Goal: Task Accomplishment & Management: Manage account settings

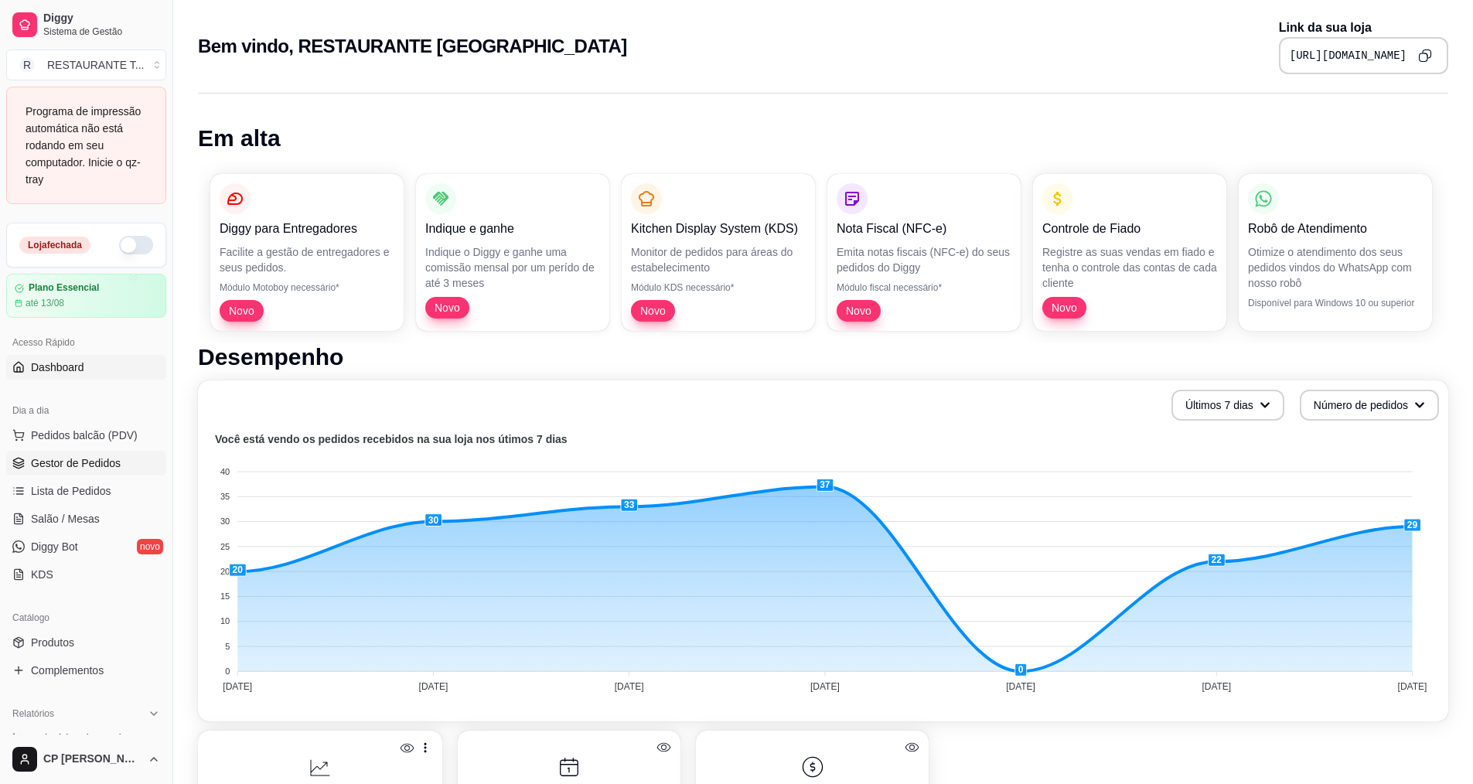
click at [57, 458] on span "Gestor de Pedidos" at bounding box center [76, 463] width 90 height 15
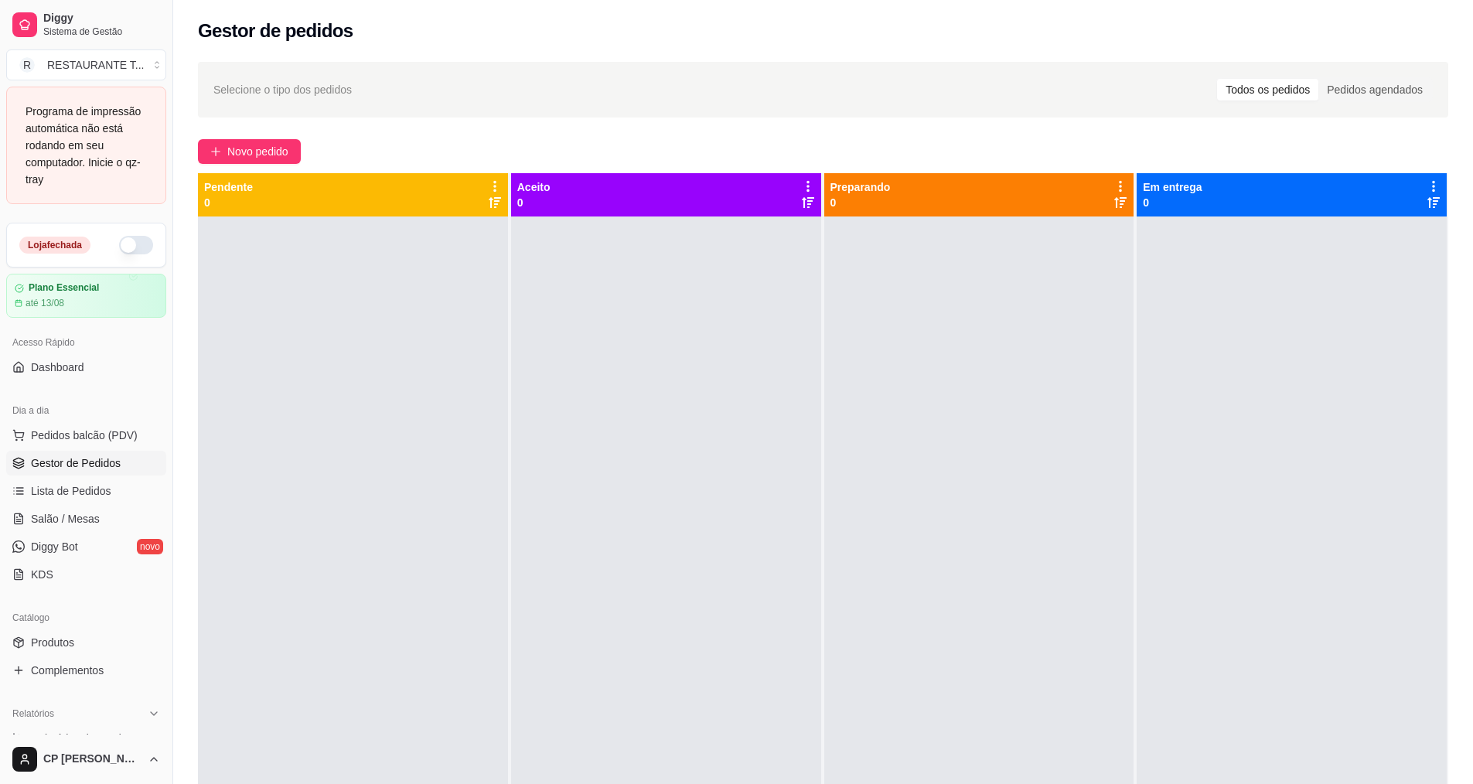
click at [50, 153] on div "Programa de impressão automática não está rodando em seu computador. Inicie o q…" at bounding box center [86, 145] width 121 height 85
click at [99, 495] on span "Lista de Pedidos" at bounding box center [71, 490] width 80 height 15
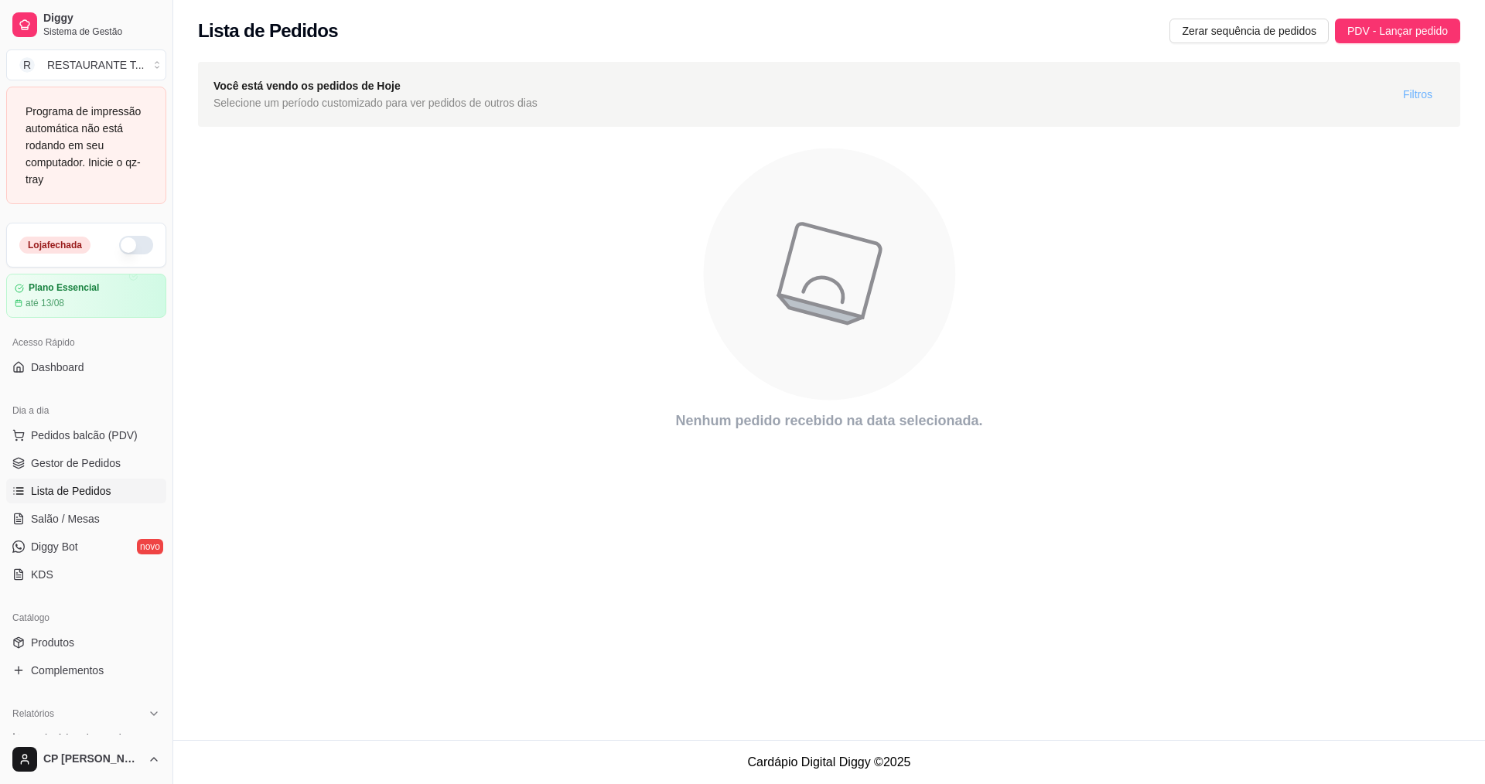
click at [1425, 90] on span "Filtros" at bounding box center [1417, 94] width 29 height 17
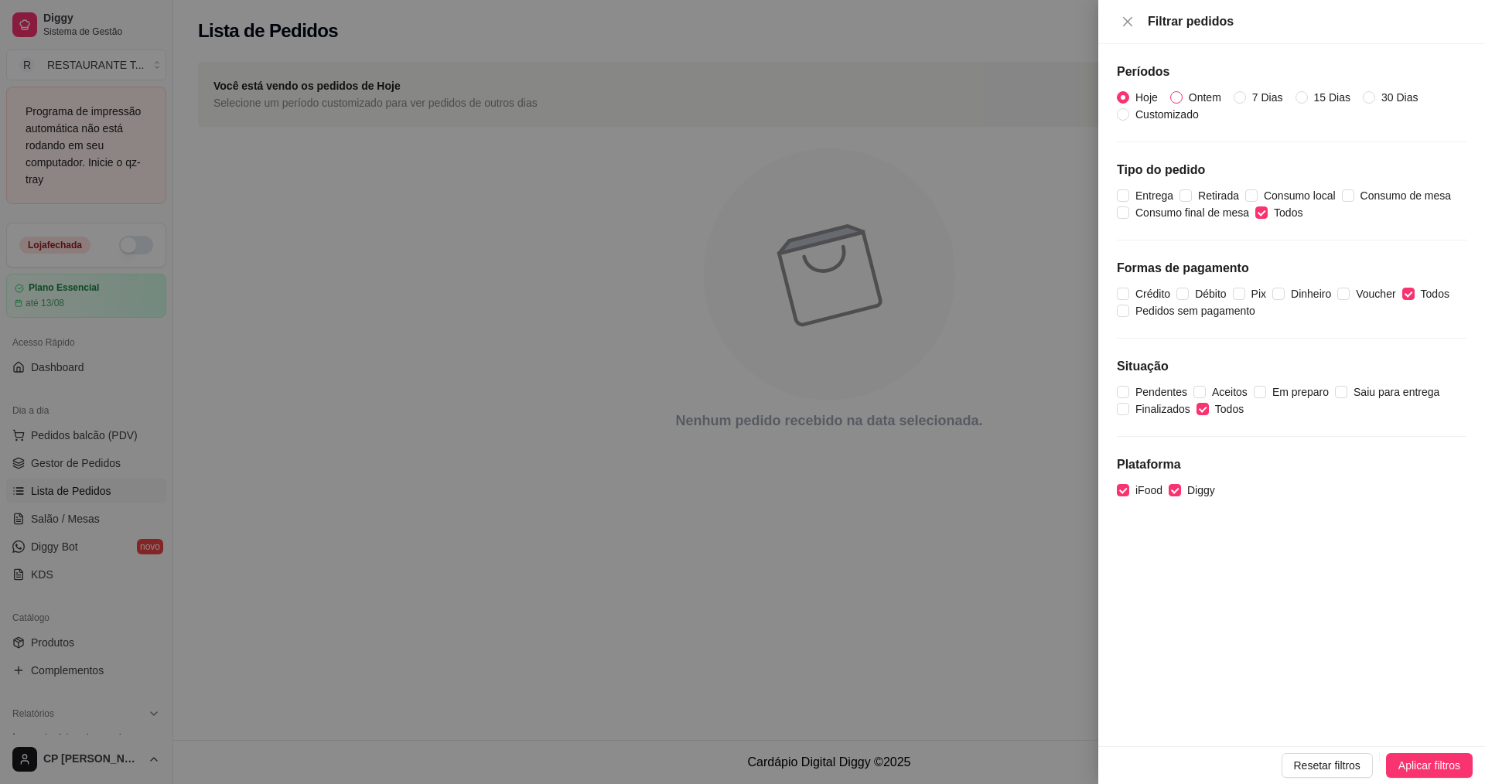
click at [1203, 105] on span "Ontem" at bounding box center [1205, 97] width 45 height 17
click at [1183, 104] on input "Ontem" at bounding box center [1176, 97] width 12 height 12
radio input "true"
radio input "false"
click at [1425, 753] on button "Aplicar filtros" at bounding box center [1429, 765] width 87 height 25
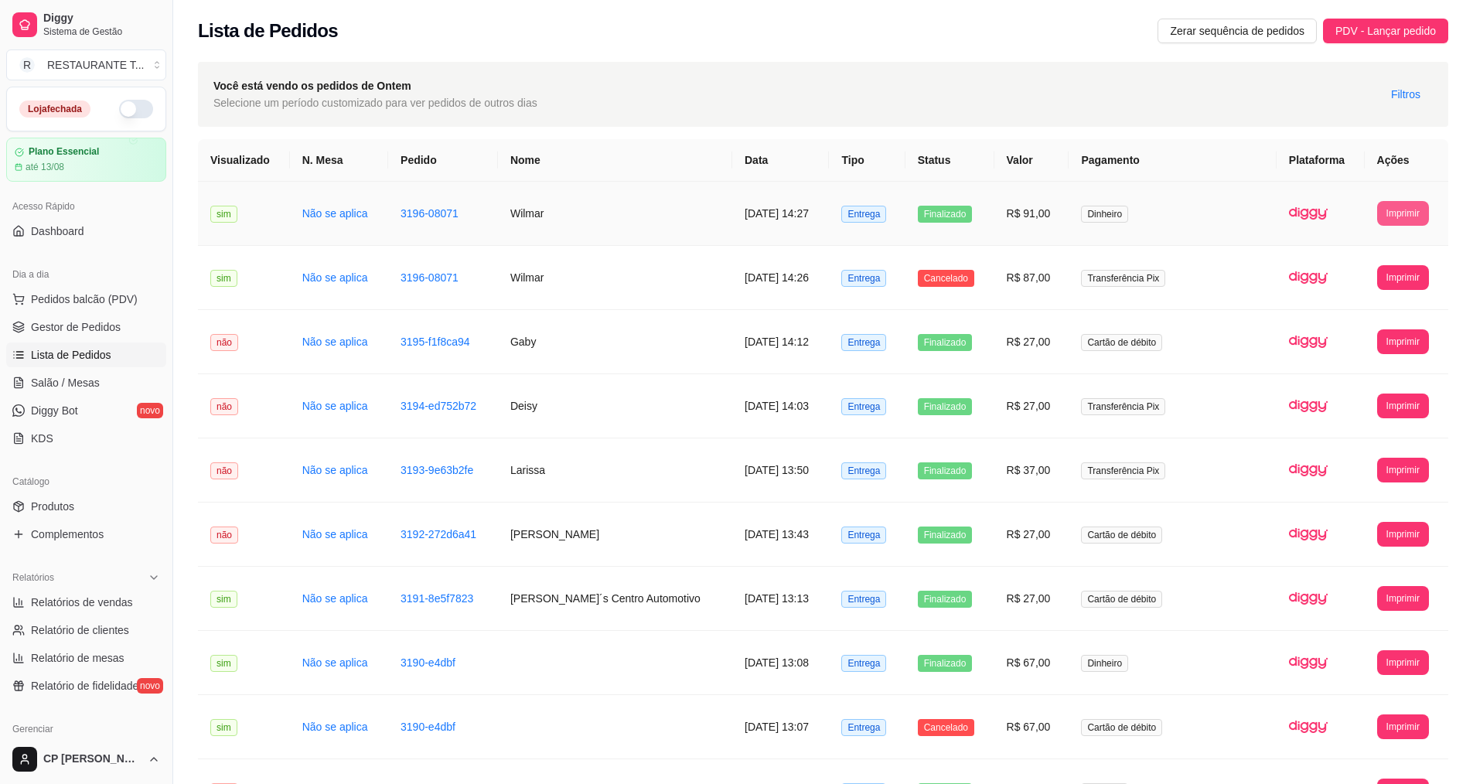
click at [1429, 209] on button "Imprimir" at bounding box center [1403, 213] width 52 height 25
click at [1357, 265] on button "IMPRESSORA" at bounding box center [1375, 267] width 112 height 25
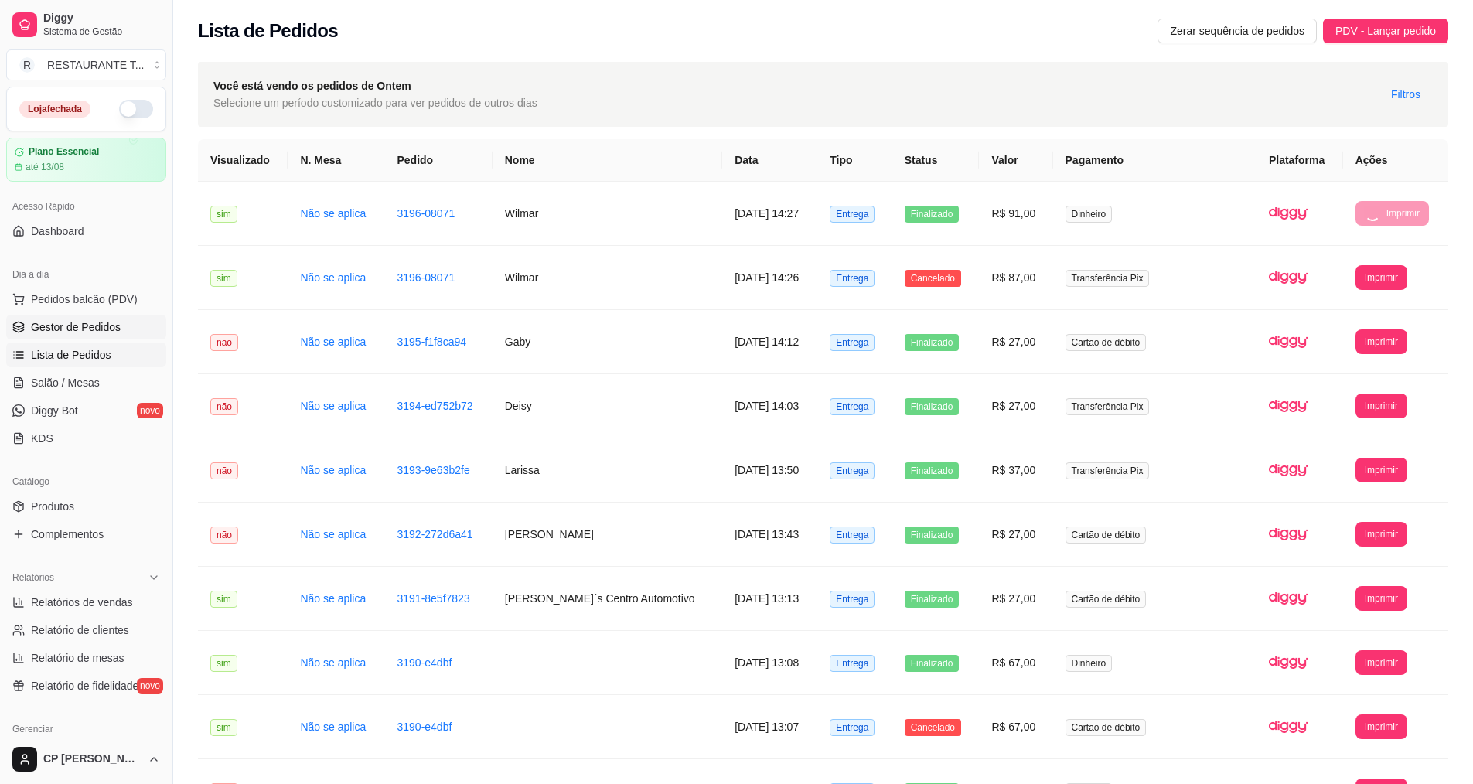
click at [90, 331] on span "Gestor de Pedidos" at bounding box center [76, 326] width 90 height 15
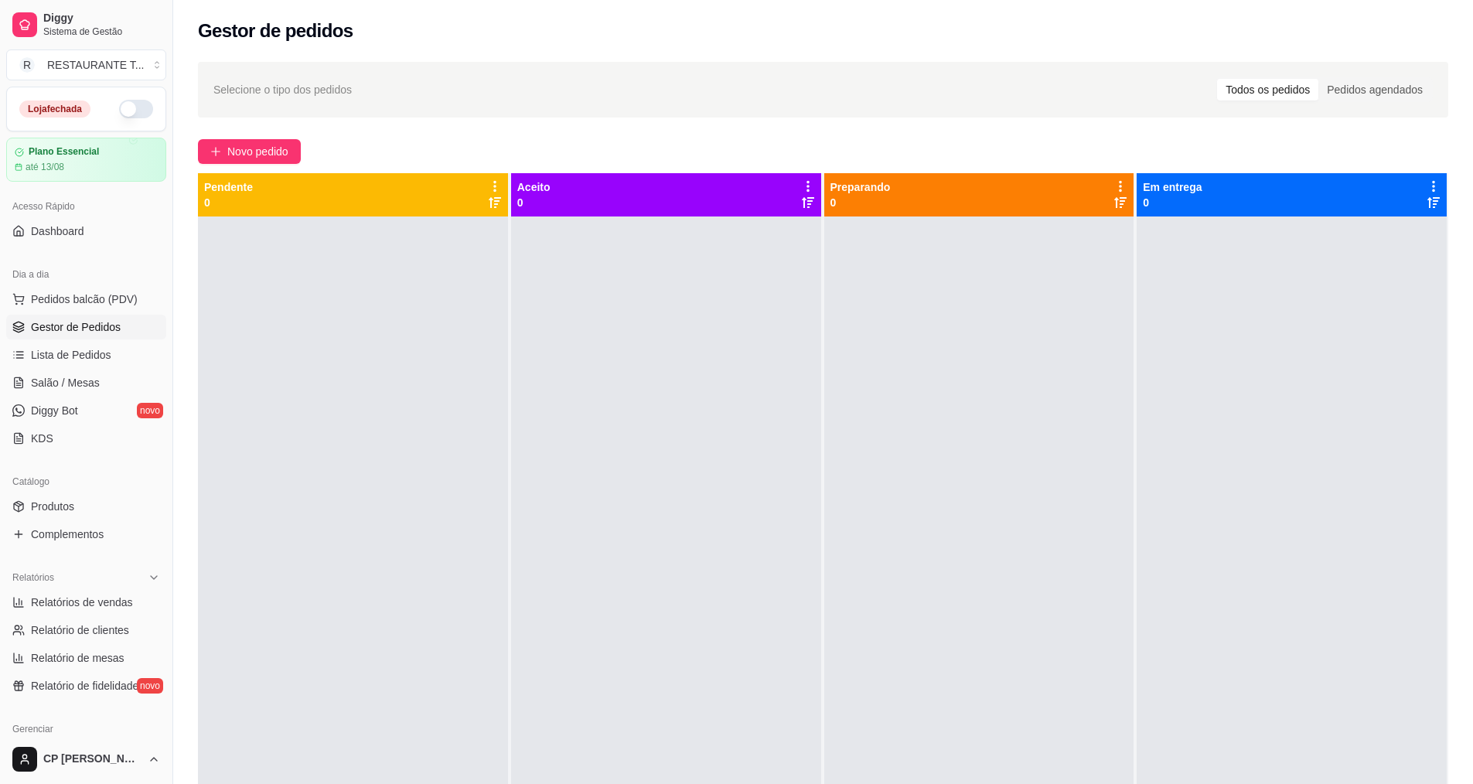
click at [121, 108] on button "button" at bounding box center [136, 109] width 34 height 19
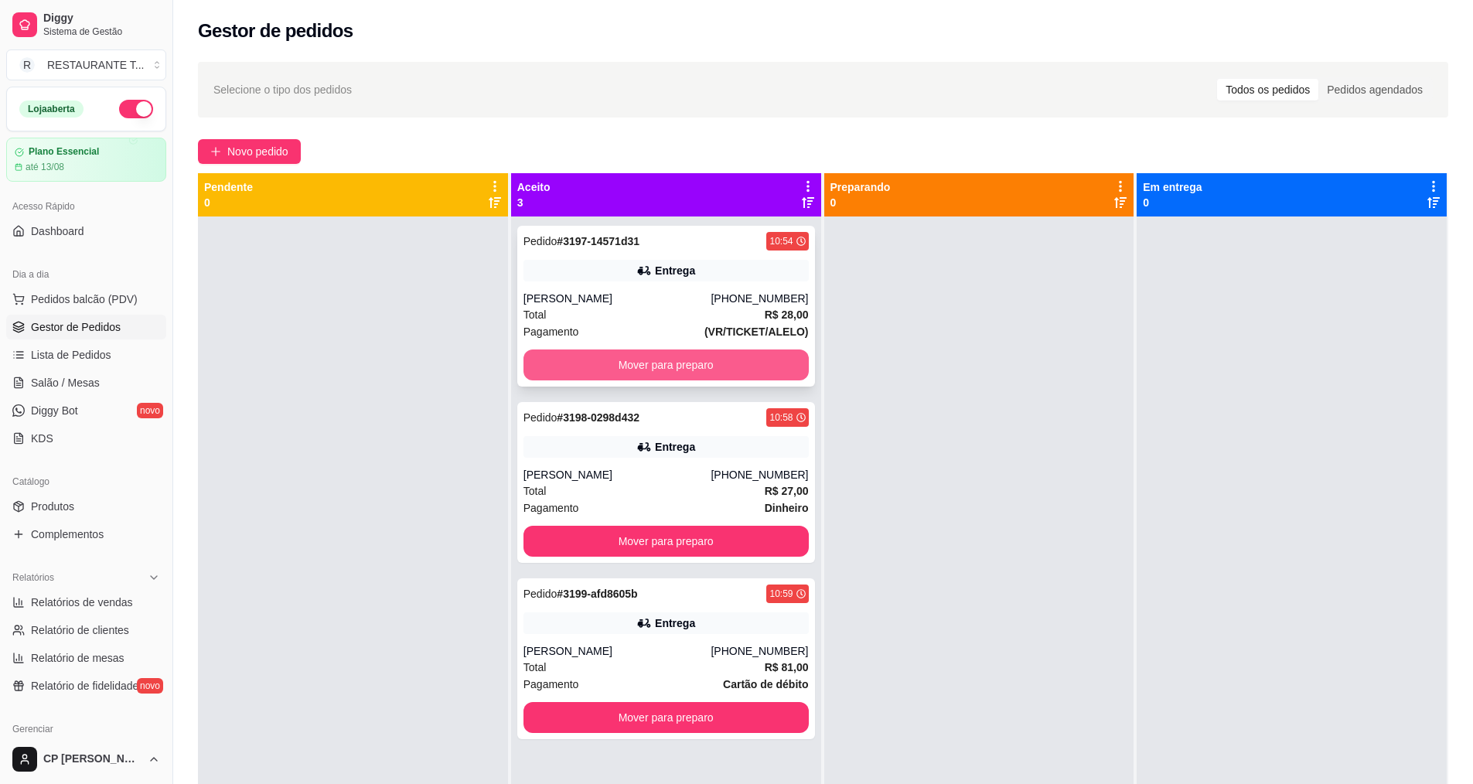
click at [692, 364] on button "Mover para preparo" at bounding box center [666, 365] width 285 height 31
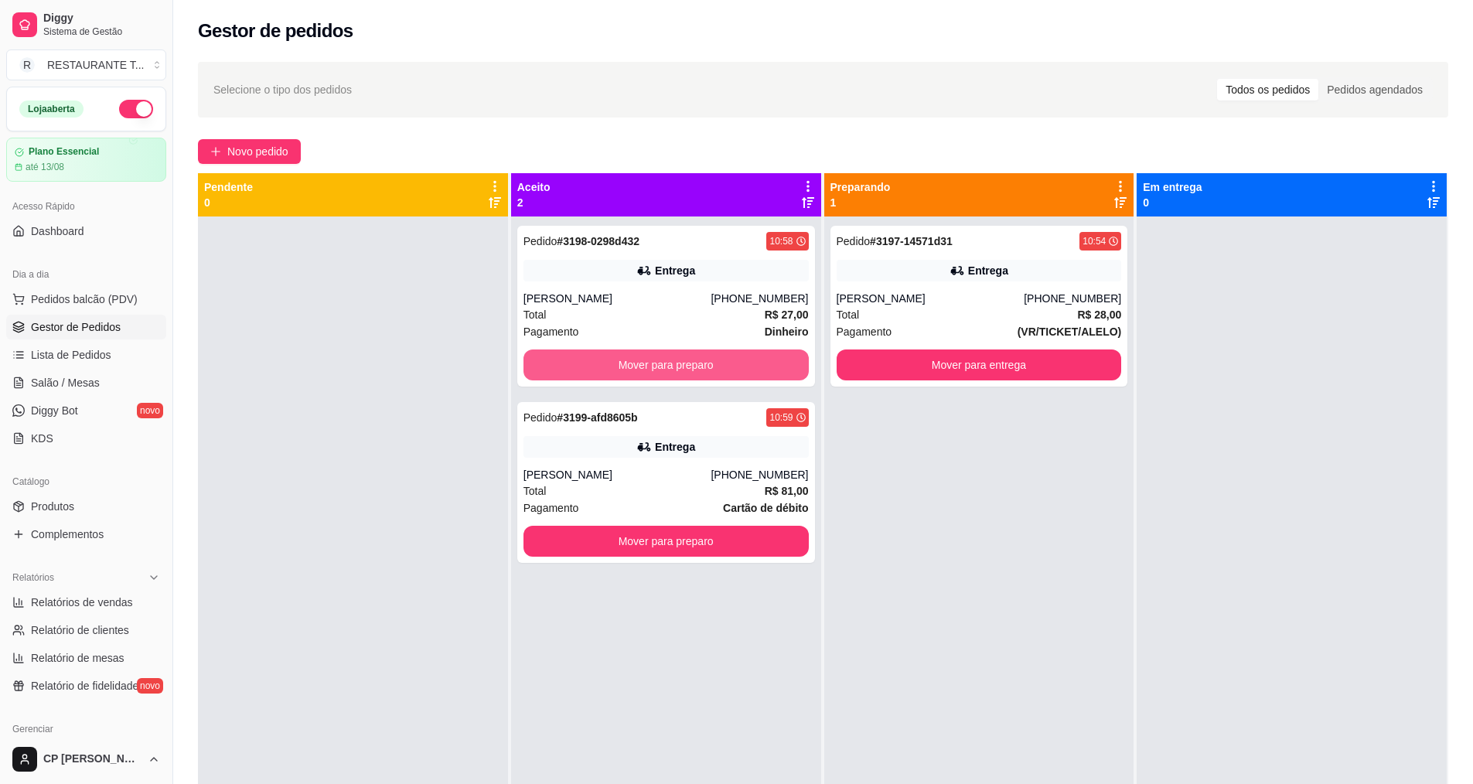
click at [692, 364] on button "Mover para preparo" at bounding box center [666, 365] width 285 height 31
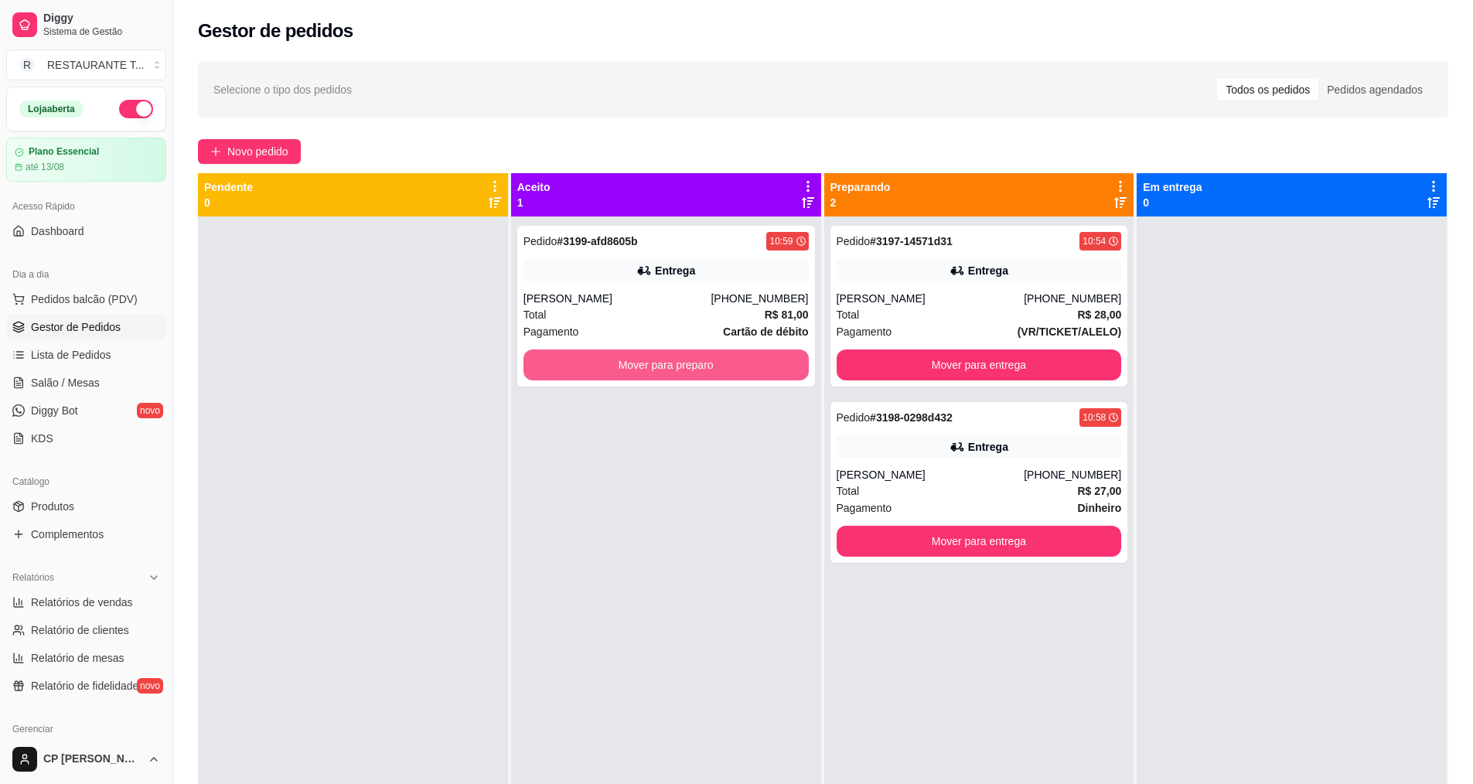
click at [692, 364] on button "Mover para preparo" at bounding box center [666, 365] width 285 height 31
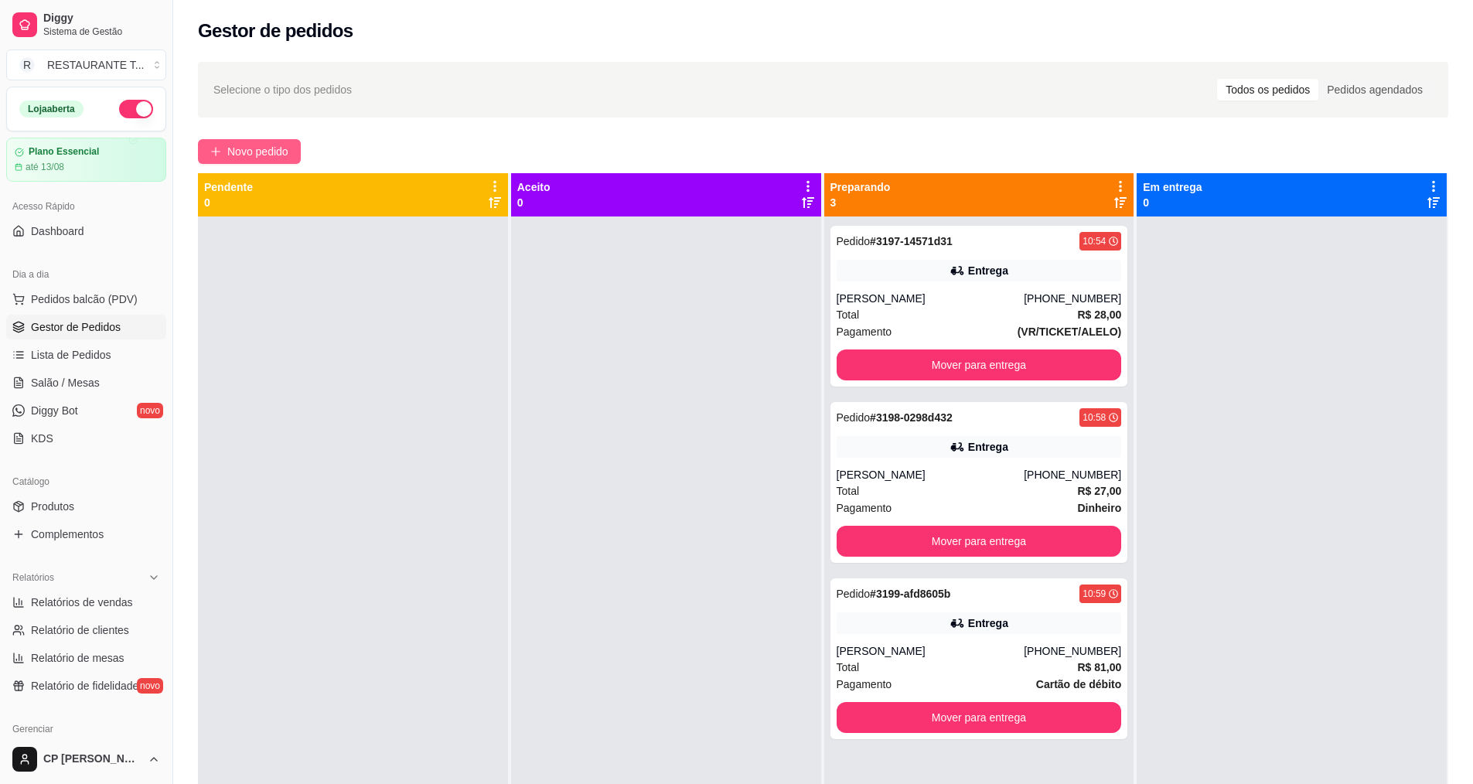
click at [274, 152] on span "Novo pedido" at bounding box center [257, 151] width 61 height 17
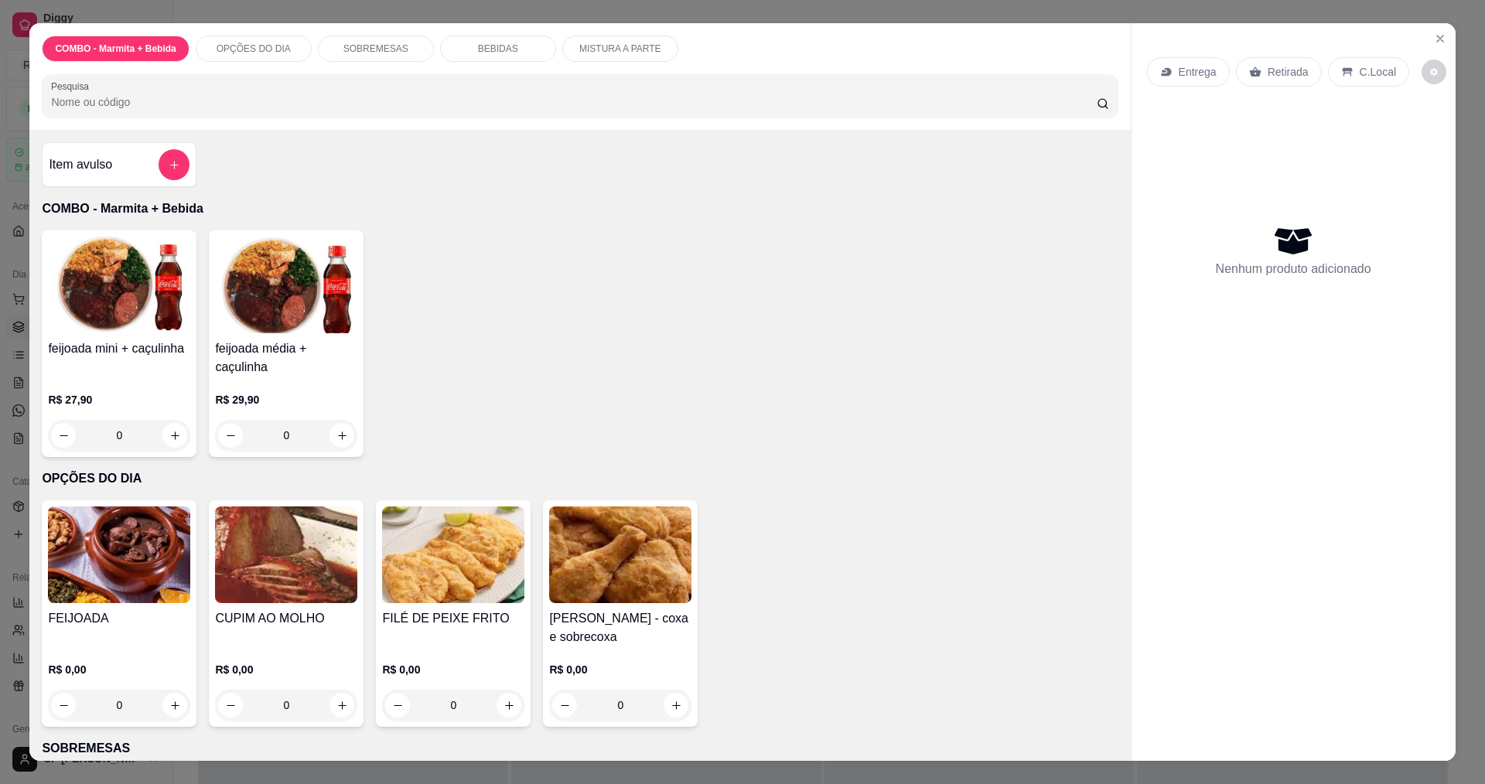
click at [336, 700] on div "0" at bounding box center [286, 705] width 142 height 31
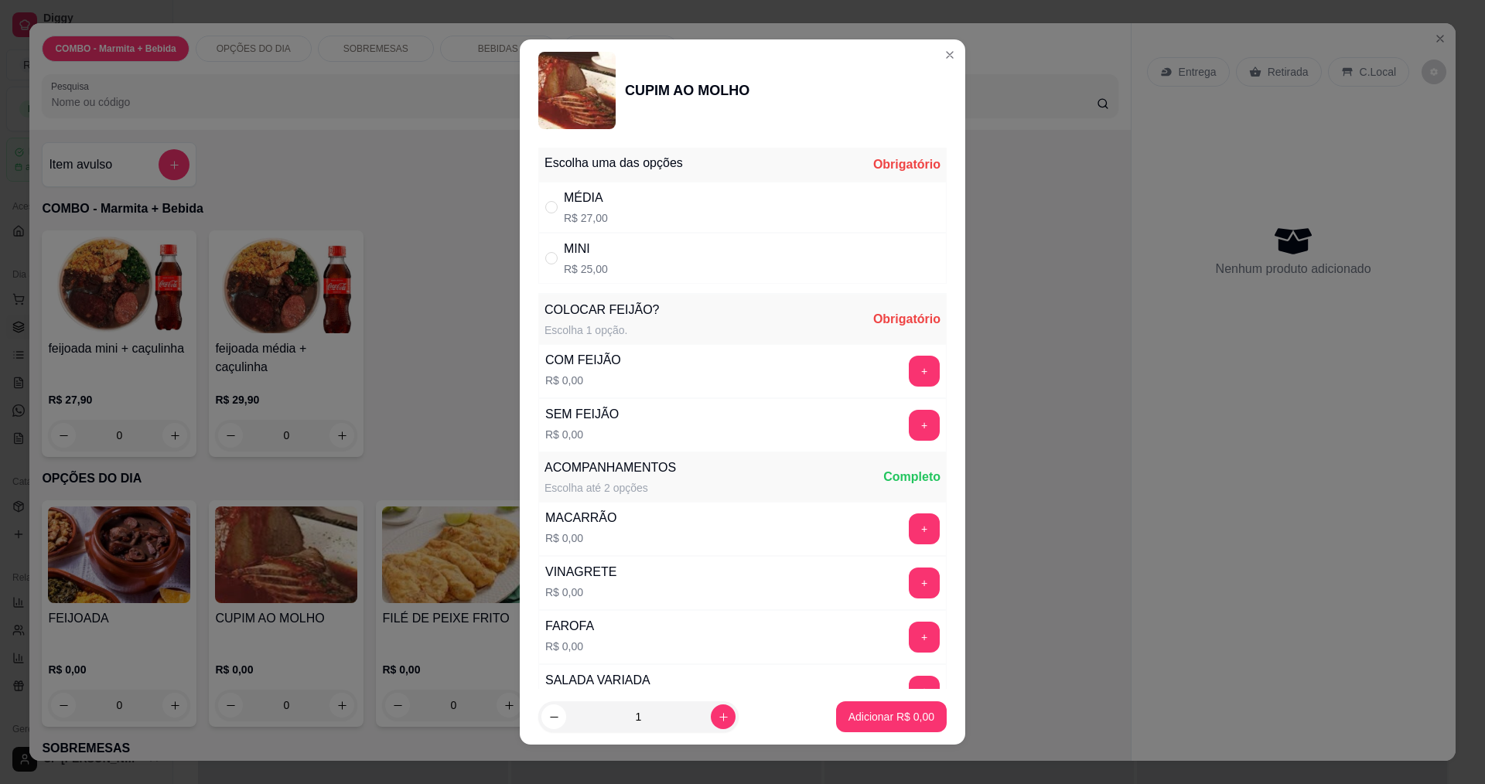
click at [568, 264] on p "R$ 25,00" at bounding box center [586, 268] width 44 height 15
radio input "true"
click at [910, 365] on button "+" at bounding box center [925, 371] width 30 height 30
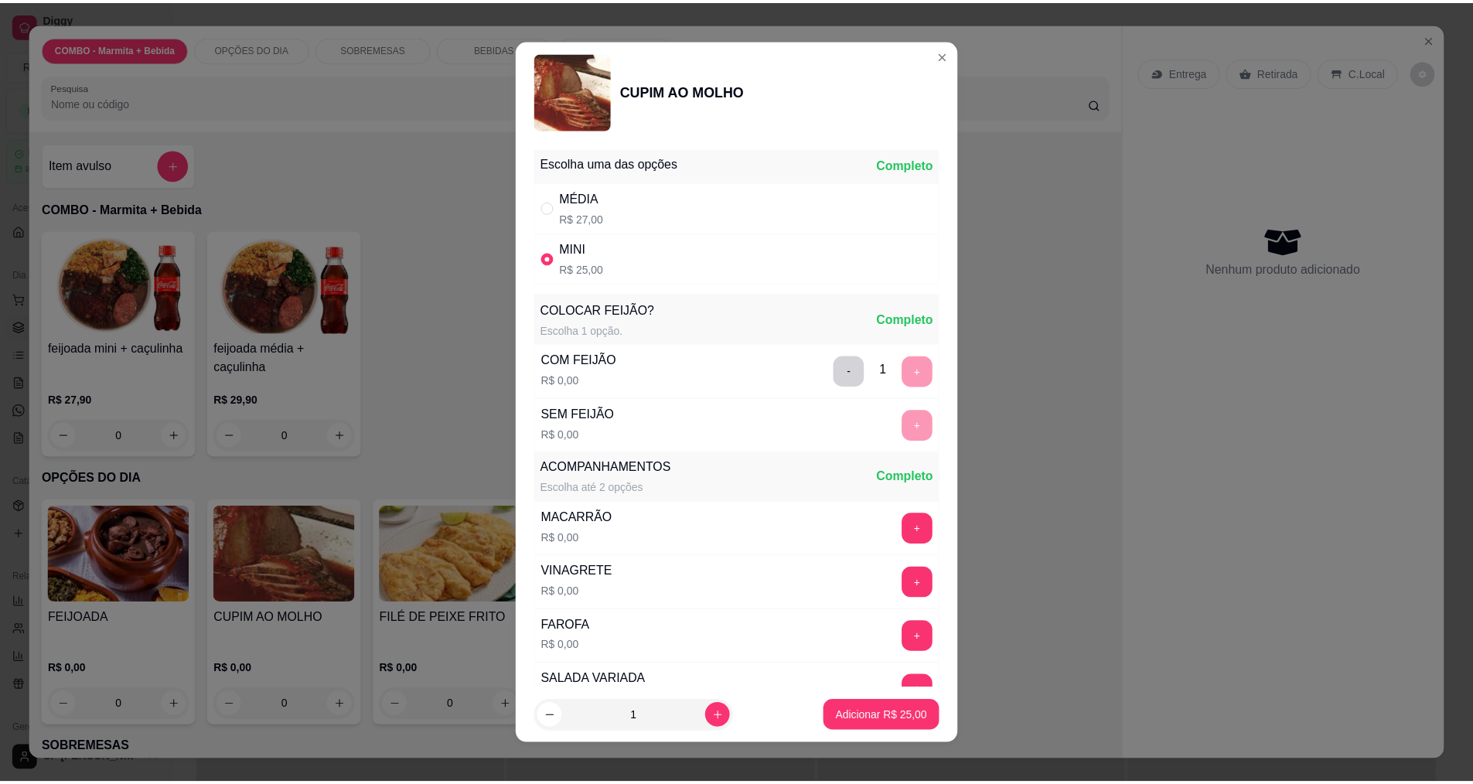
scroll to position [311, 0]
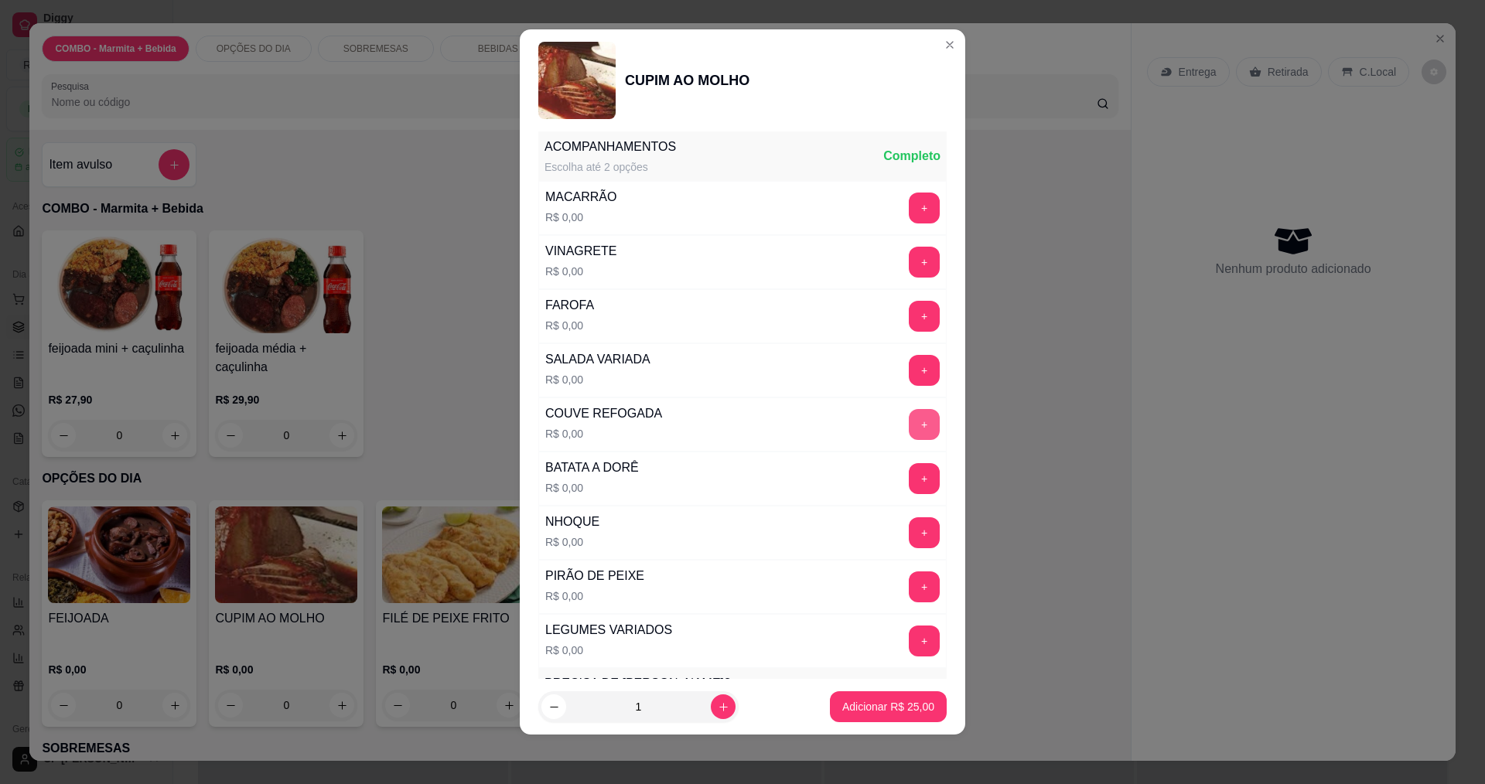
click at [909, 368] on button "+" at bounding box center [924, 370] width 31 height 31
click at [896, 707] on p "Adicionar R$ 25,00" at bounding box center [888, 706] width 92 height 15
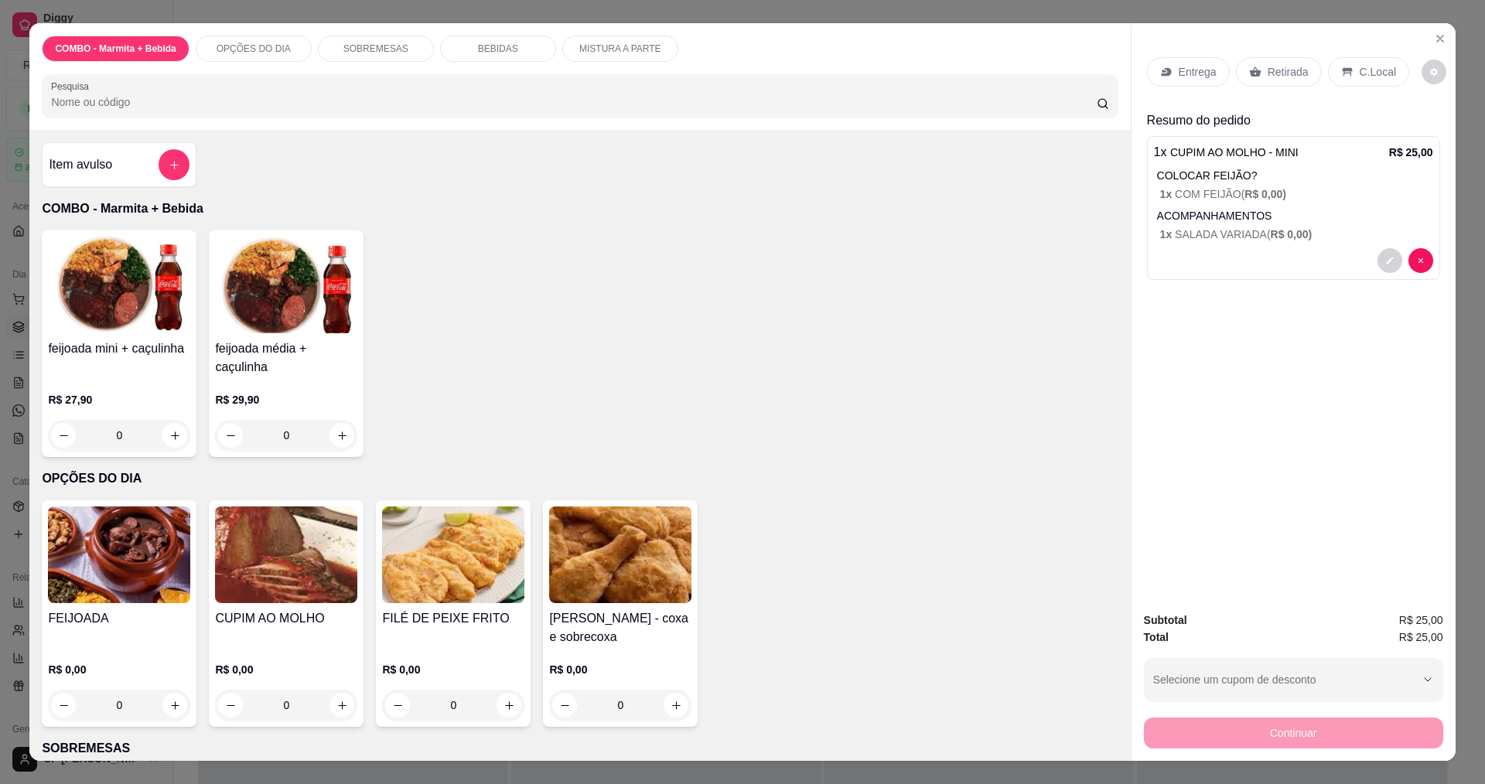
click at [440, 350] on div "feijoada mini + caçulinha R$ 27,90 0 feijoada média + caçulinha R$ 29,90 0" at bounding box center [580, 343] width 1076 height 227
click at [755, 714] on div "FEIJOADA R$ 0,00 0 CUPIM AO MOLHO R$ 0,00 0 FILÉ DE PEIXE FRITO R$ 0,00 0 FRANG…" at bounding box center [580, 613] width 1076 height 227
click at [1437, 42] on icon "Close" at bounding box center [1440, 39] width 6 height 6
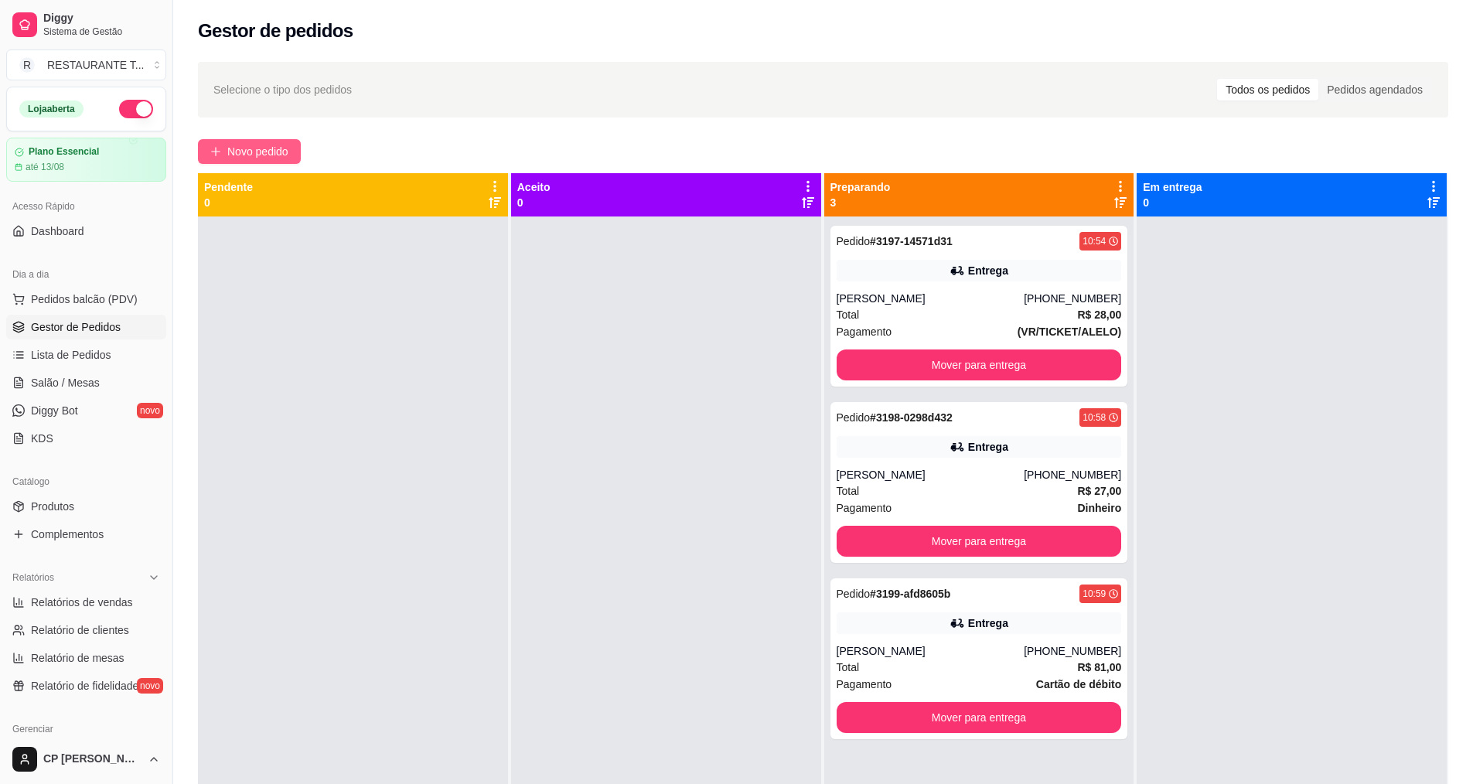
click at [275, 157] on span "Novo pedido" at bounding box center [257, 151] width 61 height 17
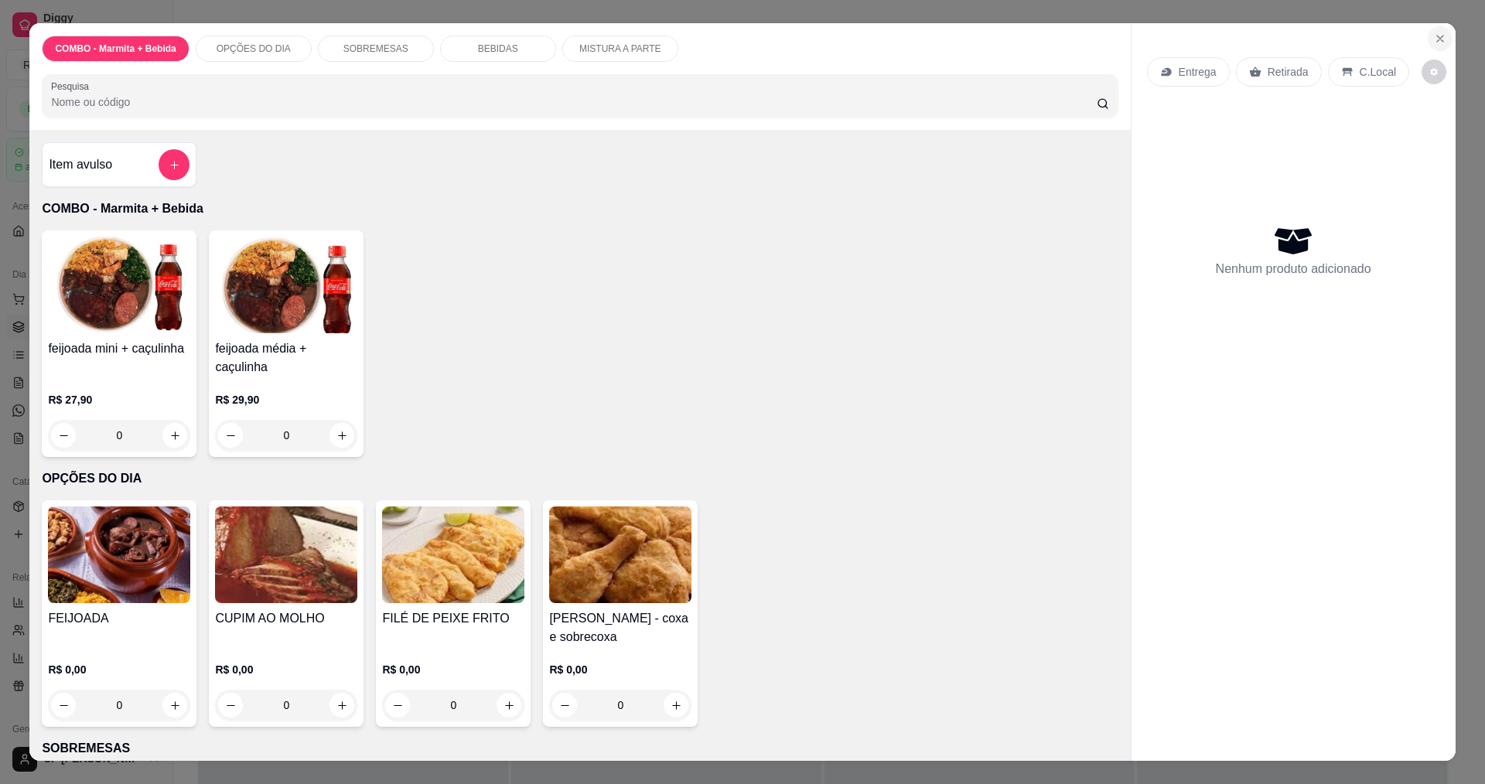
click at [1438, 34] on icon "Close" at bounding box center [1440, 38] width 12 height 12
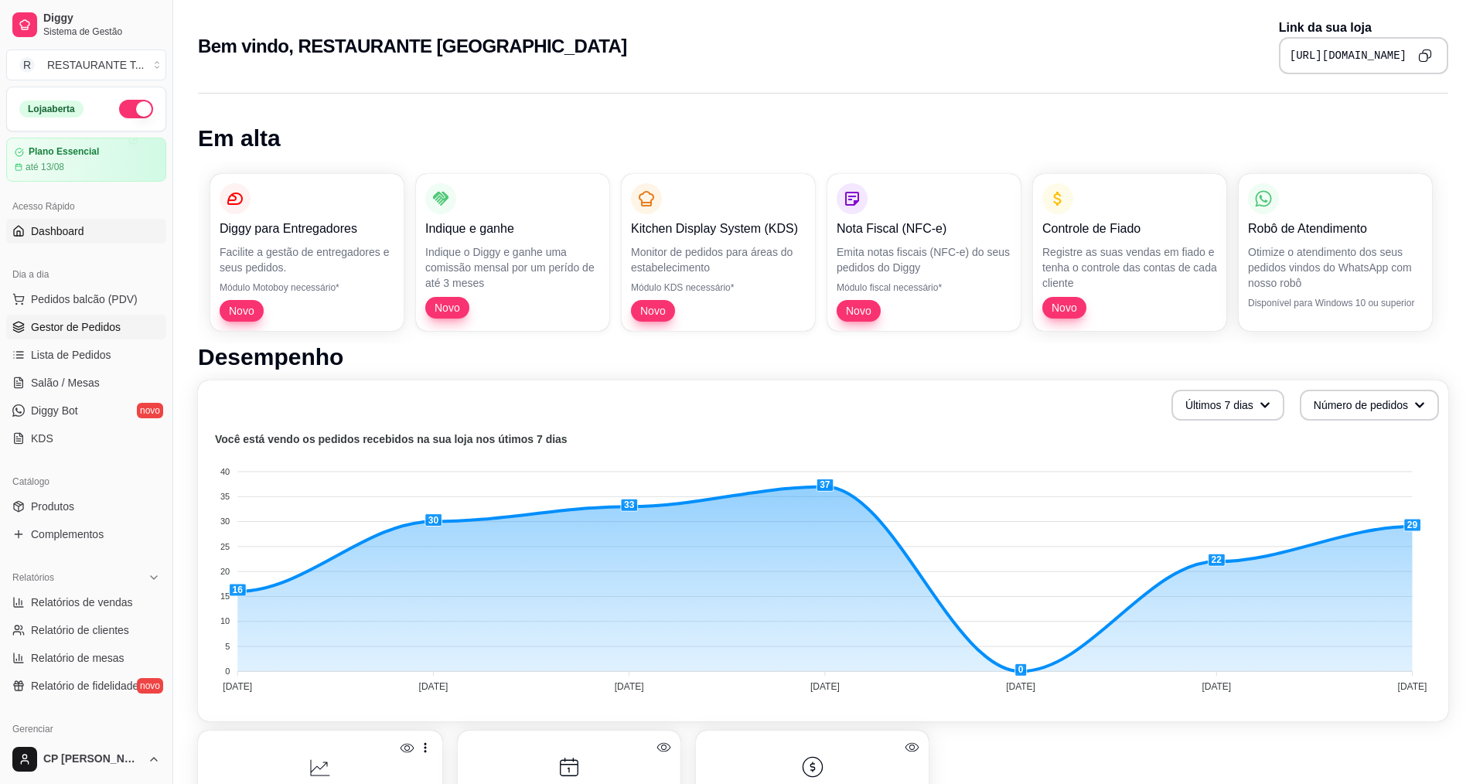
click at [81, 325] on span "Gestor de Pedidos" at bounding box center [76, 326] width 90 height 15
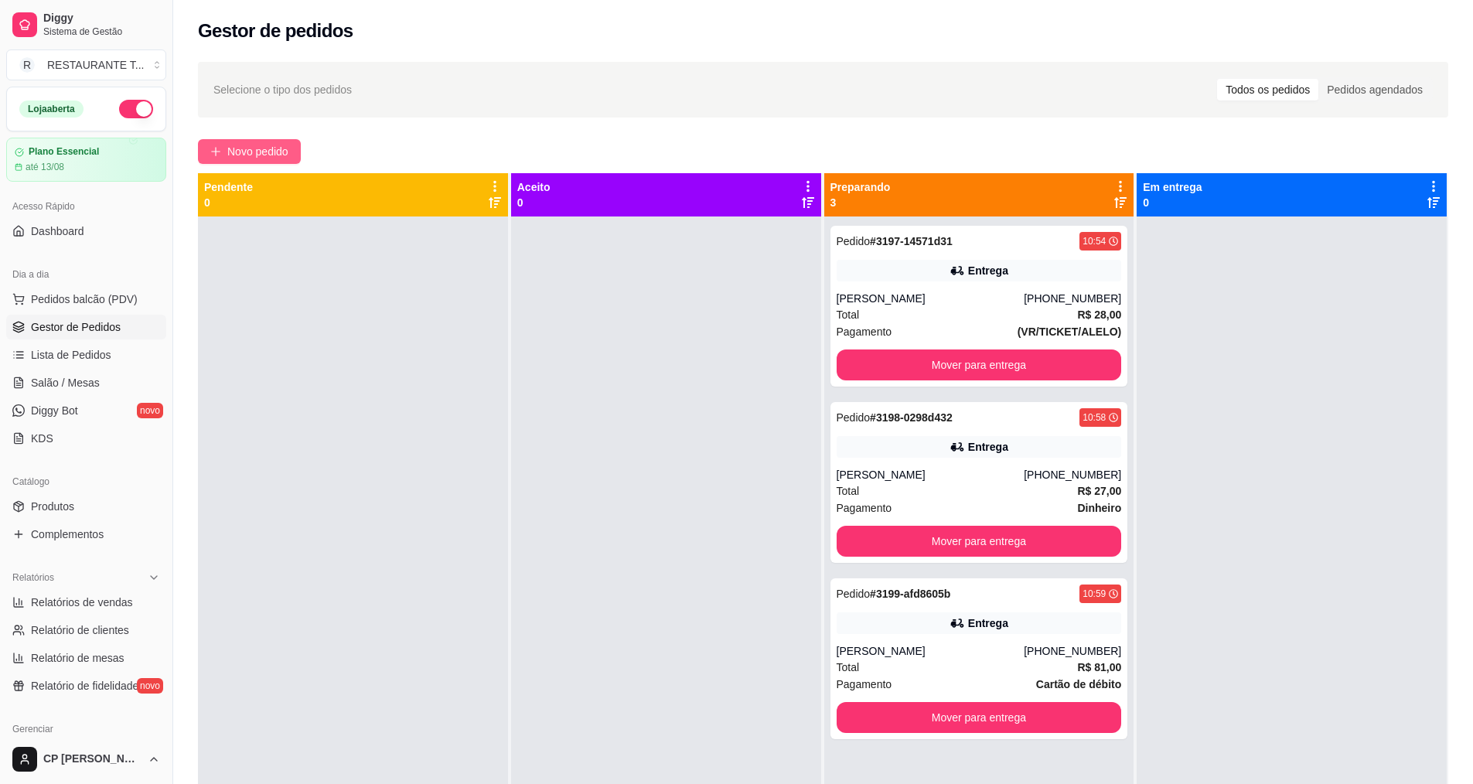
click at [268, 148] on span "Novo pedido" at bounding box center [257, 151] width 61 height 17
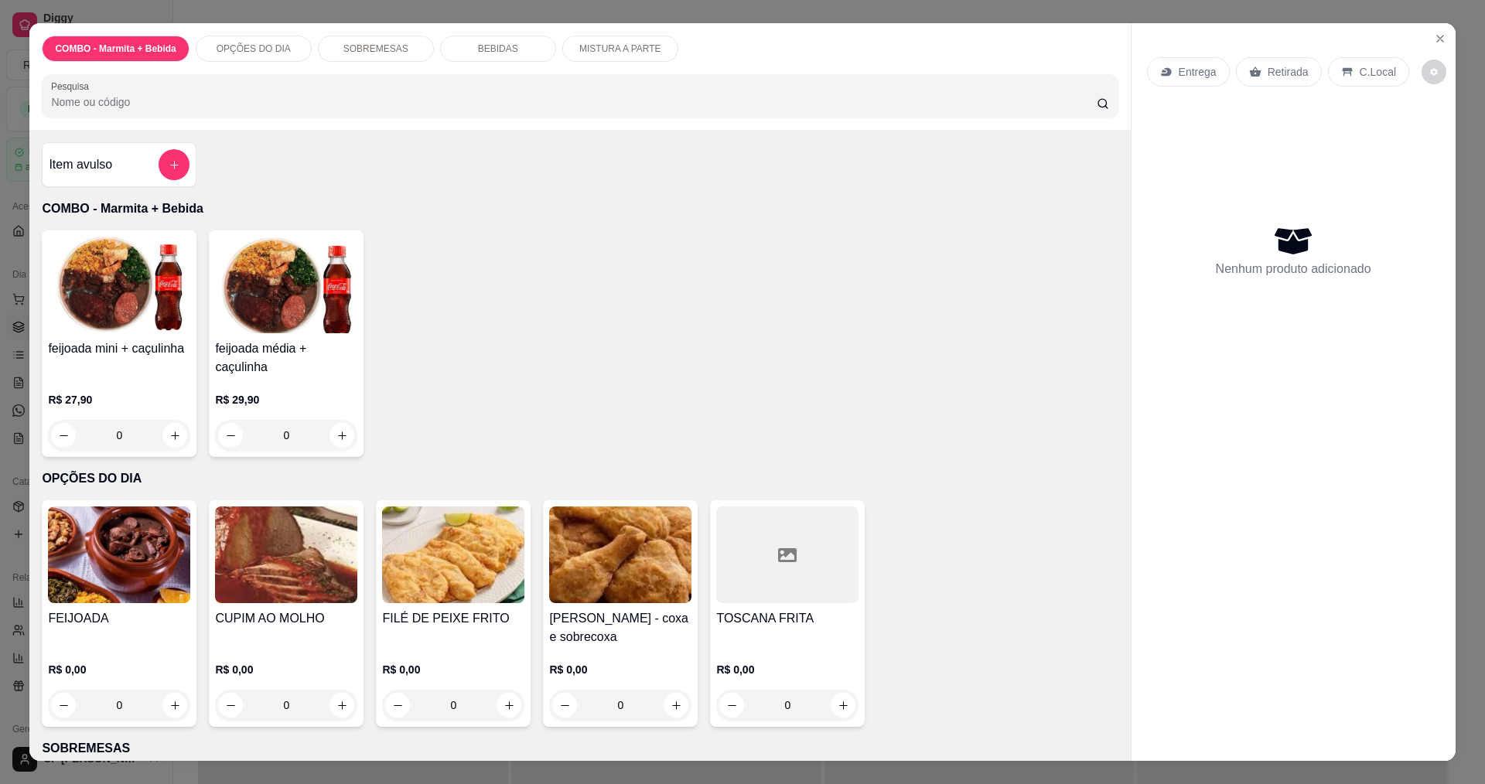
click at [834, 705] on div "0" at bounding box center [787, 705] width 142 height 31
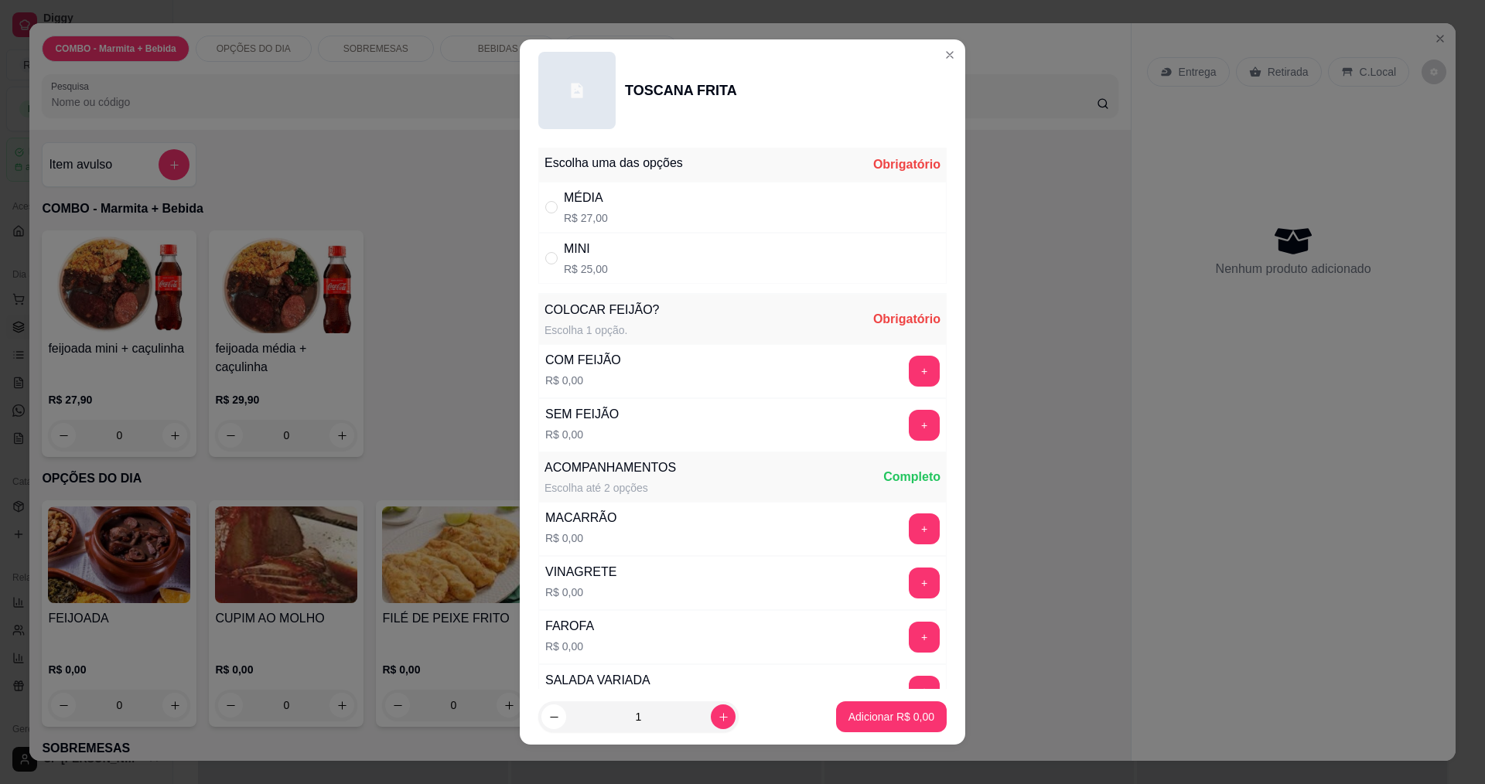
click at [585, 253] on div "MINI" at bounding box center [586, 249] width 44 height 19
radio input "true"
click at [910, 370] on button "+" at bounding box center [925, 371] width 30 height 30
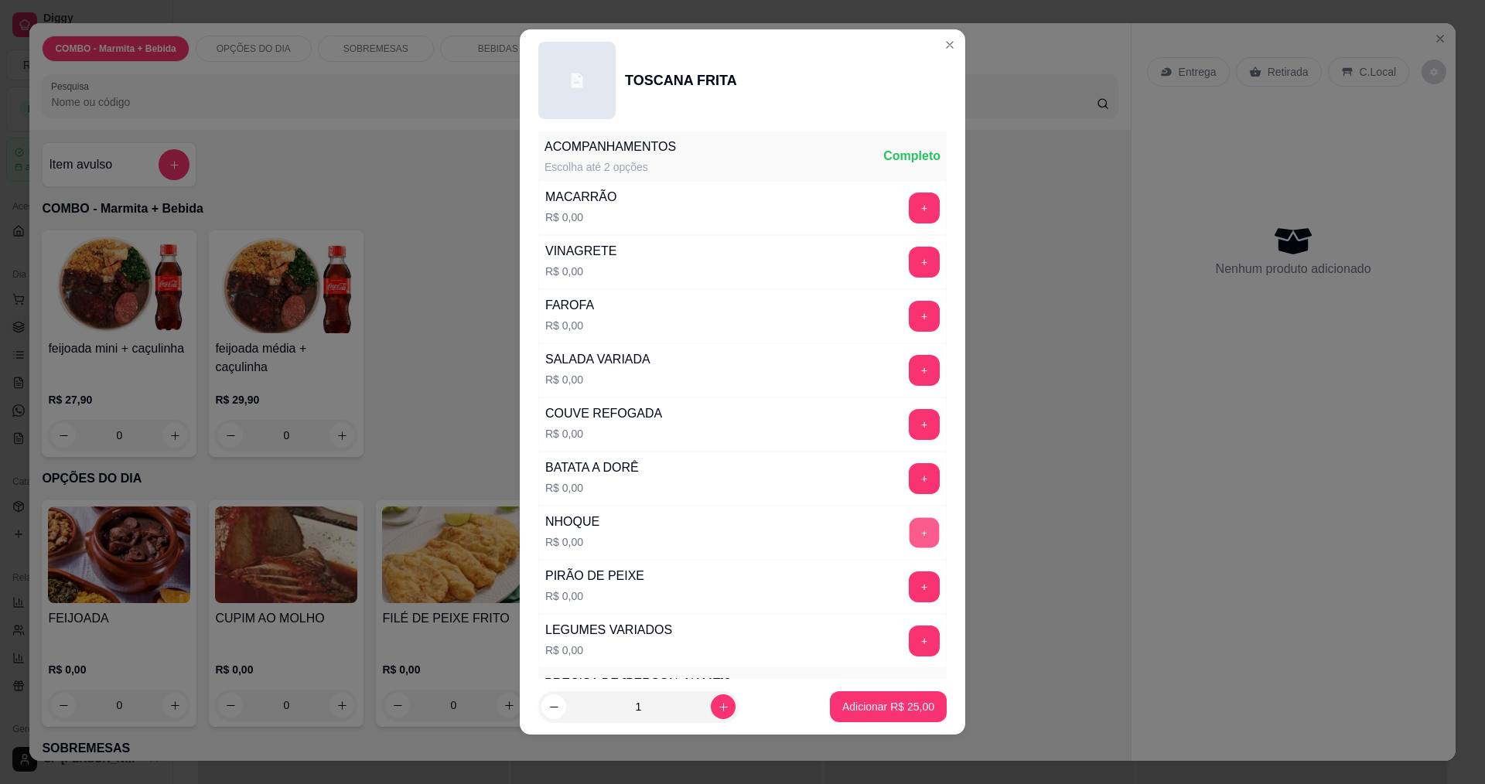
click at [910, 534] on button "+" at bounding box center [925, 532] width 30 height 30
click at [909, 372] on button "+" at bounding box center [924, 370] width 31 height 31
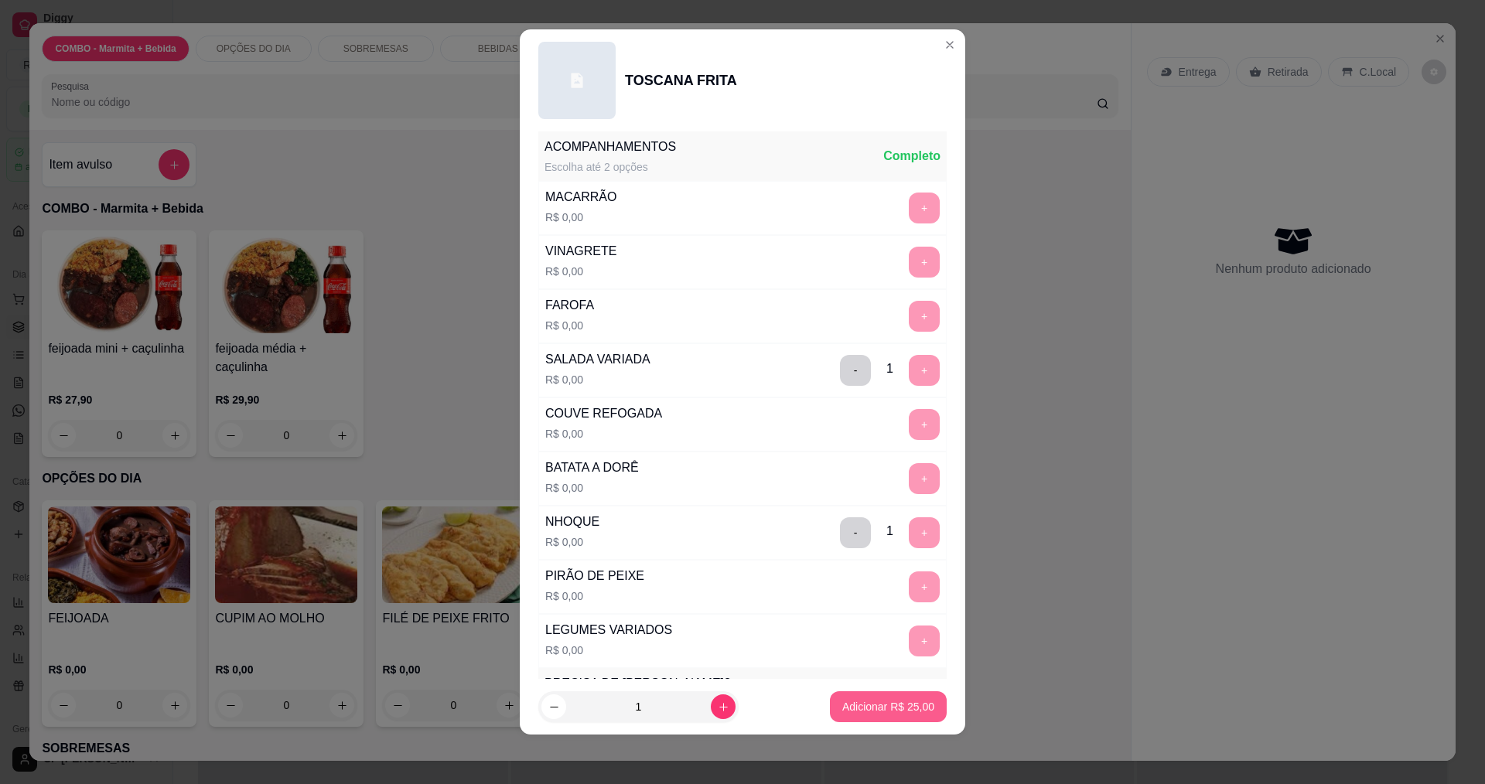
scroll to position [677, 0]
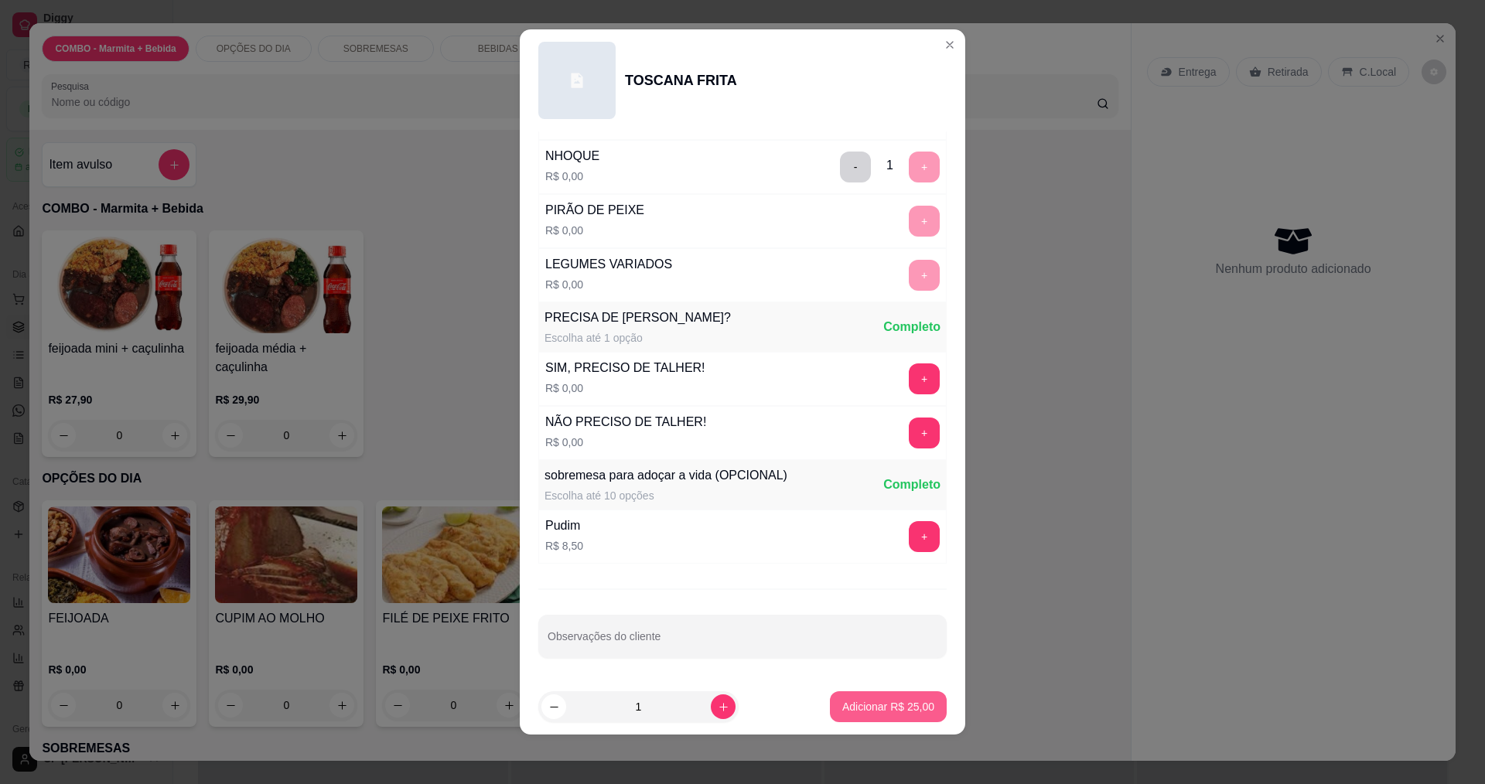
click at [886, 712] on p "Adicionar R$ 25,00" at bounding box center [888, 706] width 92 height 15
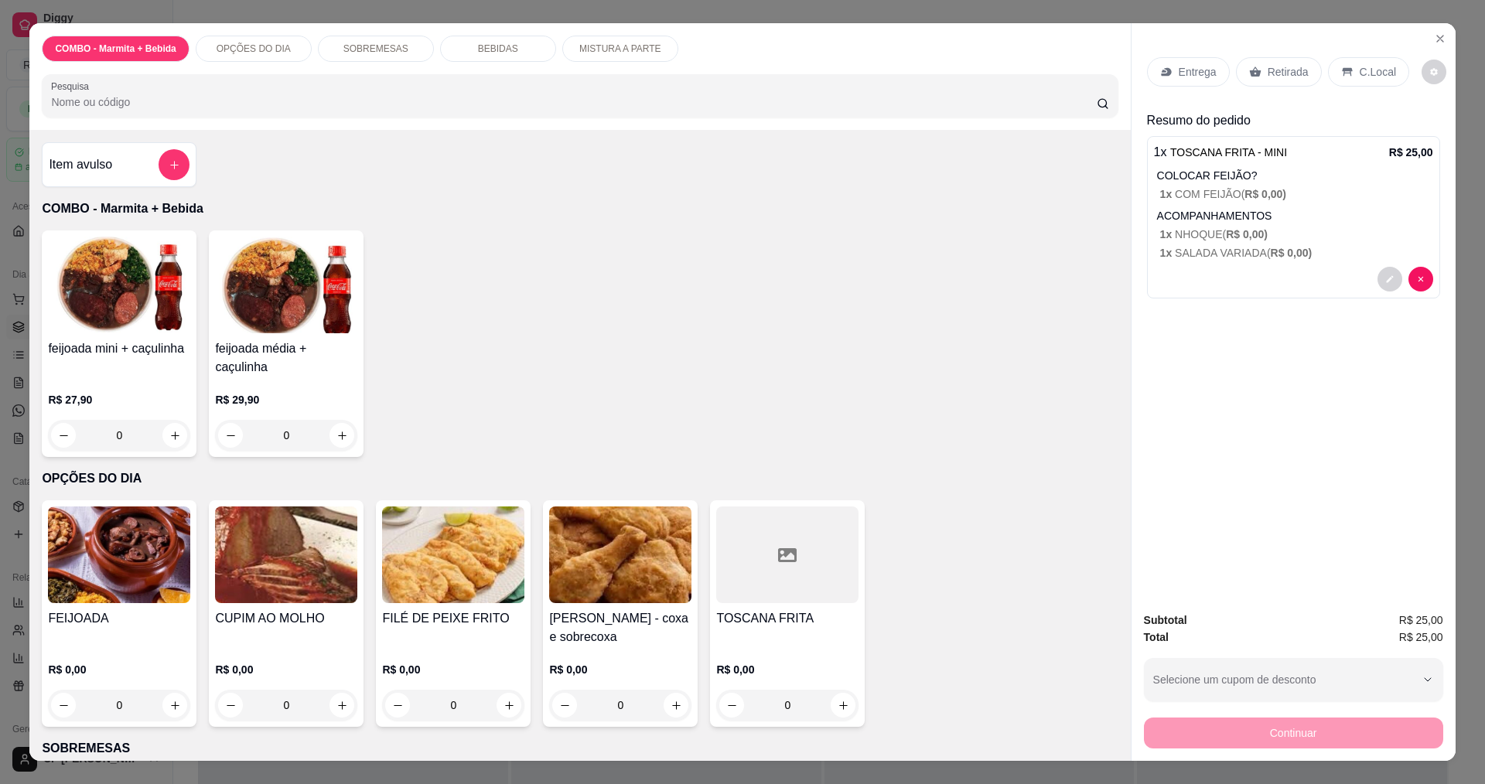
click at [332, 694] on div "0" at bounding box center [286, 705] width 142 height 31
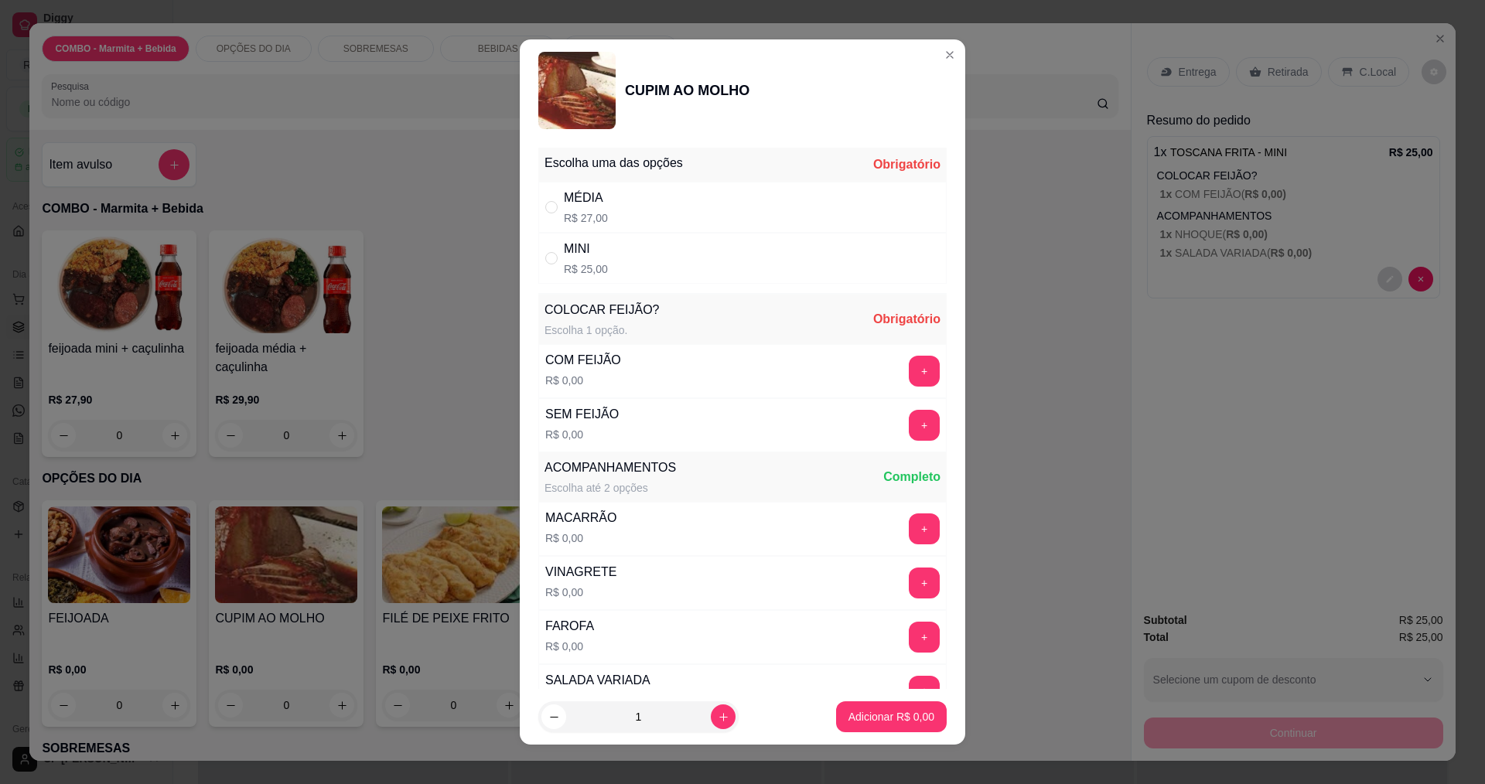
click at [555, 250] on div "" at bounding box center [554, 258] width 19 height 17
radio input "true"
click at [909, 367] on button "+" at bounding box center [924, 371] width 31 height 31
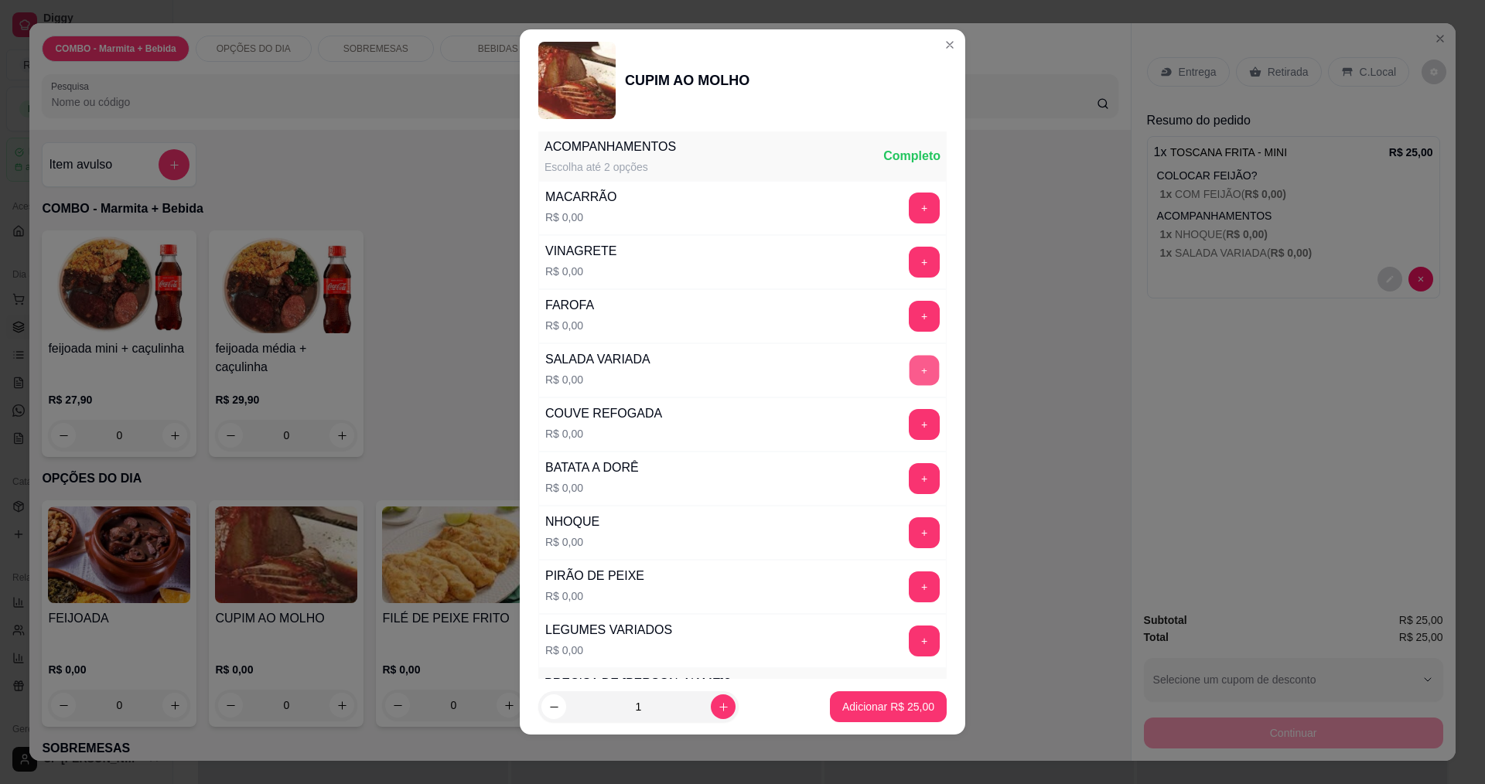
click at [910, 361] on button "+" at bounding box center [925, 370] width 30 height 30
click at [889, 707] on p "Adicionar R$ 25,00" at bounding box center [888, 706] width 92 height 15
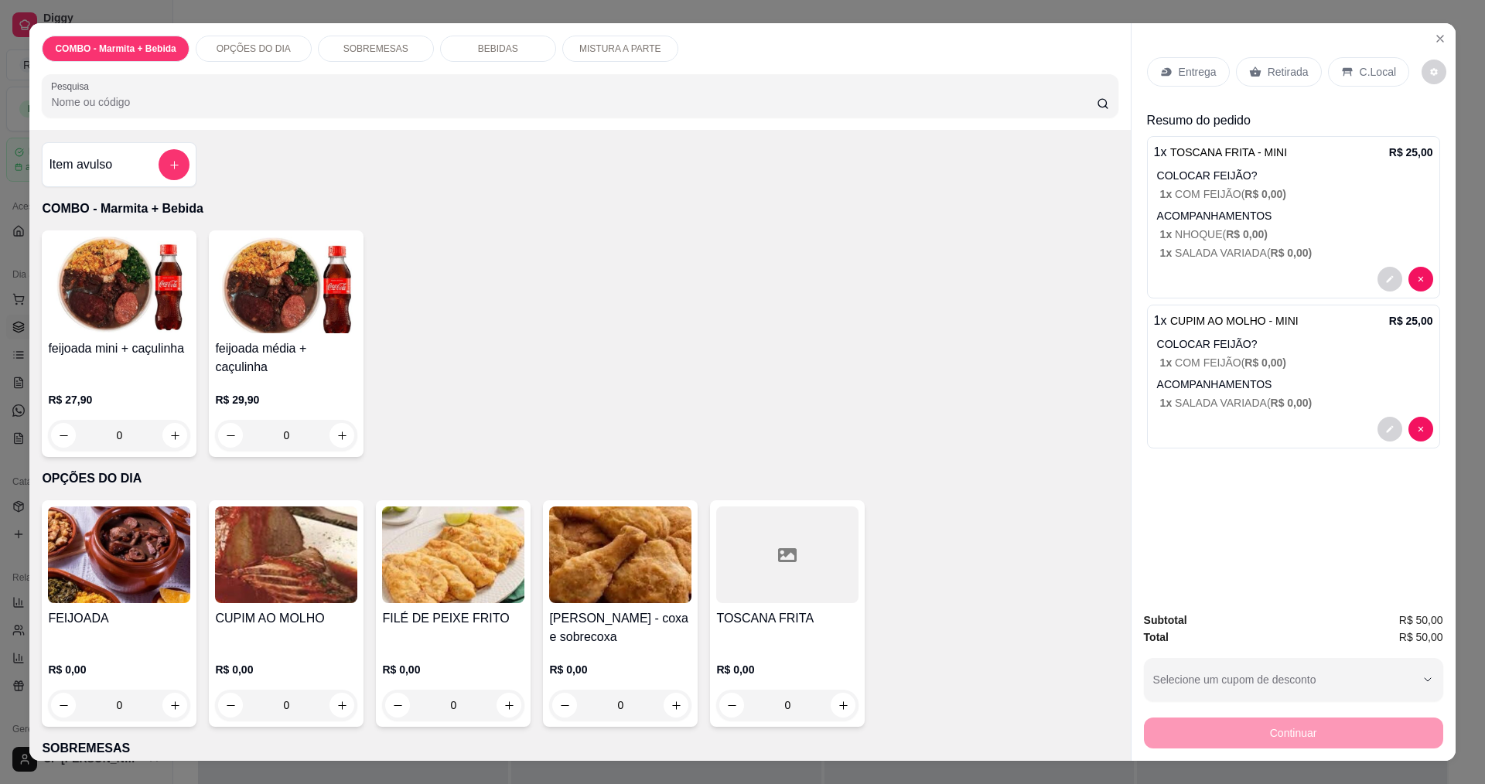
click at [1190, 75] on p "Entrega" at bounding box center [1198, 71] width 38 height 15
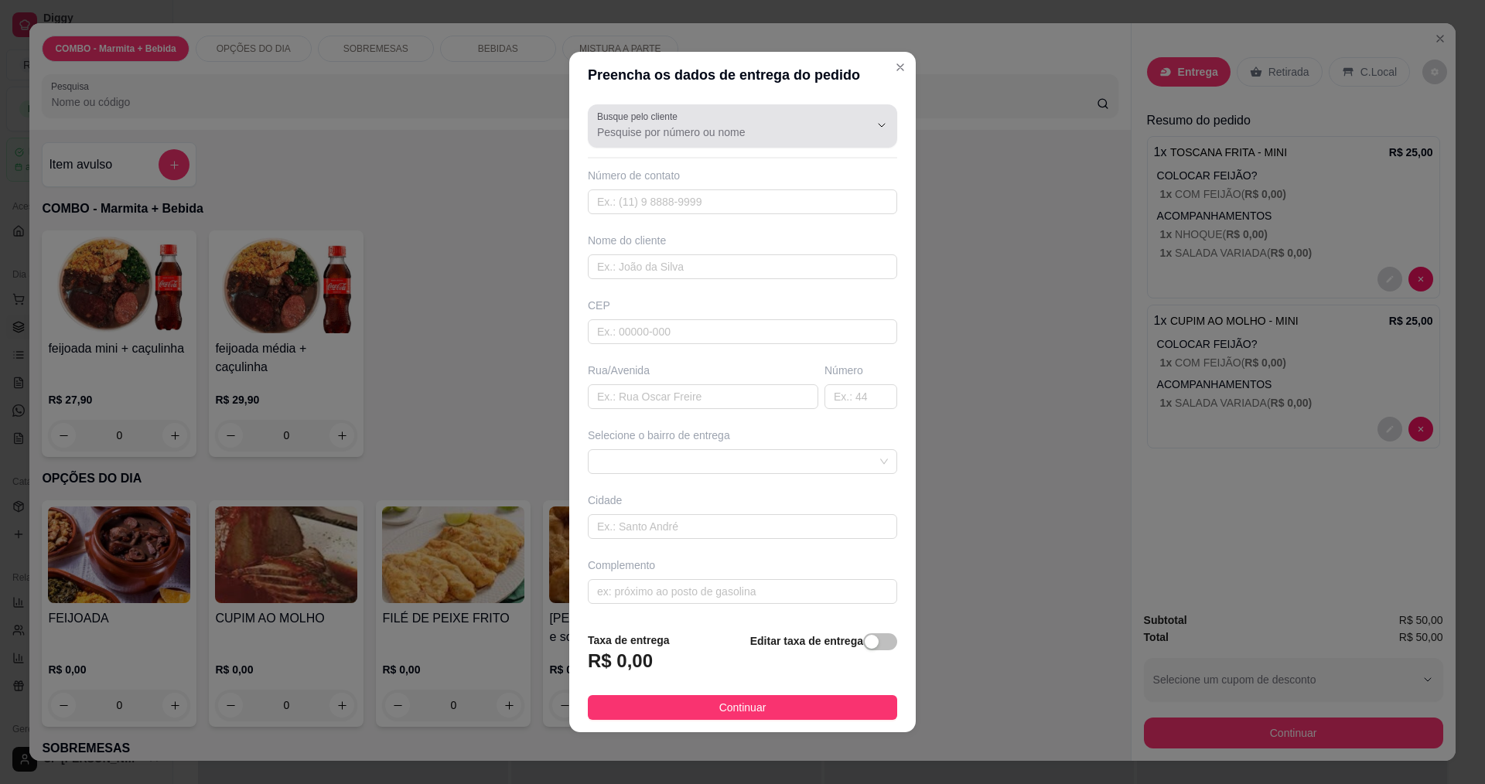
click at [673, 127] on input "Busque pelo cliente" at bounding box center [720, 132] width 247 height 15
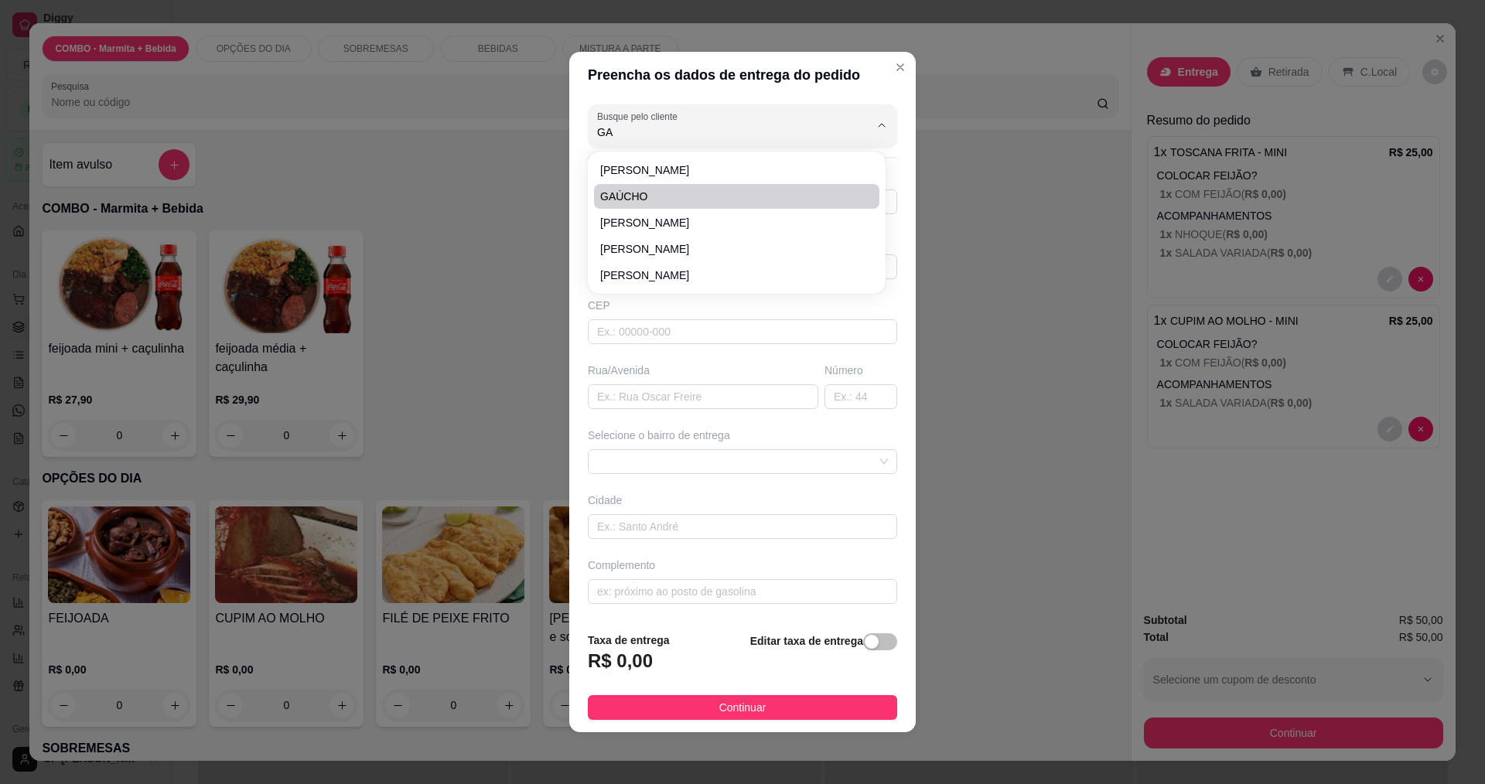
click at [630, 190] on span "GAÚCHO" at bounding box center [729, 196] width 258 height 15
type input "GAÚCHO"
type input "12988166003"
type input "GAÚCHO"
type input "JUPITER"
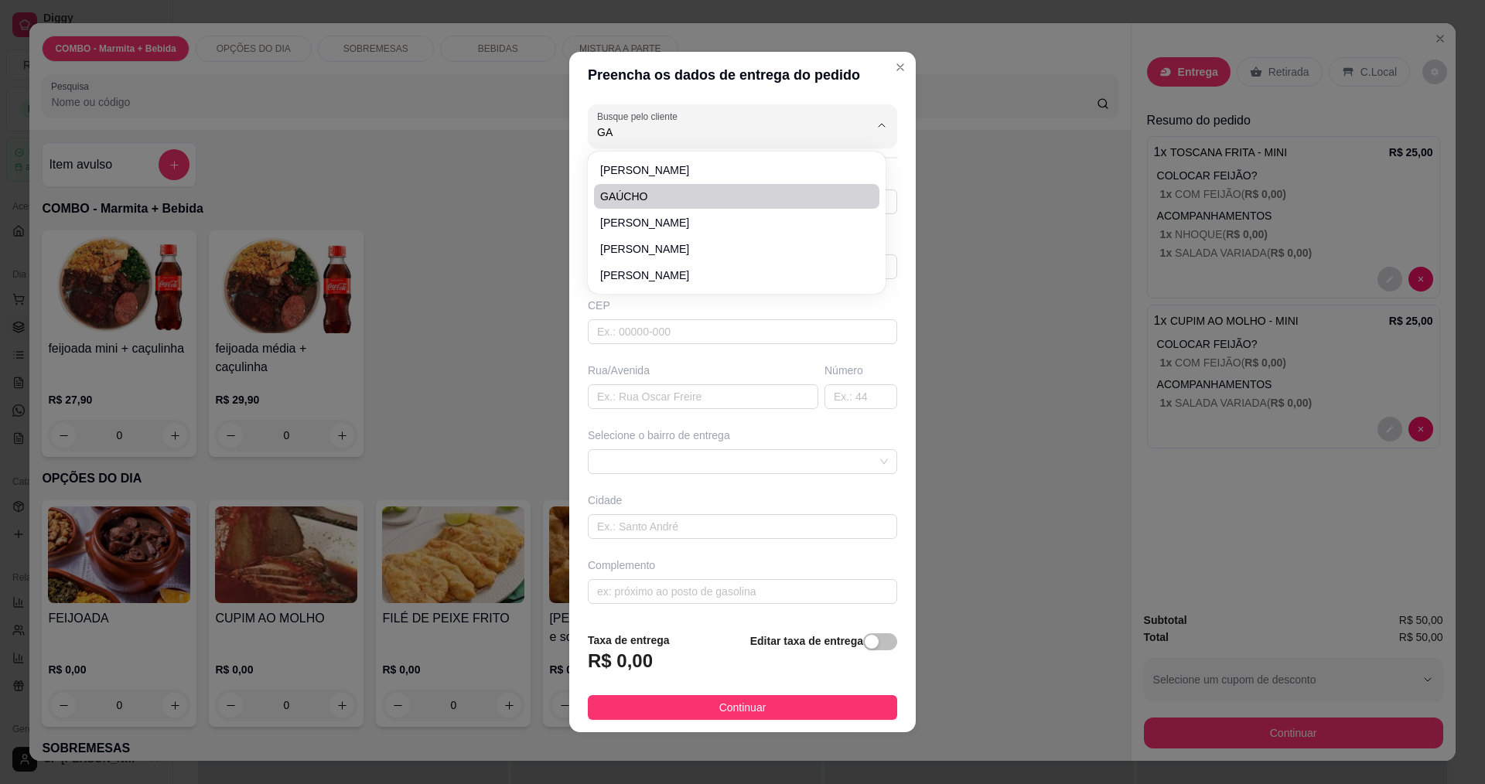
type input "336"
type input "[GEOGRAPHIC_DATA]"
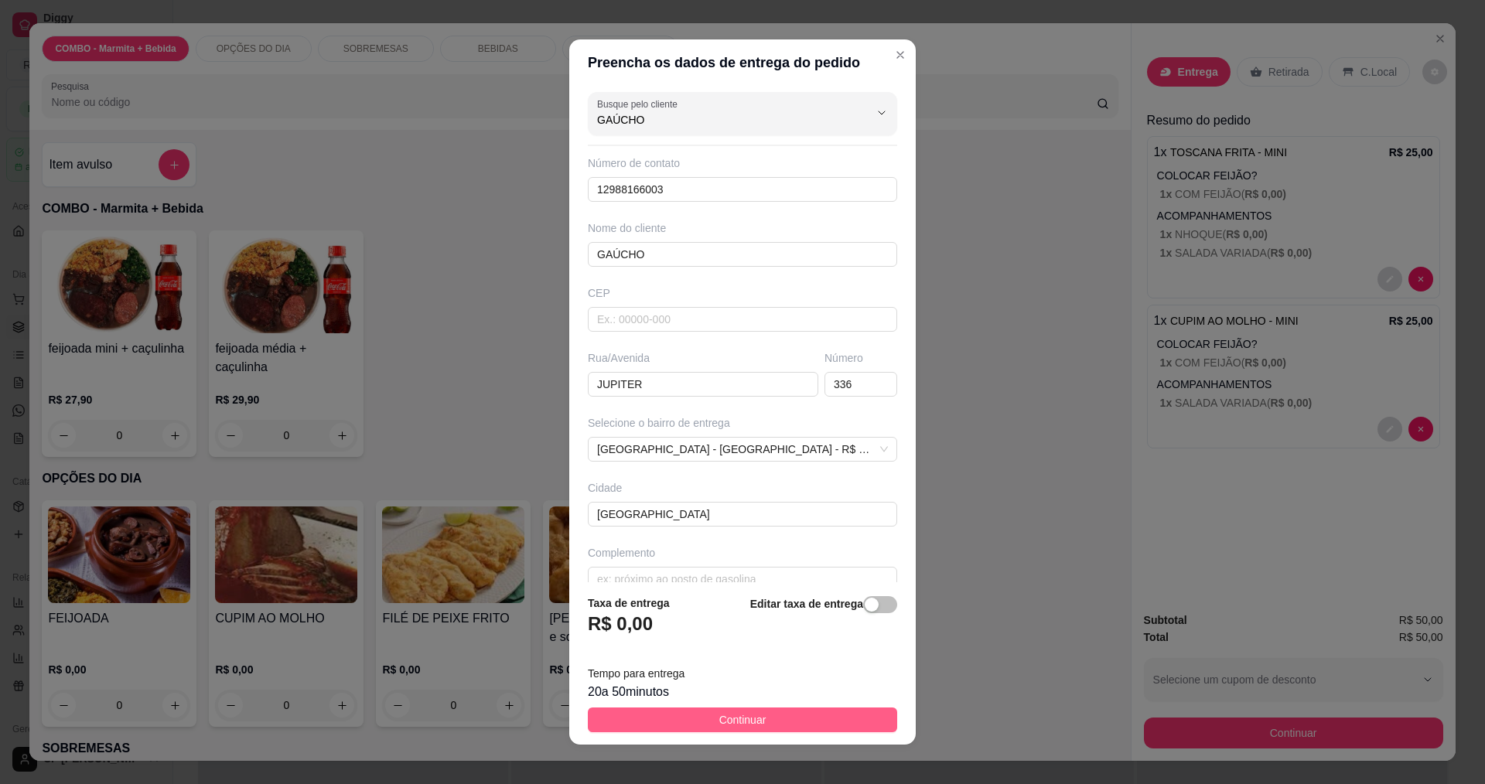
click at [736, 721] on span "Continuar" at bounding box center [742, 720] width 47 height 17
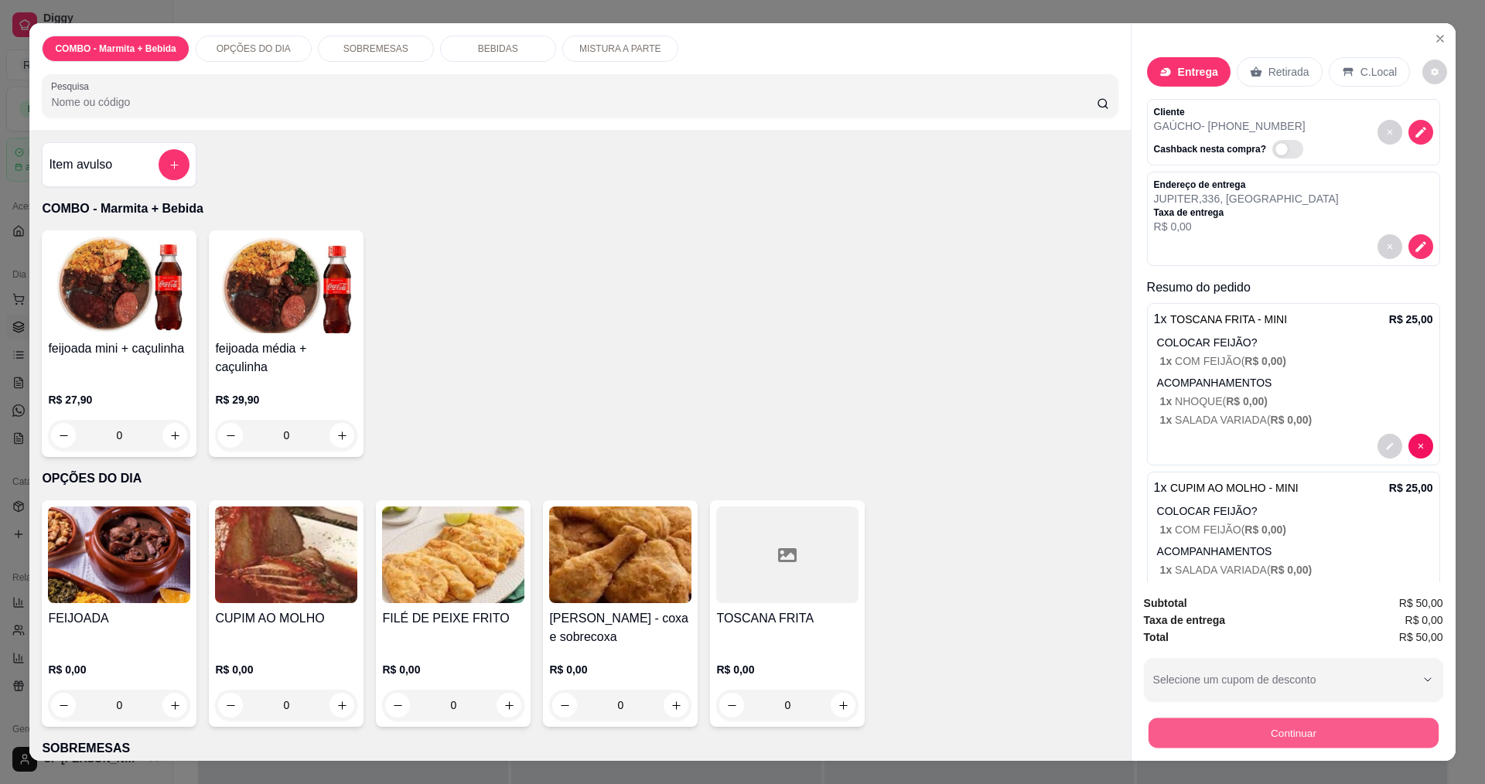
click at [1349, 729] on button "Continuar" at bounding box center [1293, 733] width 290 height 30
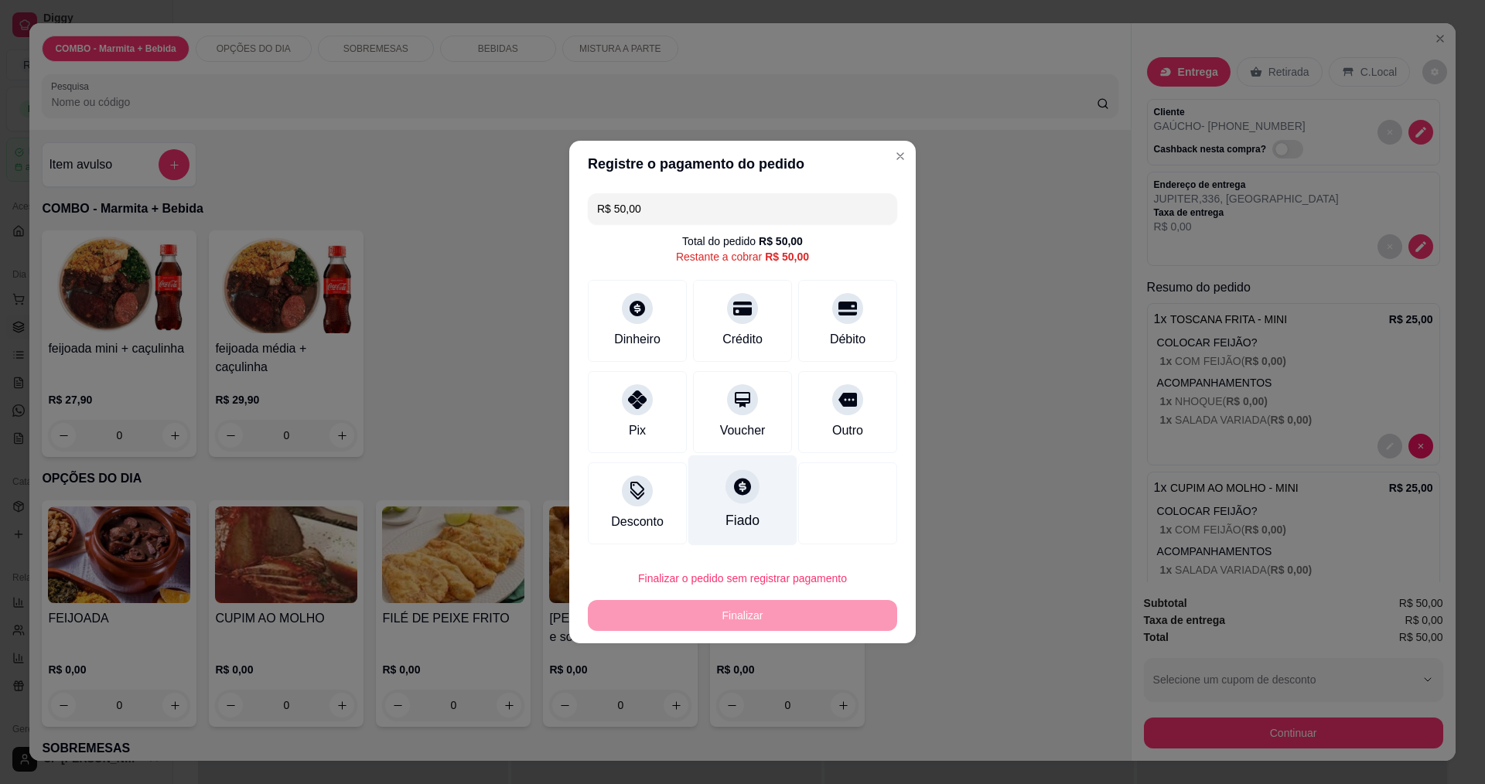
click at [736, 495] on icon at bounding box center [742, 486] width 17 height 17
type input "R$ 0,00"
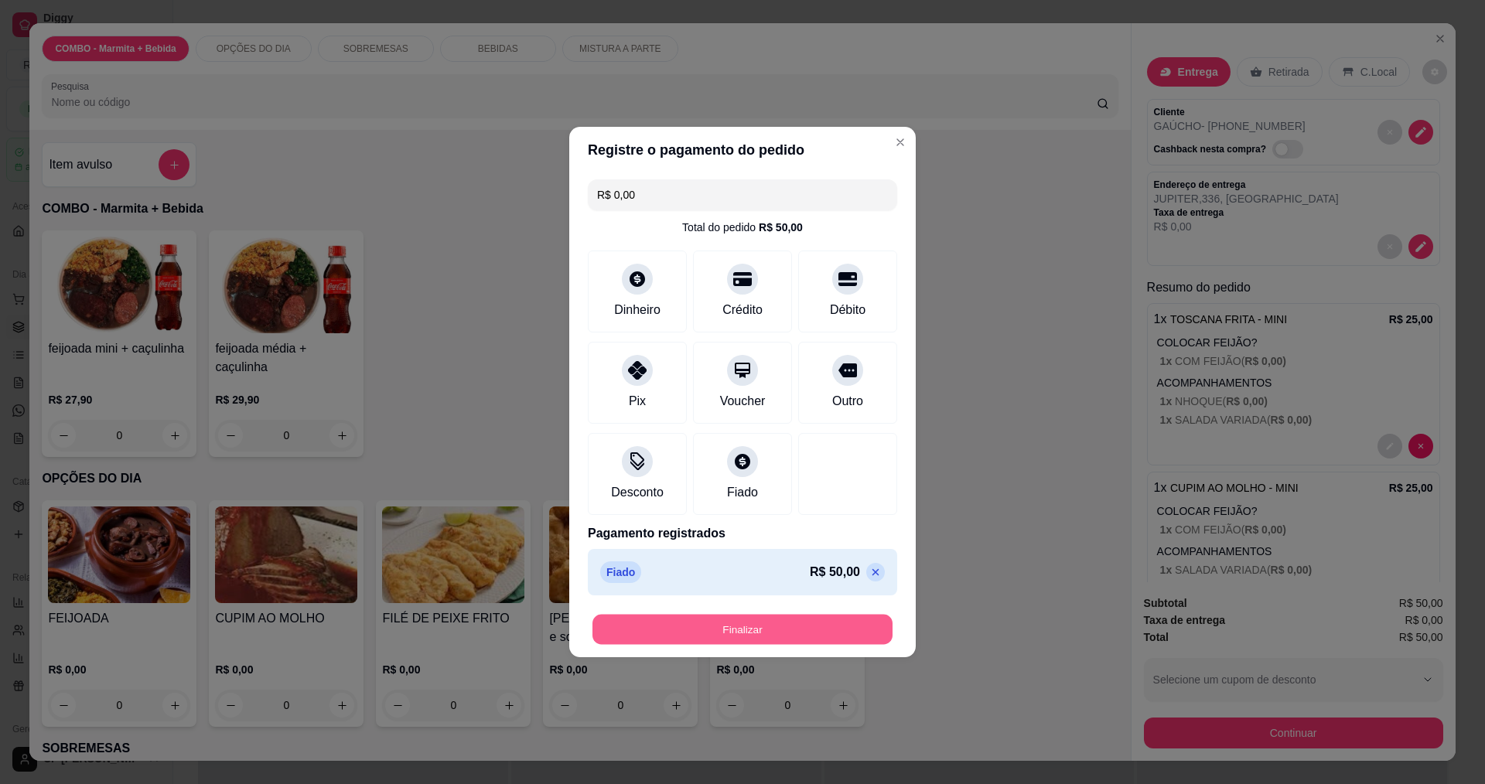
click at [800, 624] on button "Finalizar" at bounding box center [742, 630] width 300 height 30
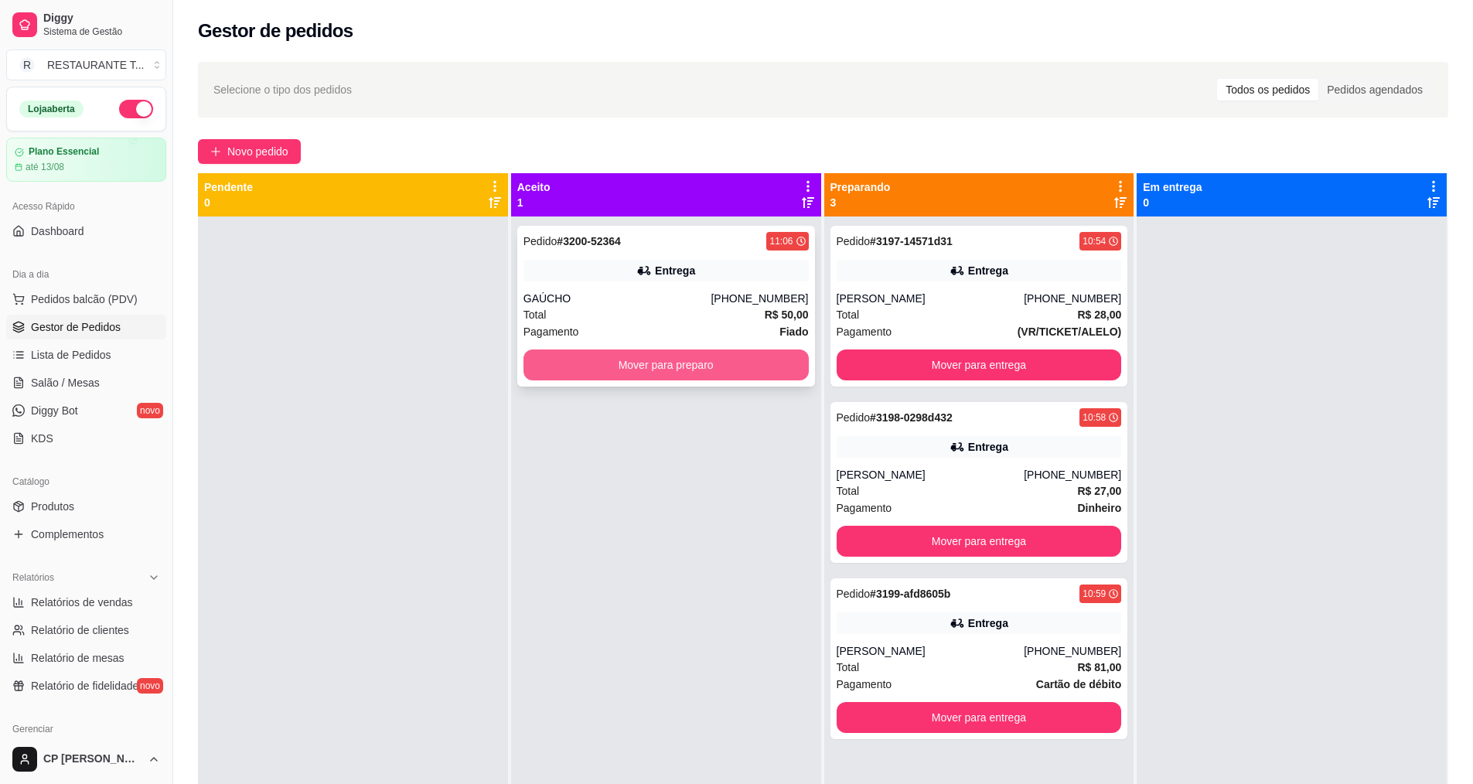
click at [634, 373] on button "Mover para preparo" at bounding box center [666, 365] width 285 height 31
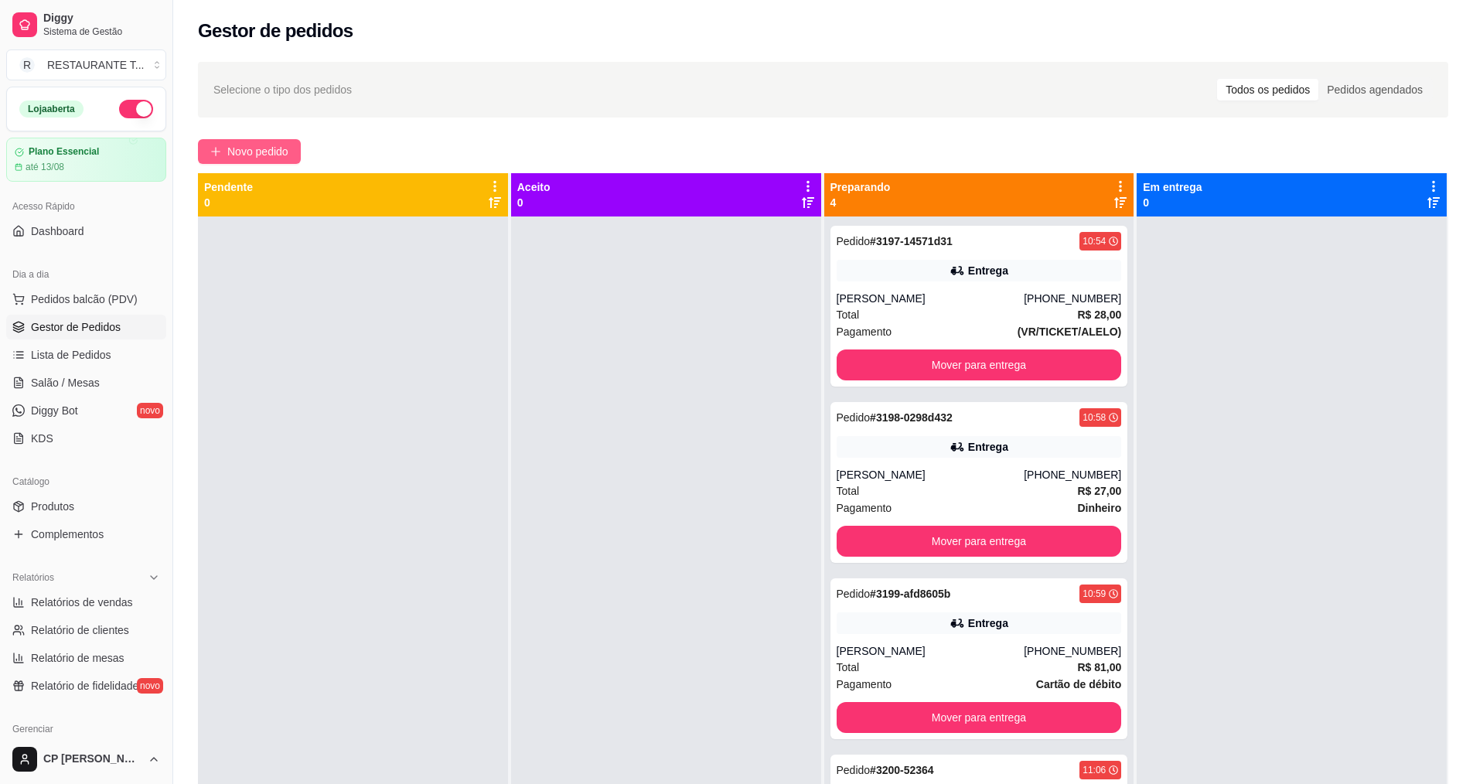
click at [218, 149] on icon "plus" at bounding box center [215, 151] width 11 height 11
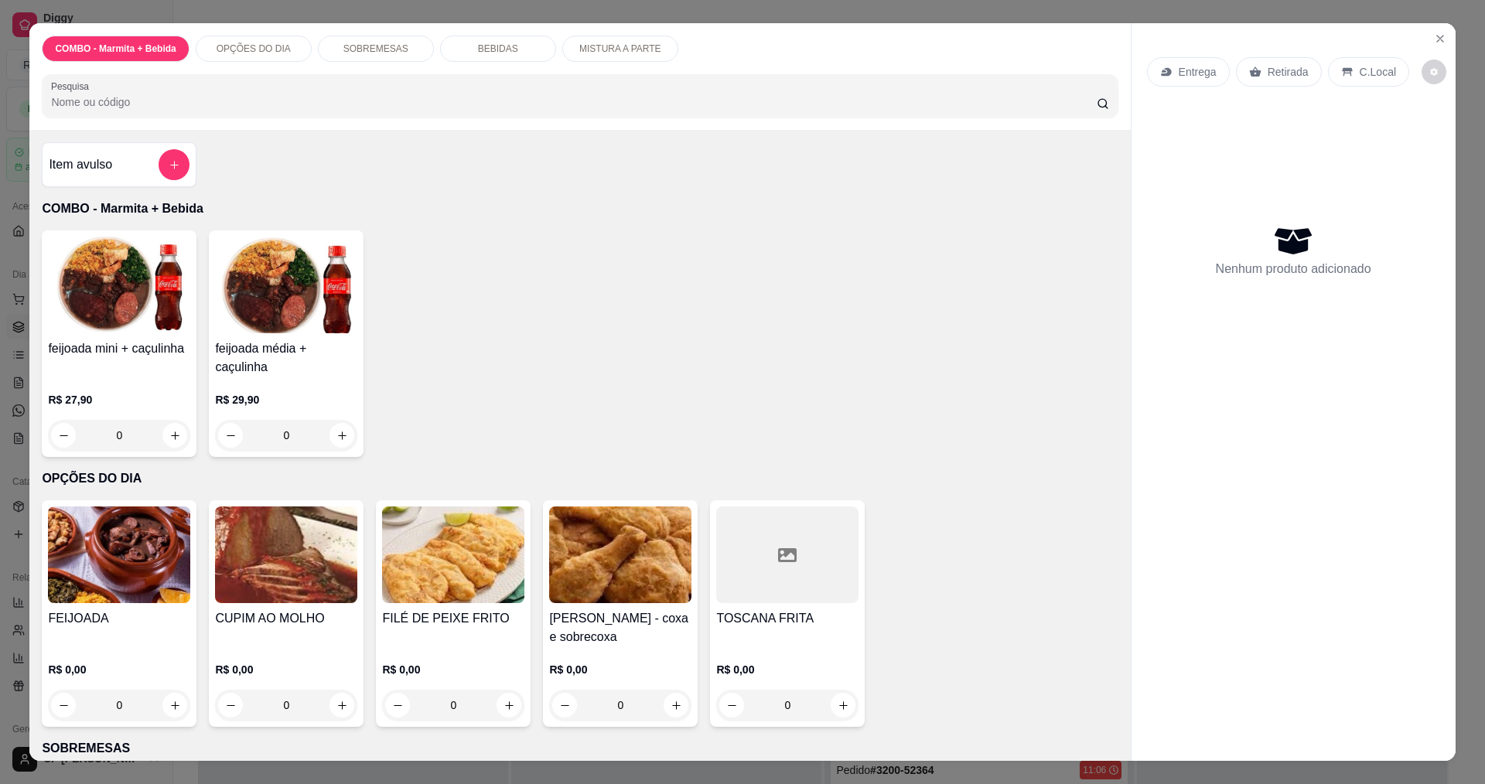
click at [174, 697] on div "0" at bounding box center [119, 705] width 142 height 31
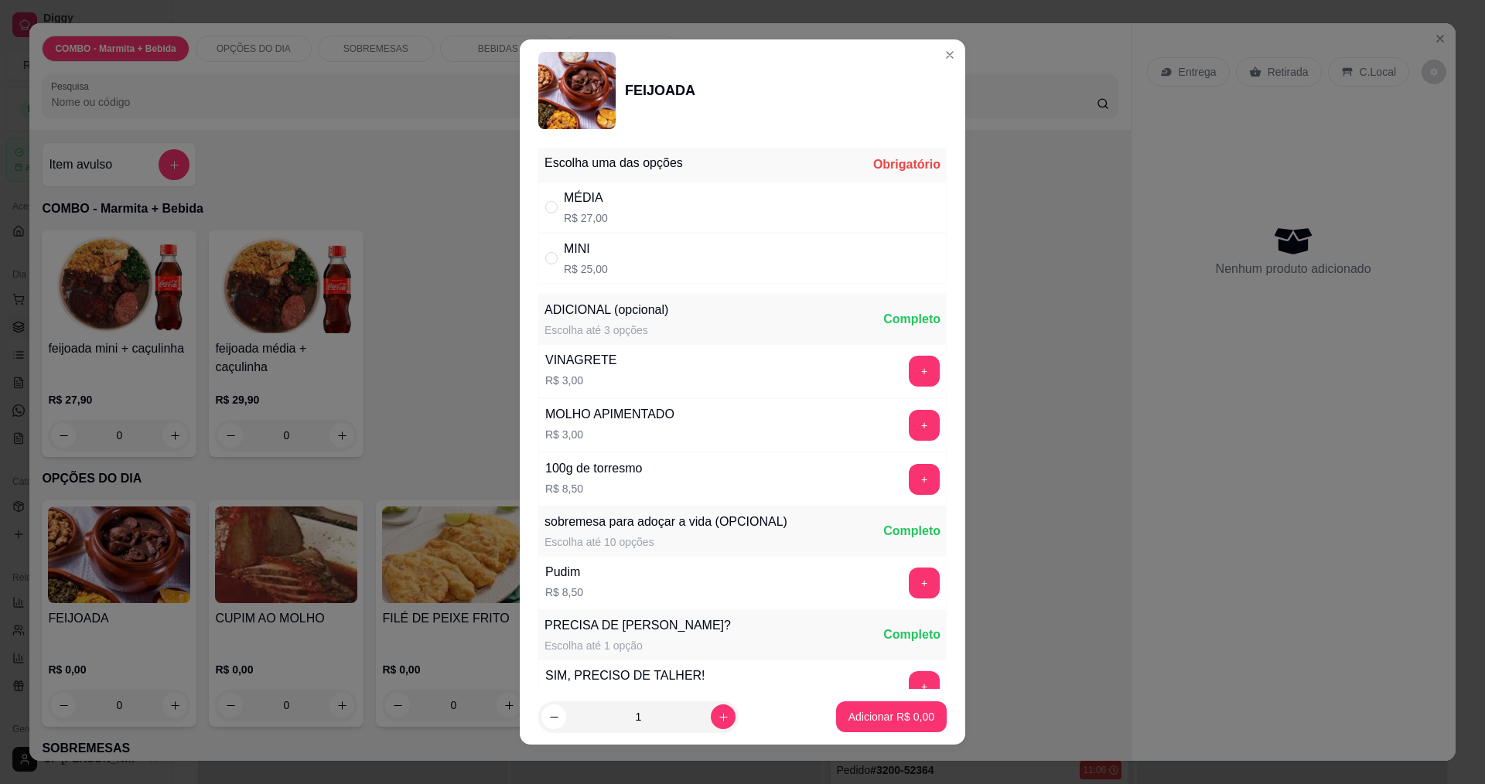
click at [538, 201] on div "MÉDIA R$ 27,00" at bounding box center [742, 207] width 408 height 51
radio input "true"
click at [884, 719] on p "Adicionar R$ 27,00" at bounding box center [888, 716] width 92 height 15
type input "1"
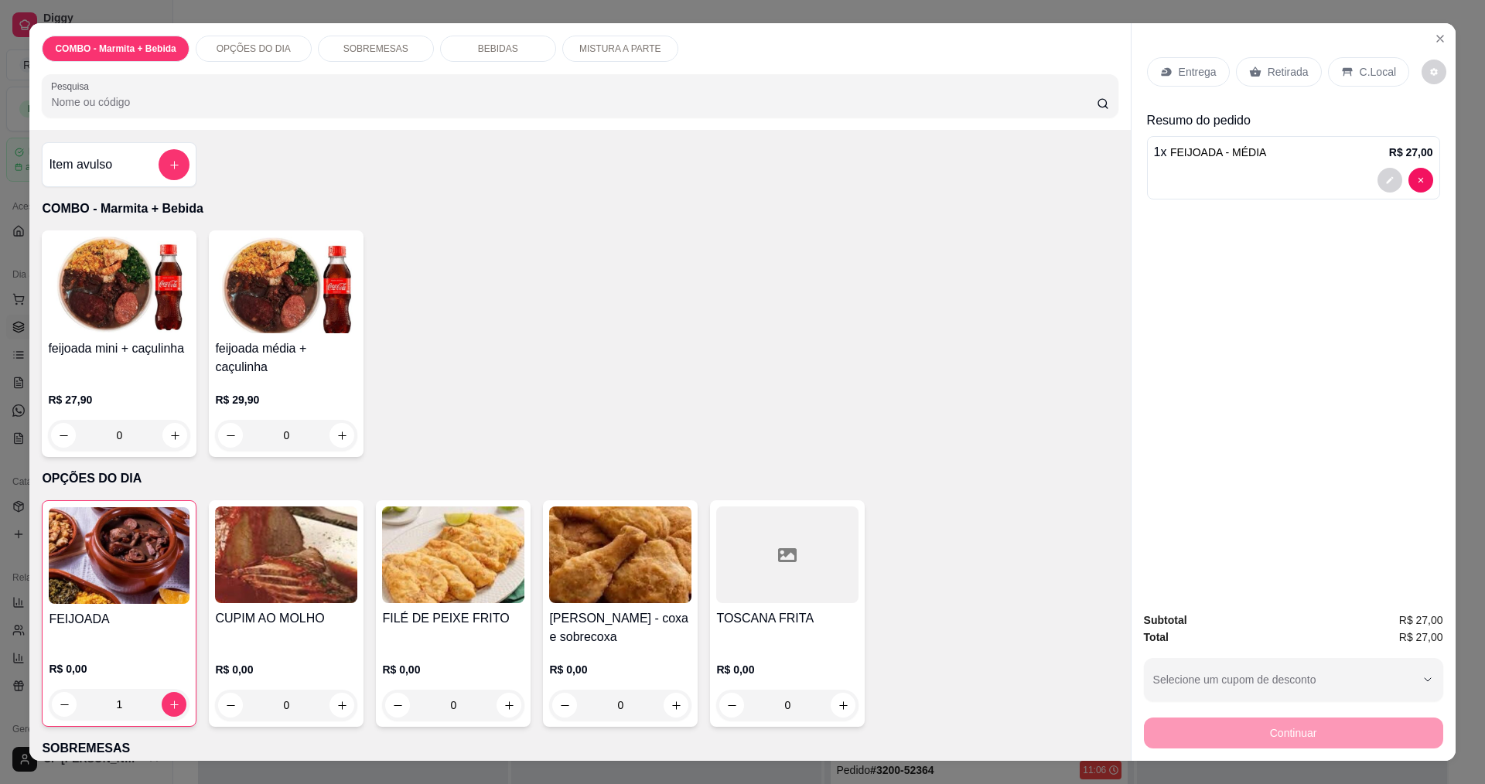
click at [1191, 63] on div "Entrega" at bounding box center [1188, 71] width 83 height 29
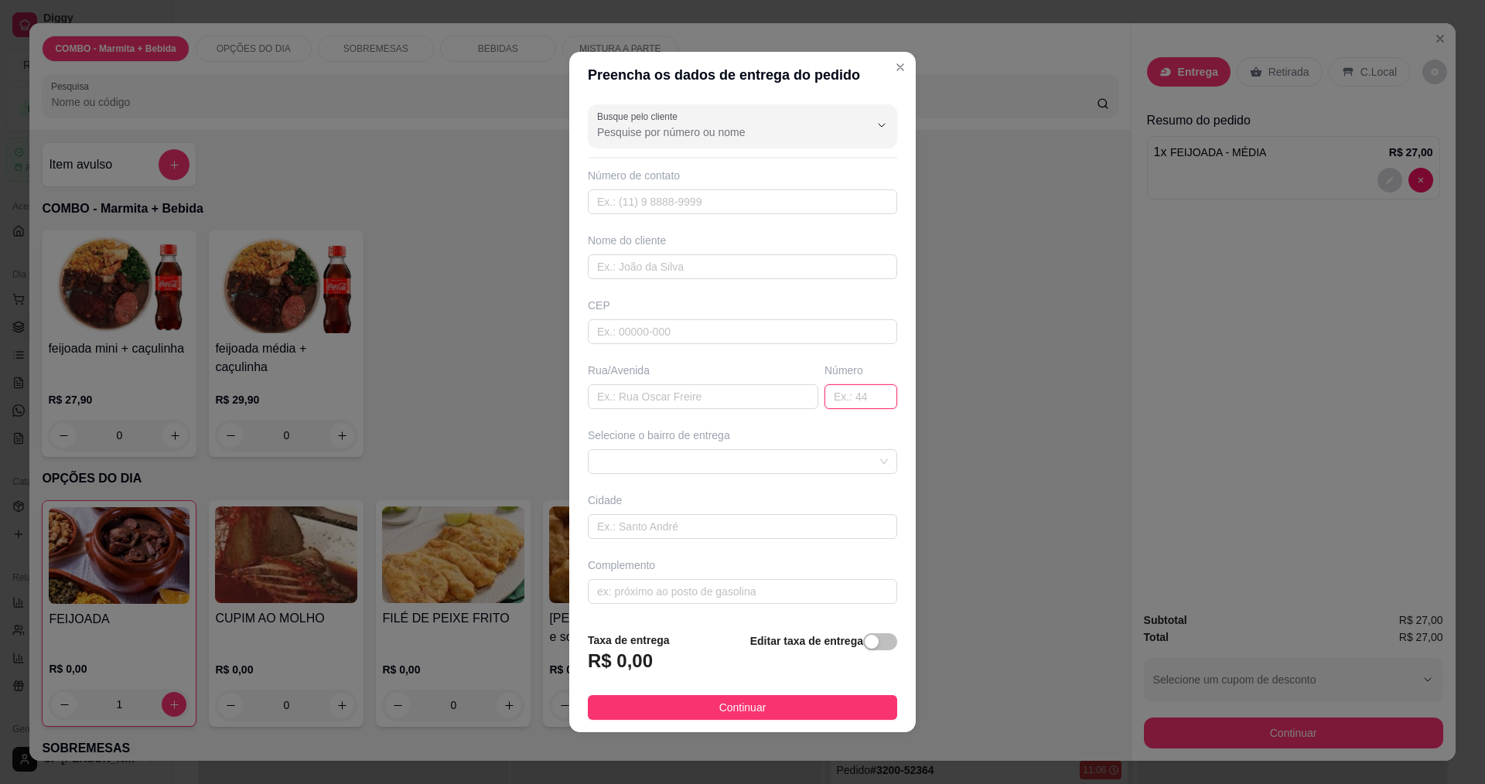
click at [849, 394] on input "text" at bounding box center [860, 396] width 73 height 25
type input "1071"
click at [733, 394] on input "text" at bounding box center [703, 396] width 230 height 25
click at [715, 468] on span at bounding box center [742, 461] width 291 height 23
type input "[PERSON_NAME]"
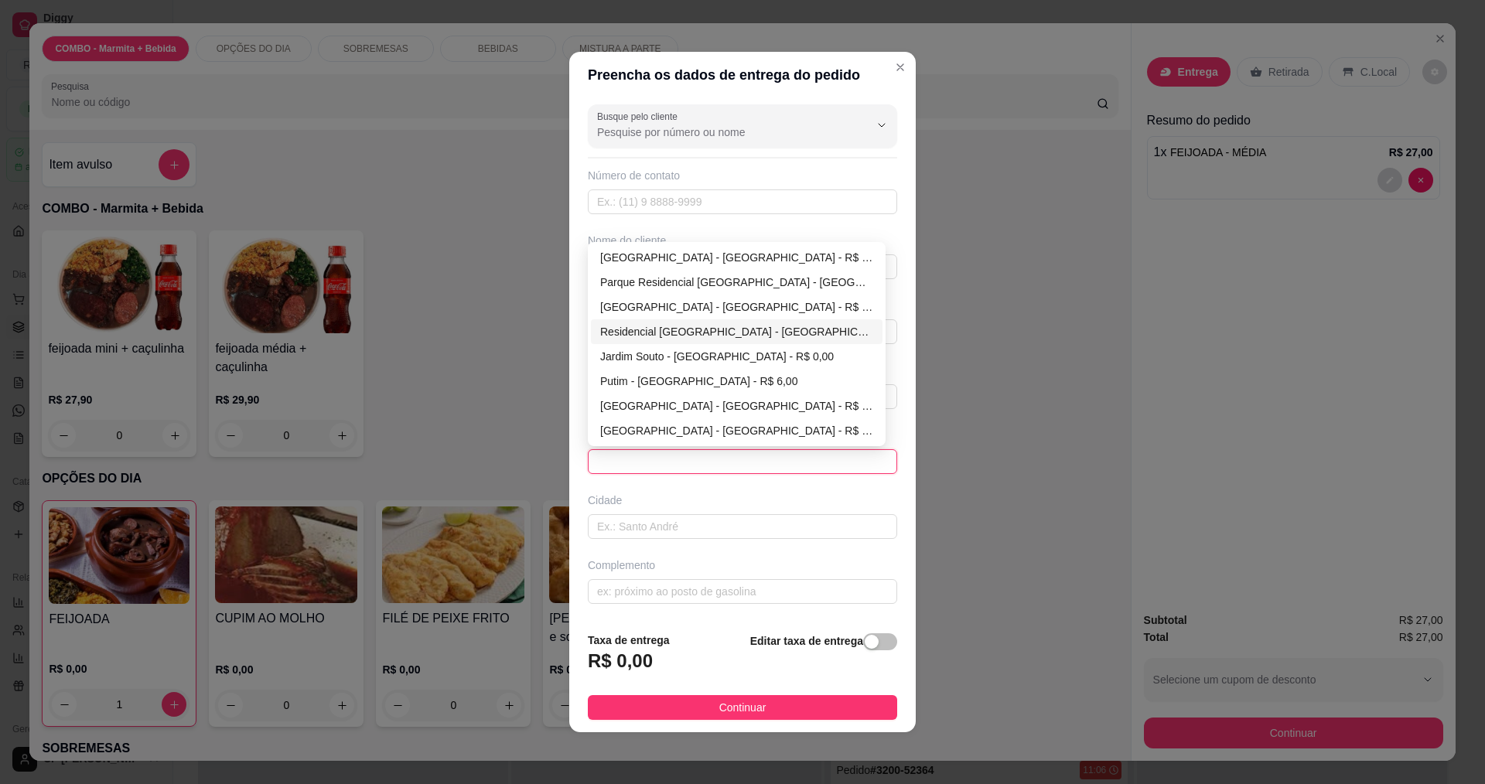
click at [706, 303] on div "[GEOGRAPHIC_DATA] - [GEOGRAPHIC_DATA] - R$ 0,00" at bounding box center [736, 307] width 273 height 17
type input "[GEOGRAPHIC_DATA]"
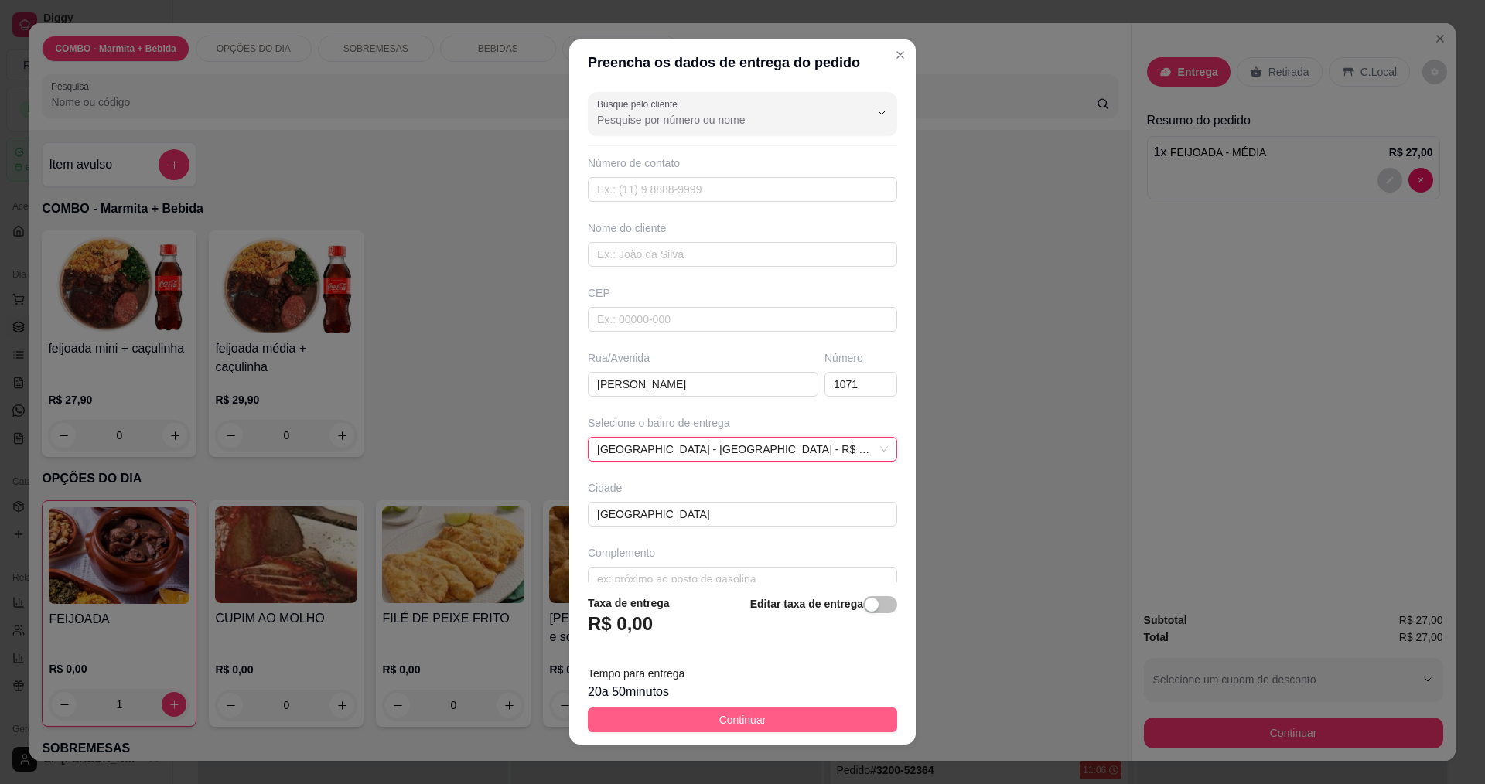
click at [751, 709] on button "Continuar" at bounding box center [742, 720] width 309 height 25
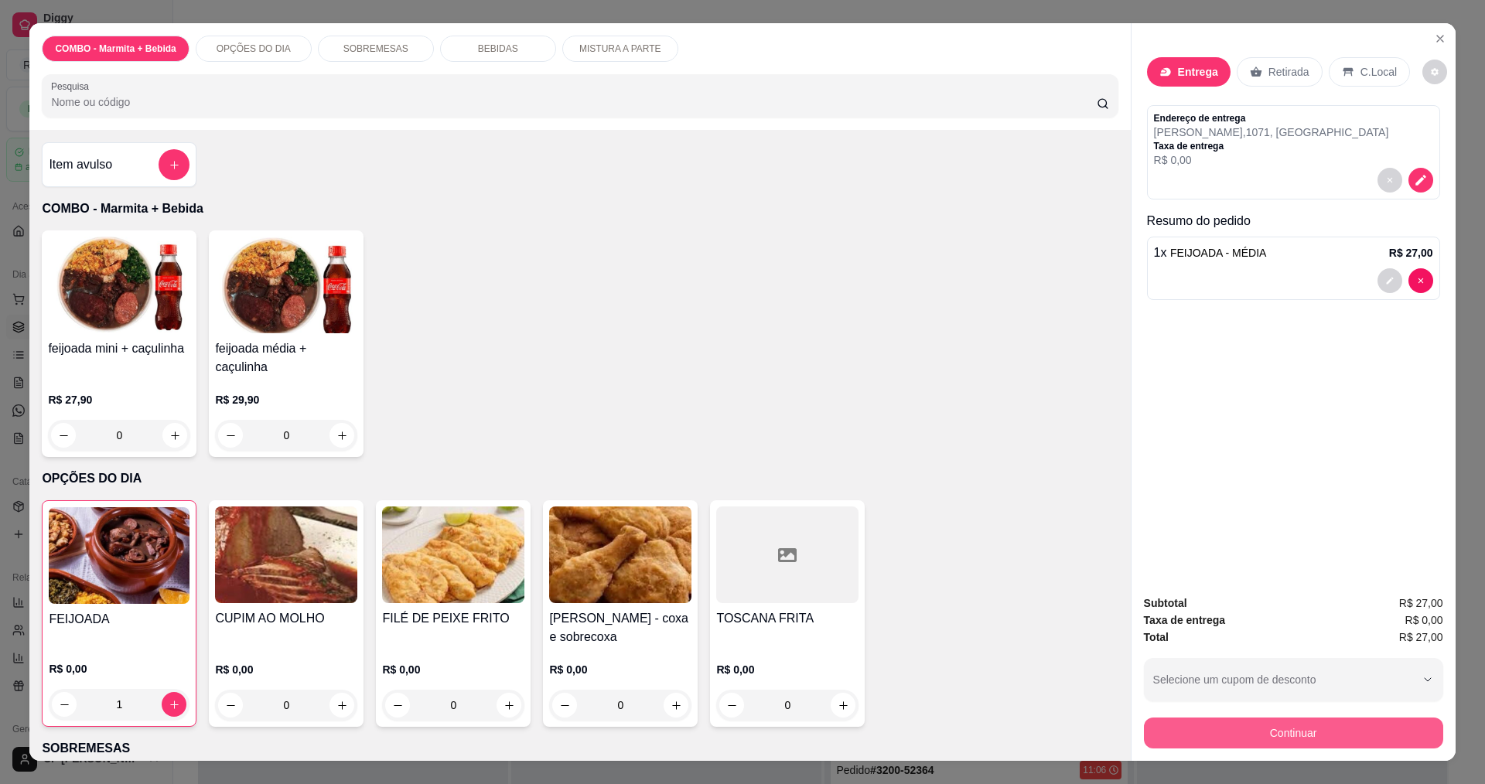
click at [1302, 741] on button "Continuar" at bounding box center [1293, 733] width 299 height 31
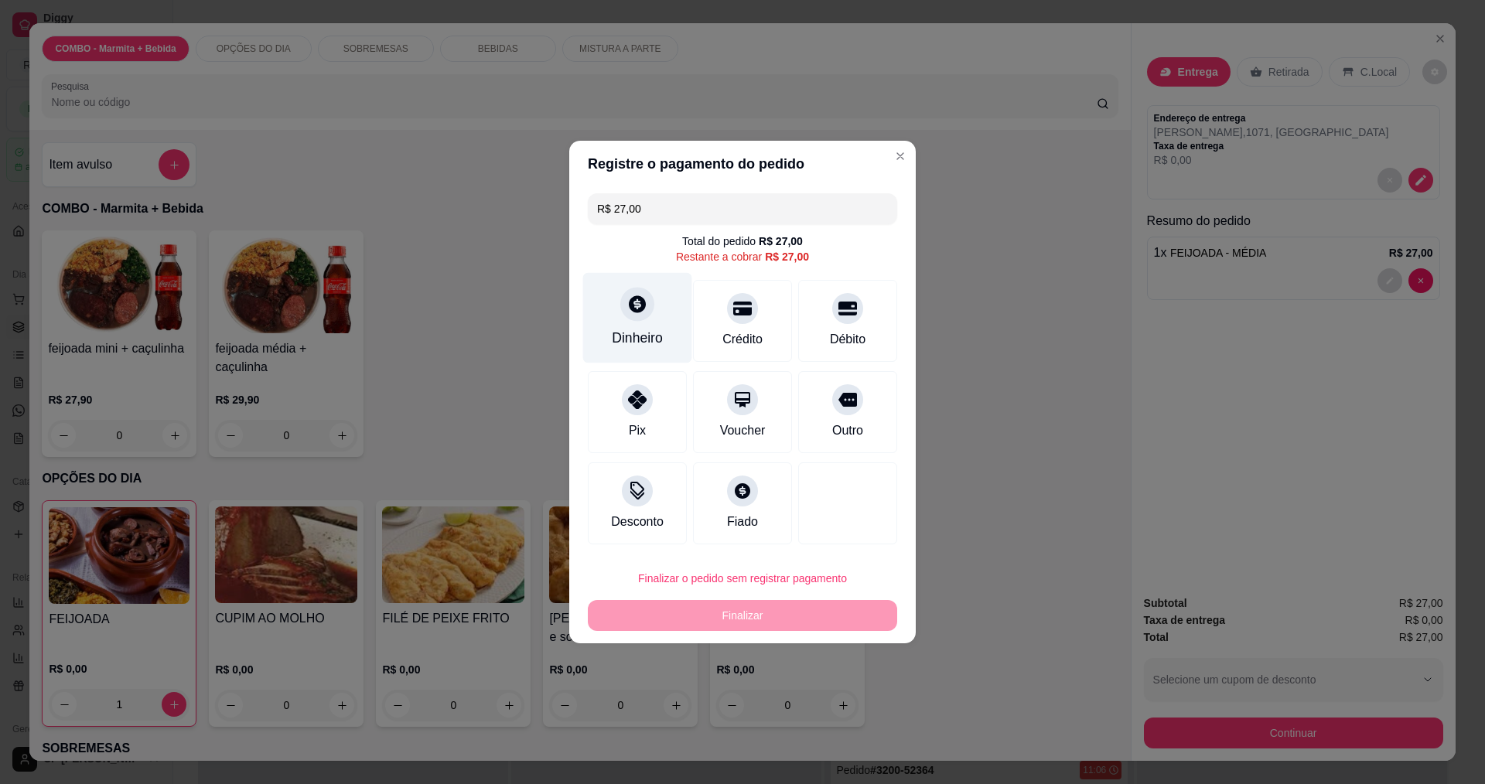
click at [631, 312] on icon at bounding box center [637, 303] width 17 height 17
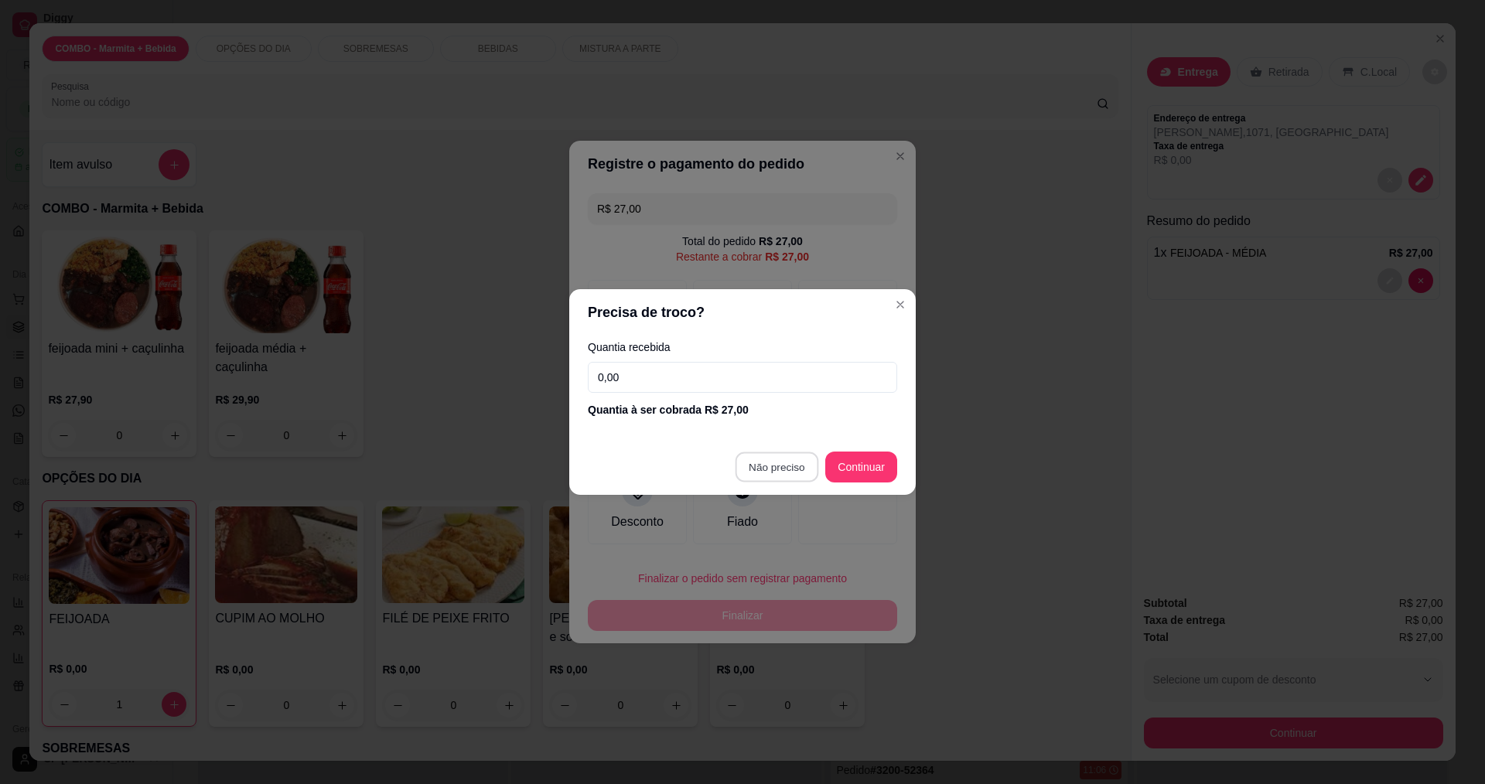
type input "R$ 0,00"
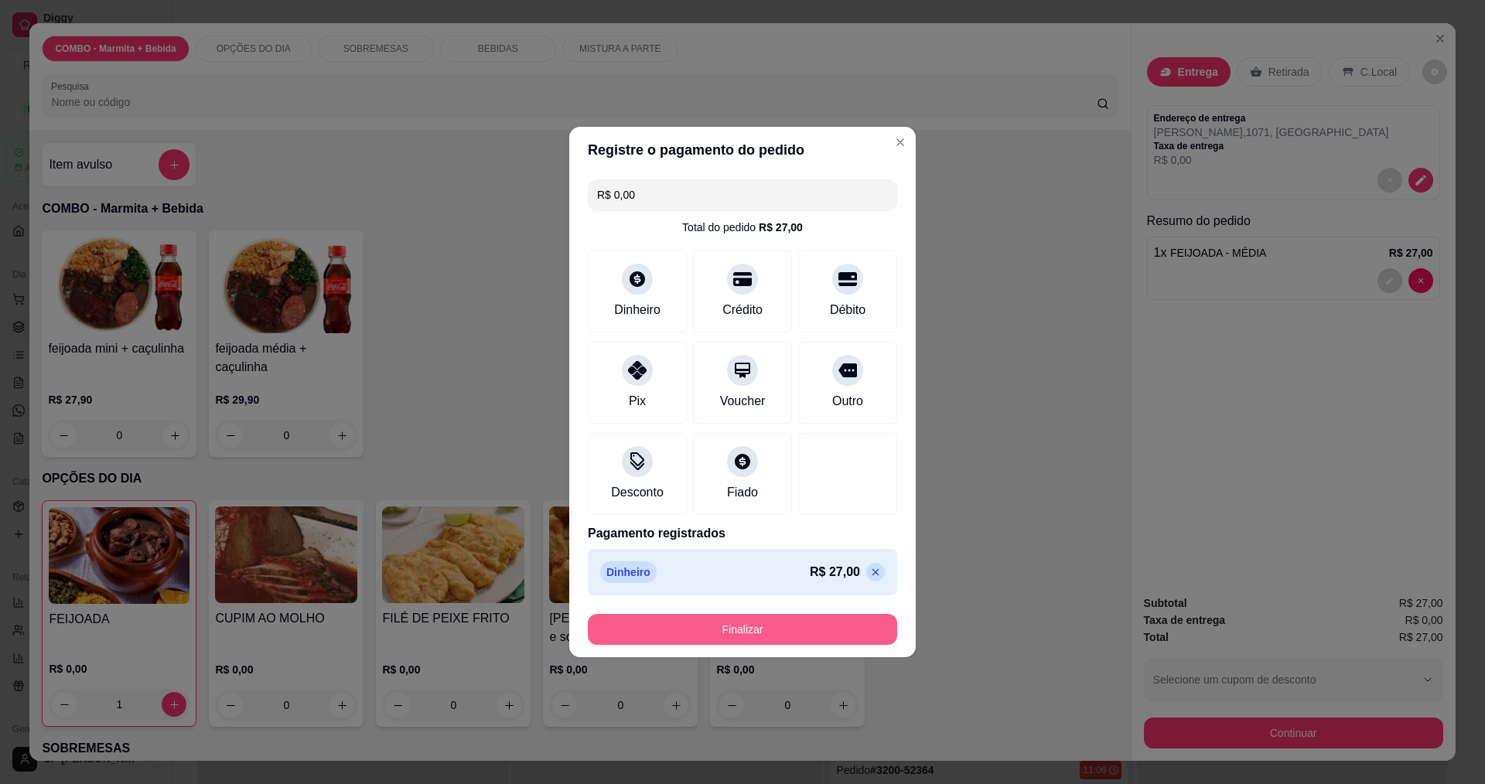
click at [751, 623] on button "Finalizar" at bounding box center [742, 629] width 309 height 31
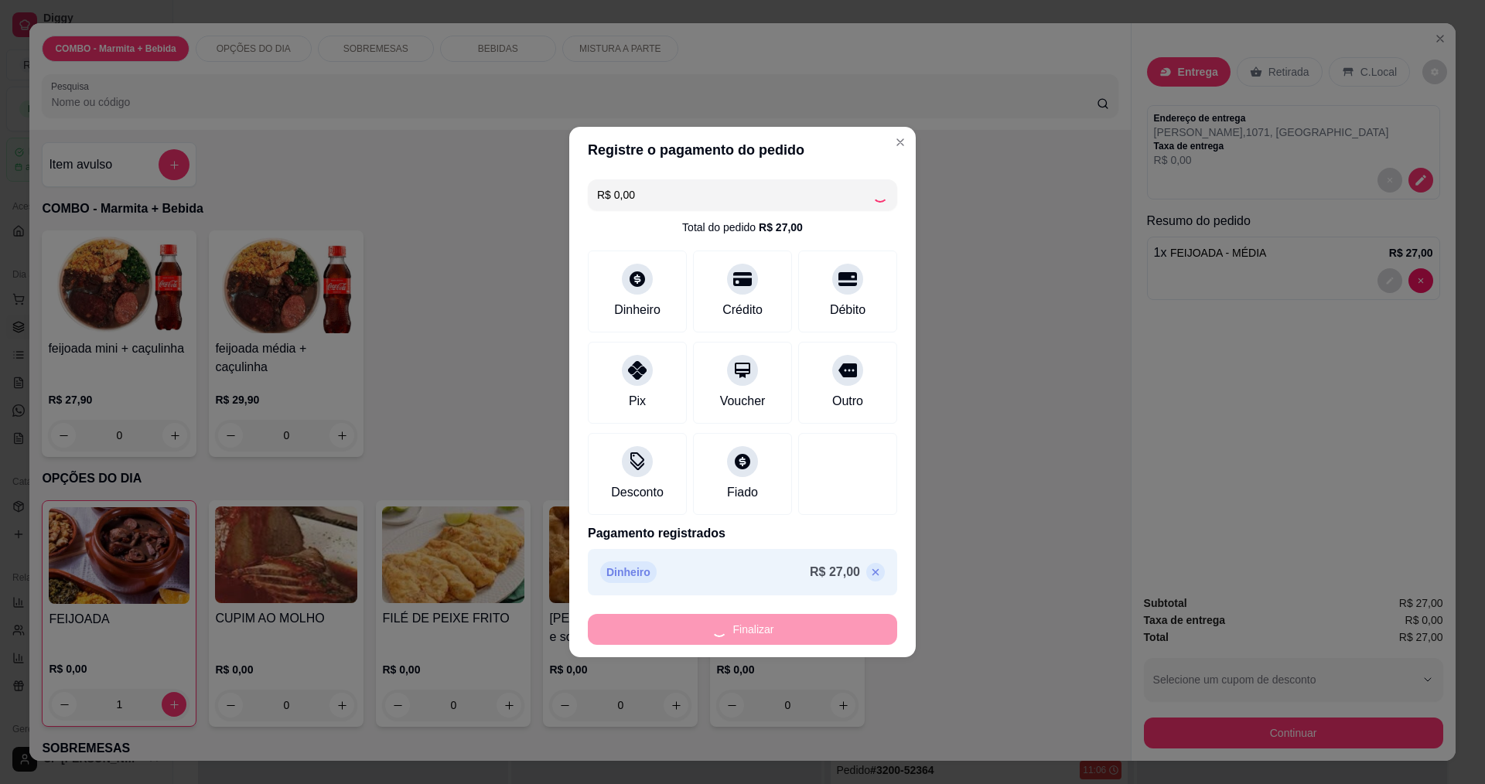
type input "0"
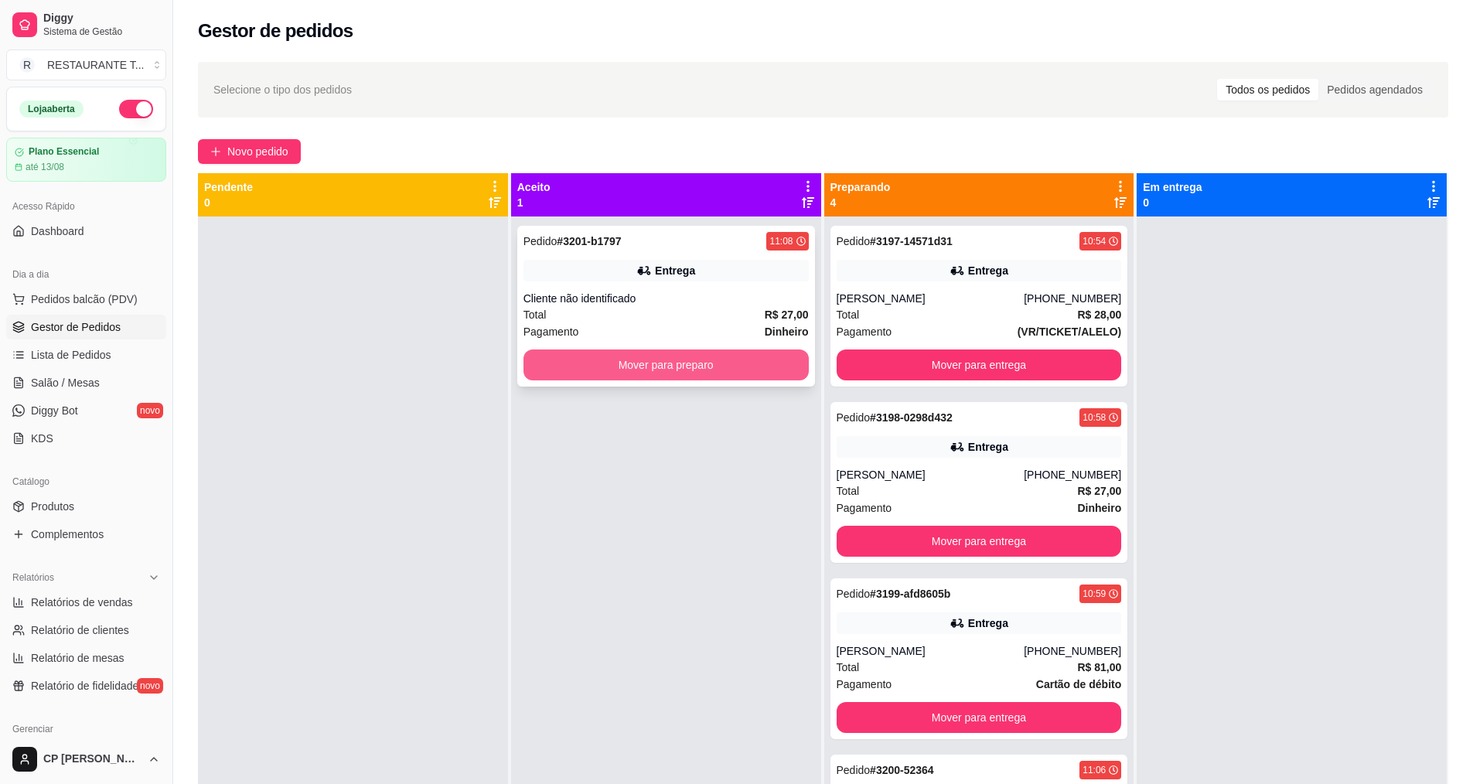
click at [702, 369] on button "Mover para preparo" at bounding box center [666, 365] width 285 height 31
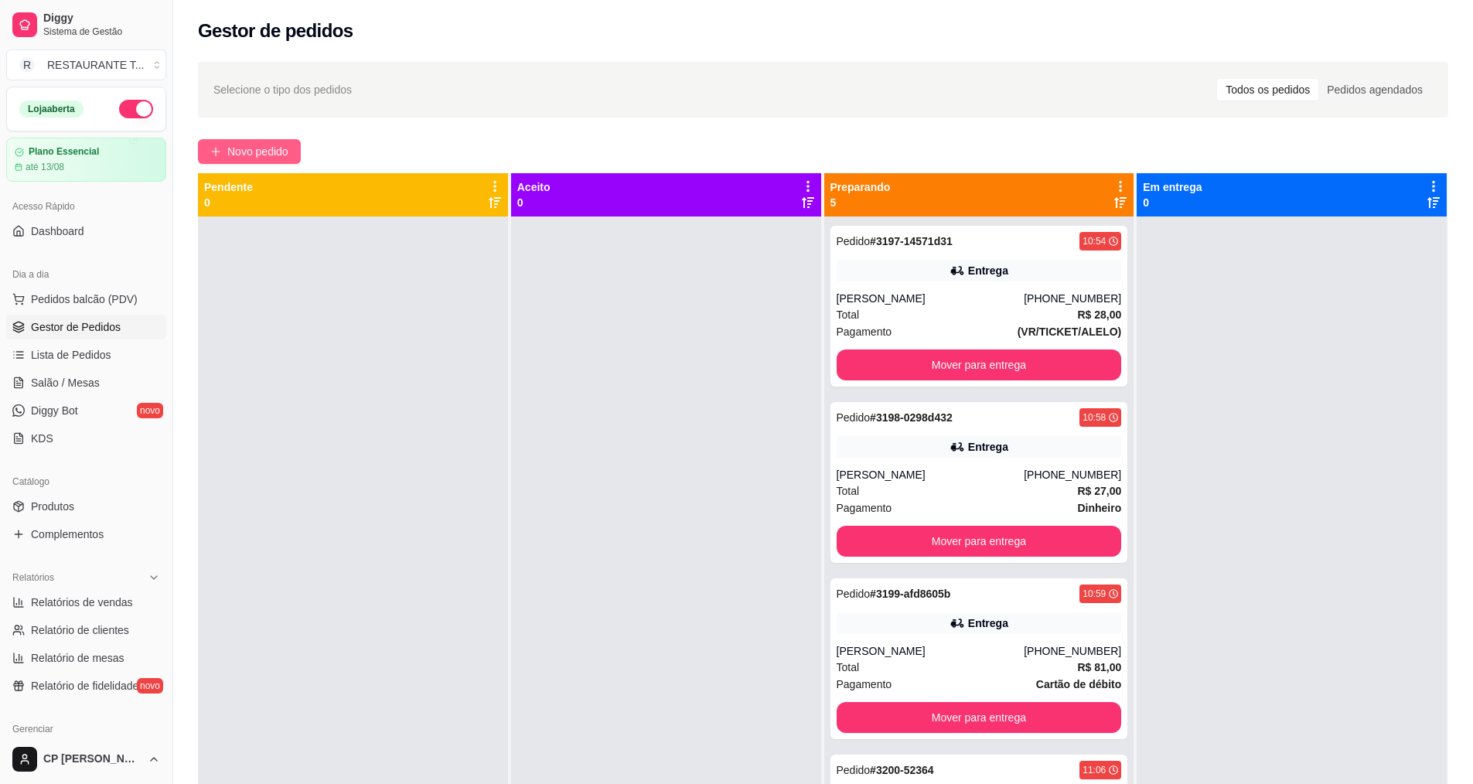
click at [249, 155] on span "Novo pedido" at bounding box center [257, 151] width 61 height 17
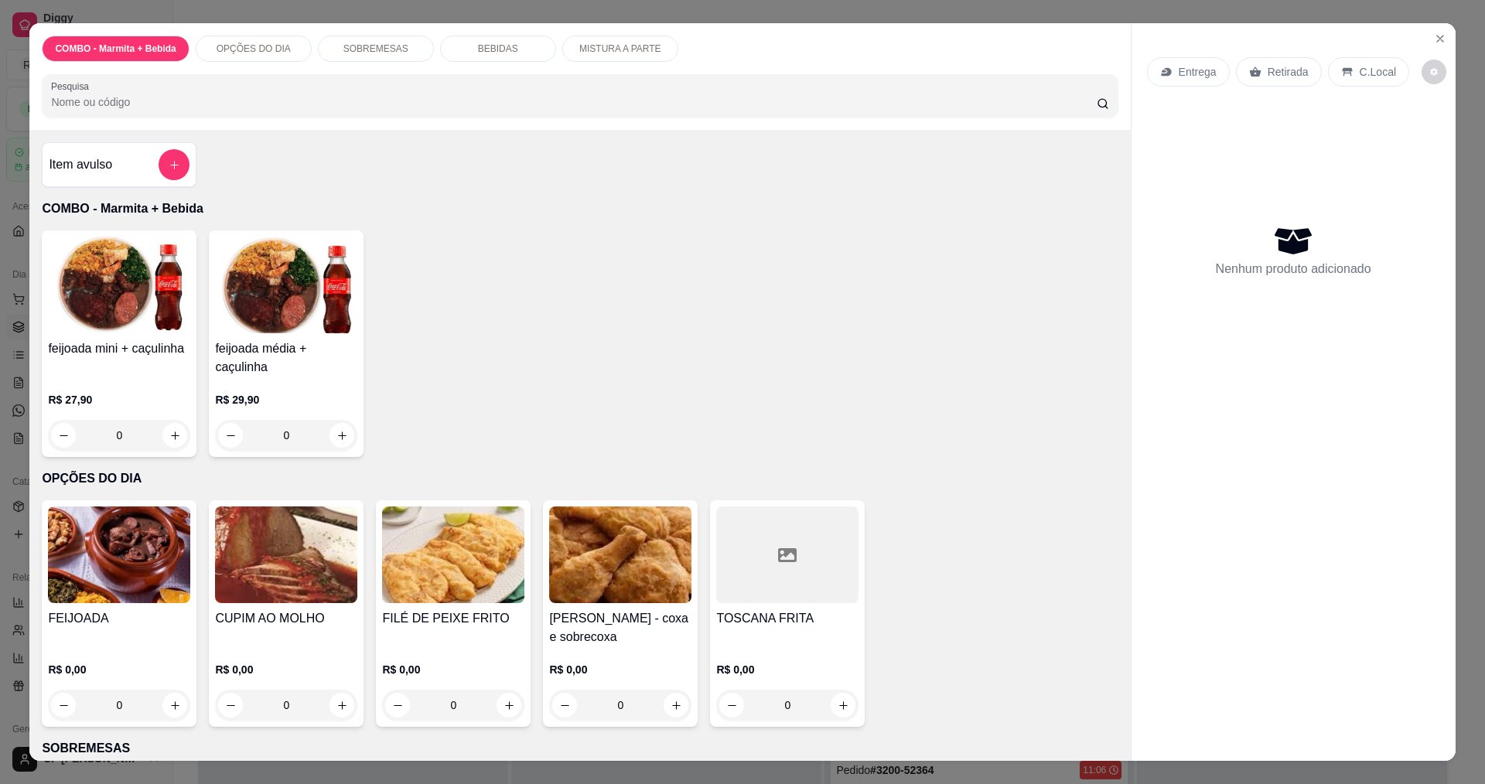
click at [172, 698] on div "0" at bounding box center [119, 705] width 142 height 31
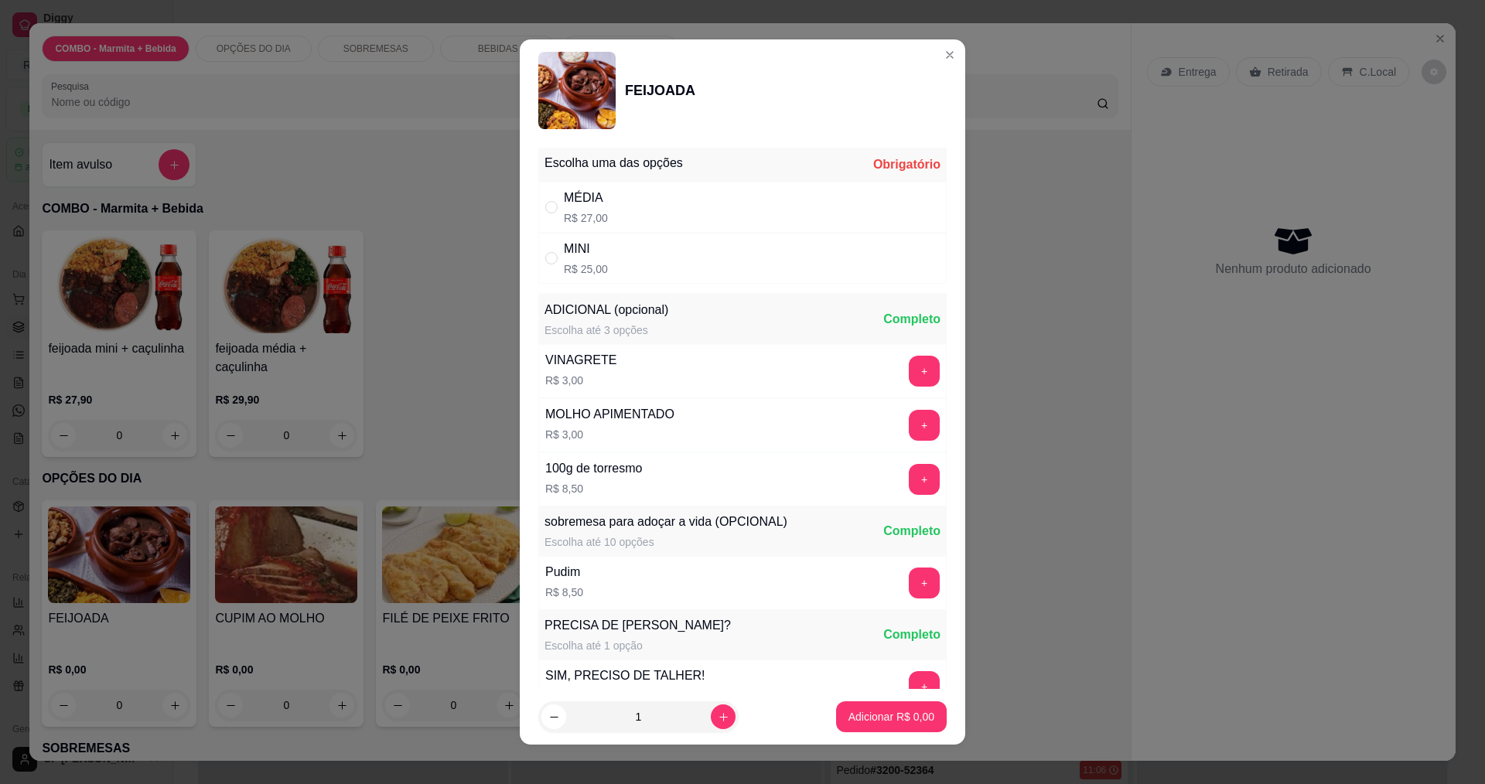
click at [588, 238] on div "MINI R$ 25,00" at bounding box center [742, 258] width 408 height 51
radio input "true"
click at [886, 724] on p "Adicionar R$ 25,00" at bounding box center [888, 716] width 92 height 15
type input "1"
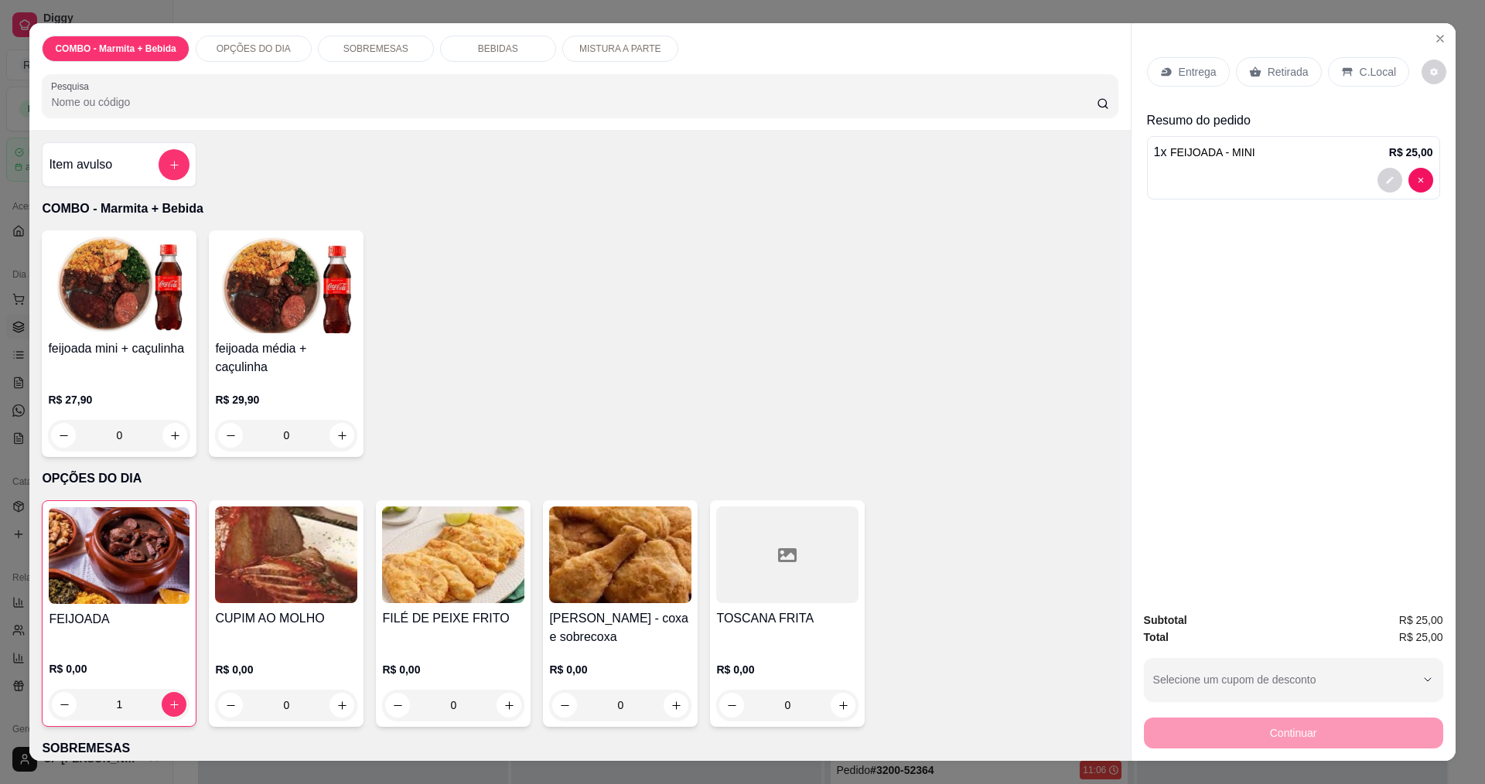
click at [1199, 64] on p "Entrega" at bounding box center [1198, 71] width 38 height 15
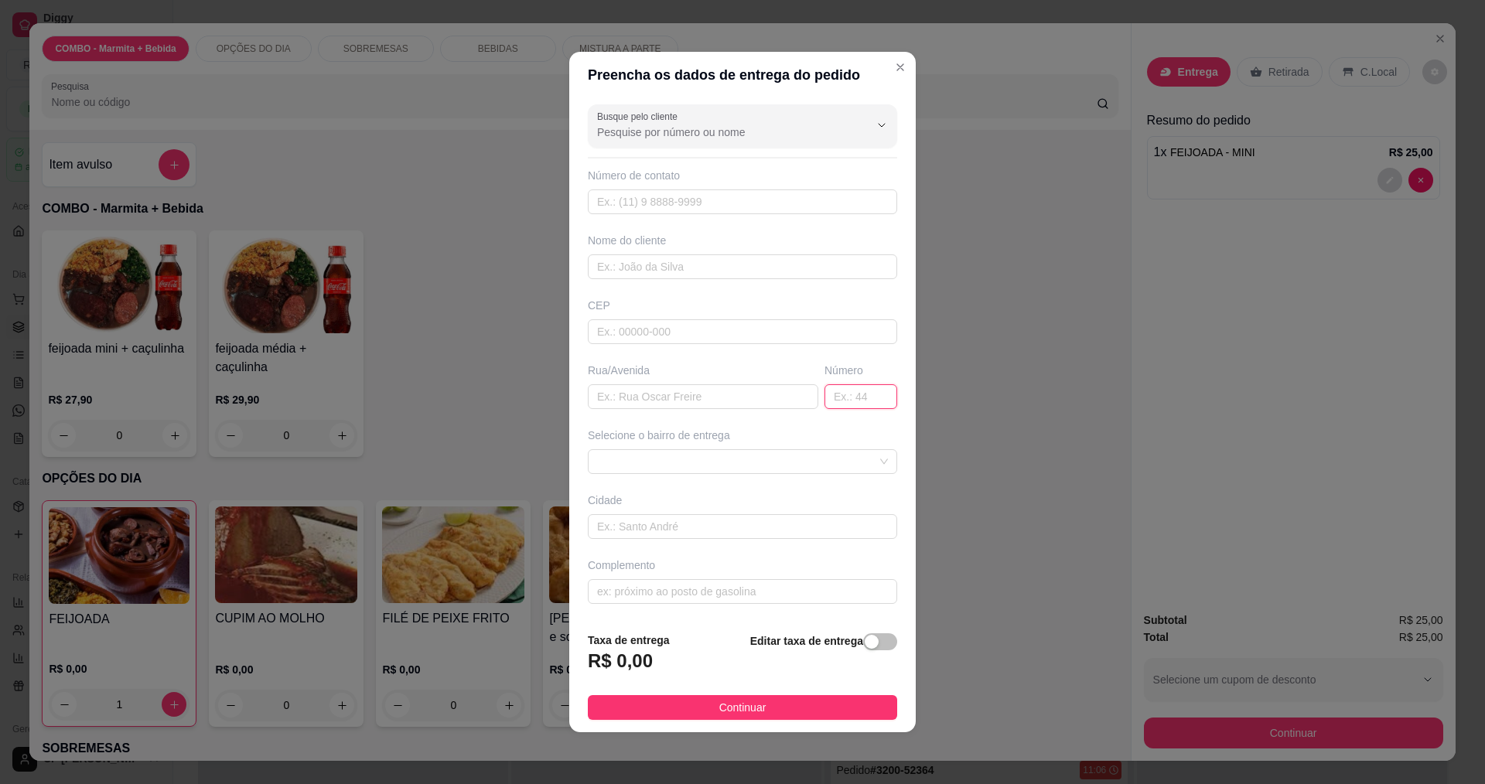
click at [850, 389] on input "text" at bounding box center [860, 396] width 73 height 25
type input "12"
click at [664, 398] on input "text" at bounding box center [703, 396] width 230 height 25
click at [701, 457] on span at bounding box center [742, 461] width 291 height 23
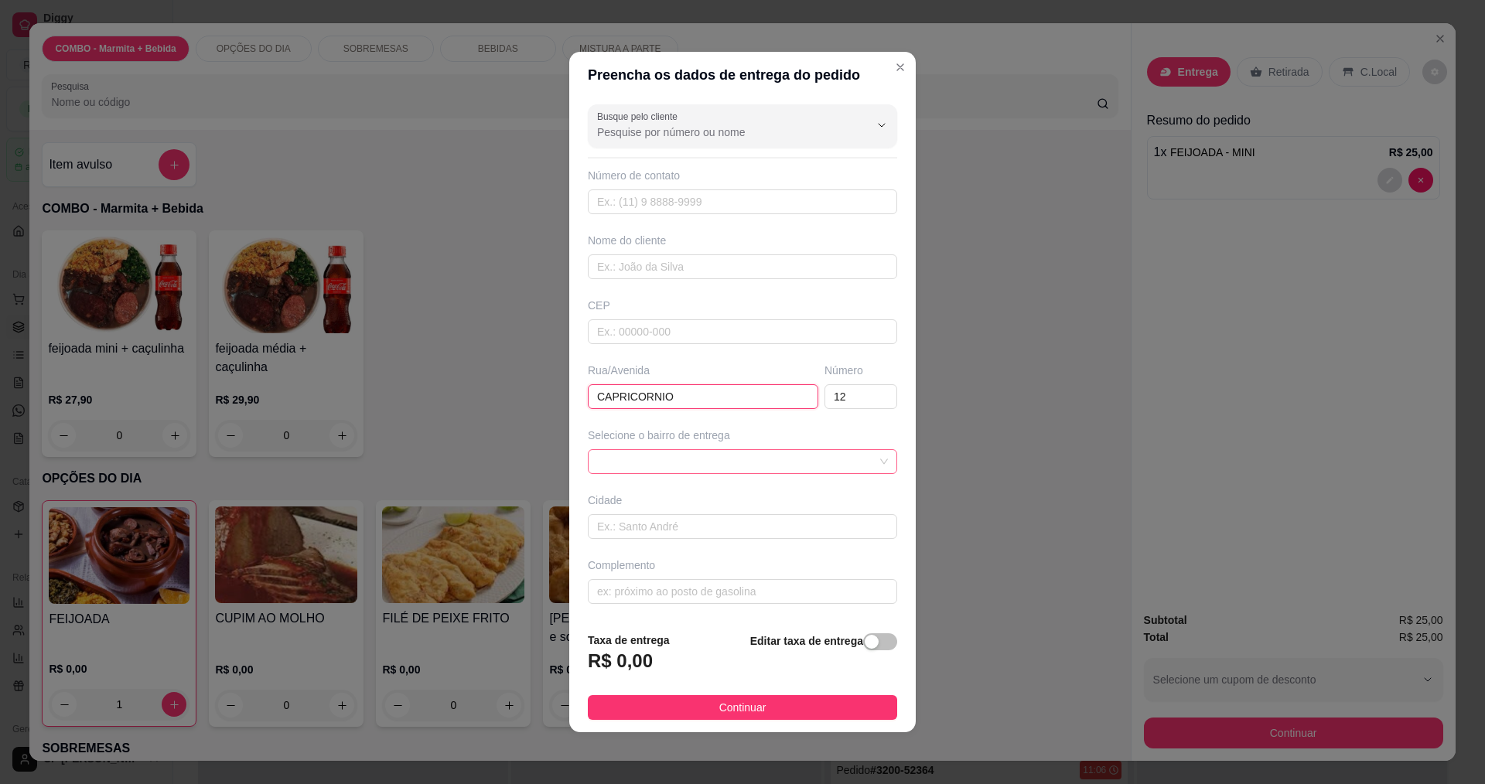
type input "CAPRICORNIO"
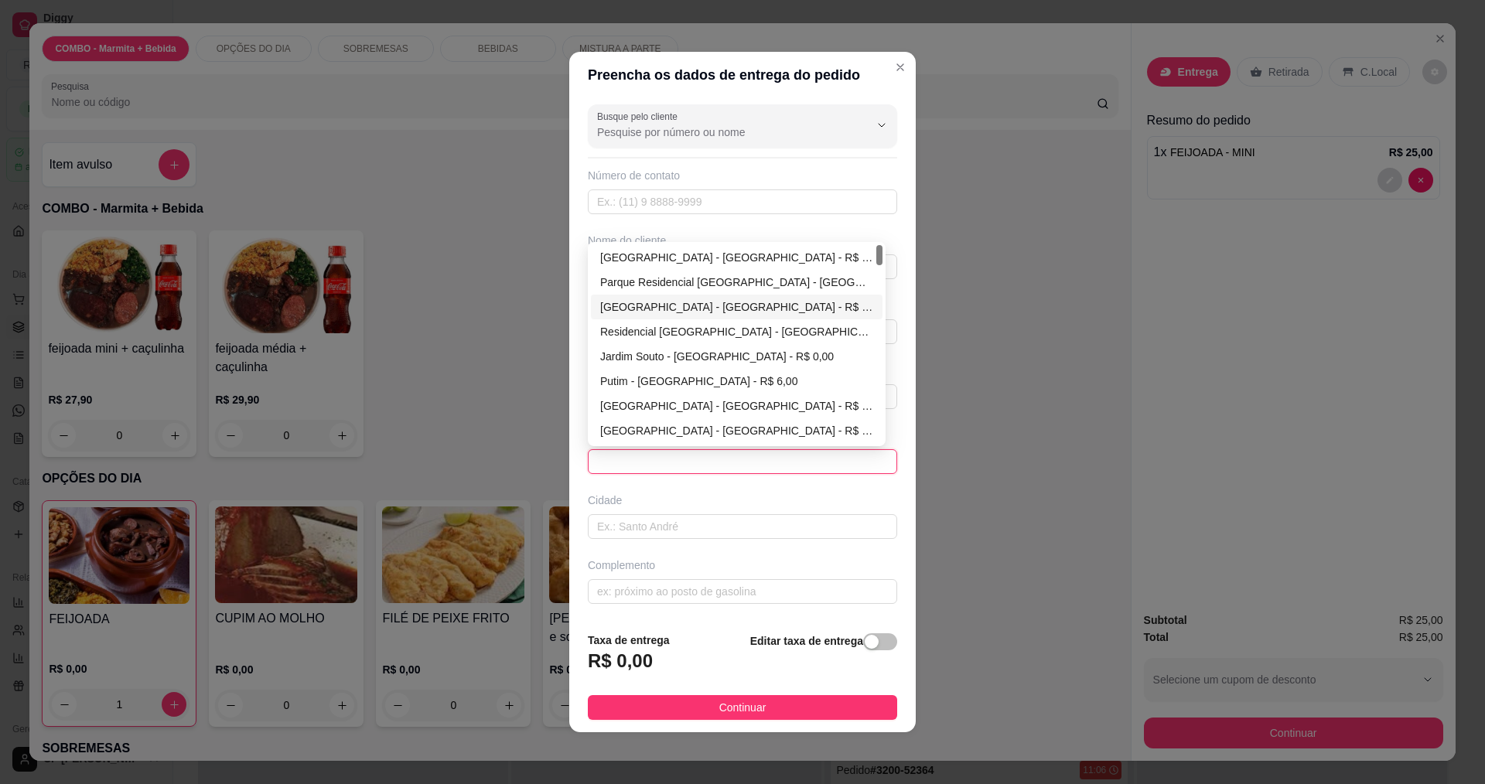
click at [699, 300] on div "[GEOGRAPHIC_DATA] - [GEOGRAPHIC_DATA] - R$ 0,00" at bounding box center [736, 307] width 273 height 17
type input "[GEOGRAPHIC_DATA]"
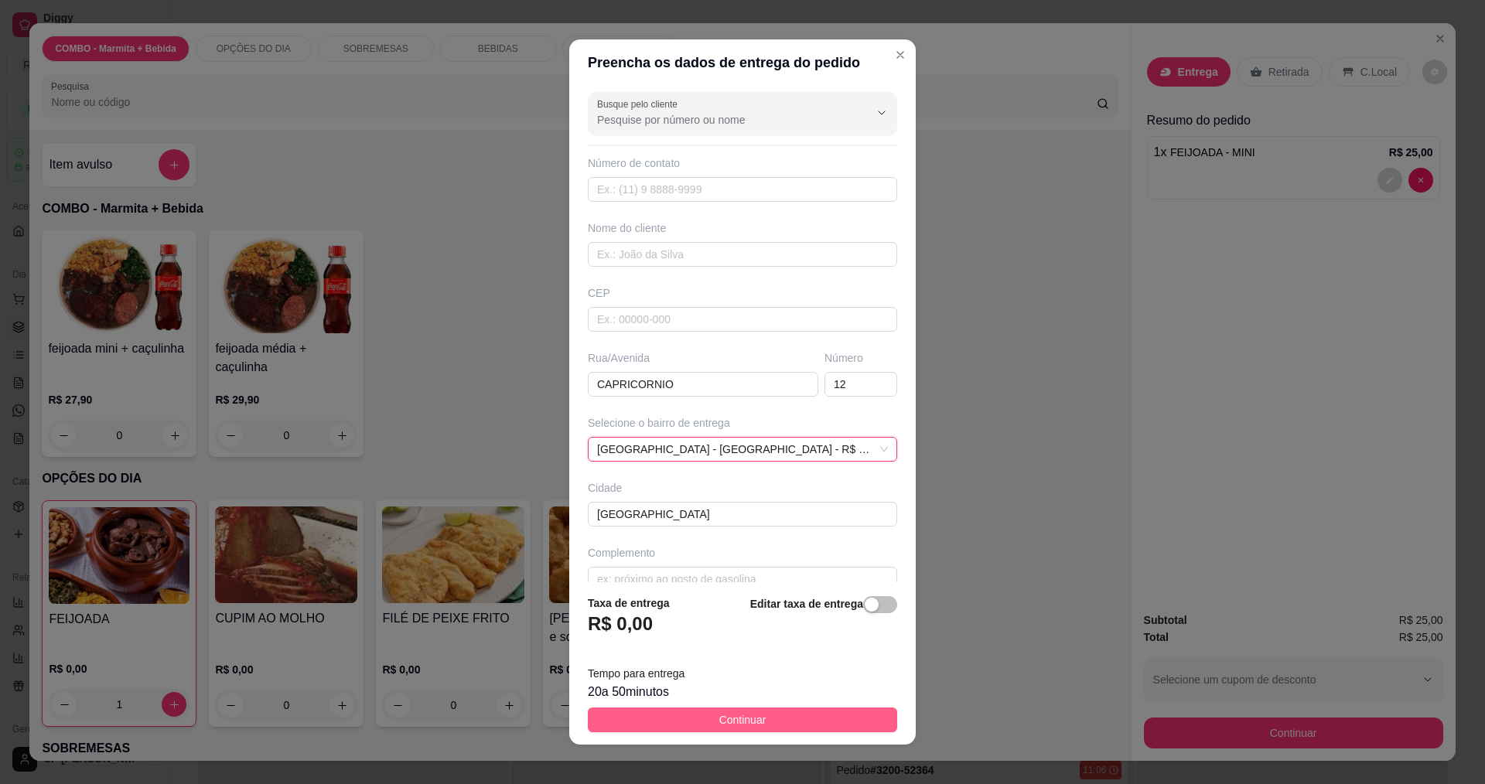
click at [739, 719] on span "Continuar" at bounding box center [742, 720] width 47 height 17
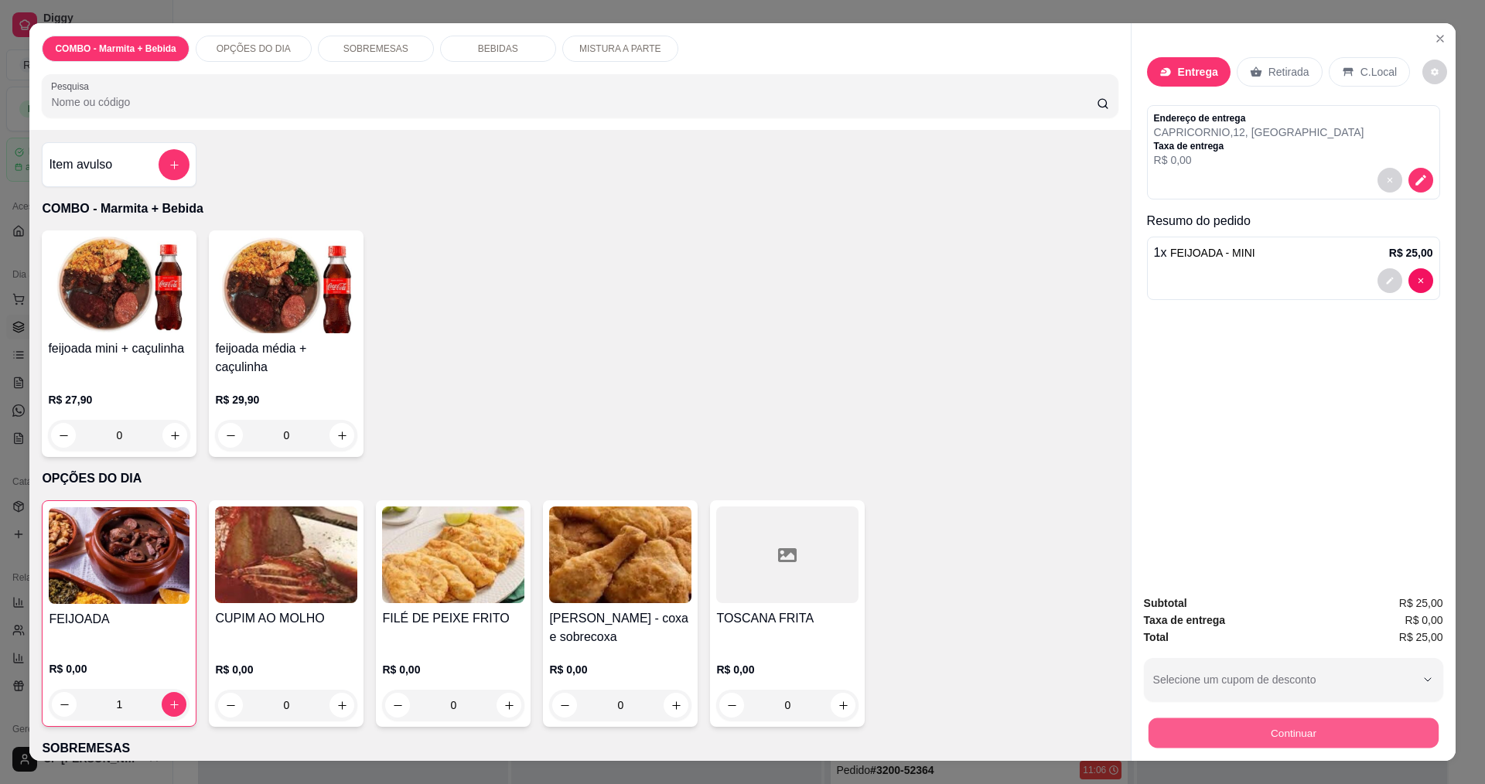
click at [1383, 726] on button "Continuar" at bounding box center [1293, 733] width 290 height 30
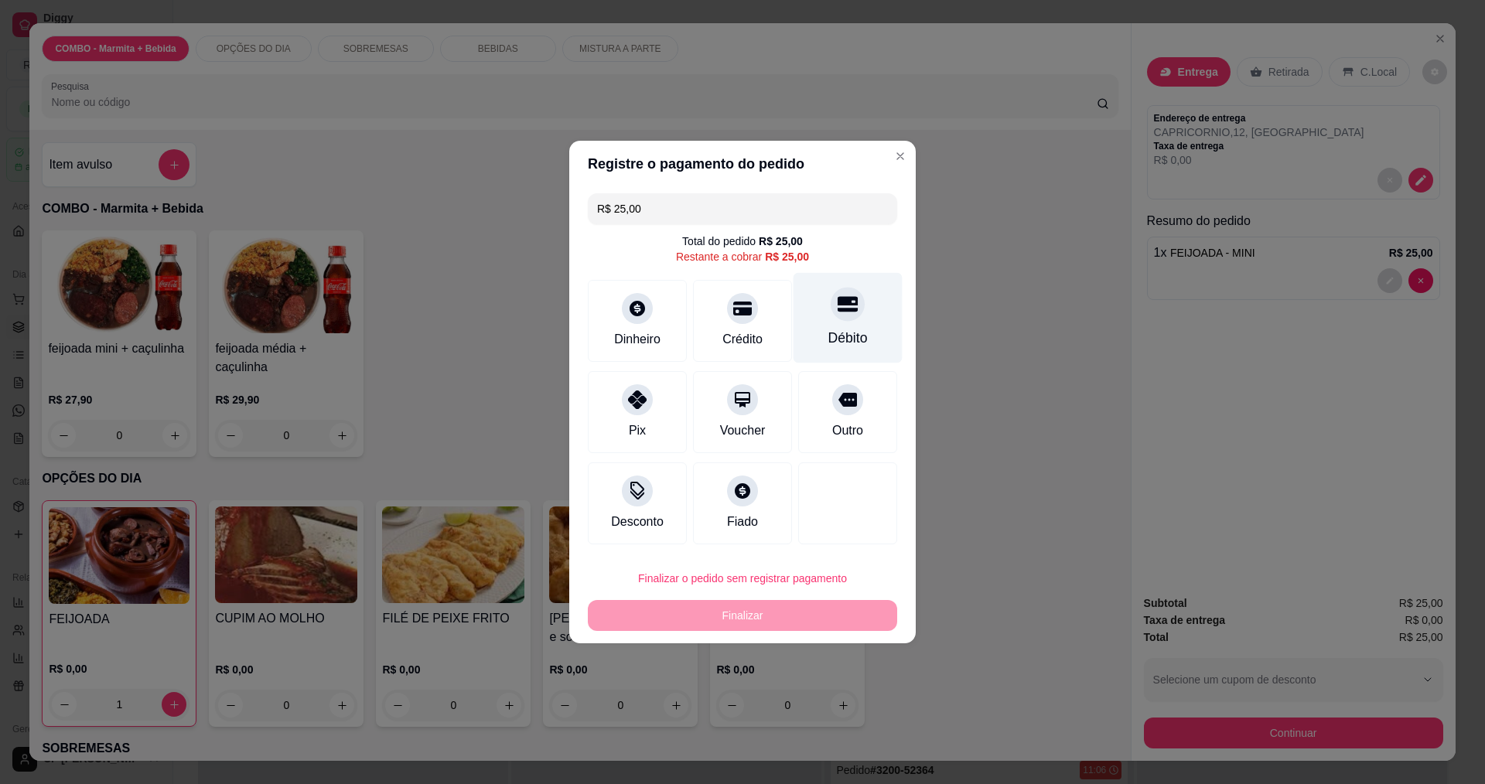
click at [848, 309] on icon at bounding box center [848, 304] width 20 height 15
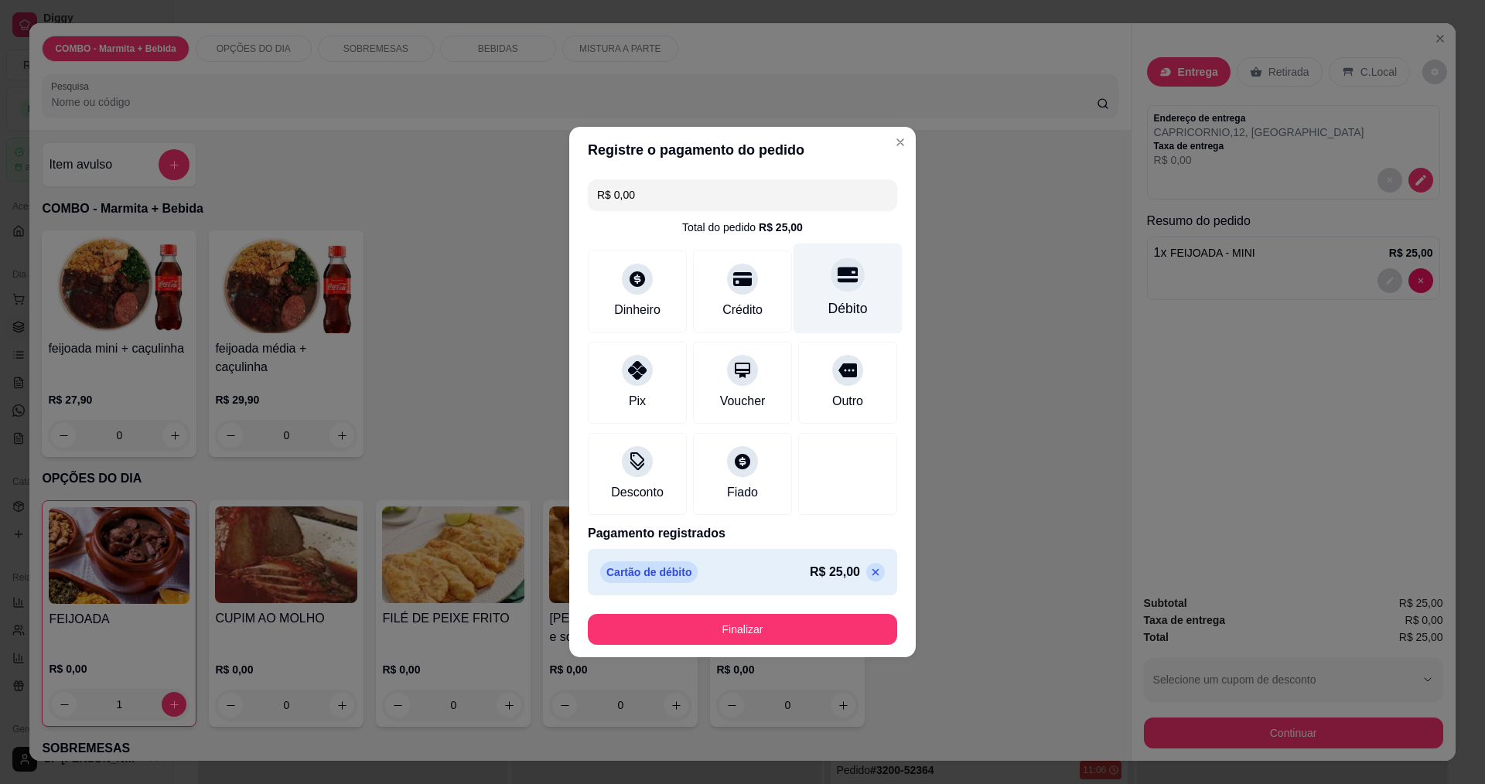
type input "R$ 0,00"
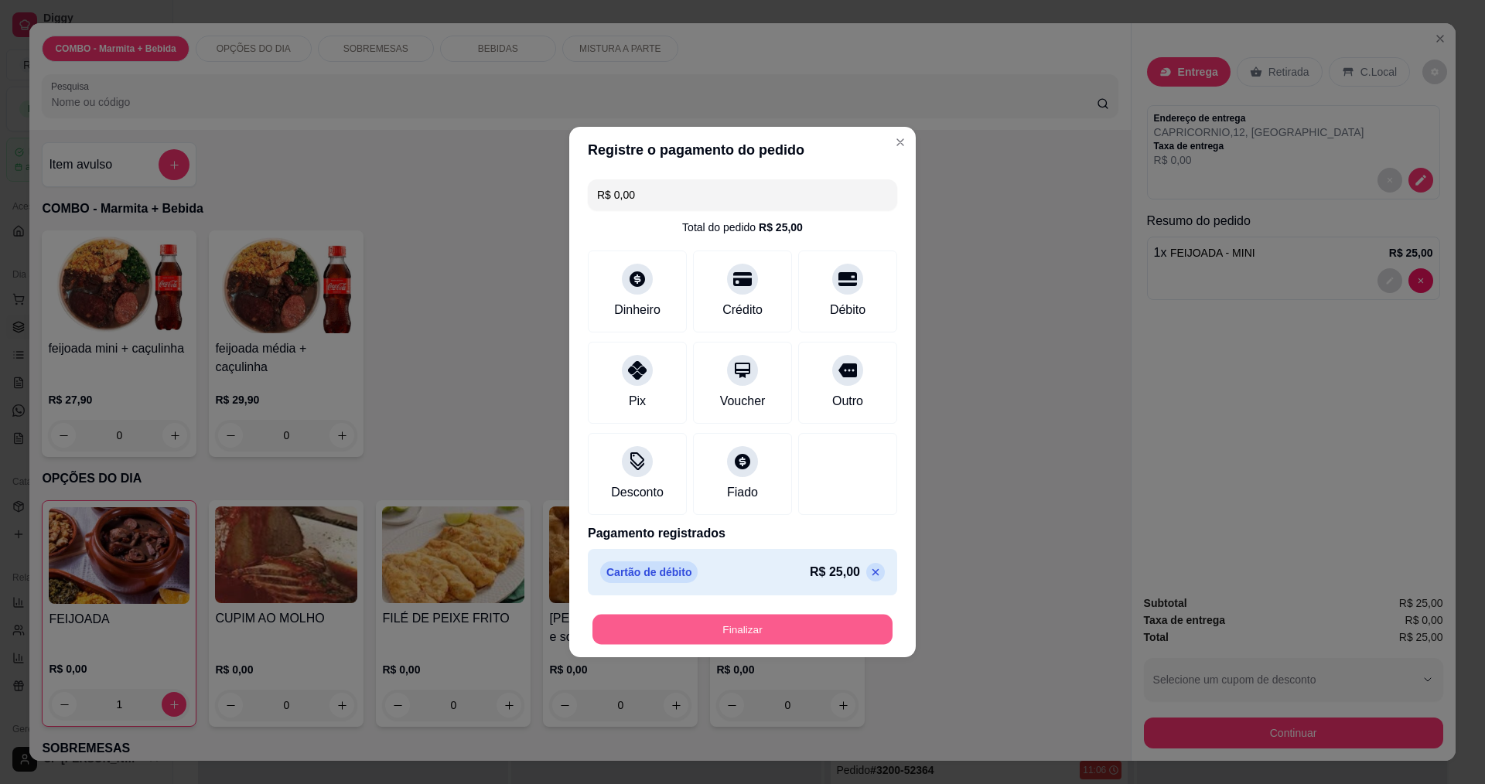
click at [781, 634] on button "Finalizar" at bounding box center [742, 630] width 300 height 30
type input "0"
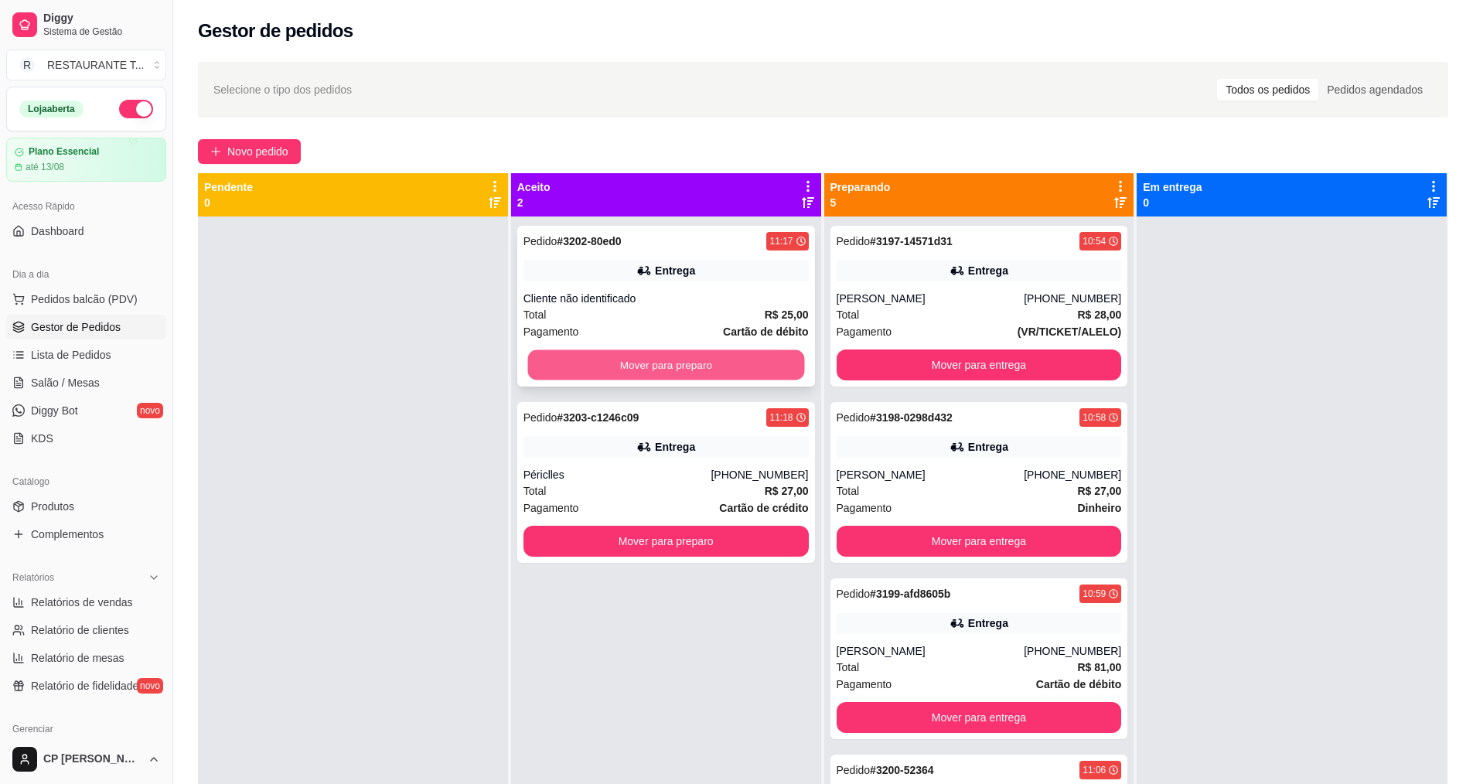
click at [675, 354] on button "Mover para preparo" at bounding box center [665, 365] width 277 height 30
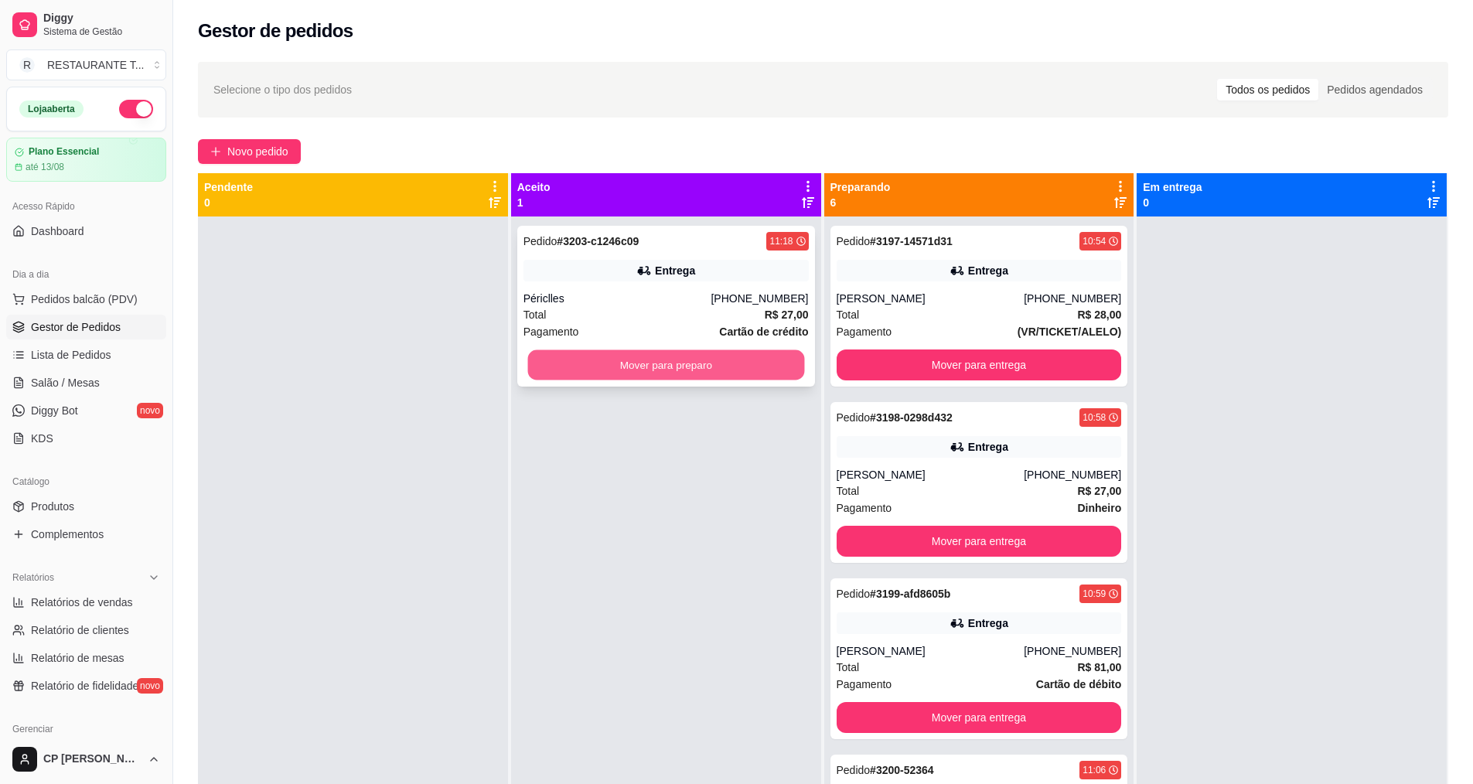
click at [675, 361] on button "Mover para preparo" at bounding box center [665, 365] width 277 height 30
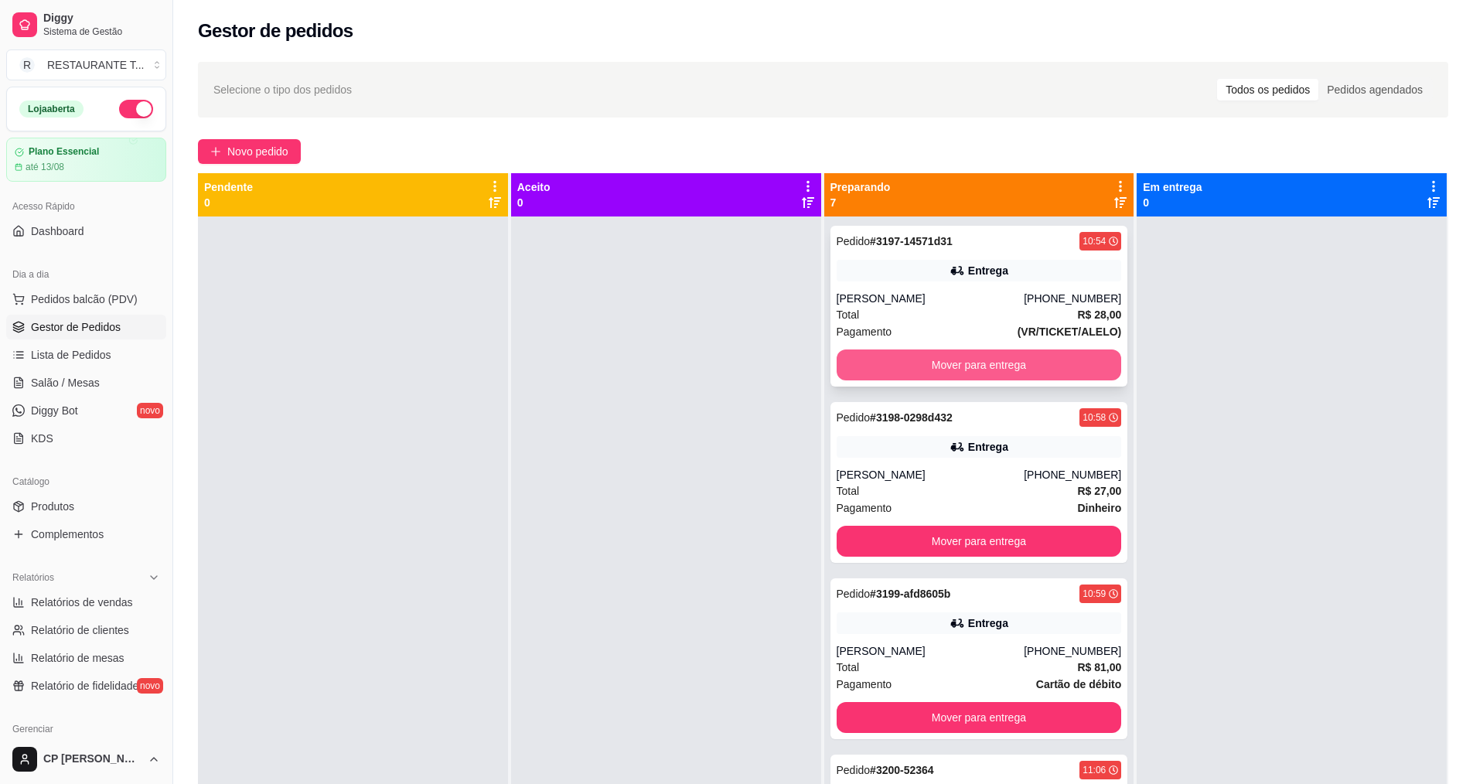
click at [992, 364] on button "Mover para entrega" at bounding box center [979, 365] width 285 height 31
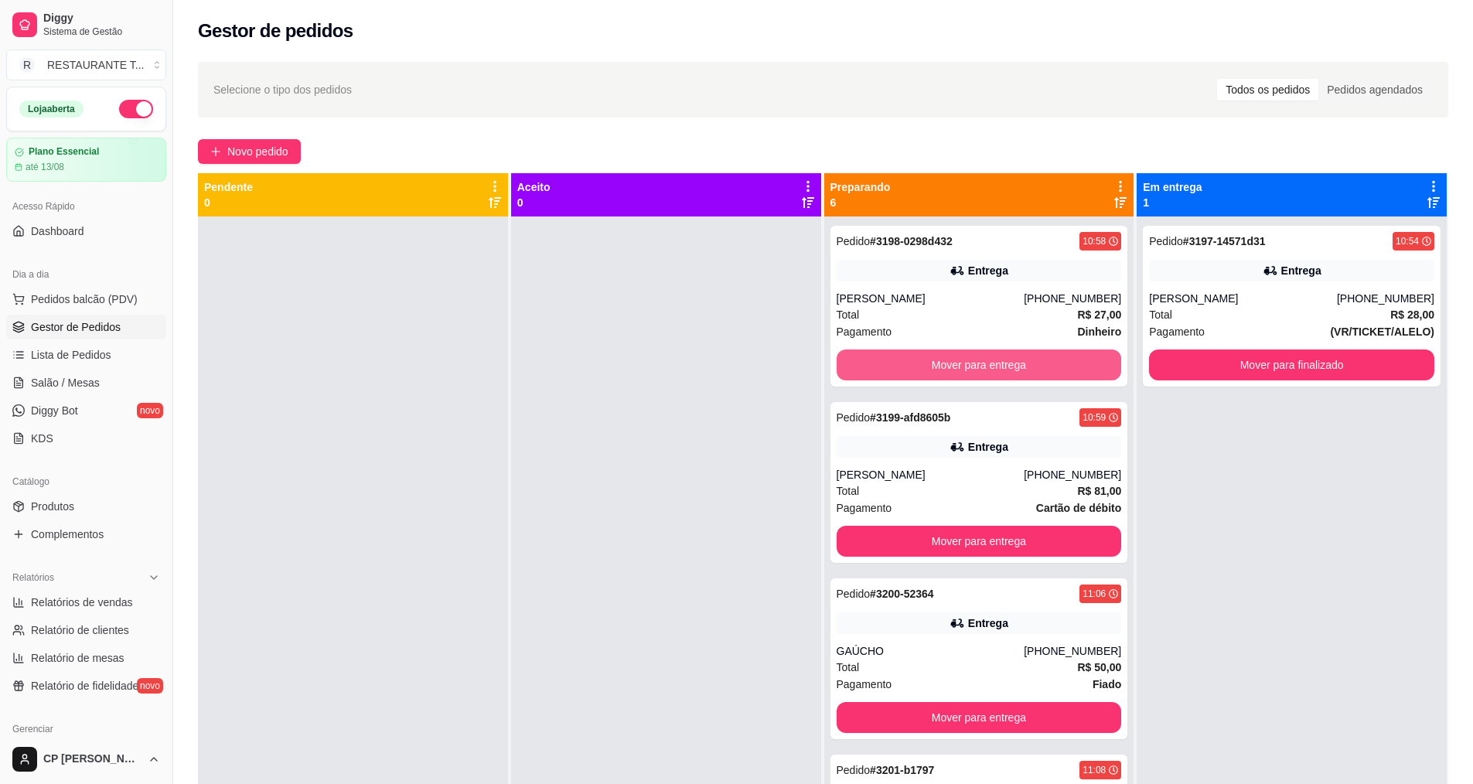
click at [992, 364] on button "Mover para entrega" at bounding box center [979, 365] width 285 height 31
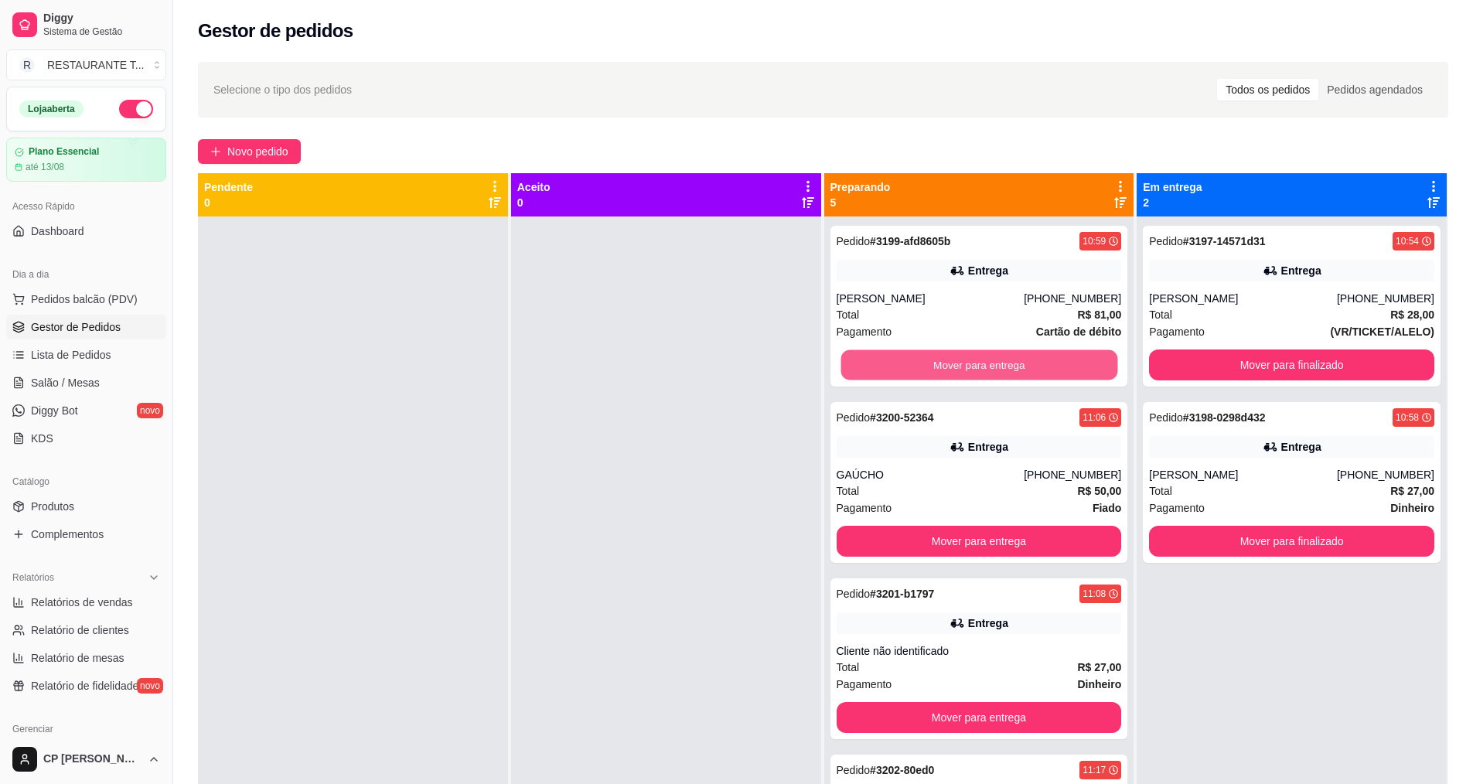
click at [992, 364] on button "Mover para entrega" at bounding box center [979, 365] width 277 height 30
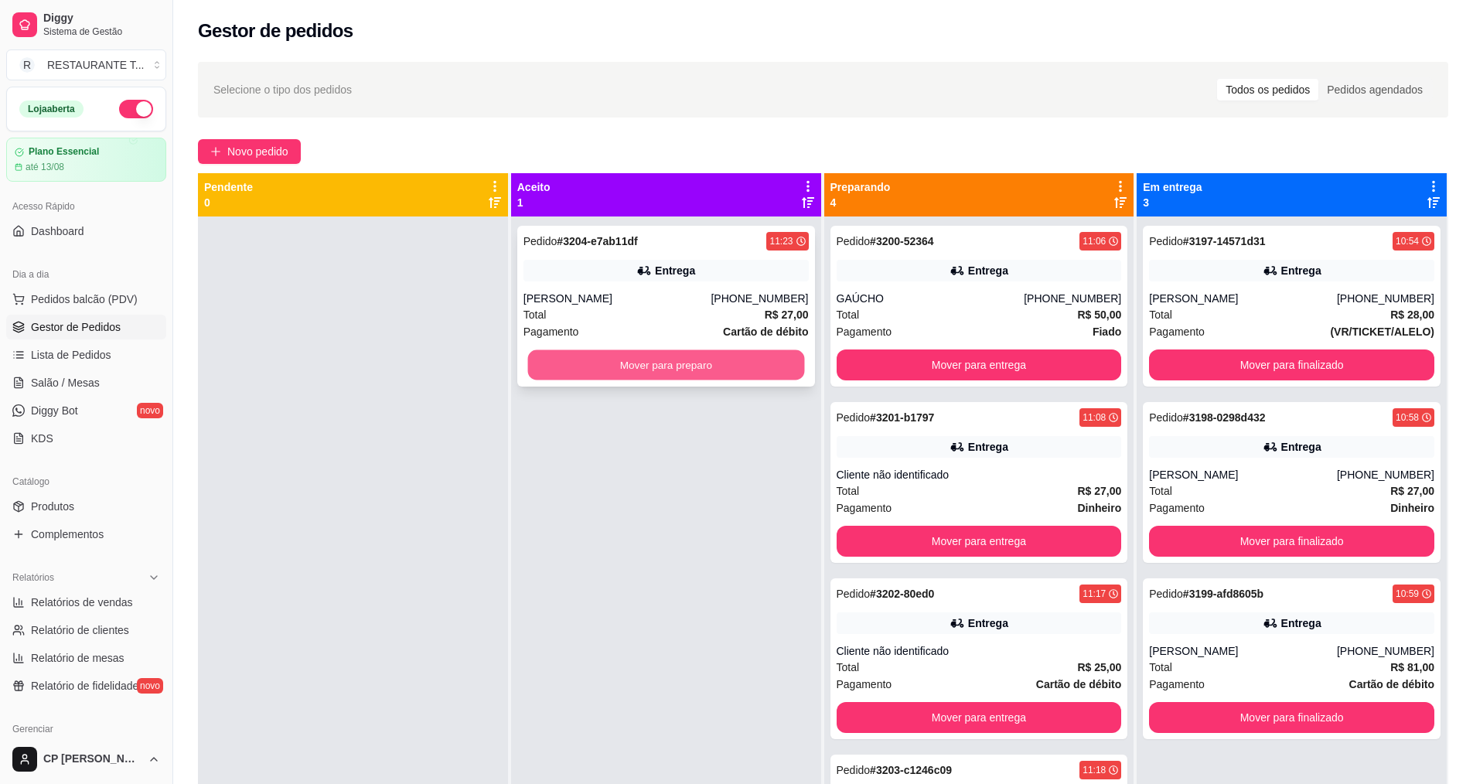
click at [628, 355] on button "Mover para preparo" at bounding box center [665, 365] width 277 height 30
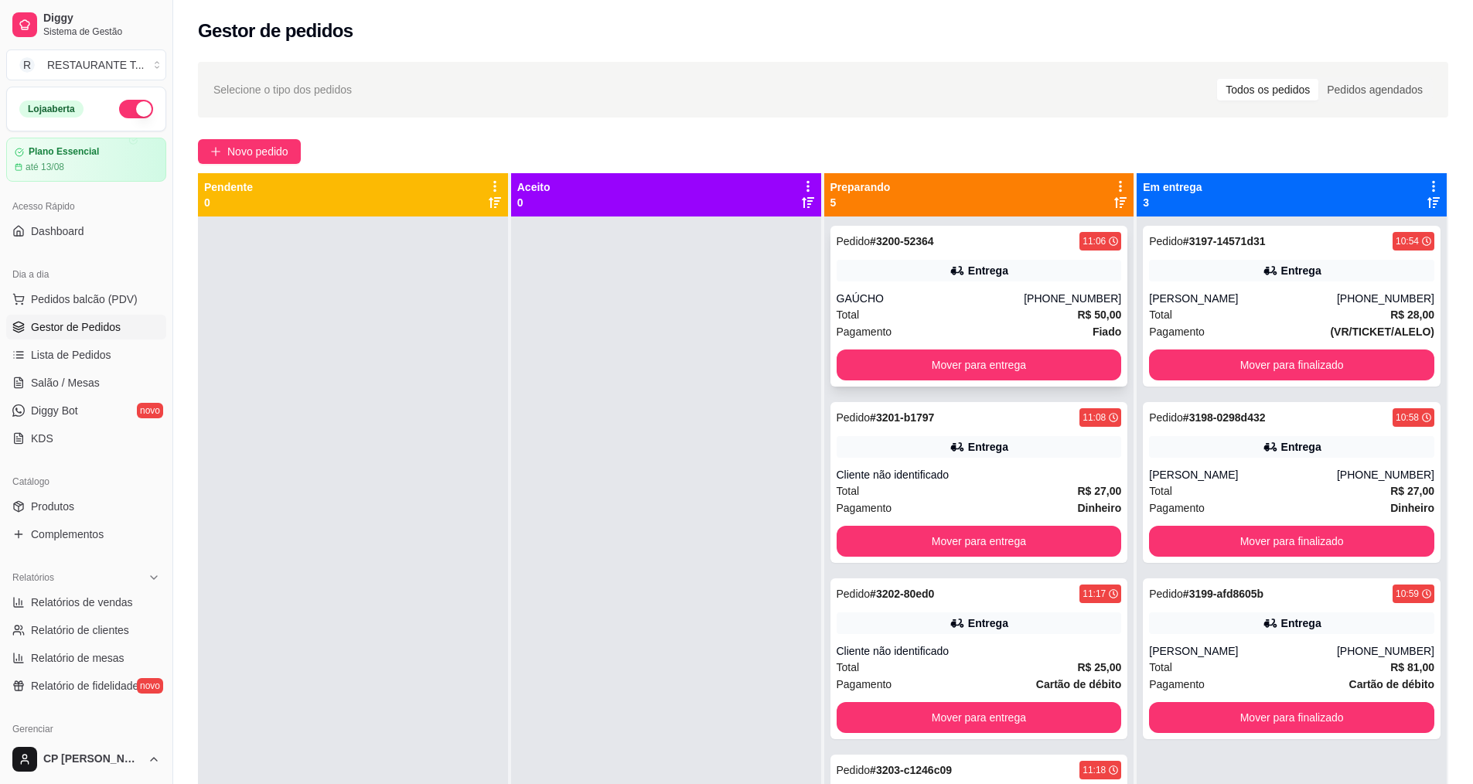
click at [922, 304] on div "GAÚCHO" at bounding box center [931, 298] width 188 height 15
click at [238, 146] on span "Novo pedido" at bounding box center [257, 151] width 61 height 17
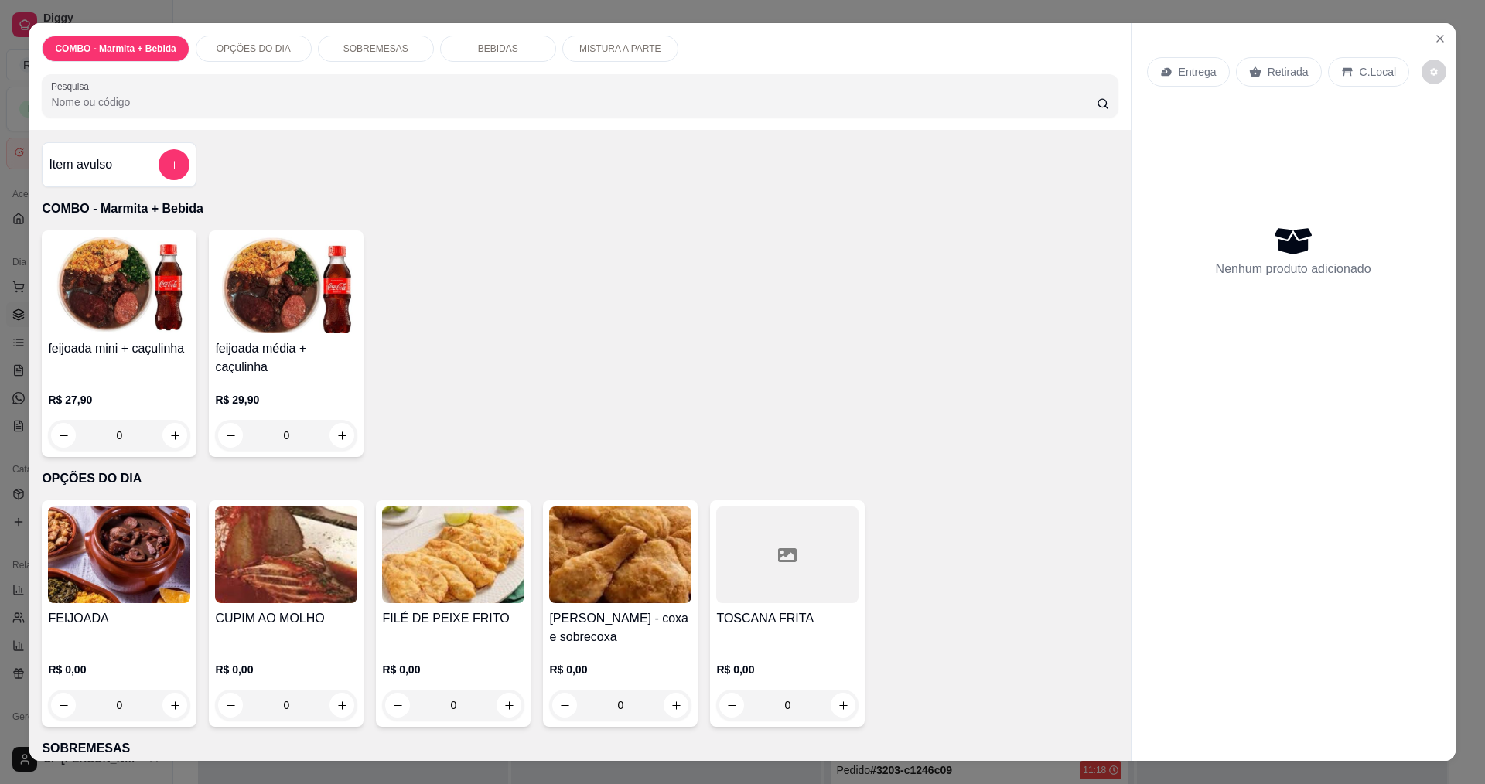
click at [167, 698] on div "0" at bounding box center [119, 705] width 142 height 31
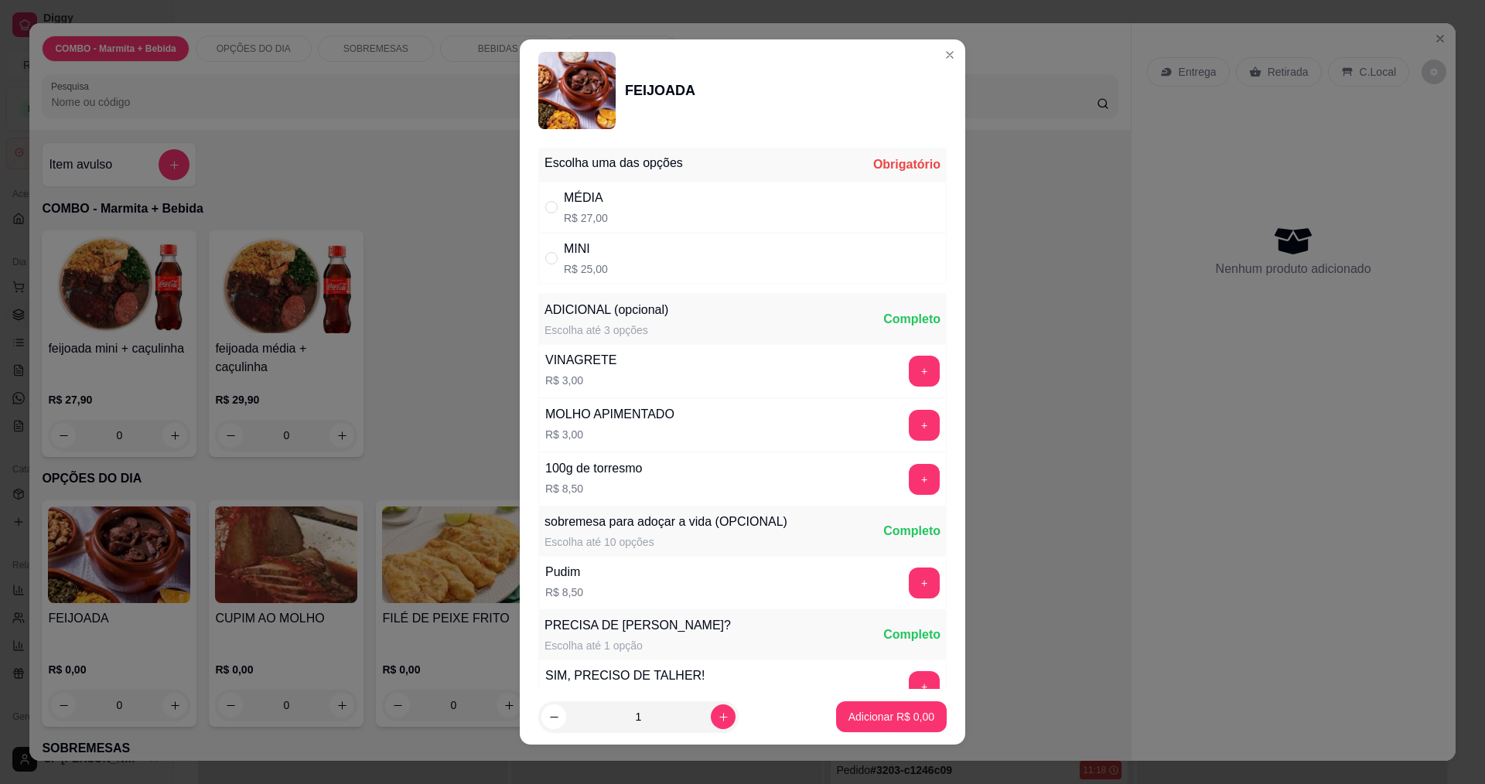
click at [565, 201] on div "MÉDIA" at bounding box center [586, 198] width 44 height 19
radio input "true"
click at [872, 715] on p "Adicionar R$ 27,00" at bounding box center [888, 716] width 92 height 15
type input "1"
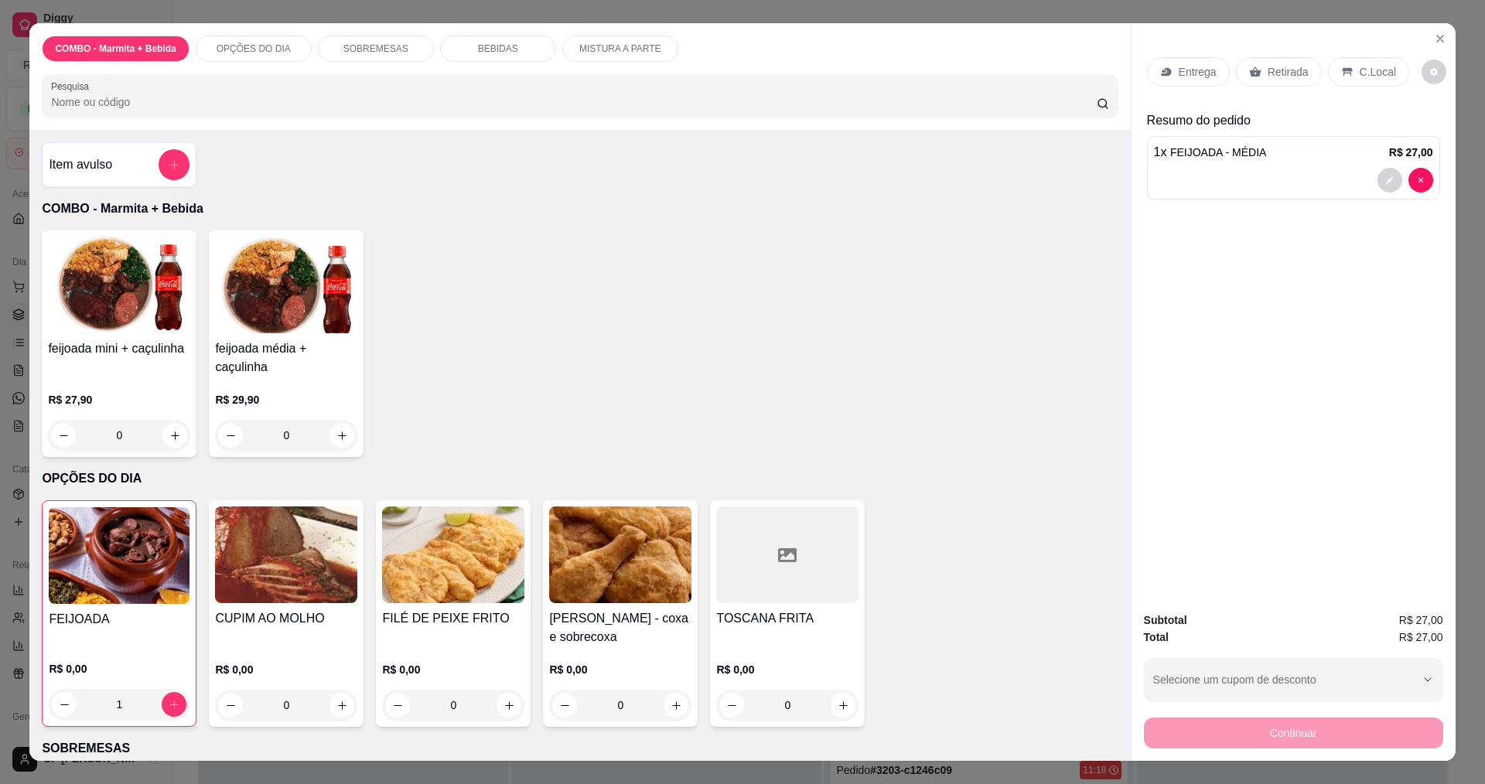
click at [1202, 73] on p "Entrega" at bounding box center [1198, 71] width 38 height 15
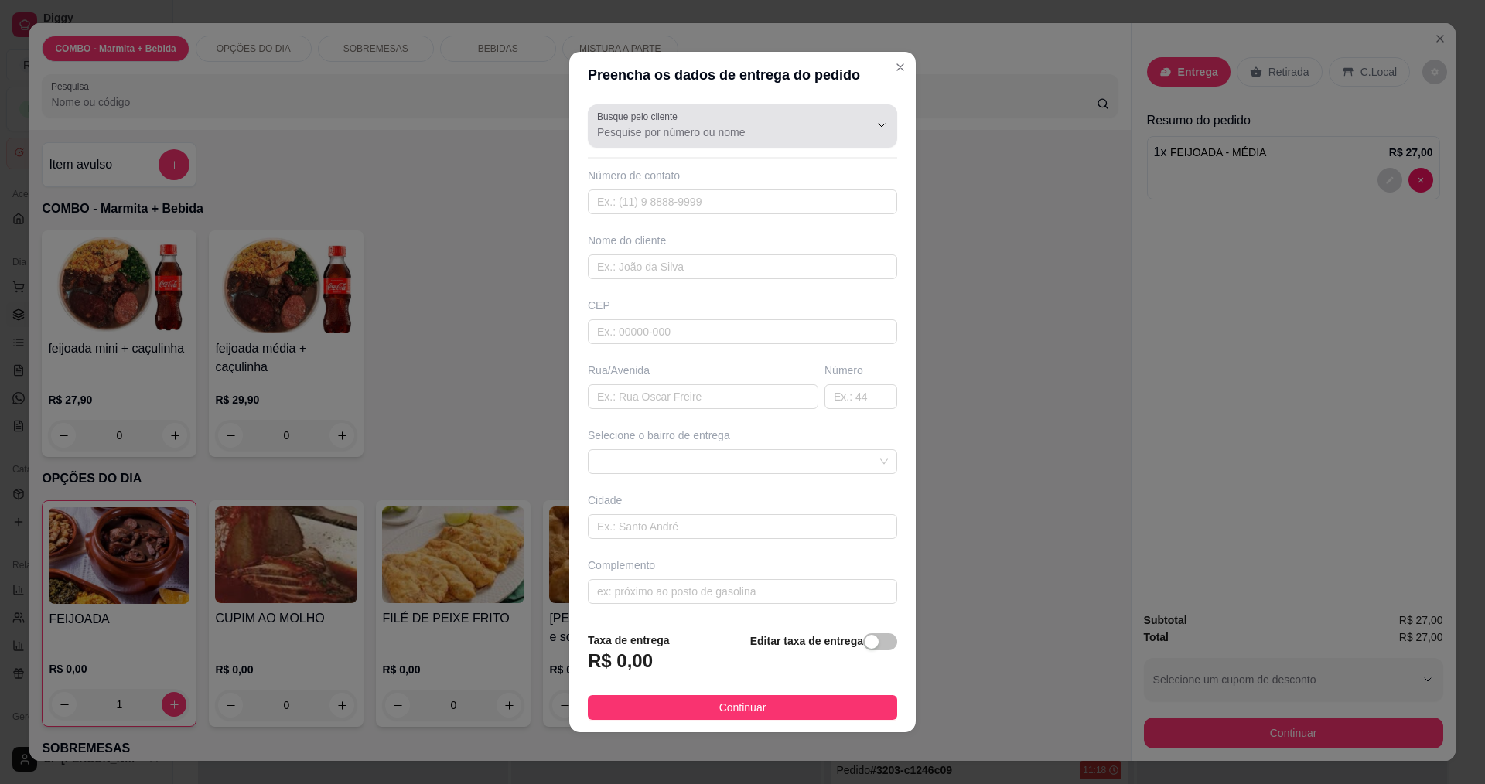
click at [760, 130] on input "Busque pelo cliente" at bounding box center [720, 132] width 247 height 15
click at [652, 171] on span "[PERSON_NAME]" at bounding box center [729, 169] width 258 height 15
type input "[PERSON_NAME]"
type input "12988771564"
type input "[PERSON_NAME]"
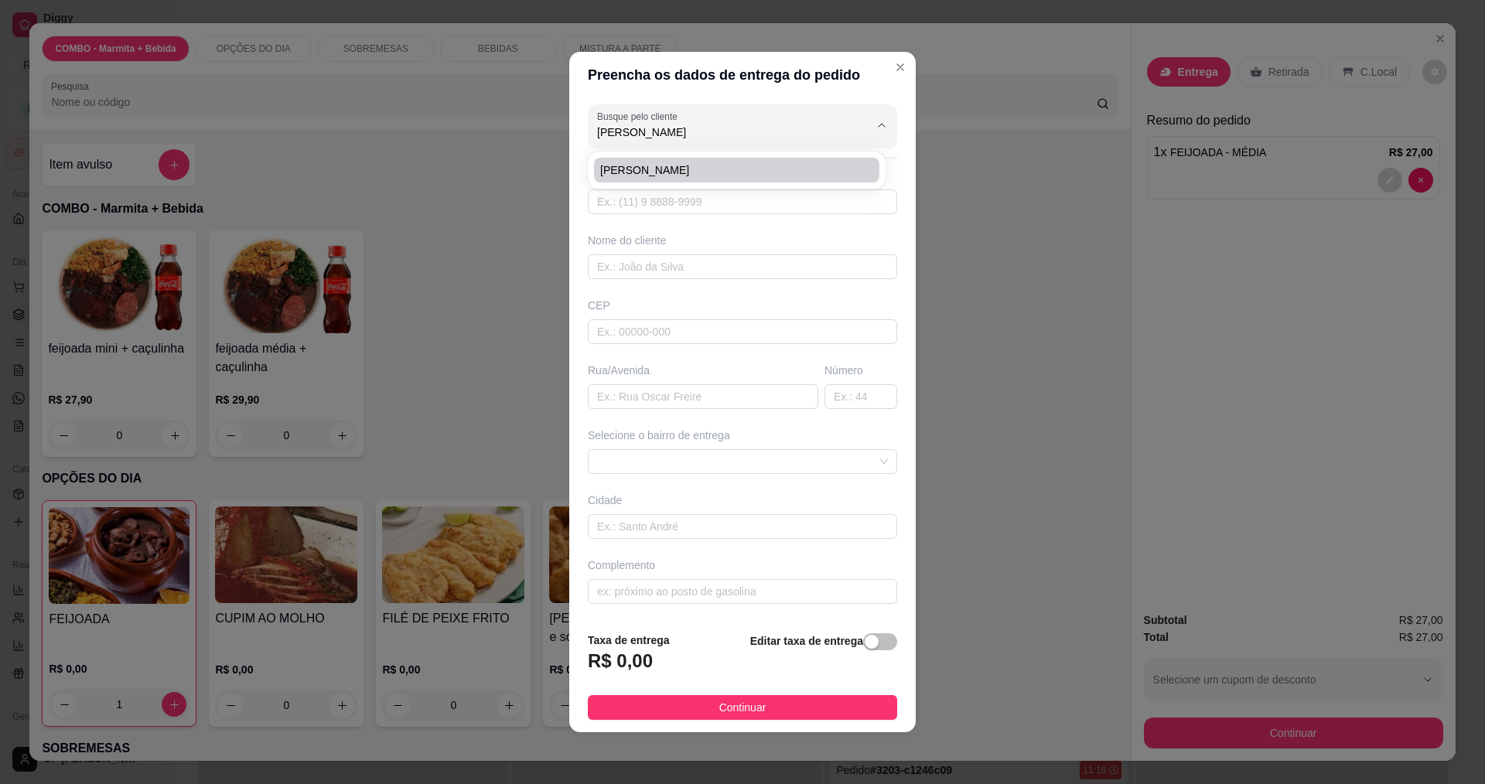
type input "EMBRAER F"
type input "42"
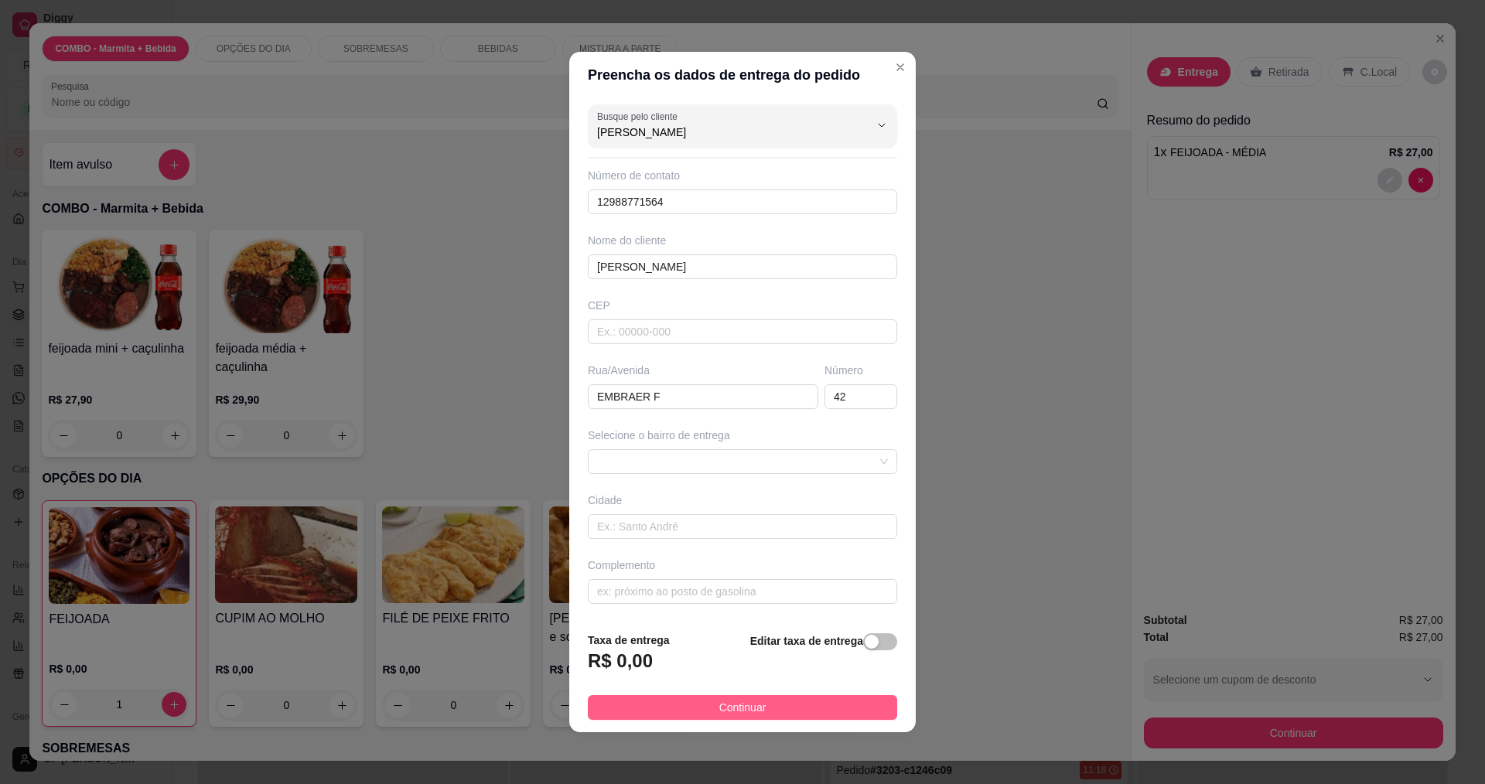
click at [752, 702] on span "Continuar" at bounding box center [742, 707] width 47 height 17
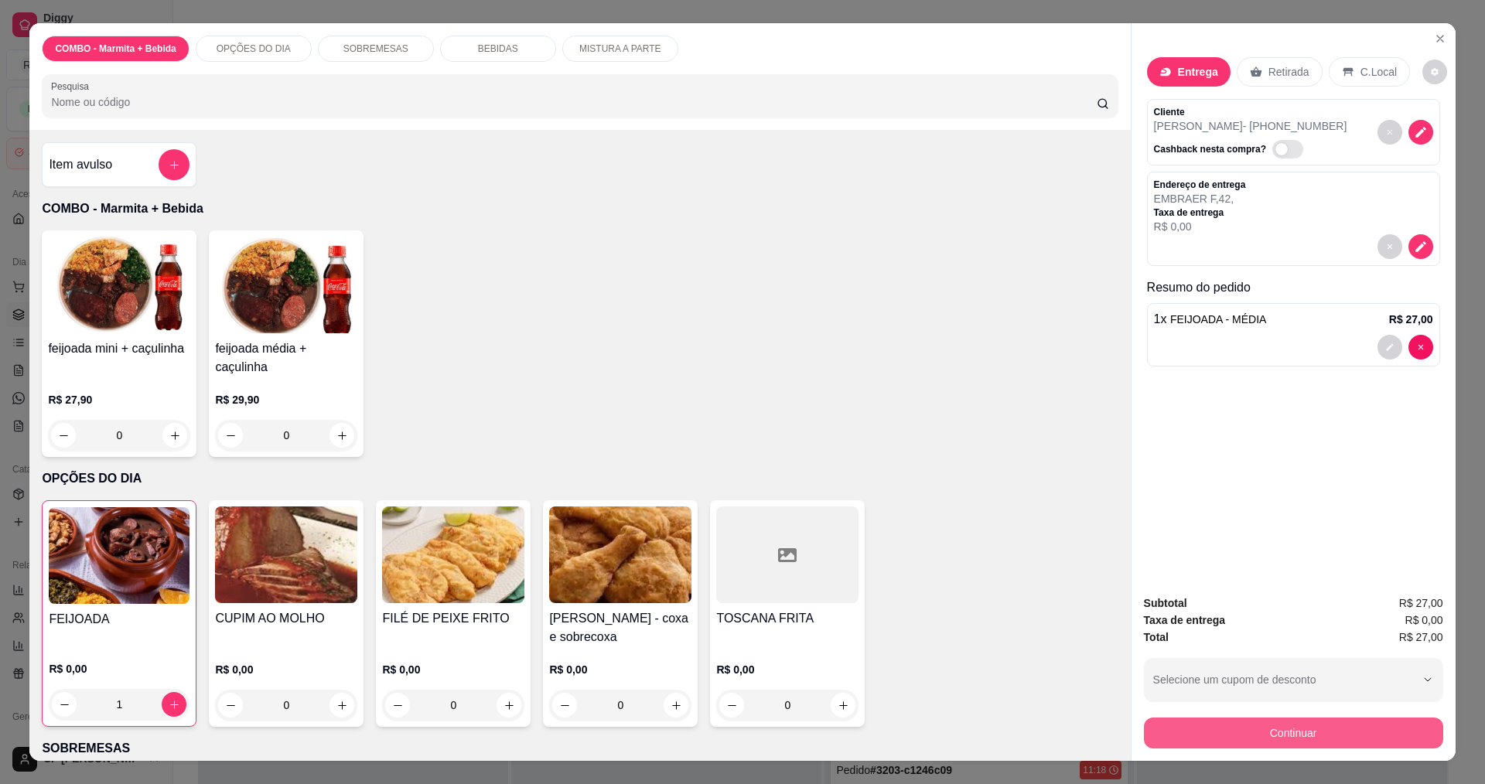
click at [1265, 738] on button "Continuar" at bounding box center [1293, 733] width 299 height 31
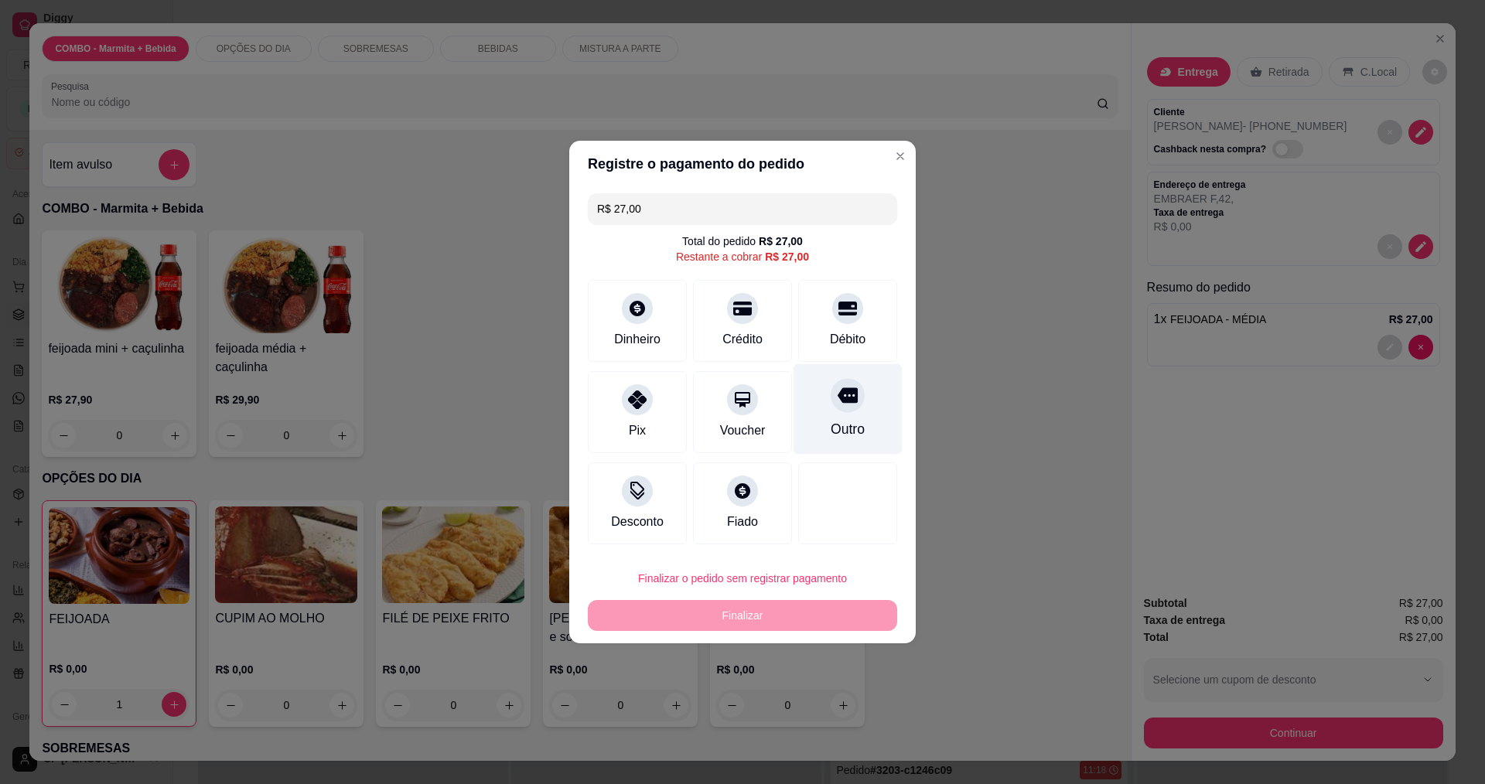
click at [867, 417] on div "Outro" at bounding box center [848, 409] width 109 height 90
type input "R$ 0,00"
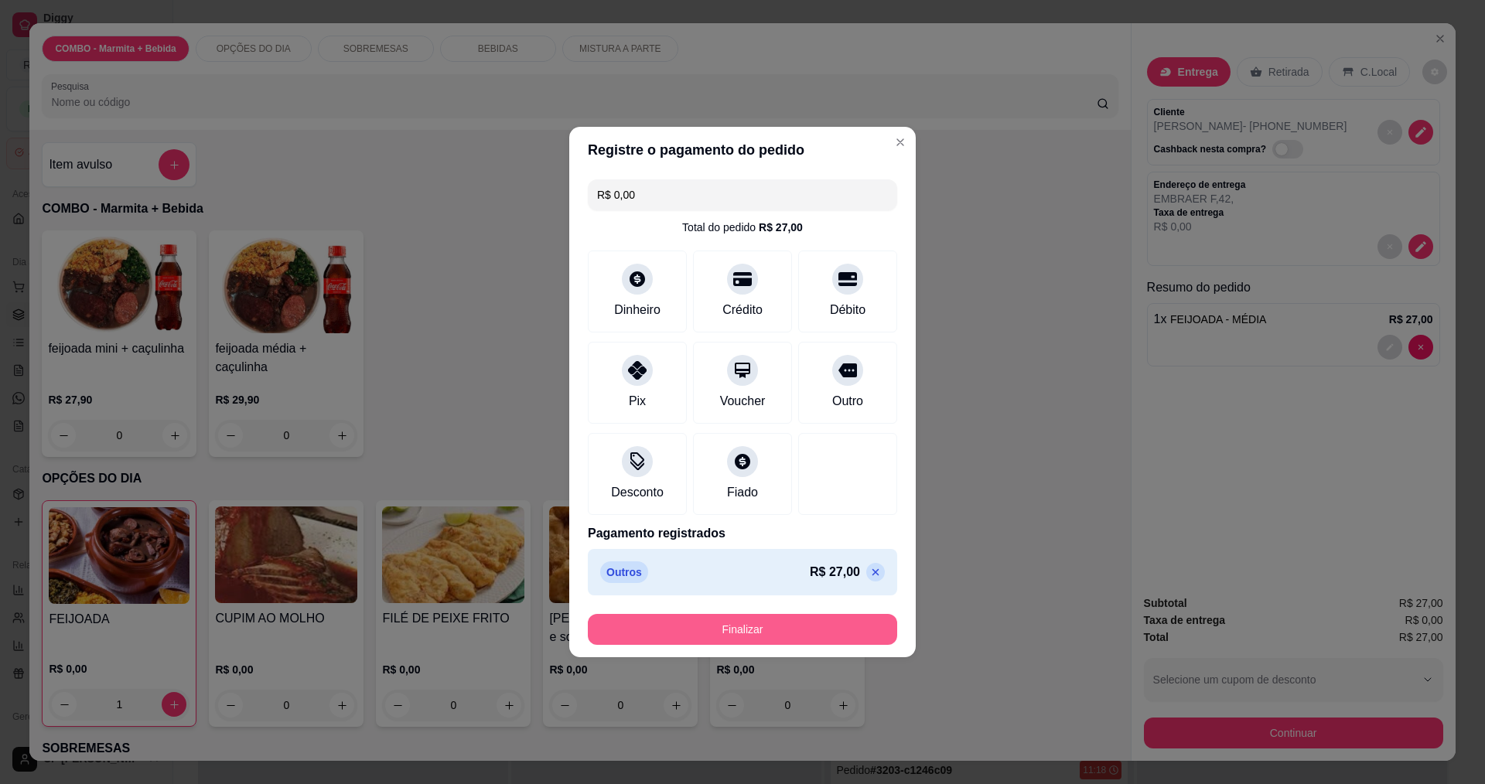
click at [787, 627] on button "Finalizar" at bounding box center [742, 629] width 309 height 31
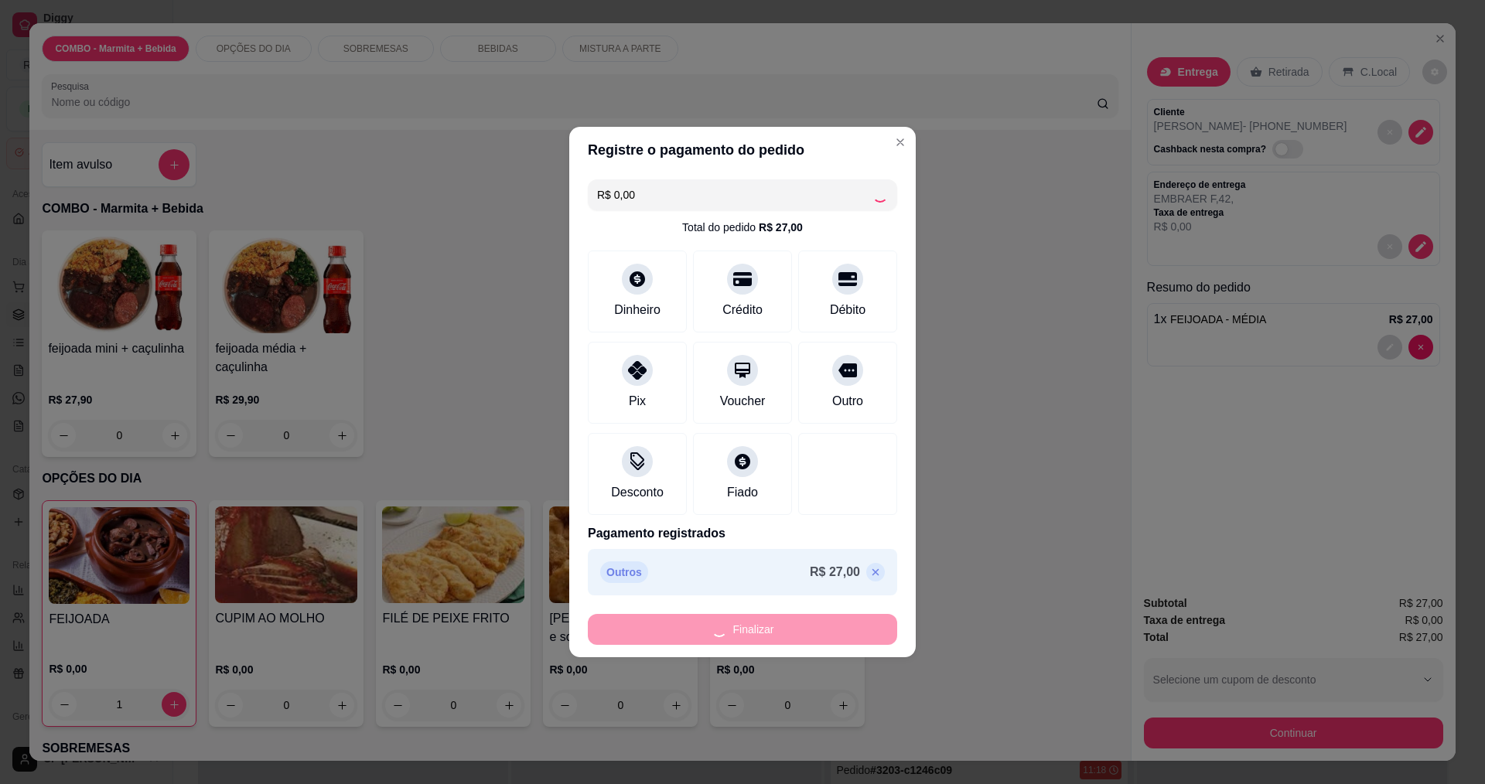
type input "0"
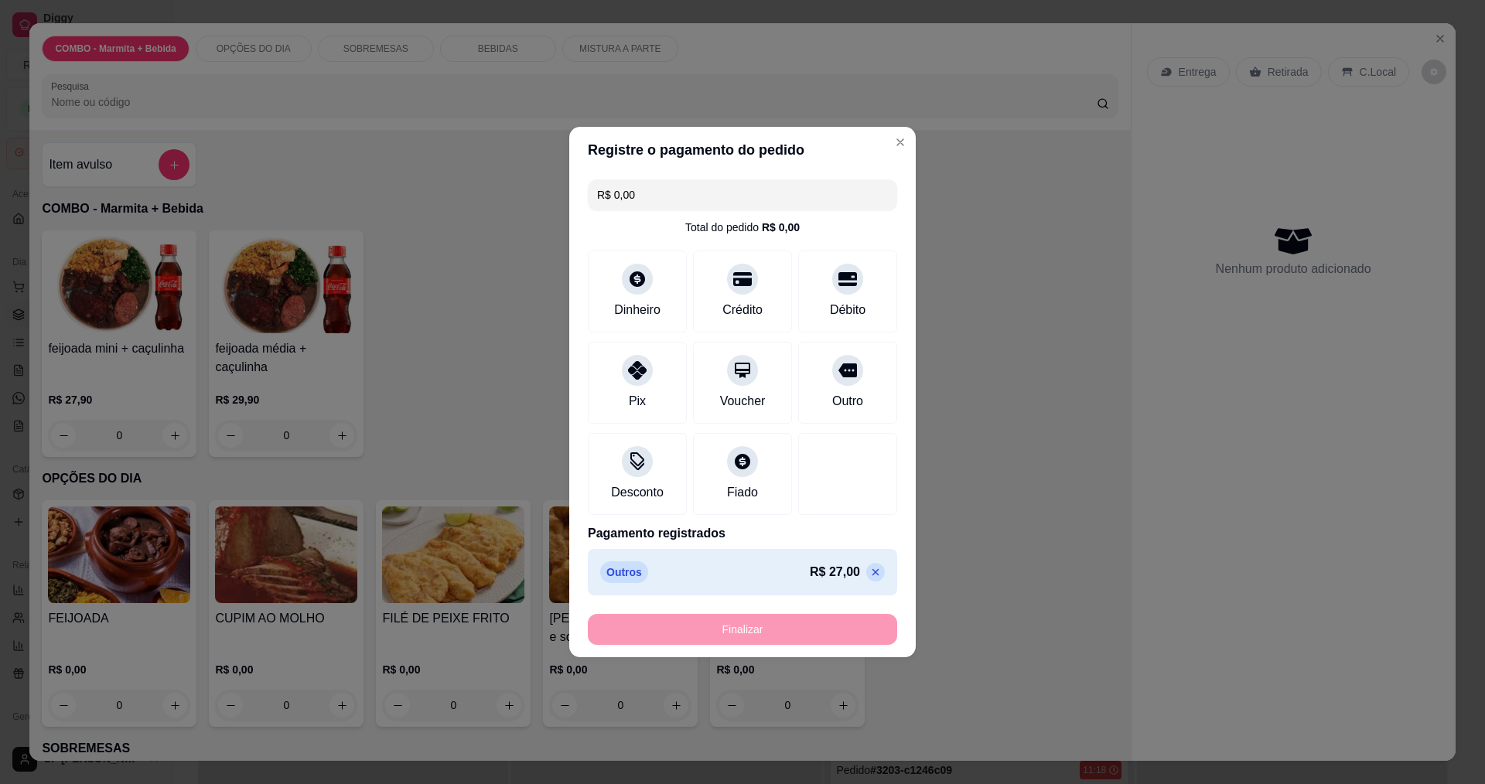
type input "-R$ 27,00"
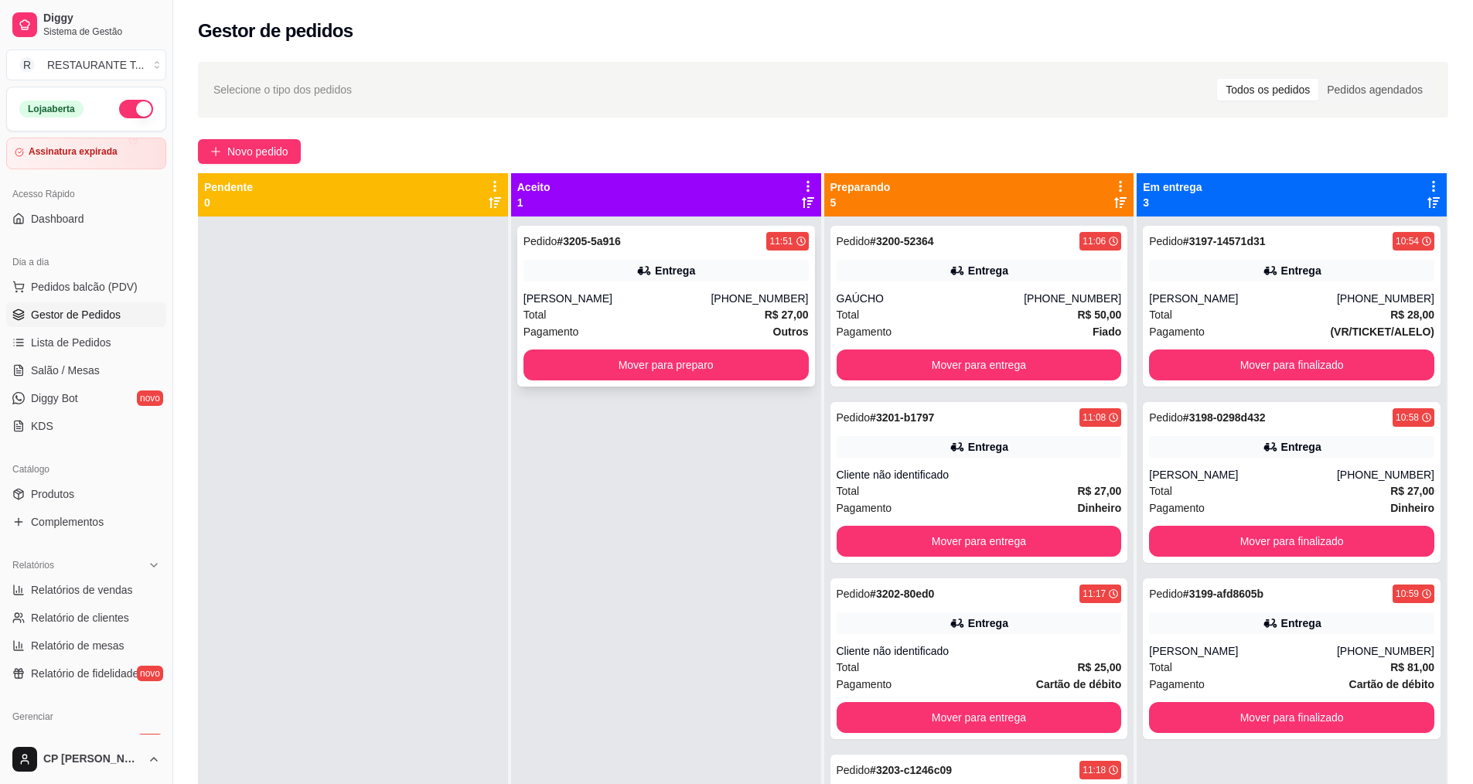
click at [653, 324] on div "Pagamento Outros" at bounding box center [666, 331] width 285 height 17
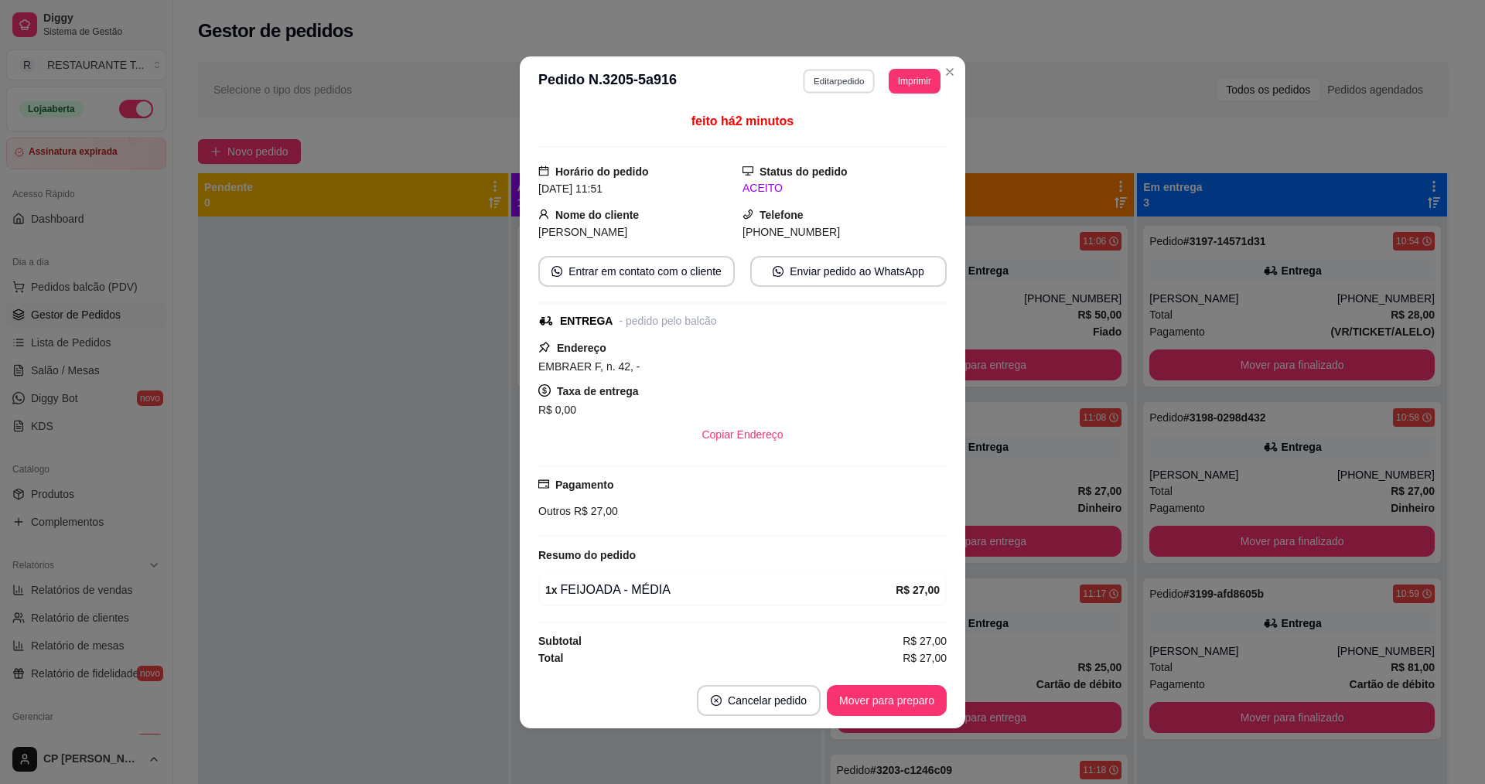
click at [841, 73] on button "Editar pedido" at bounding box center [840, 81] width 72 height 24
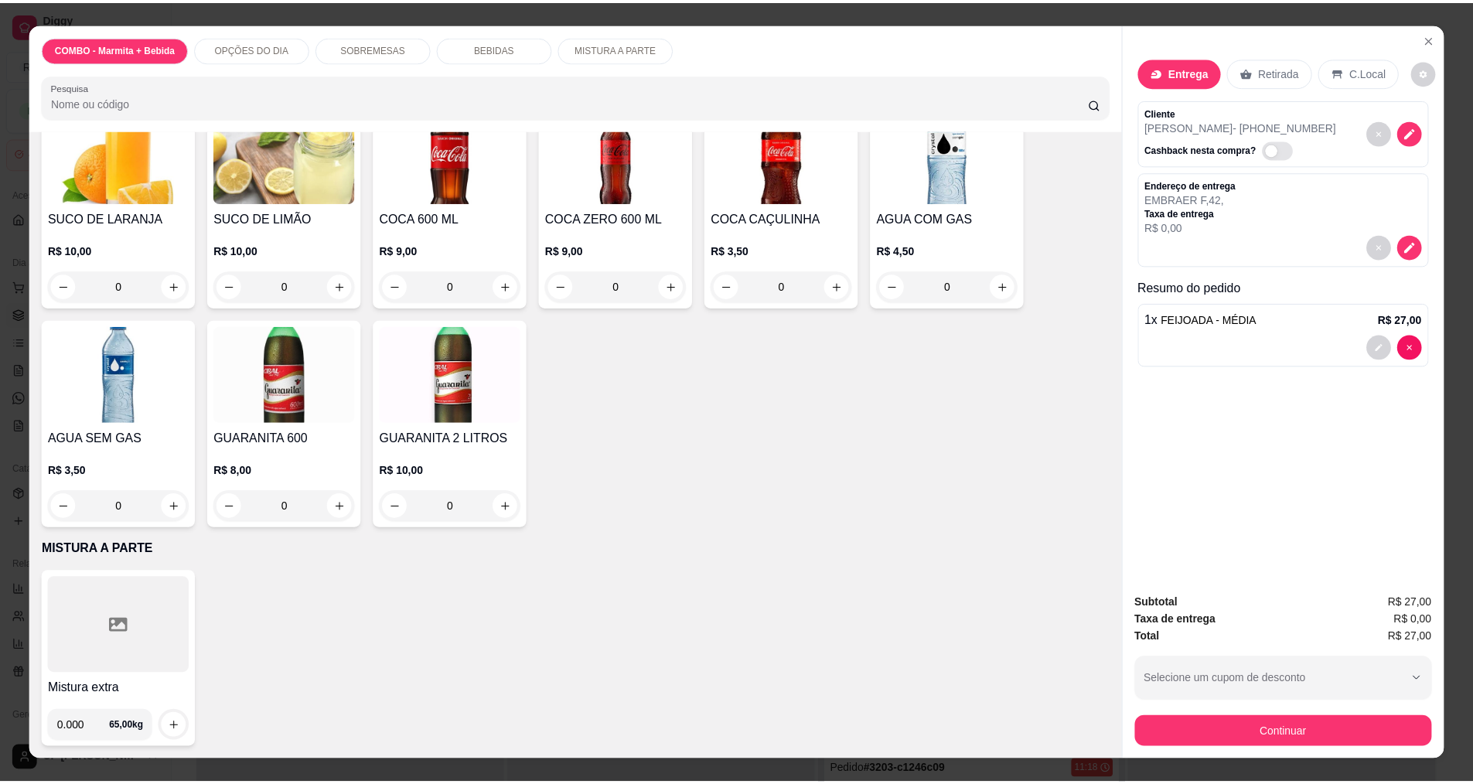
scroll to position [988, 0]
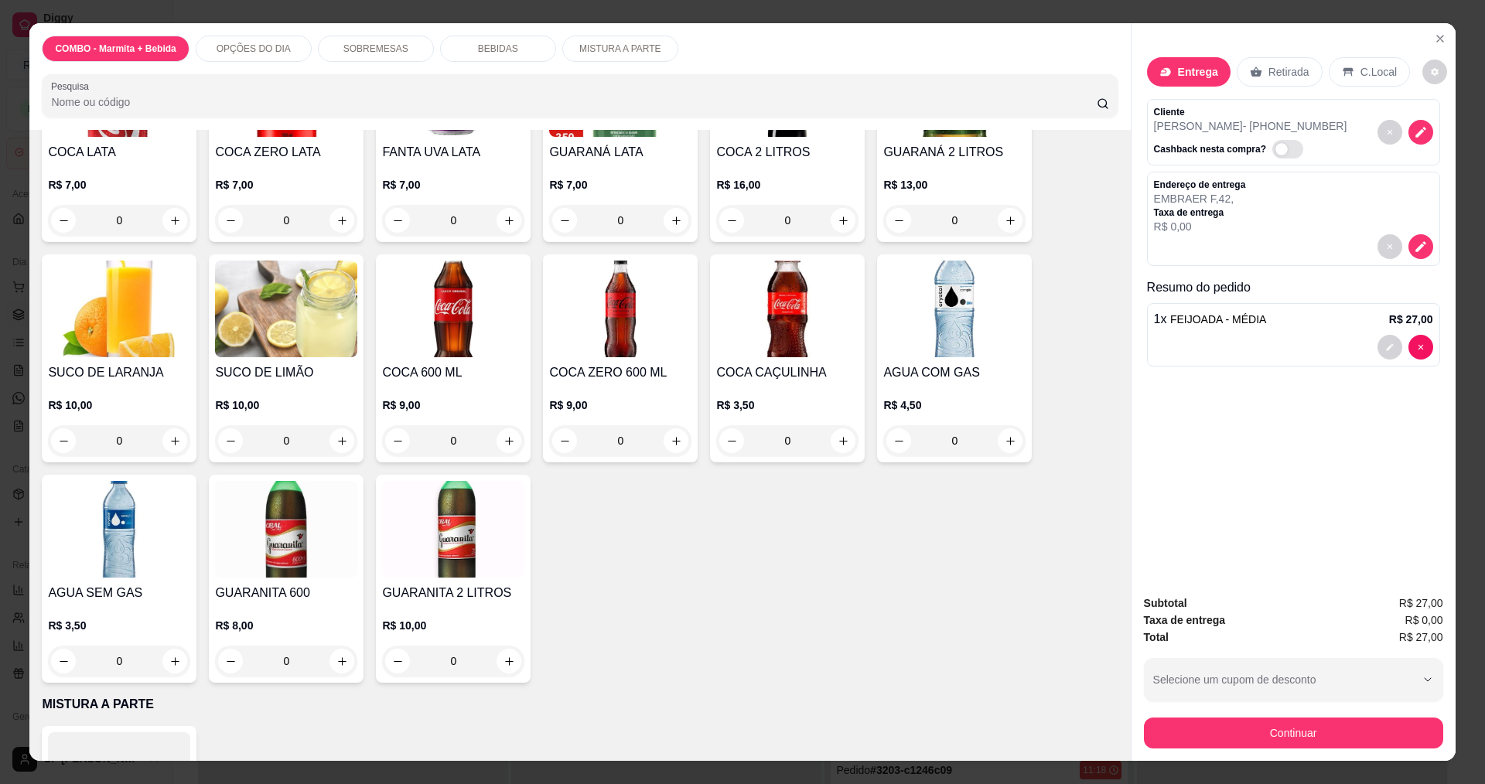
click at [1002, 300] on img at bounding box center [954, 309] width 142 height 97
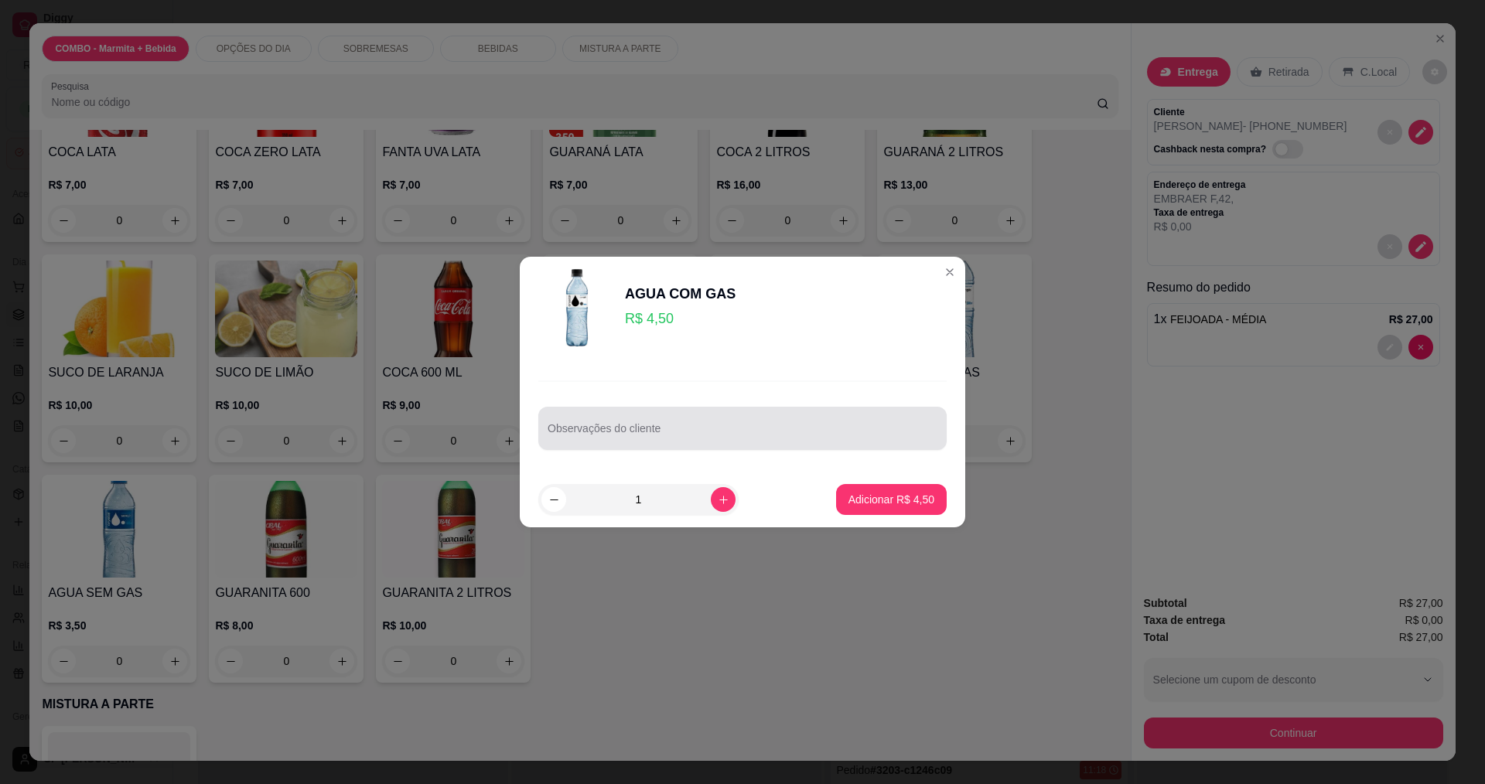
click at [789, 426] on div at bounding box center [743, 428] width 390 height 31
type input "PEGAR UM LIMÃO"
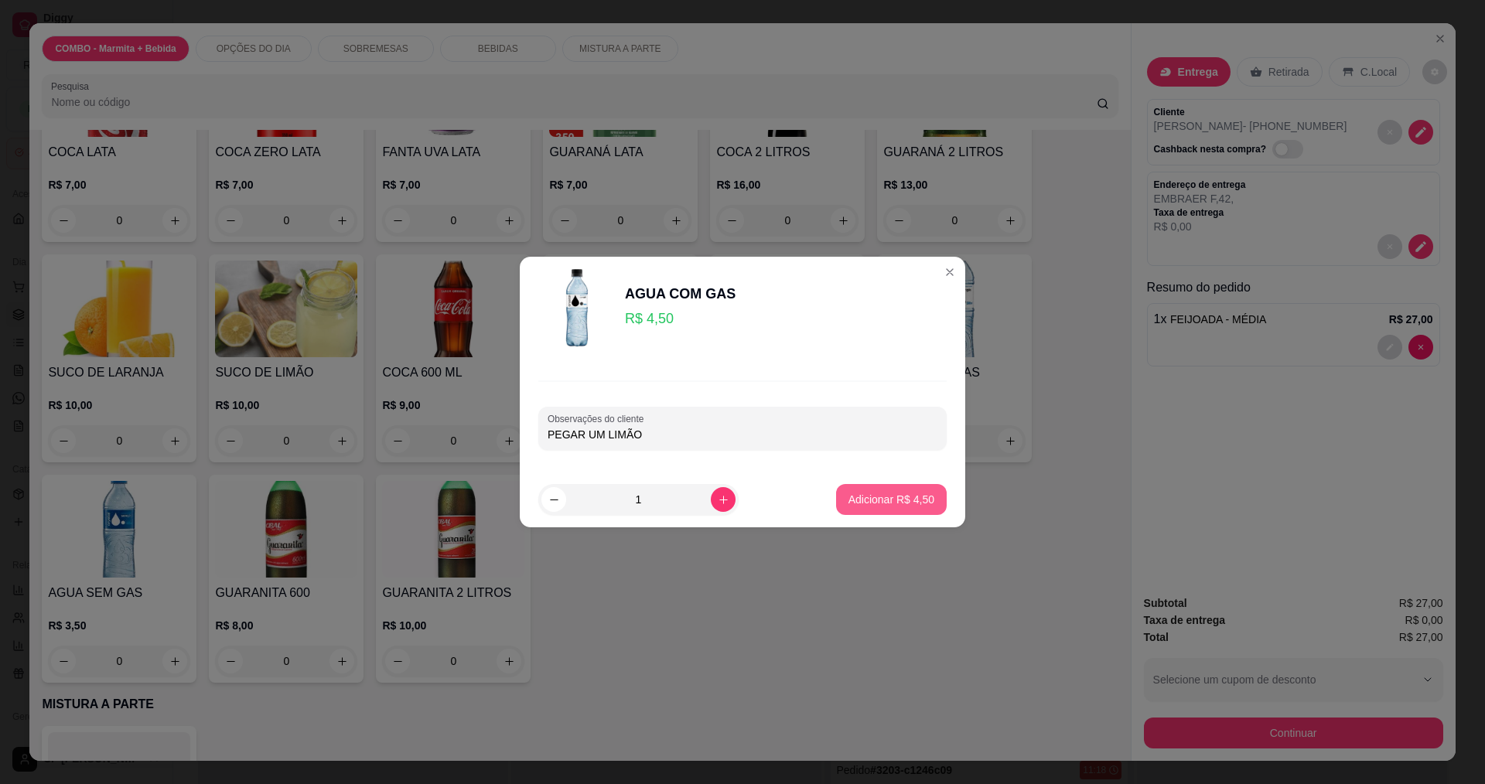
click at [872, 500] on p "Adicionar R$ 4,50" at bounding box center [891, 499] width 86 height 15
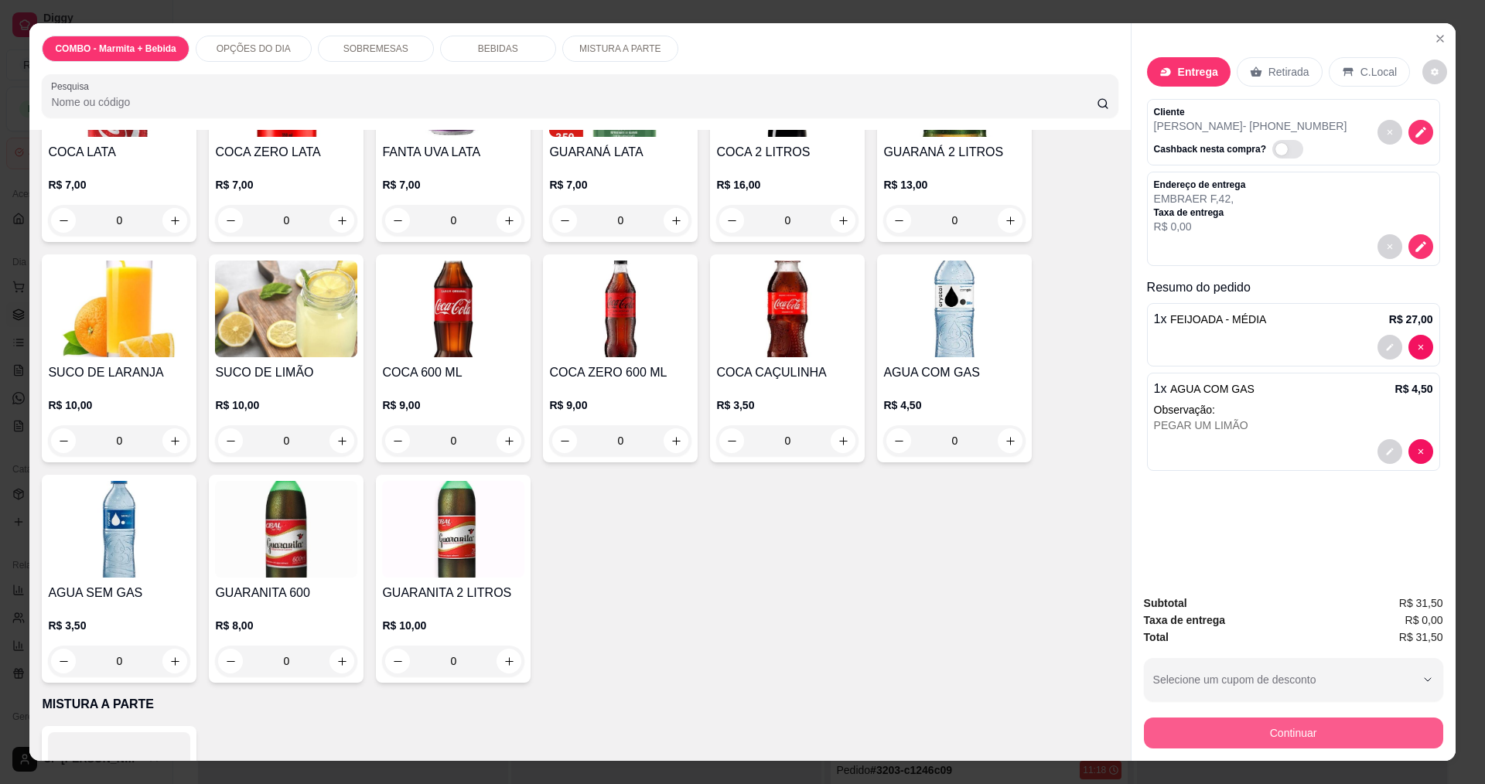
click at [1291, 733] on button "Continuar" at bounding box center [1293, 733] width 299 height 31
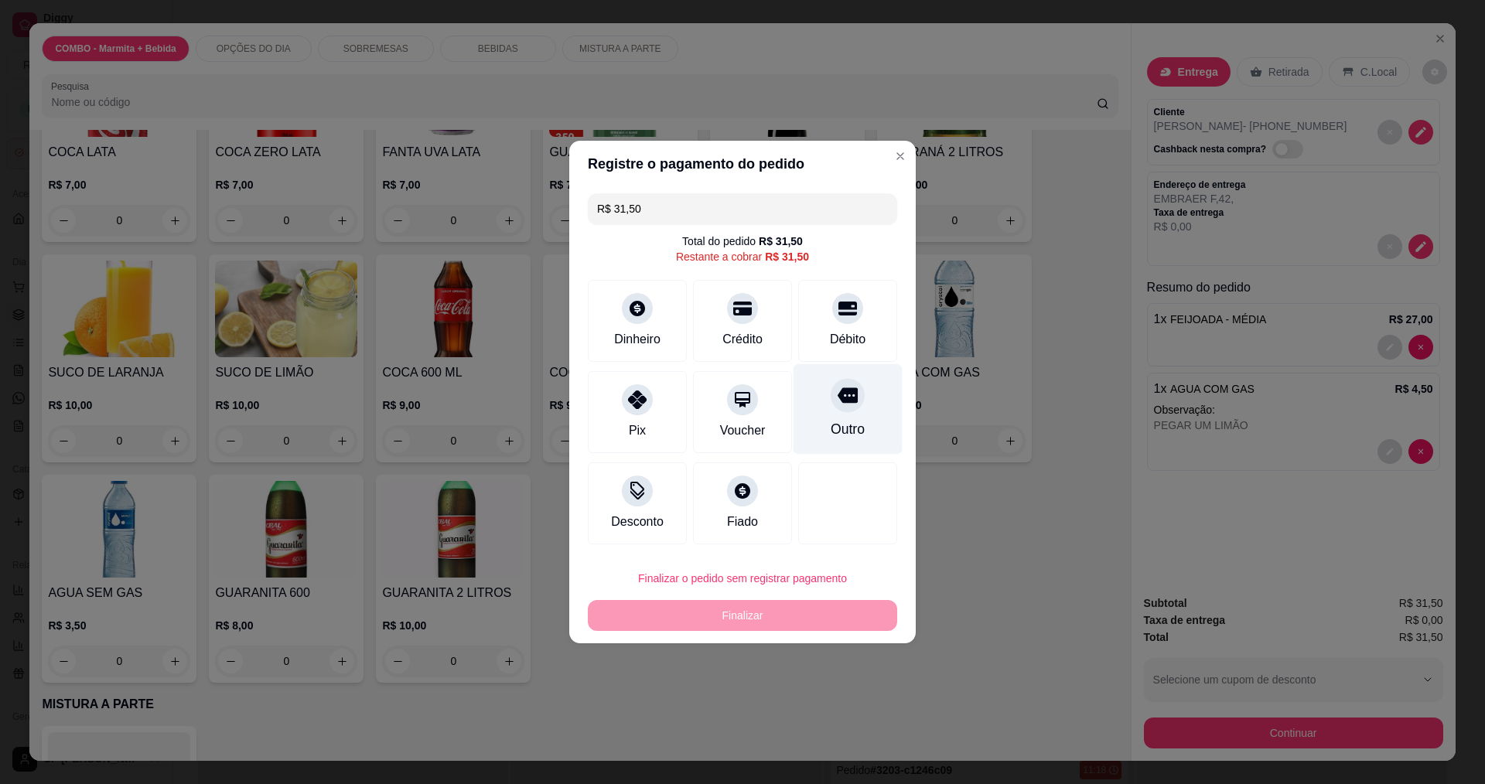
click at [821, 408] on div "Outro" at bounding box center [848, 409] width 109 height 90
type input "R$ 0,00"
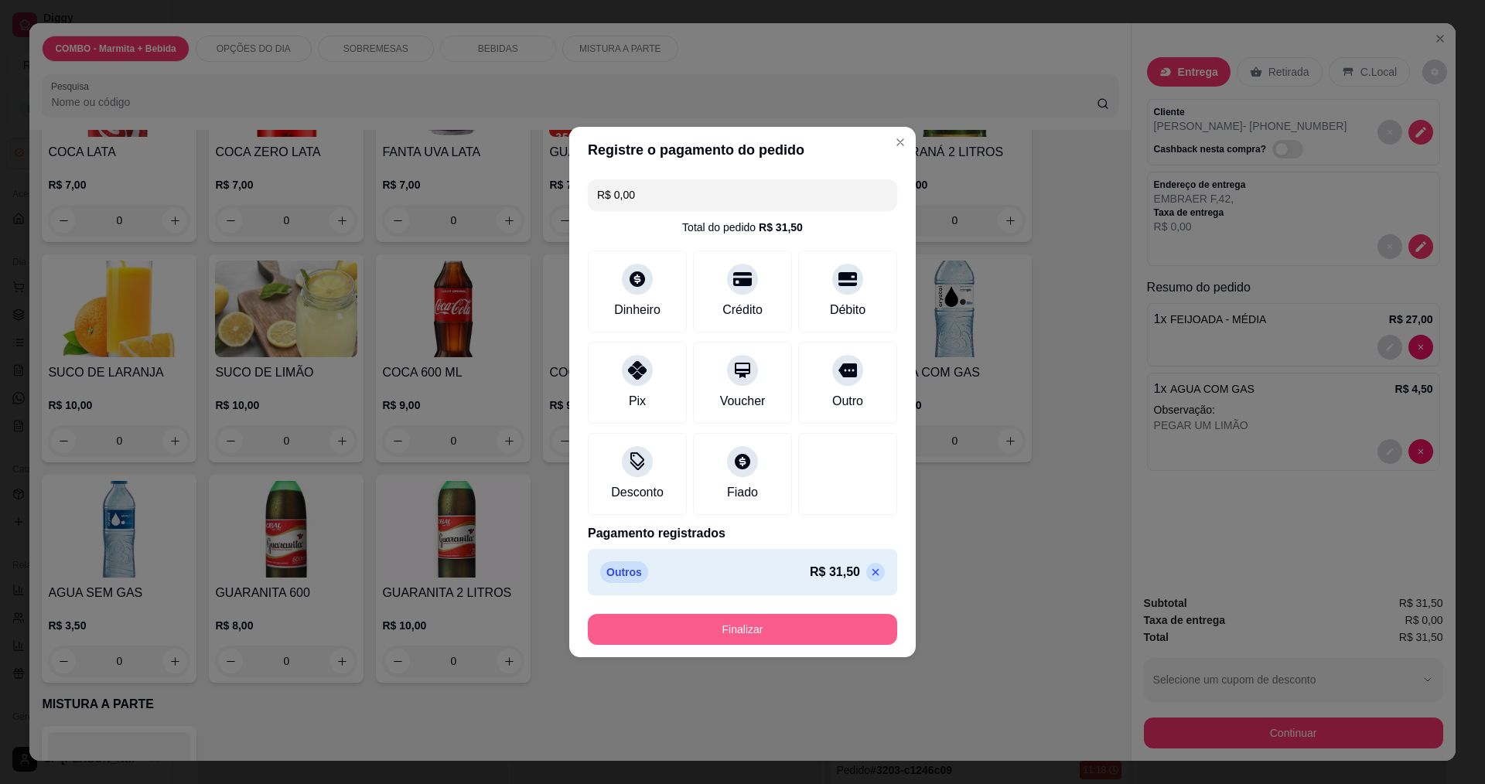
click at [761, 632] on button "Finalizar" at bounding box center [742, 629] width 309 height 31
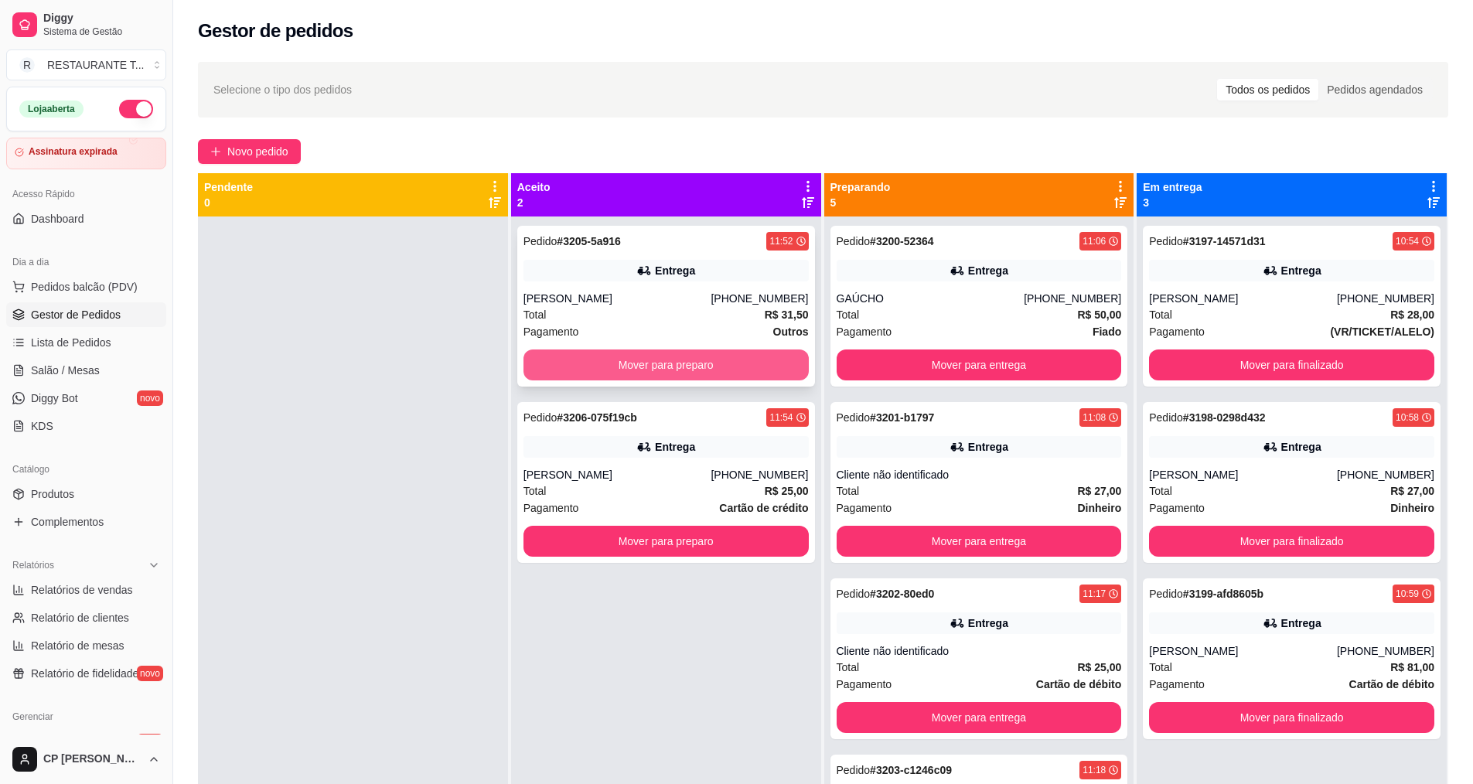
click at [655, 355] on button "Mover para preparo" at bounding box center [666, 365] width 285 height 31
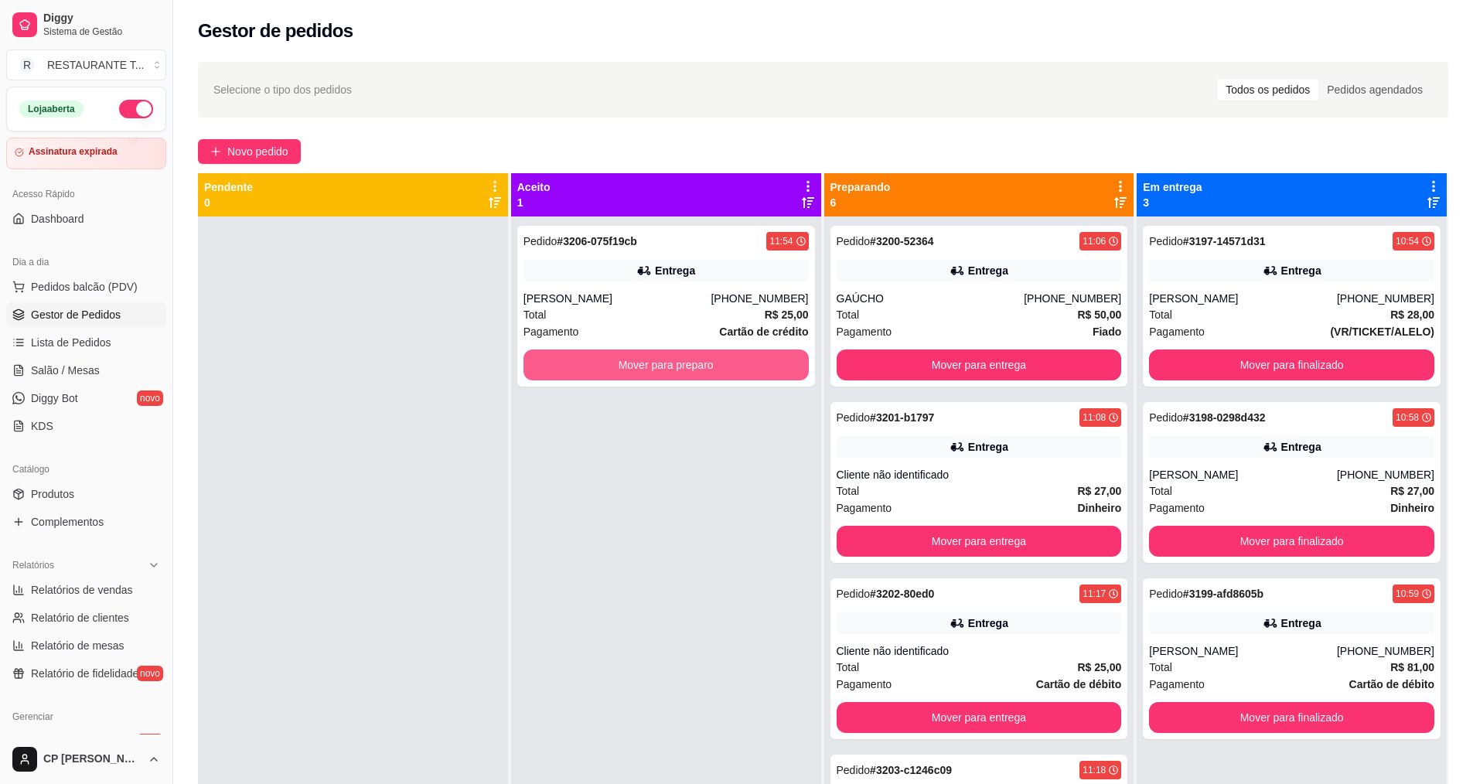
click at [654, 355] on button "Mover para preparo" at bounding box center [666, 365] width 285 height 31
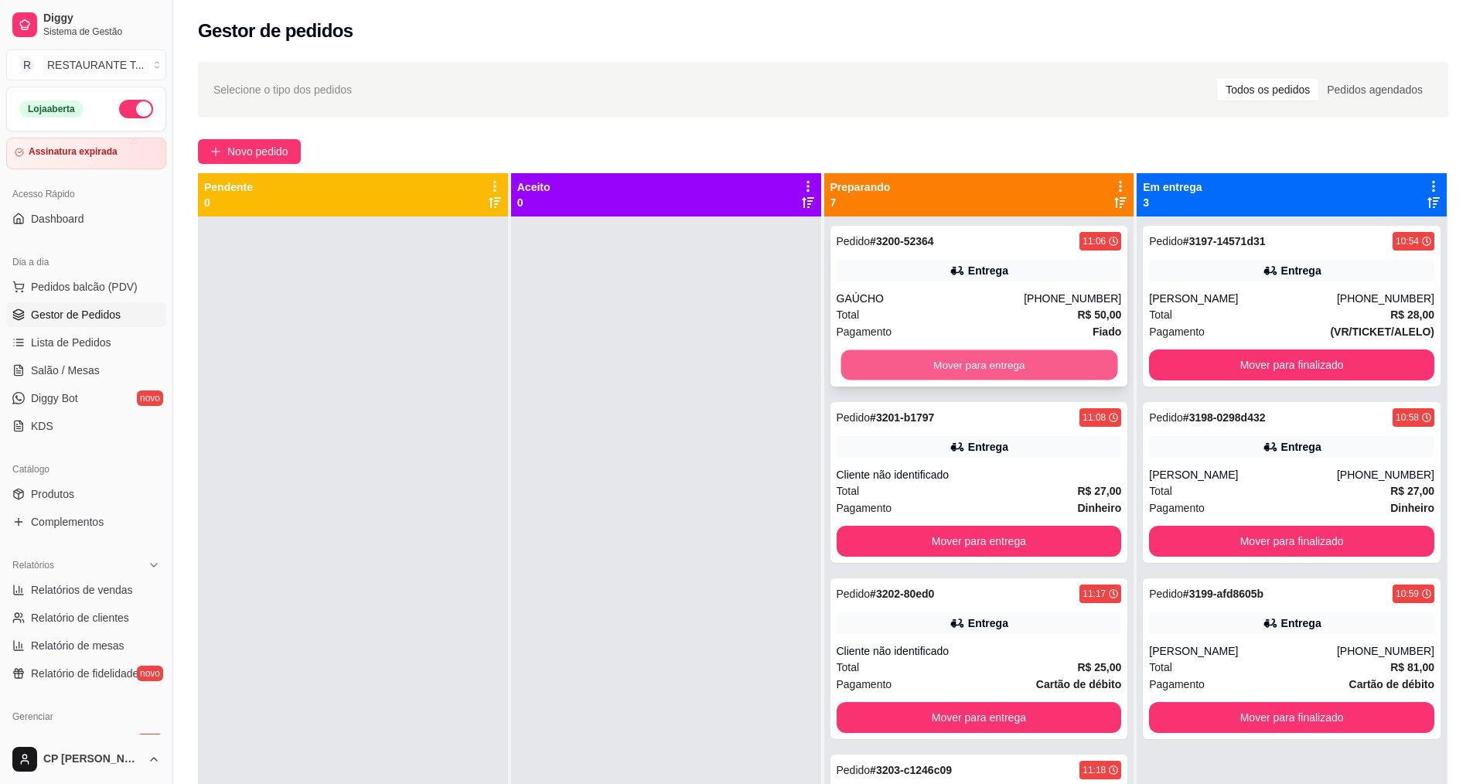
click at [957, 358] on button "Mover para entrega" at bounding box center [979, 365] width 277 height 30
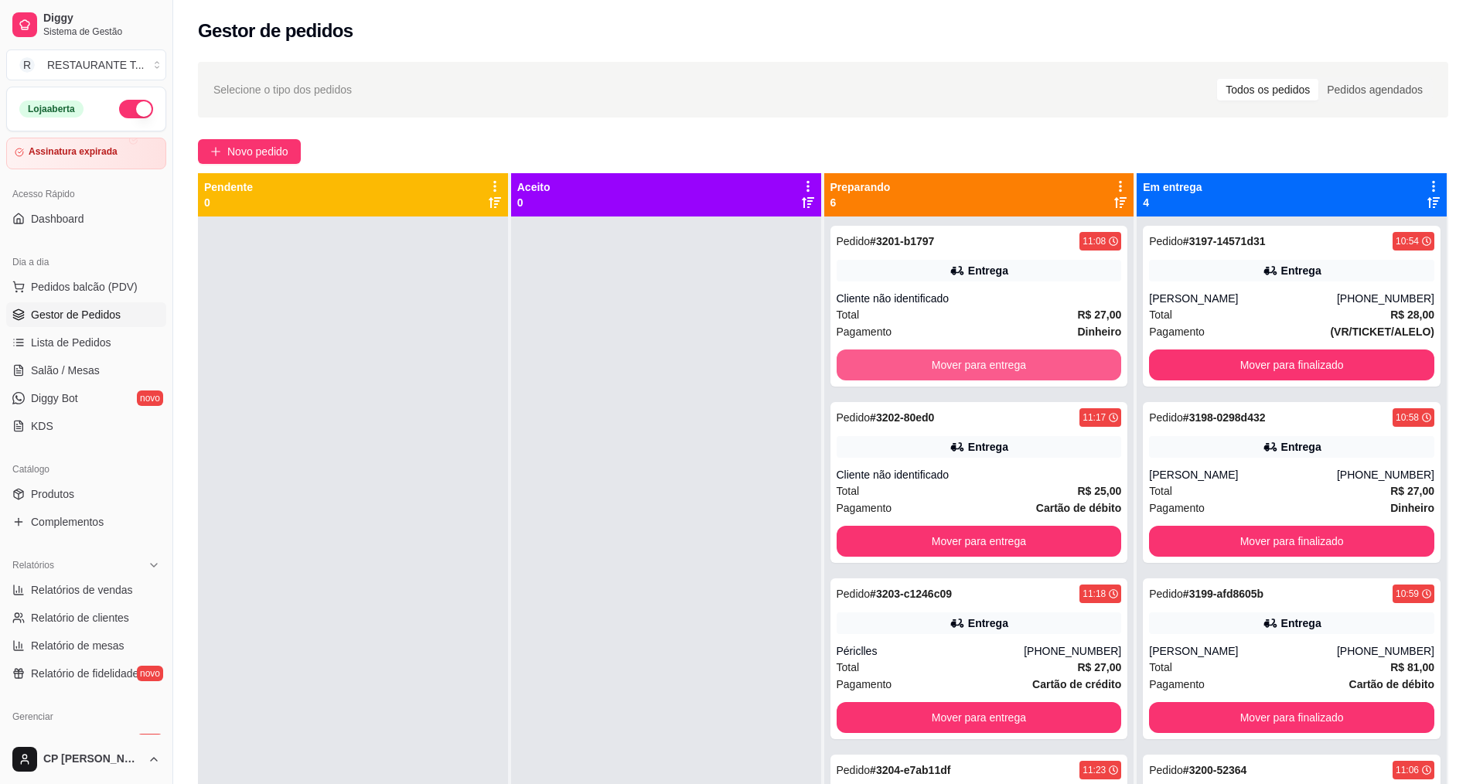
click at [957, 358] on button "Mover para entrega" at bounding box center [979, 365] width 285 height 31
click at [925, 356] on button "Mover para entrega" at bounding box center [979, 365] width 285 height 31
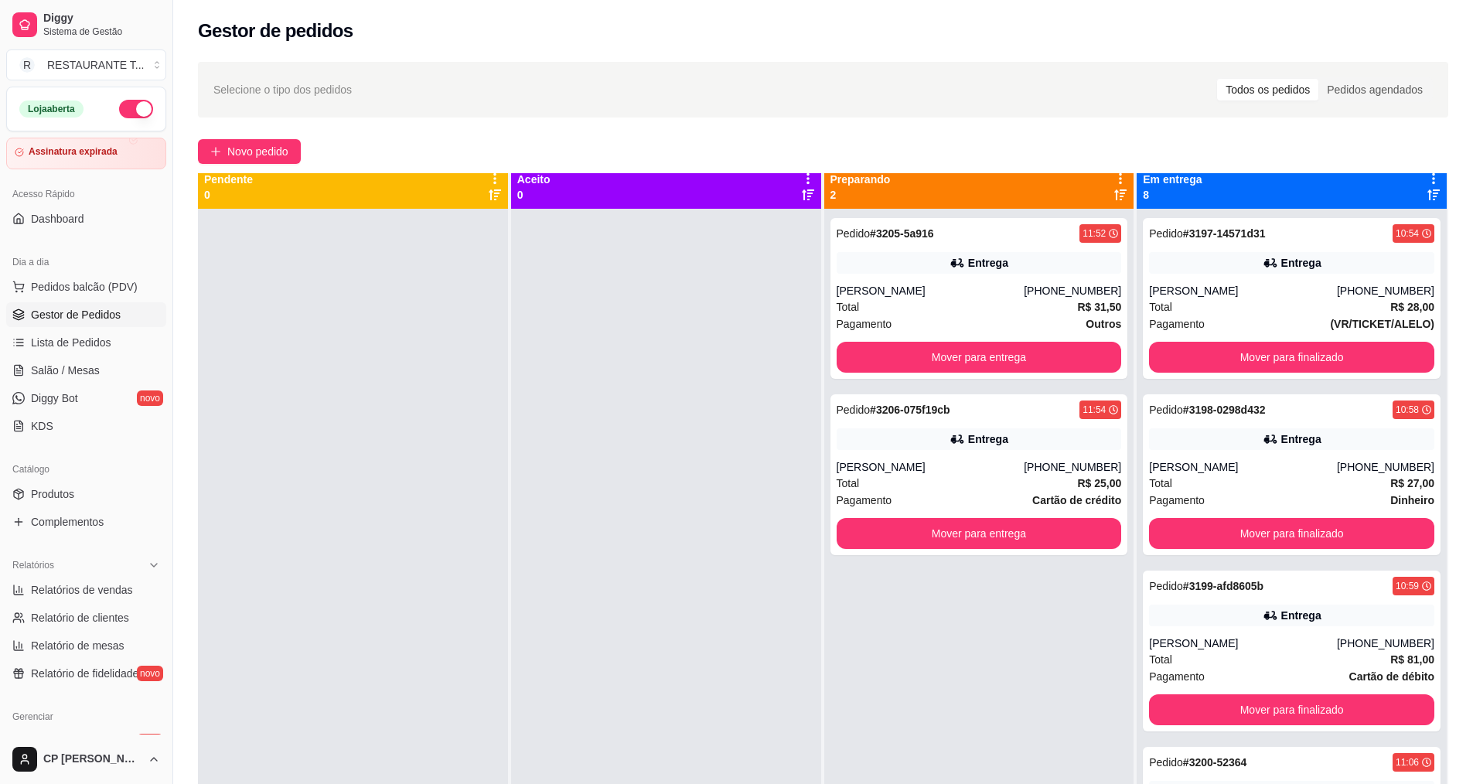
scroll to position [0, 0]
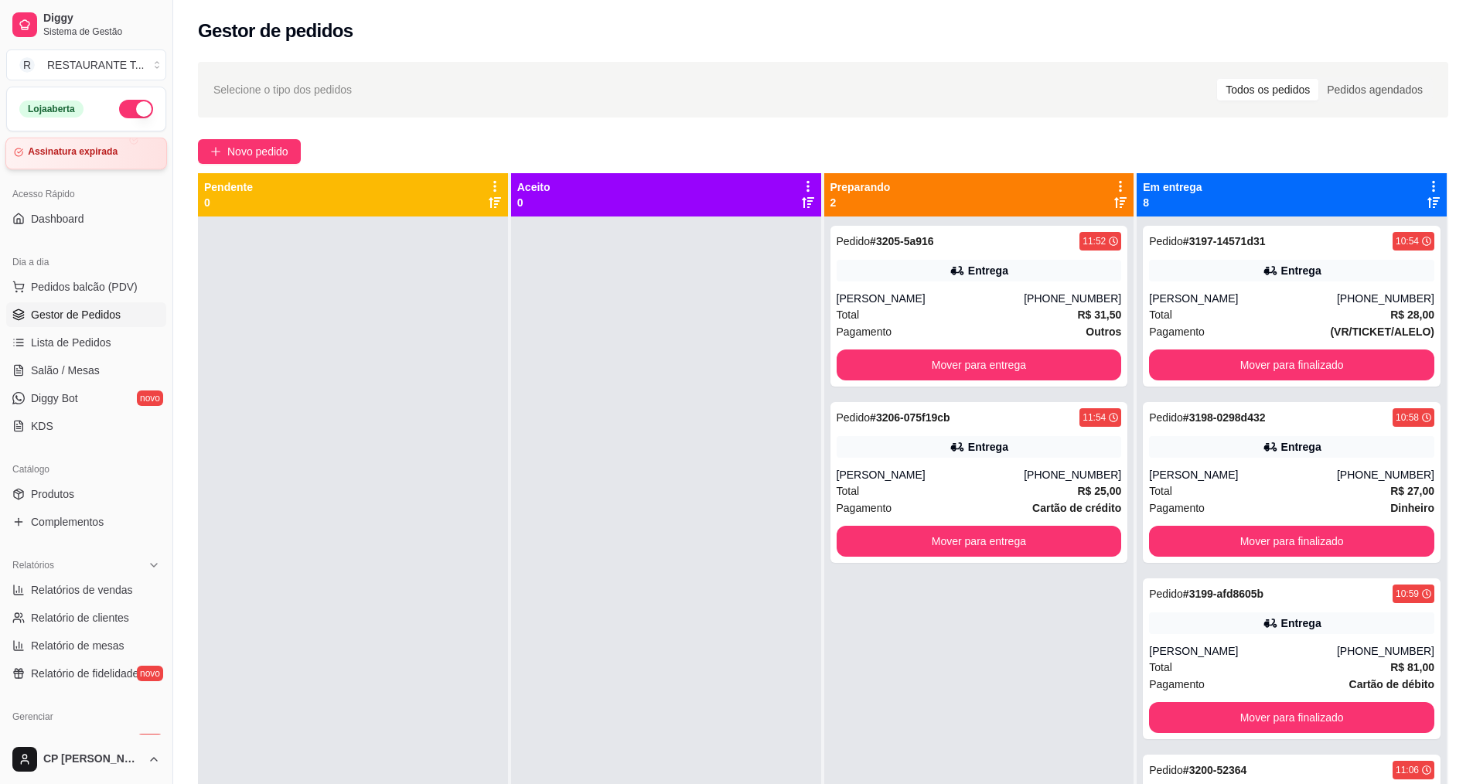
click at [96, 152] on article "Assinatura expirada" at bounding box center [73, 152] width 90 height 12
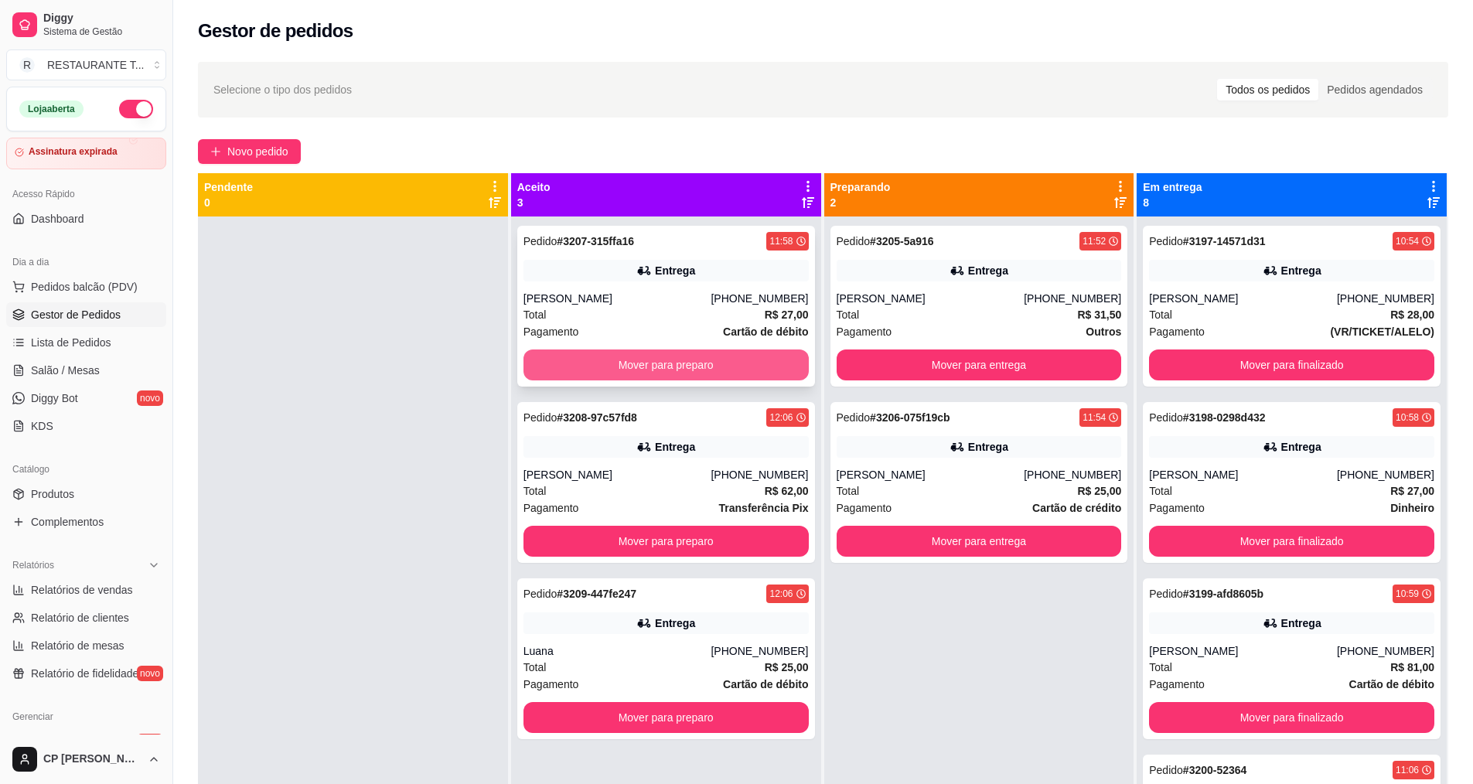
click at [625, 360] on button "Mover para preparo" at bounding box center [666, 365] width 285 height 31
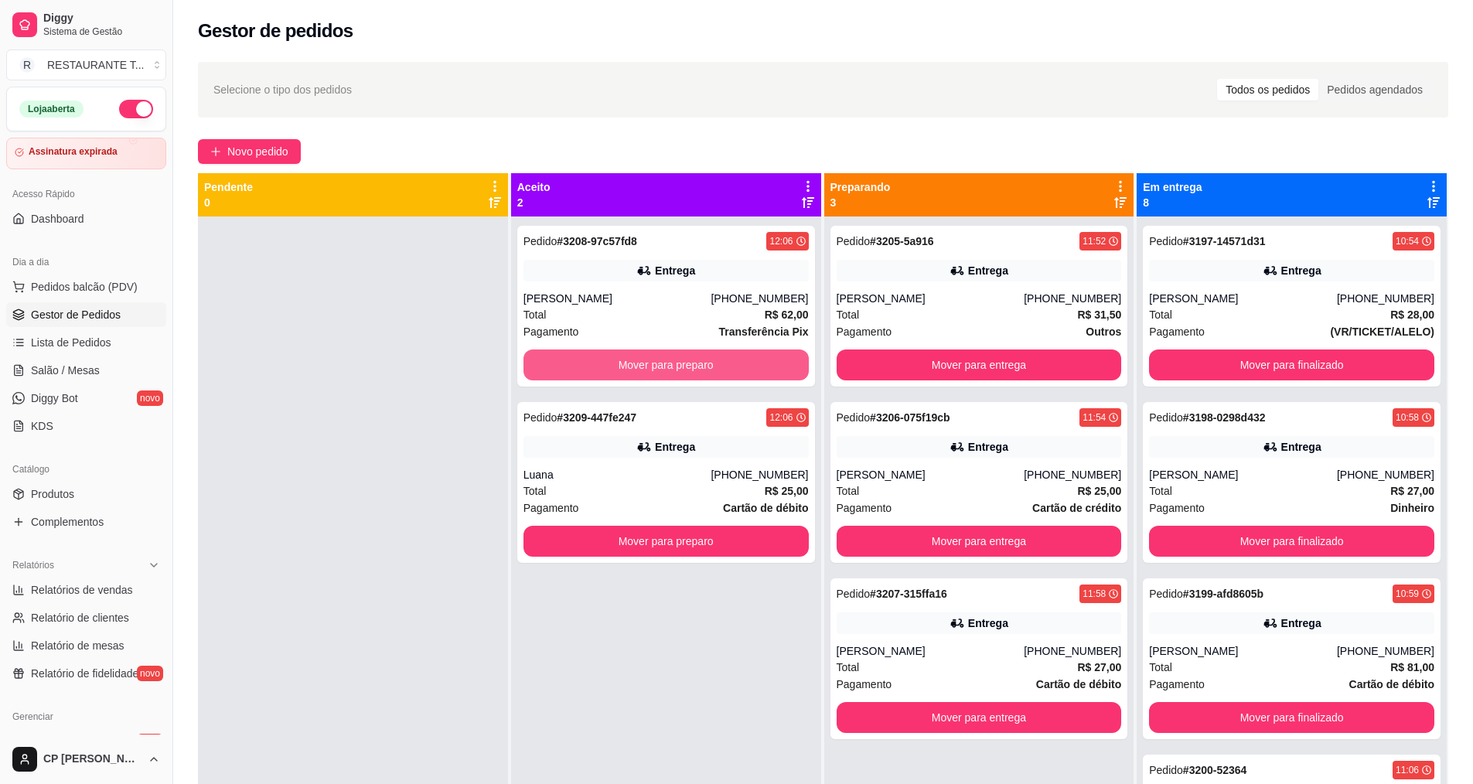
click at [625, 360] on button "Mover para preparo" at bounding box center [666, 365] width 285 height 31
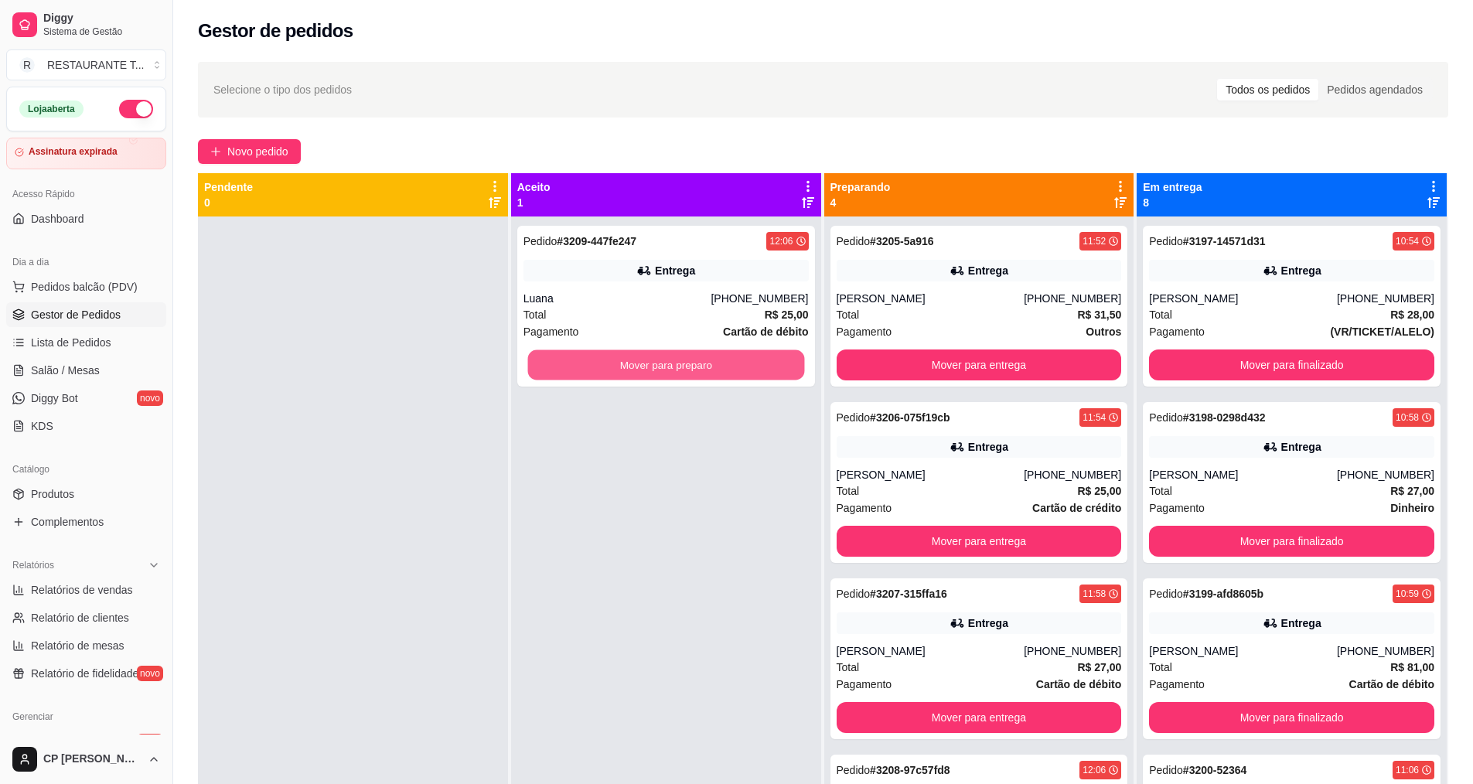
click at [625, 360] on button "Mover para preparo" at bounding box center [665, 365] width 277 height 30
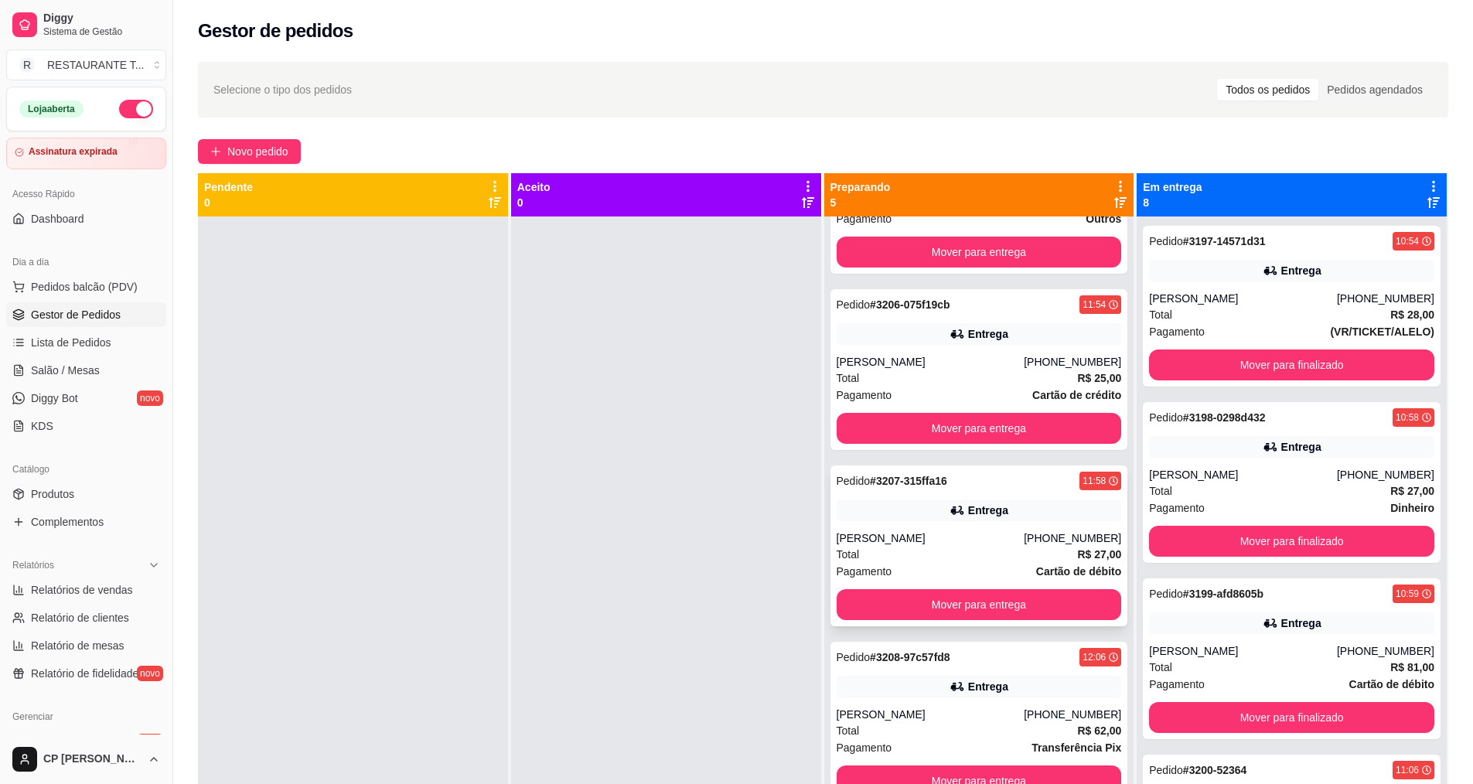
scroll to position [43, 0]
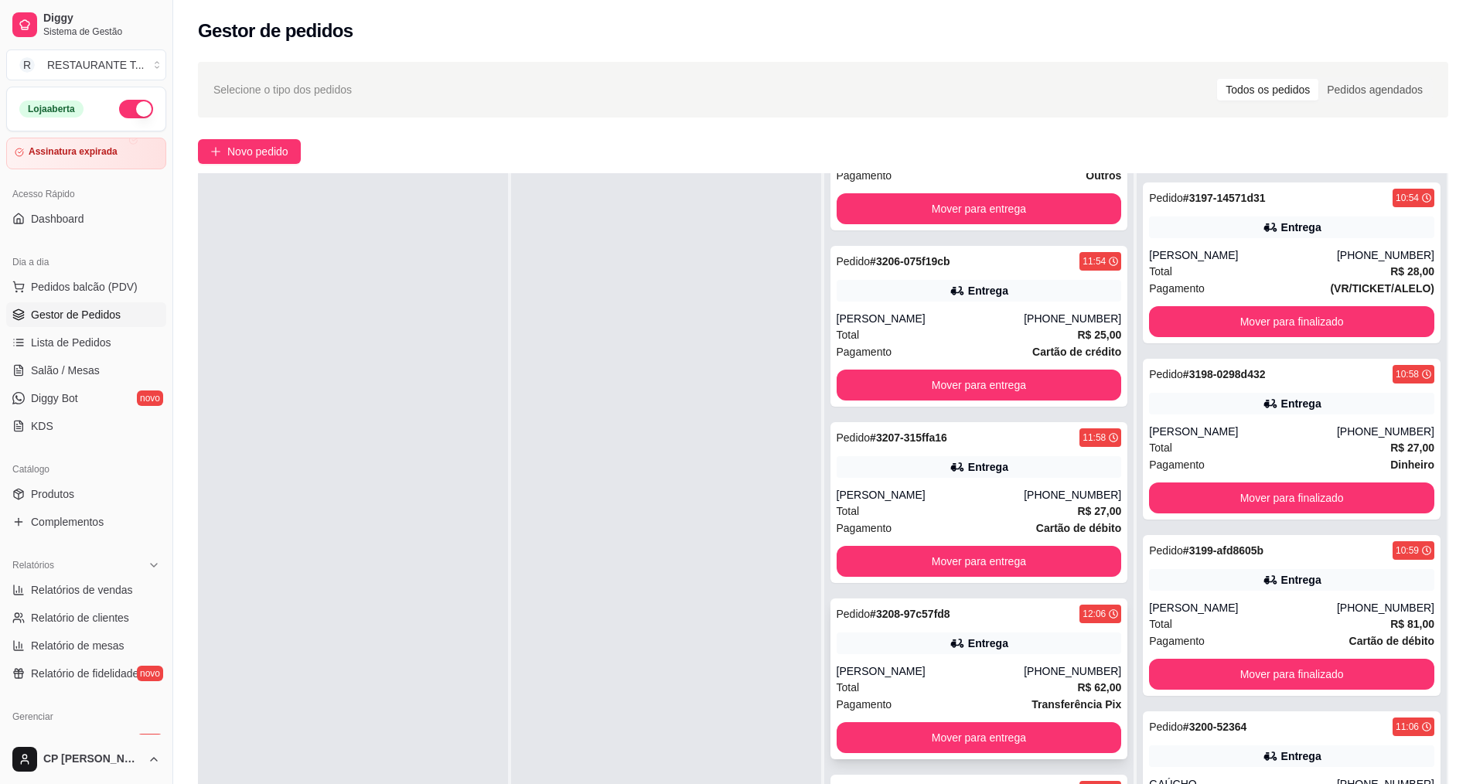
click at [1002, 682] on div "Total R$ 62,00" at bounding box center [979, 687] width 285 height 17
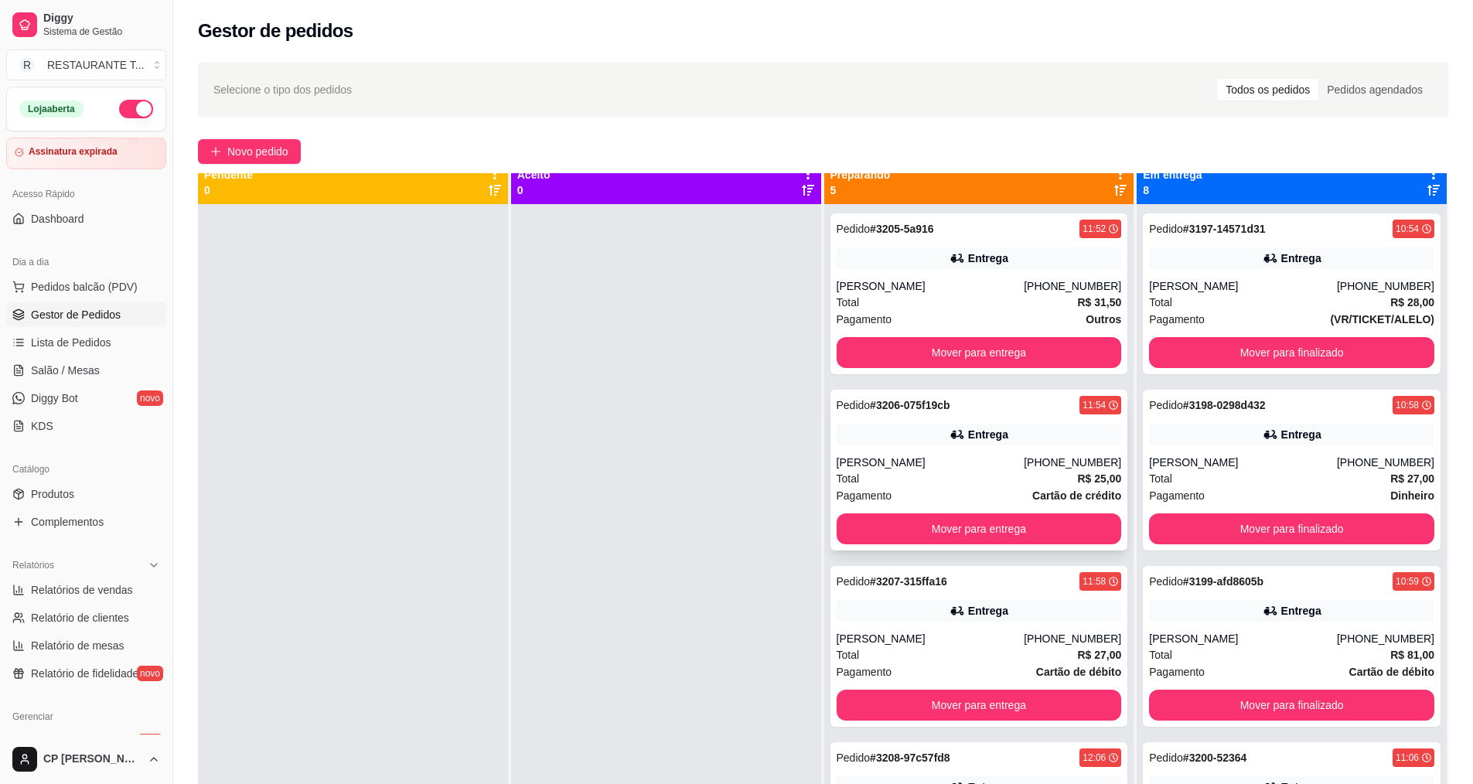
scroll to position [0, 0]
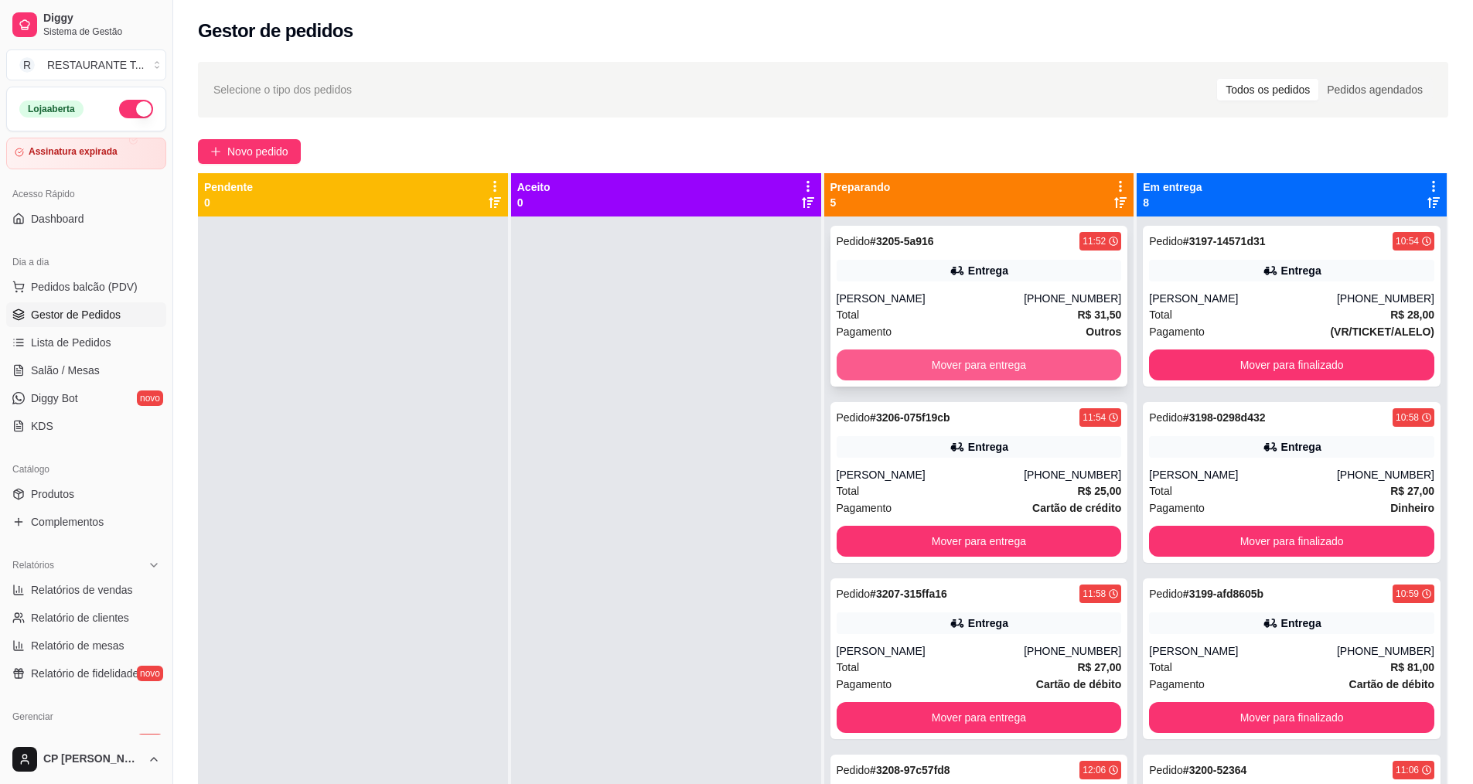
click at [940, 361] on button "Mover para entrega" at bounding box center [979, 365] width 285 height 31
click at [940, 361] on button "Mover para entrega" at bounding box center [979, 365] width 277 height 30
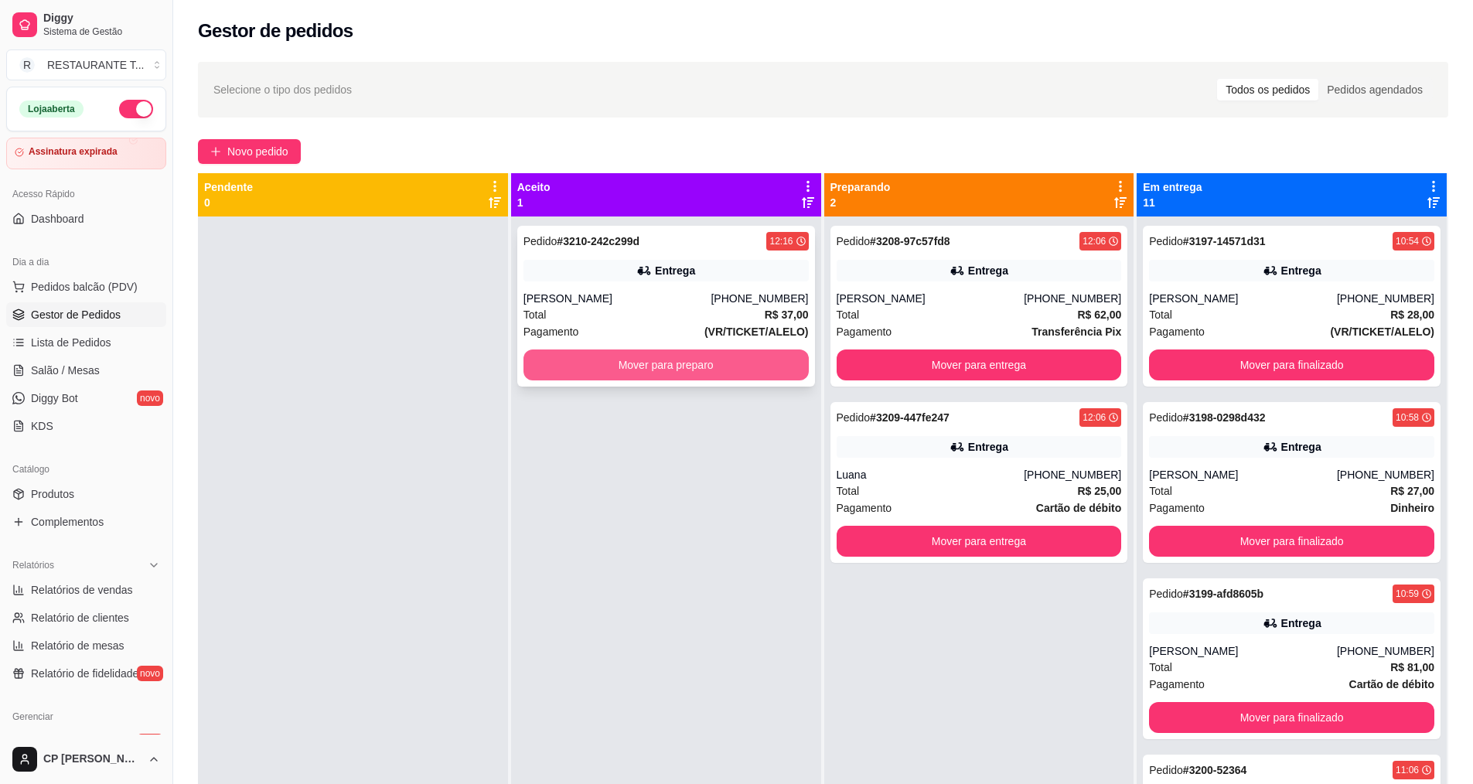
click at [674, 367] on button "Mover para preparo" at bounding box center [666, 365] width 285 height 31
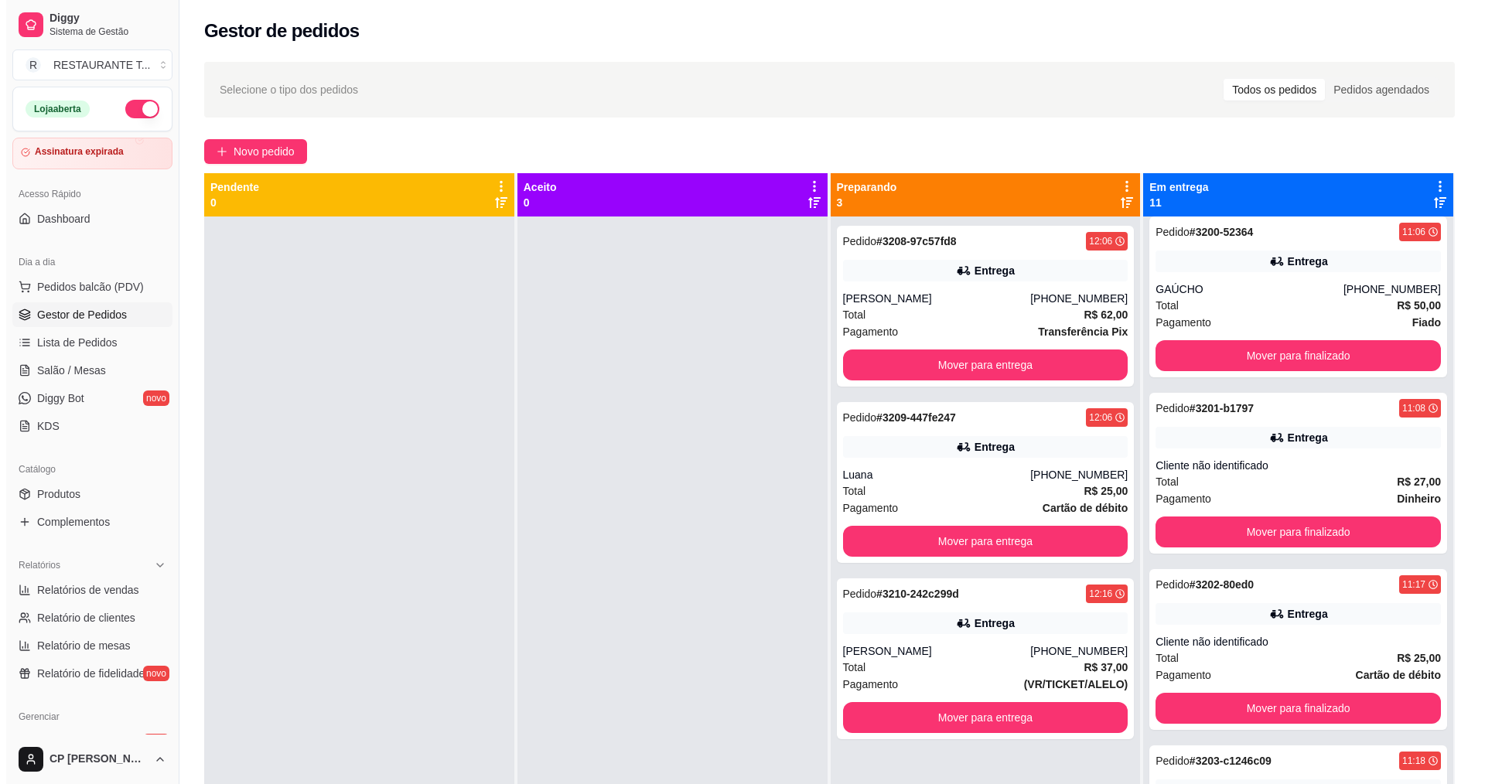
scroll to position [541, 0]
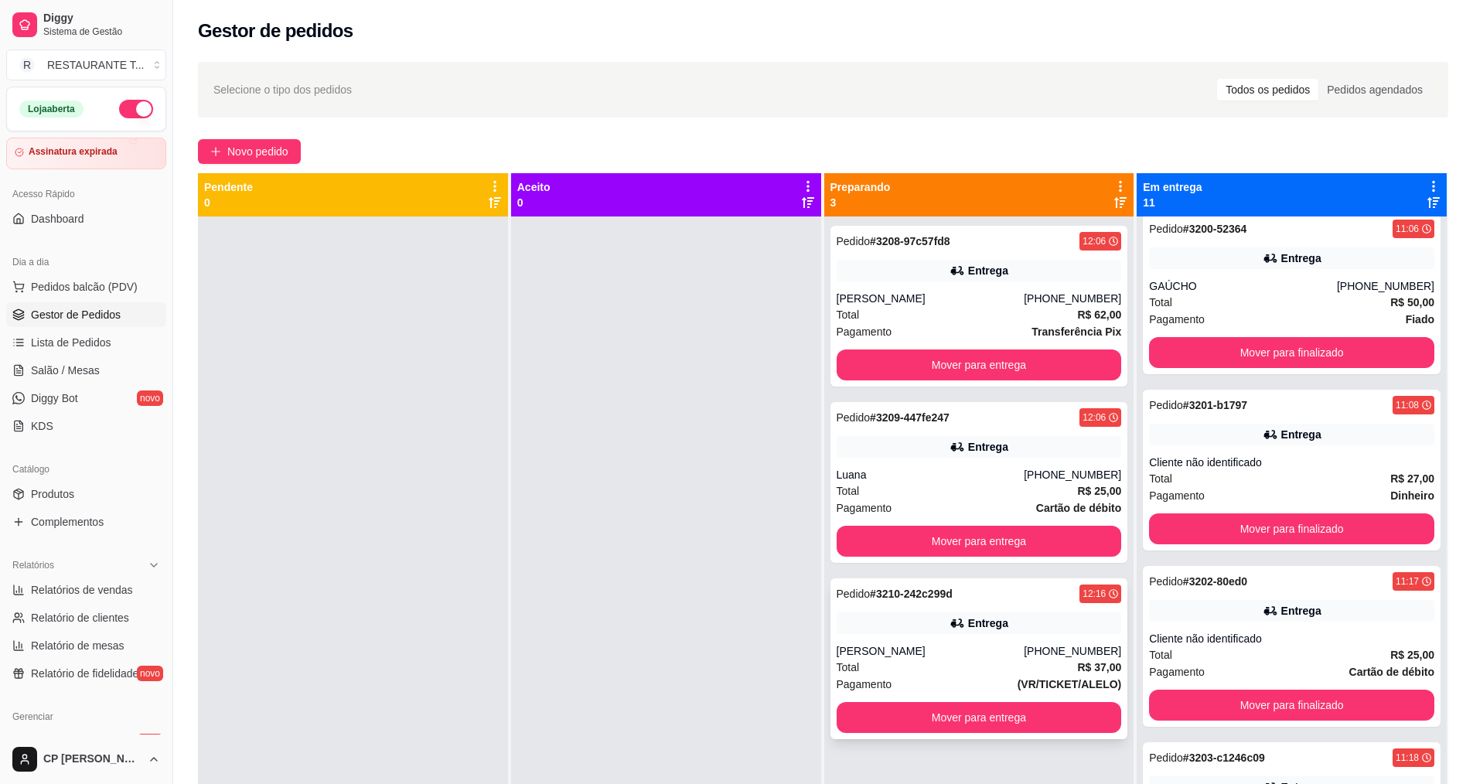
click at [937, 675] on div "Total R$ 37,00" at bounding box center [979, 667] width 285 height 17
click at [972, 631] on div "Entrega" at bounding box center [979, 624] width 285 height 22
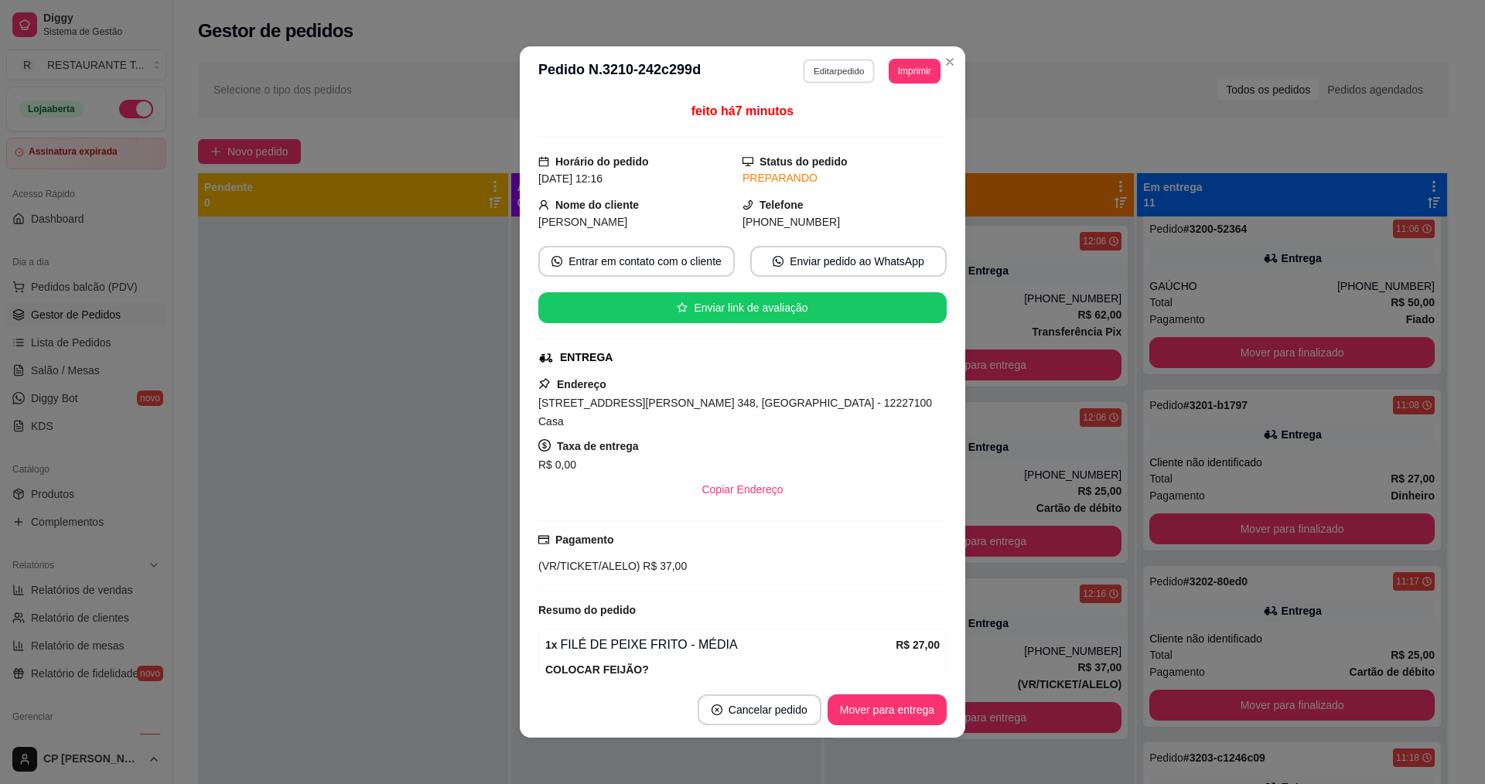
click at [822, 70] on button "Editar pedido" at bounding box center [840, 71] width 72 height 24
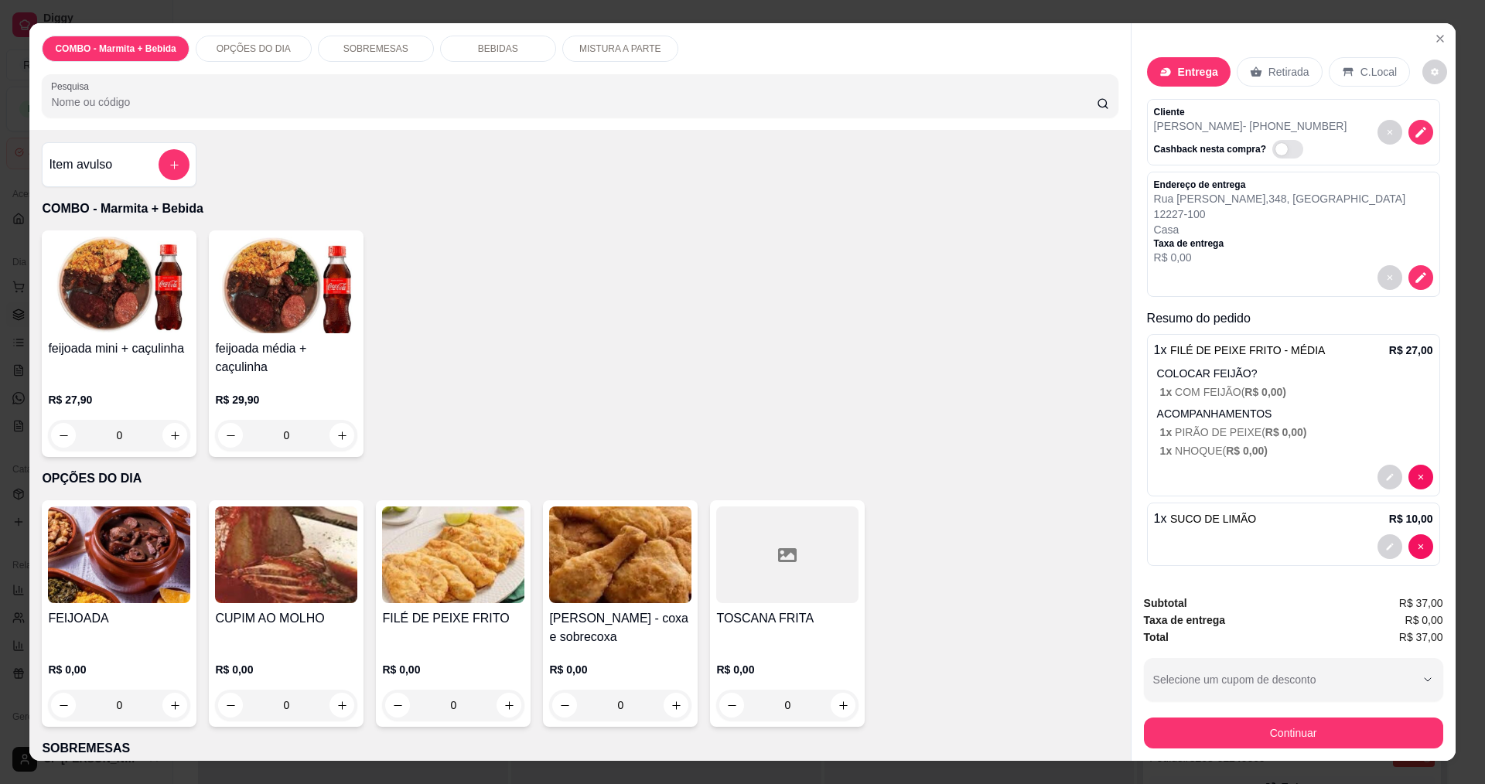
click at [166, 690] on div "0" at bounding box center [119, 705] width 142 height 31
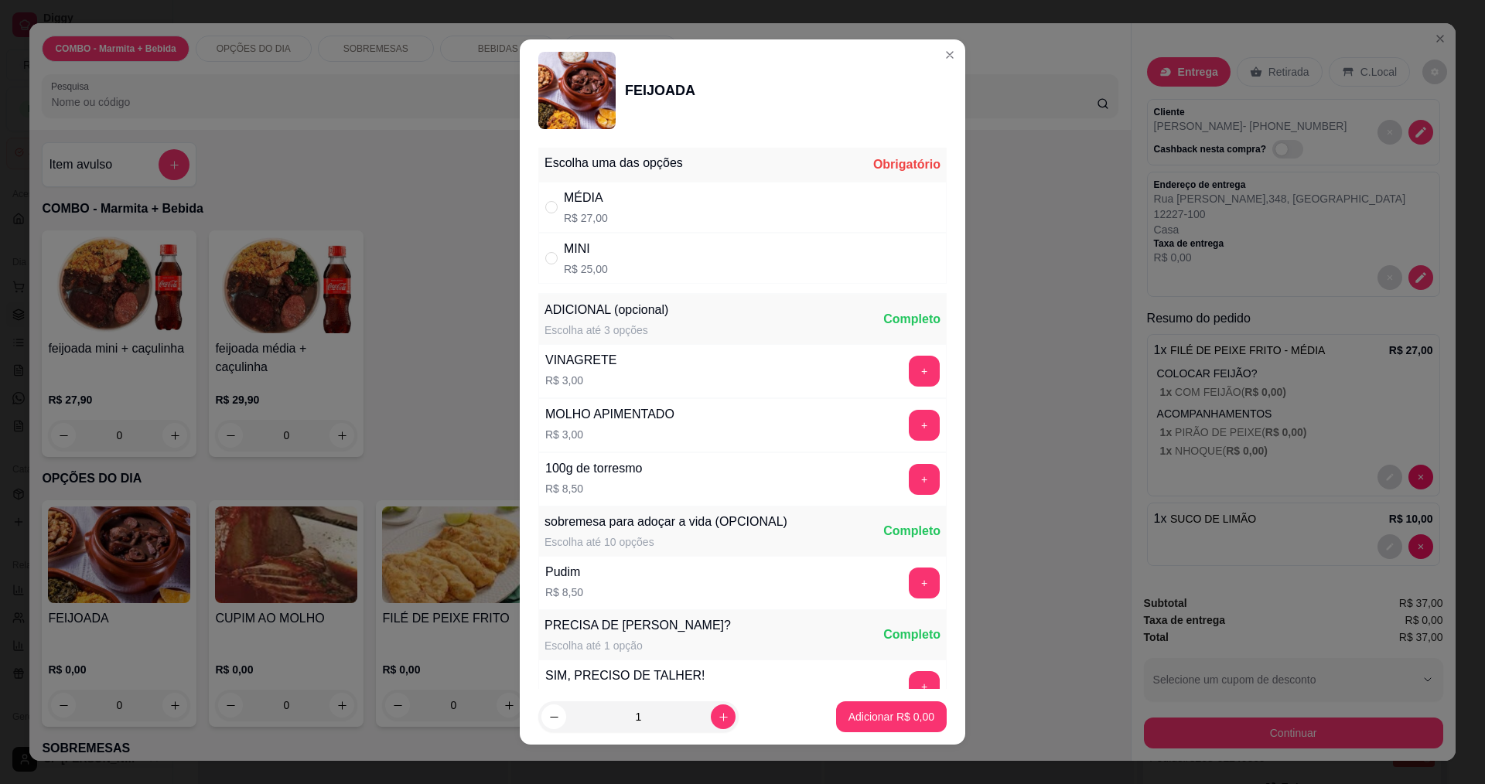
click at [554, 263] on div "" at bounding box center [554, 258] width 19 height 17
radio input "true"
click at [882, 722] on p "Adicionar R$ 25,00" at bounding box center [889, 717] width 90 height 15
type input "1"
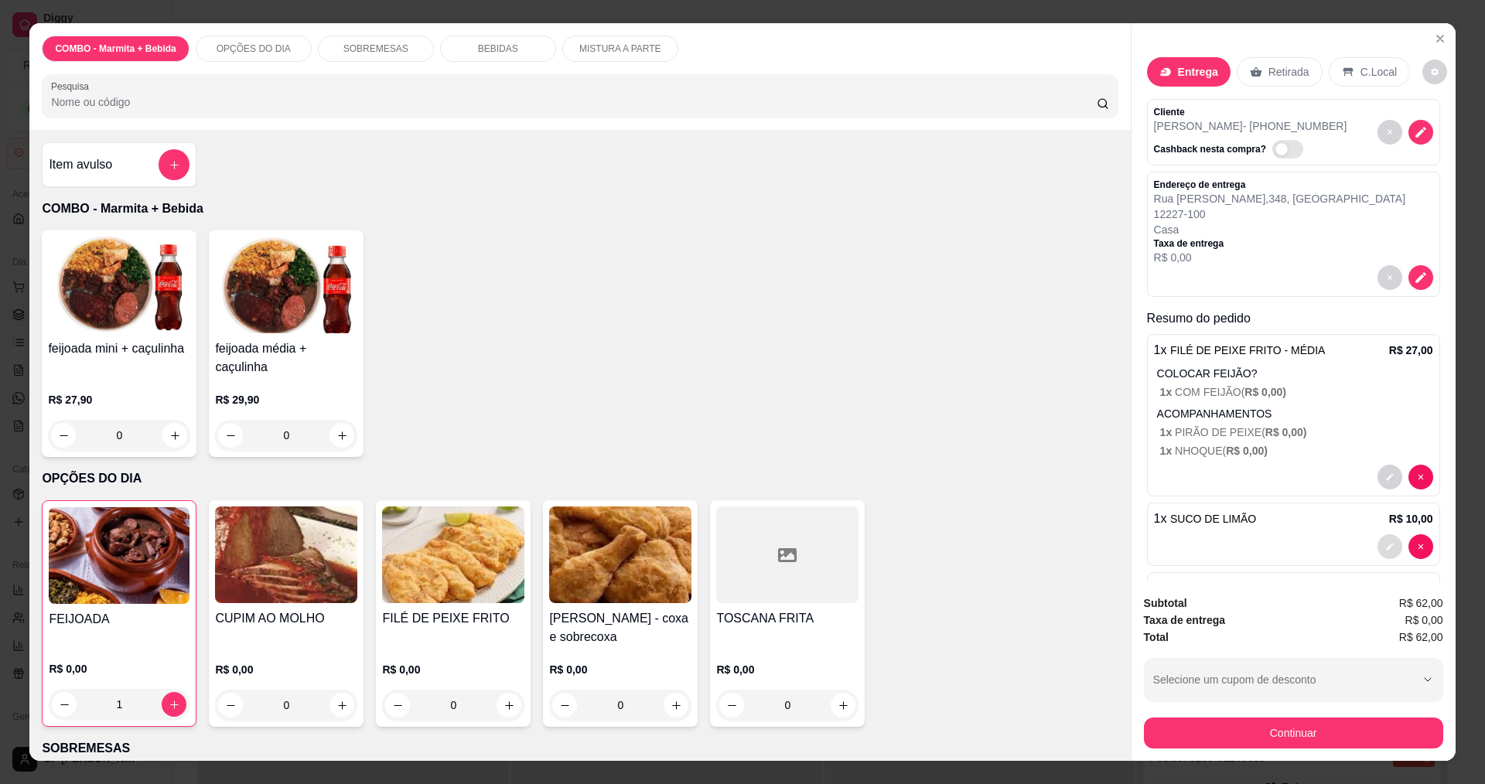
click at [1377, 555] on button "decrease-product-quantity" at bounding box center [1389, 546] width 25 height 25
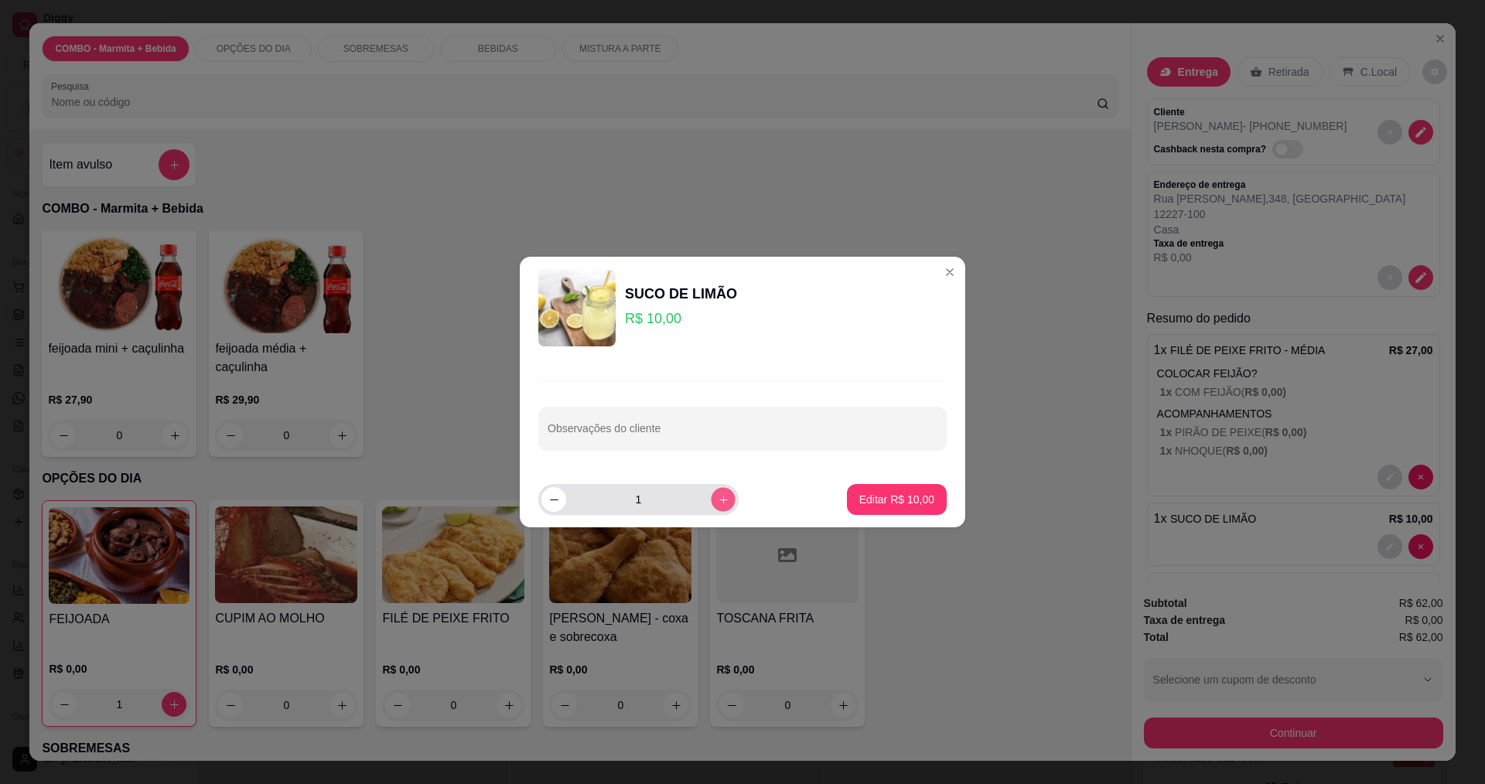
click at [718, 495] on icon "increase-product-quantity" at bounding box center [724, 500] width 12 height 12
type input "2"
click at [893, 498] on p "Editar R$ 20,00" at bounding box center [896, 499] width 73 height 15
type input "2"
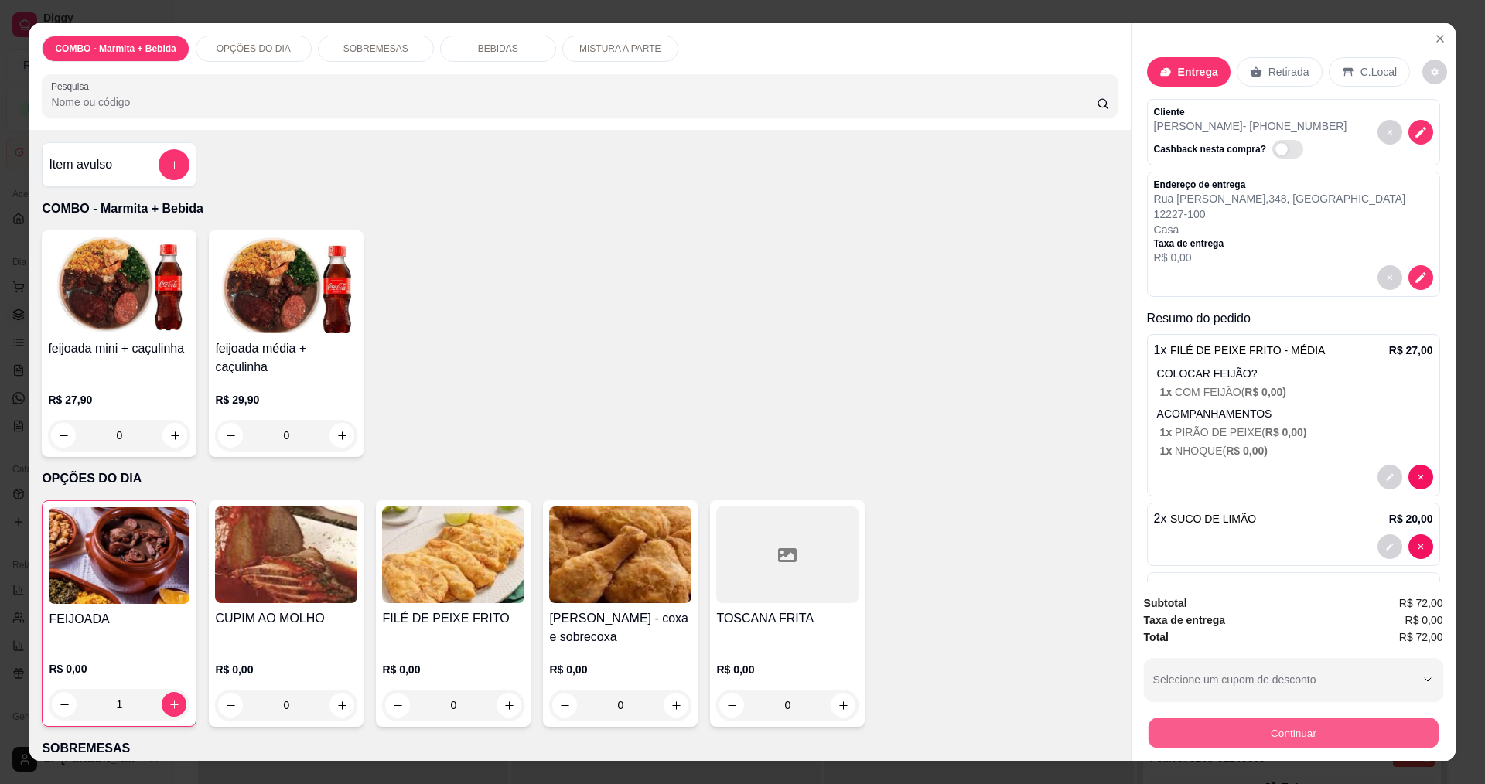
click at [1276, 732] on button "Continuar" at bounding box center [1293, 733] width 290 height 30
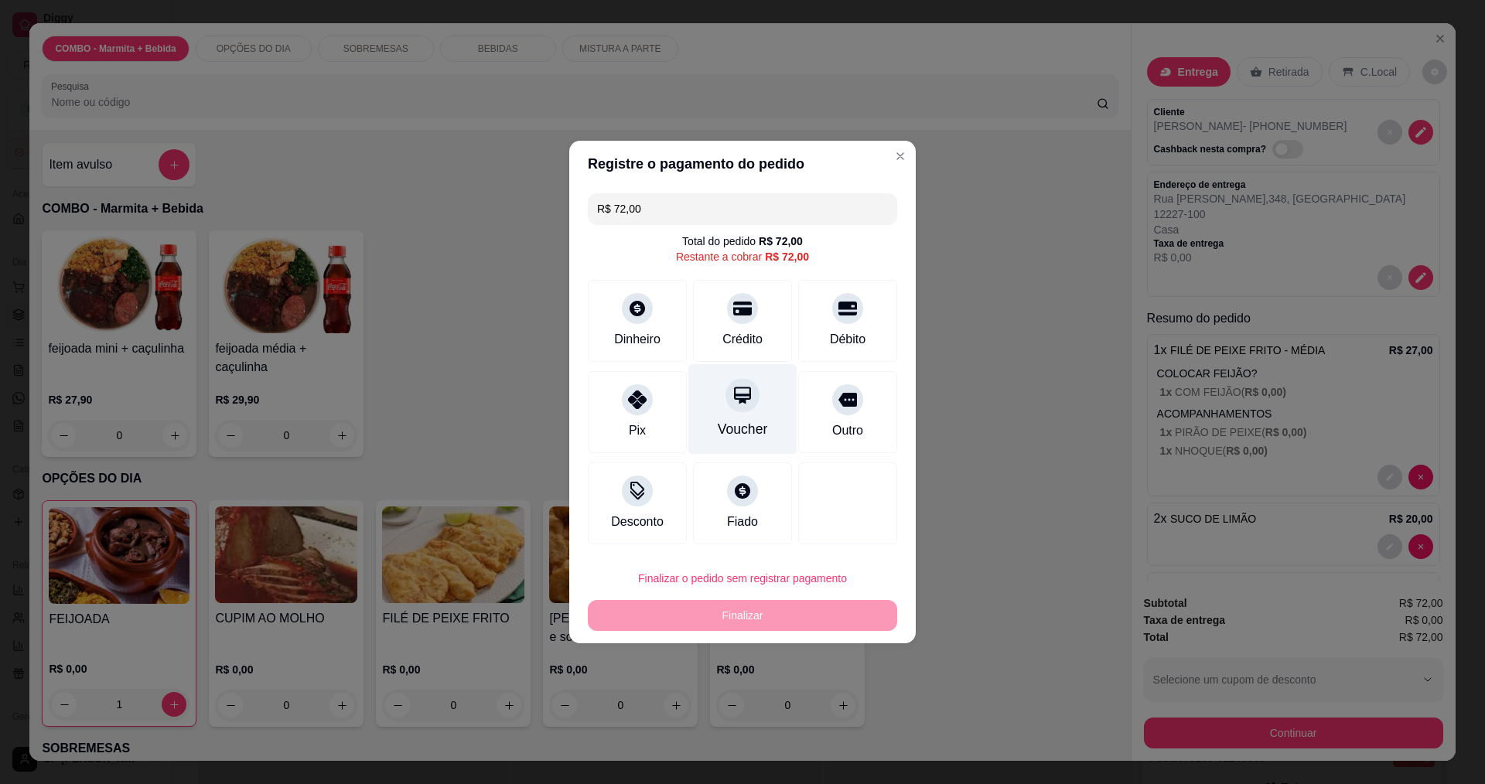
click at [732, 405] on icon at bounding box center [742, 395] width 20 height 20
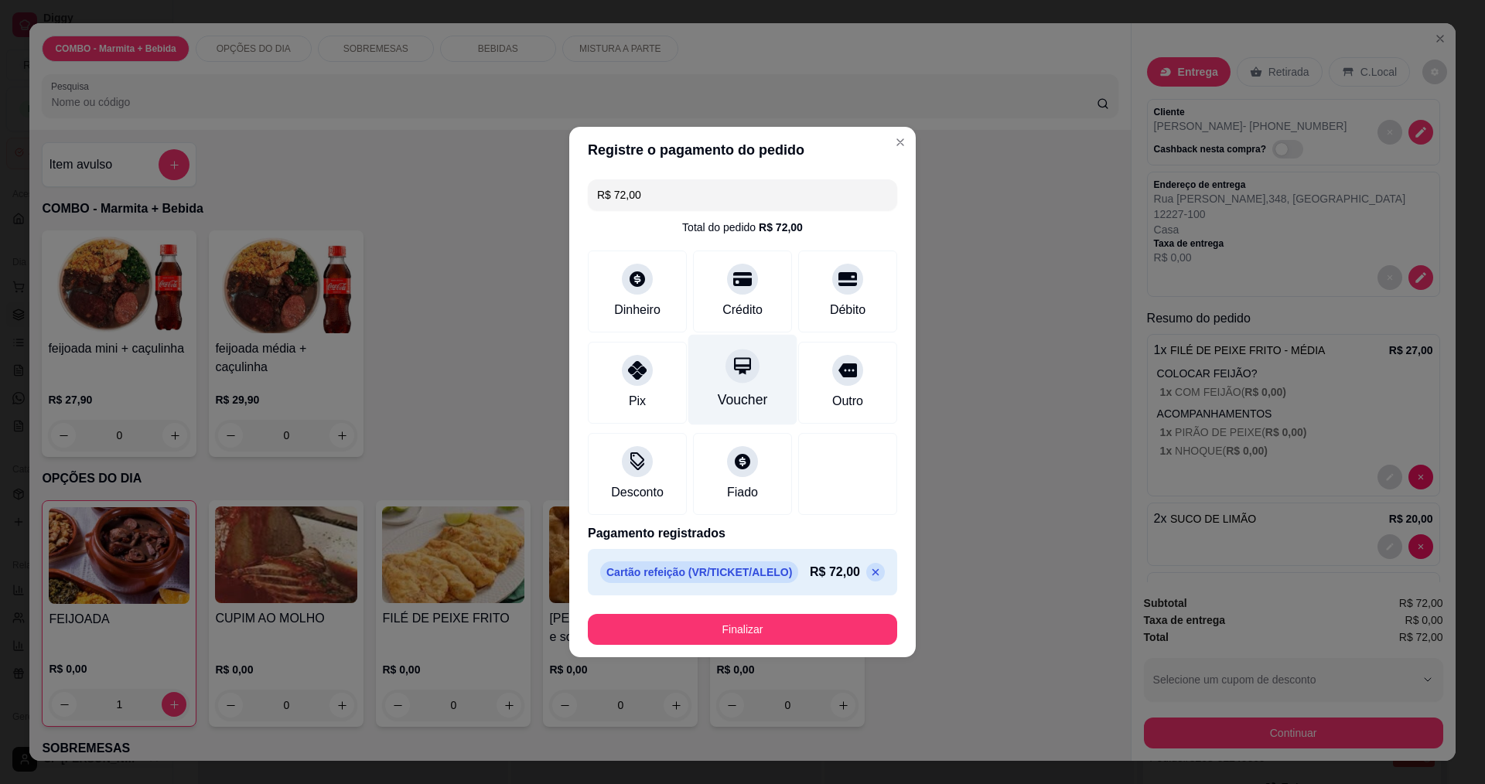
type input "R$ 0,00"
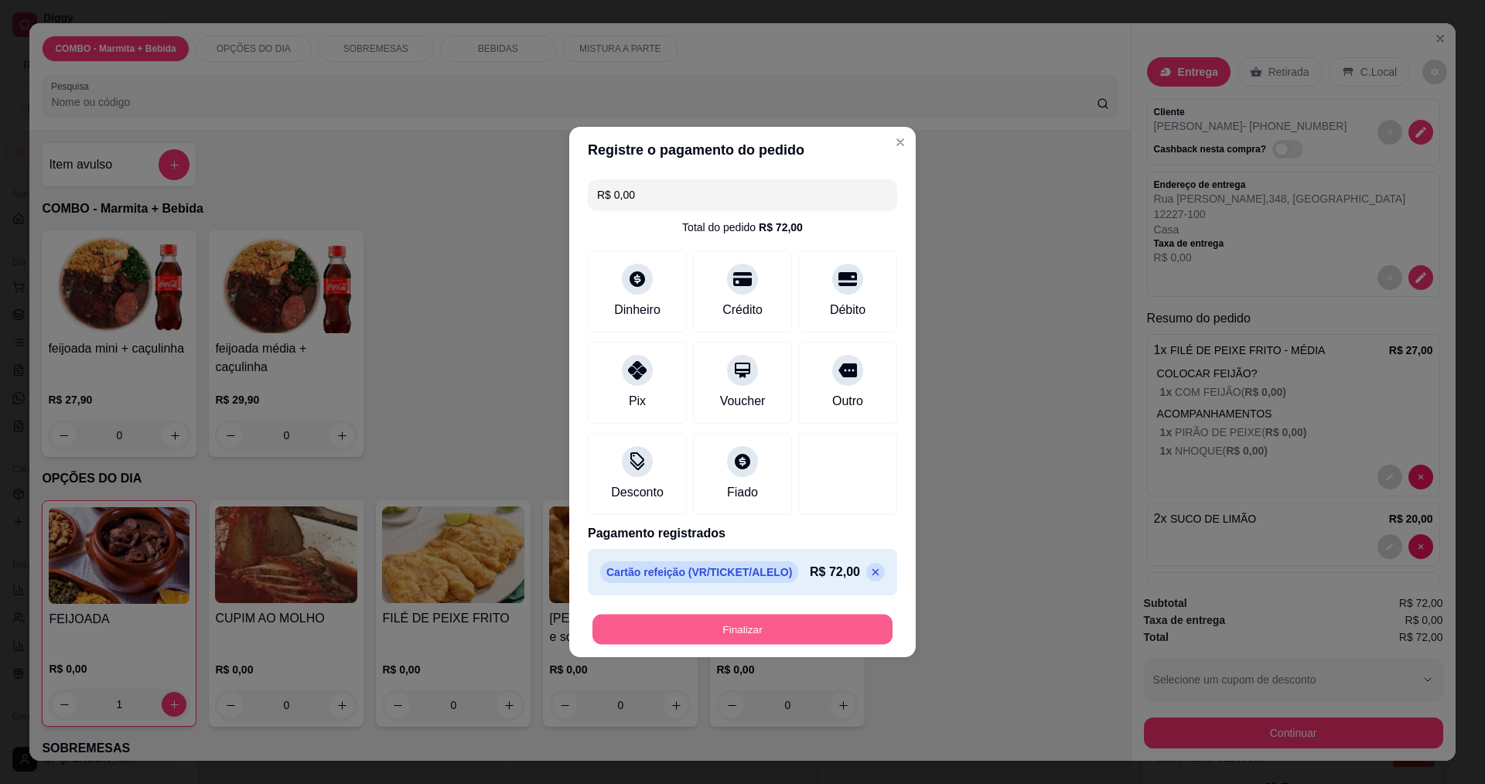
click at [780, 624] on button "Finalizar" at bounding box center [742, 630] width 300 height 30
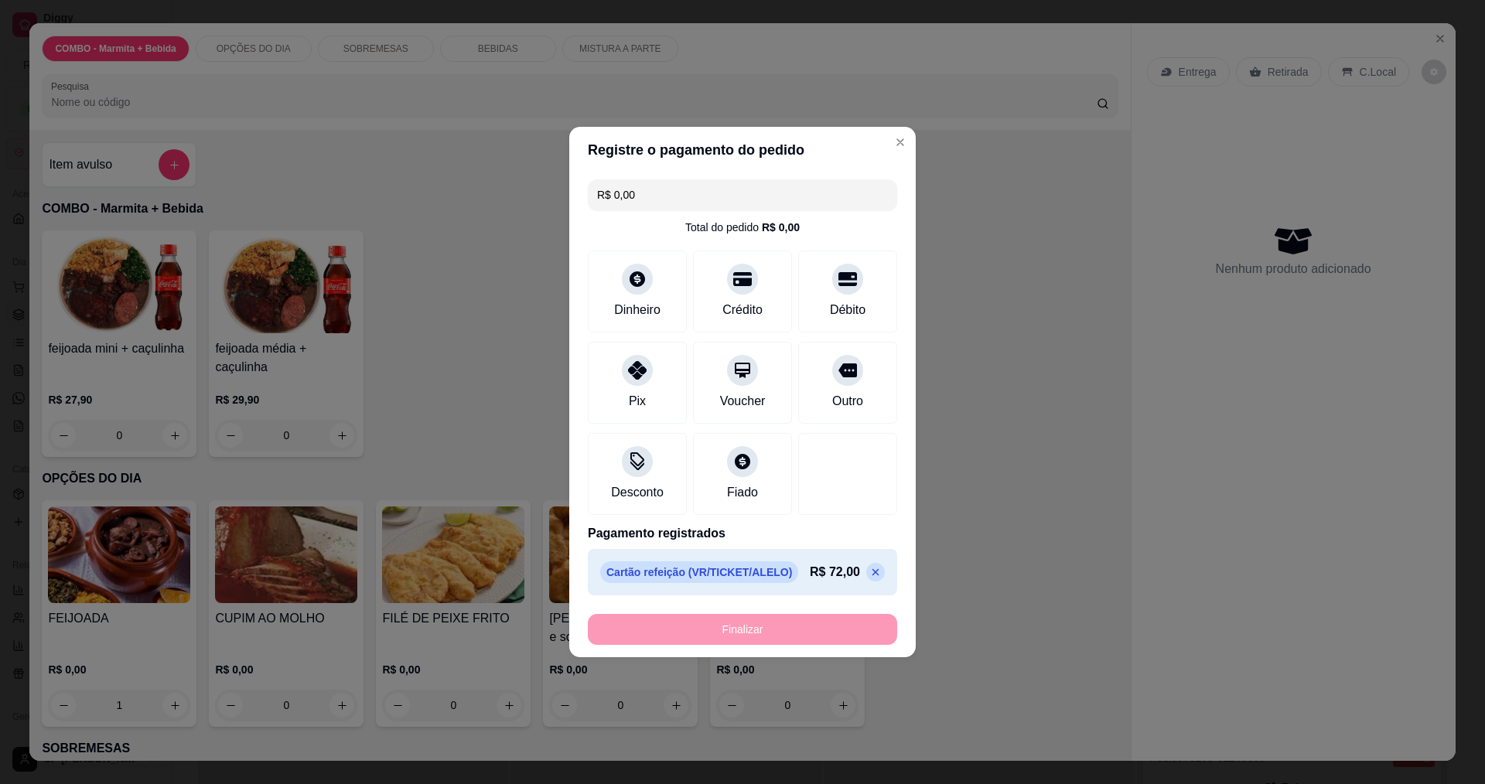
type input "0"
type input "-R$ 72,00"
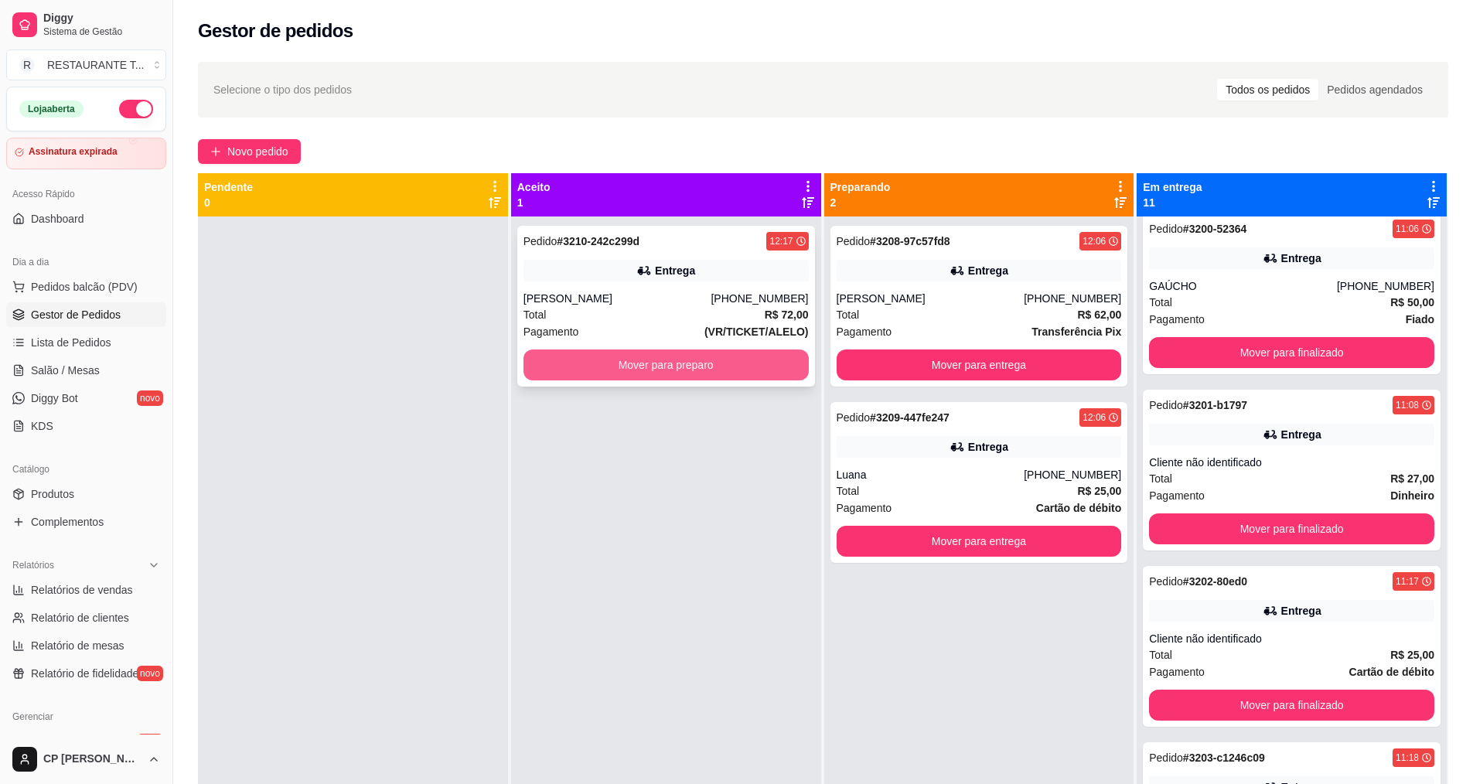
click at [606, 370] on button "Mover para preparo" at bounding box center [666, 365] width 285 height 31
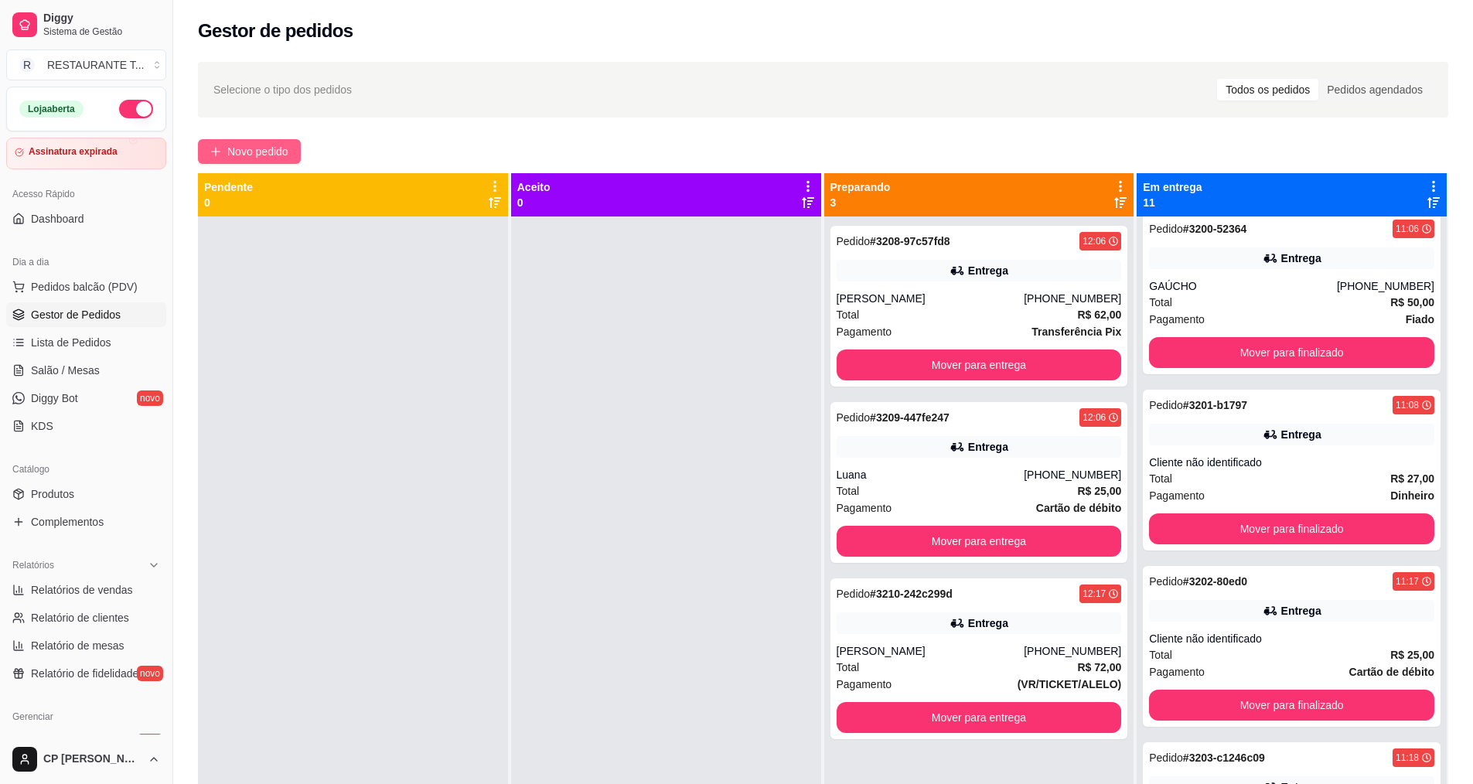
click at [245, 150] on span "Novo pedido" at bounding box center [257, 151] width 61 height 17
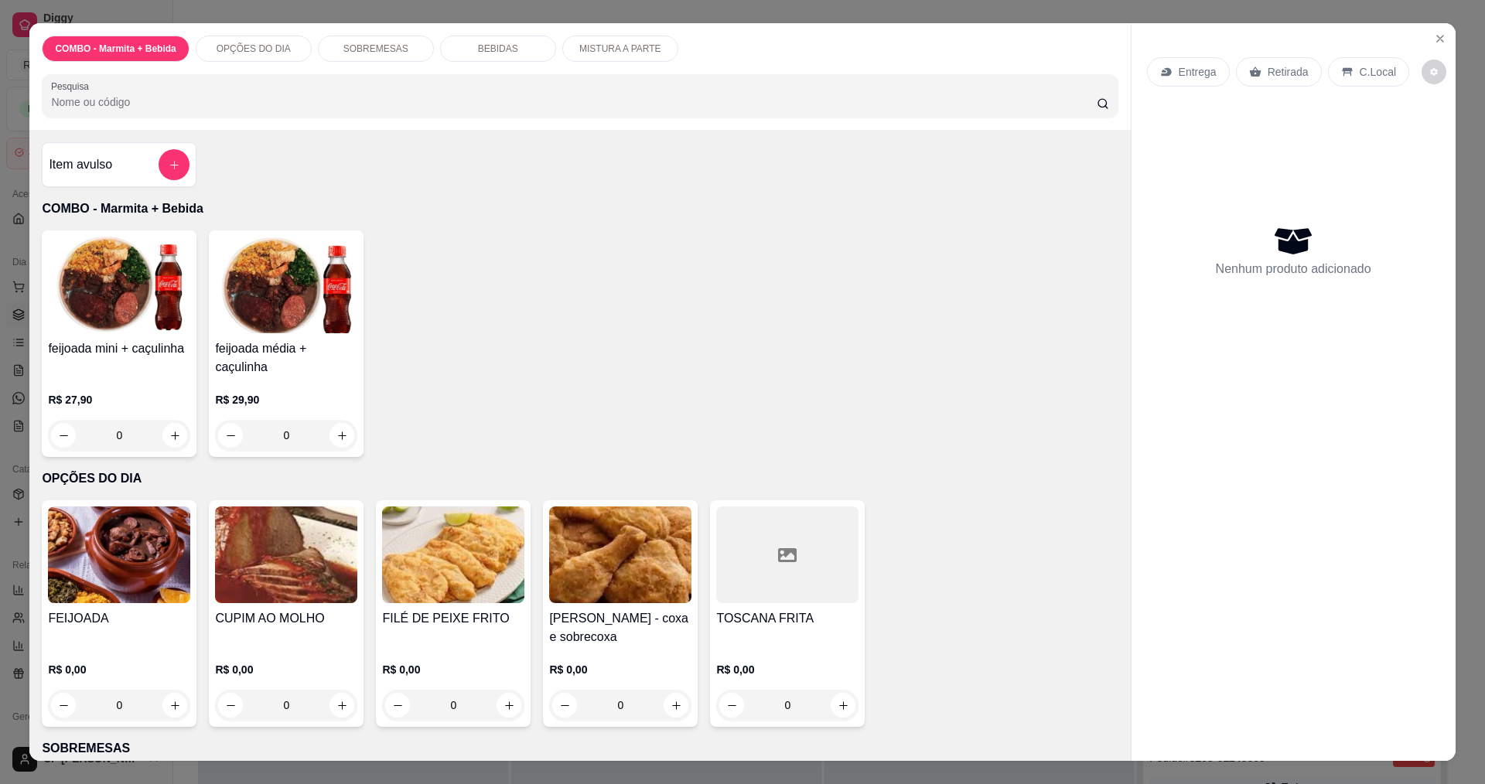
click at [502, 699] on div "0" at bounding box center [453, 705] width 142 height 31
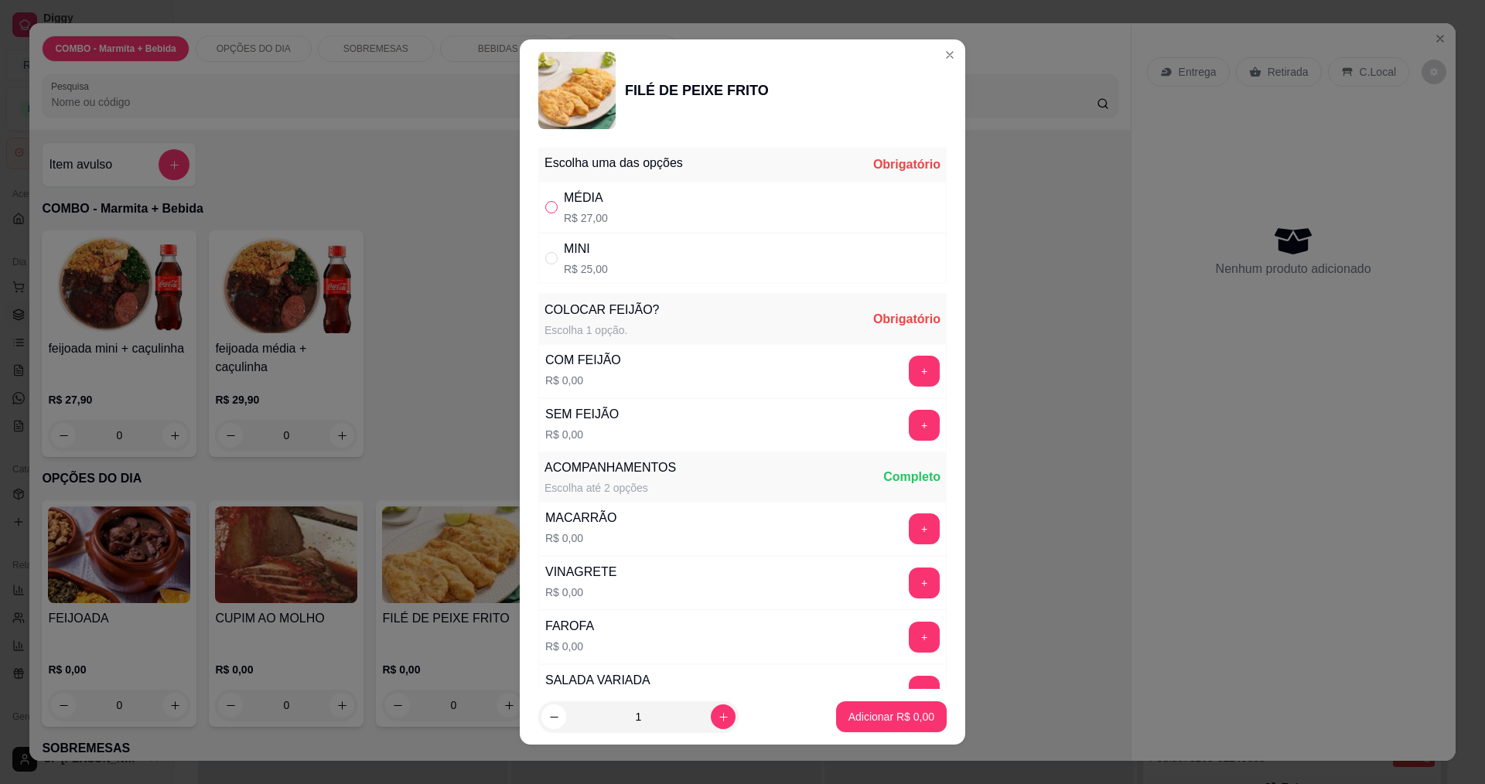
click at [545, 209] on input "" at bounding box center [551, 207] width 12 height 12
radio input "true"
click at [909, 368] on button "+" at bounding box center [924, 371] width 31 height 31
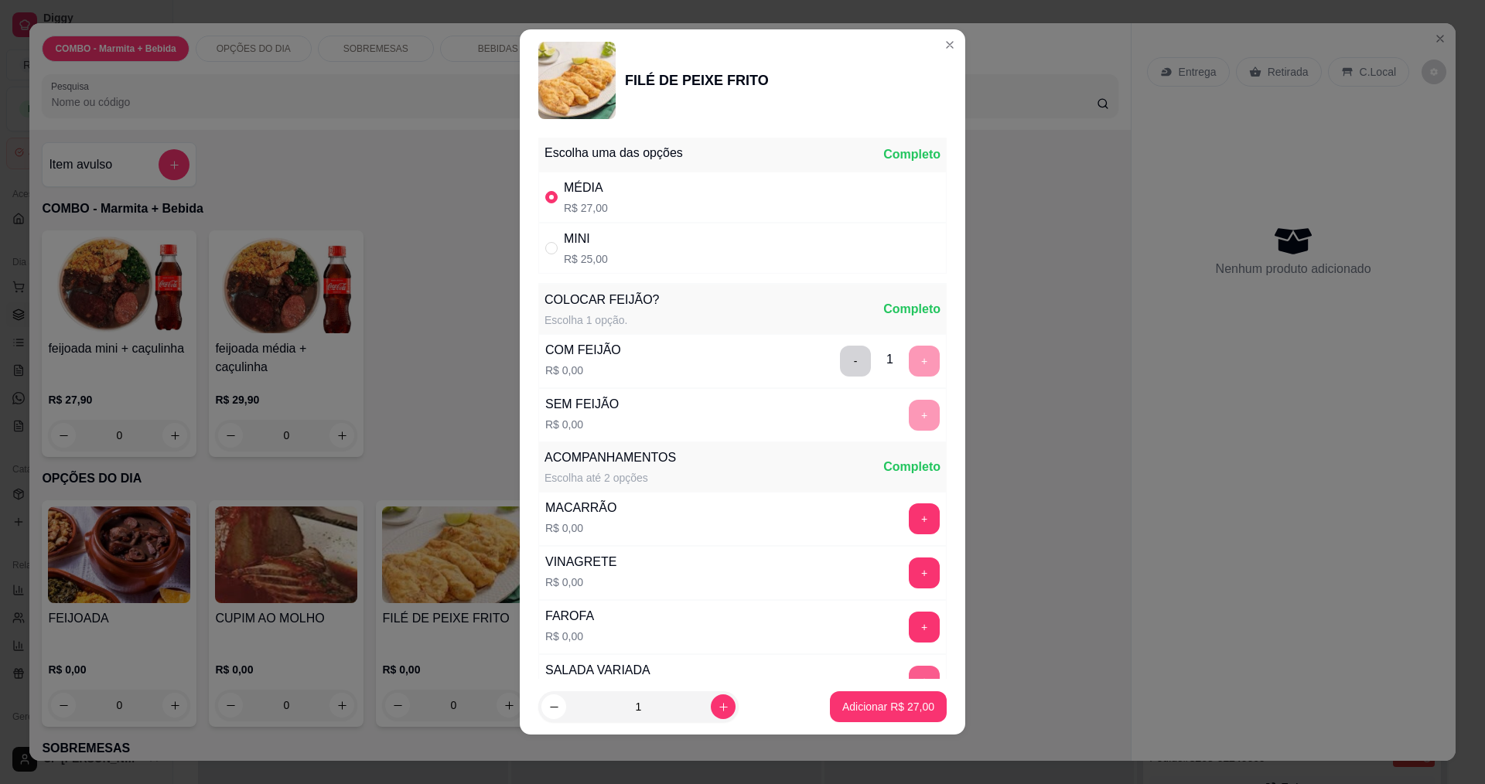
scroll to position [311, 0]
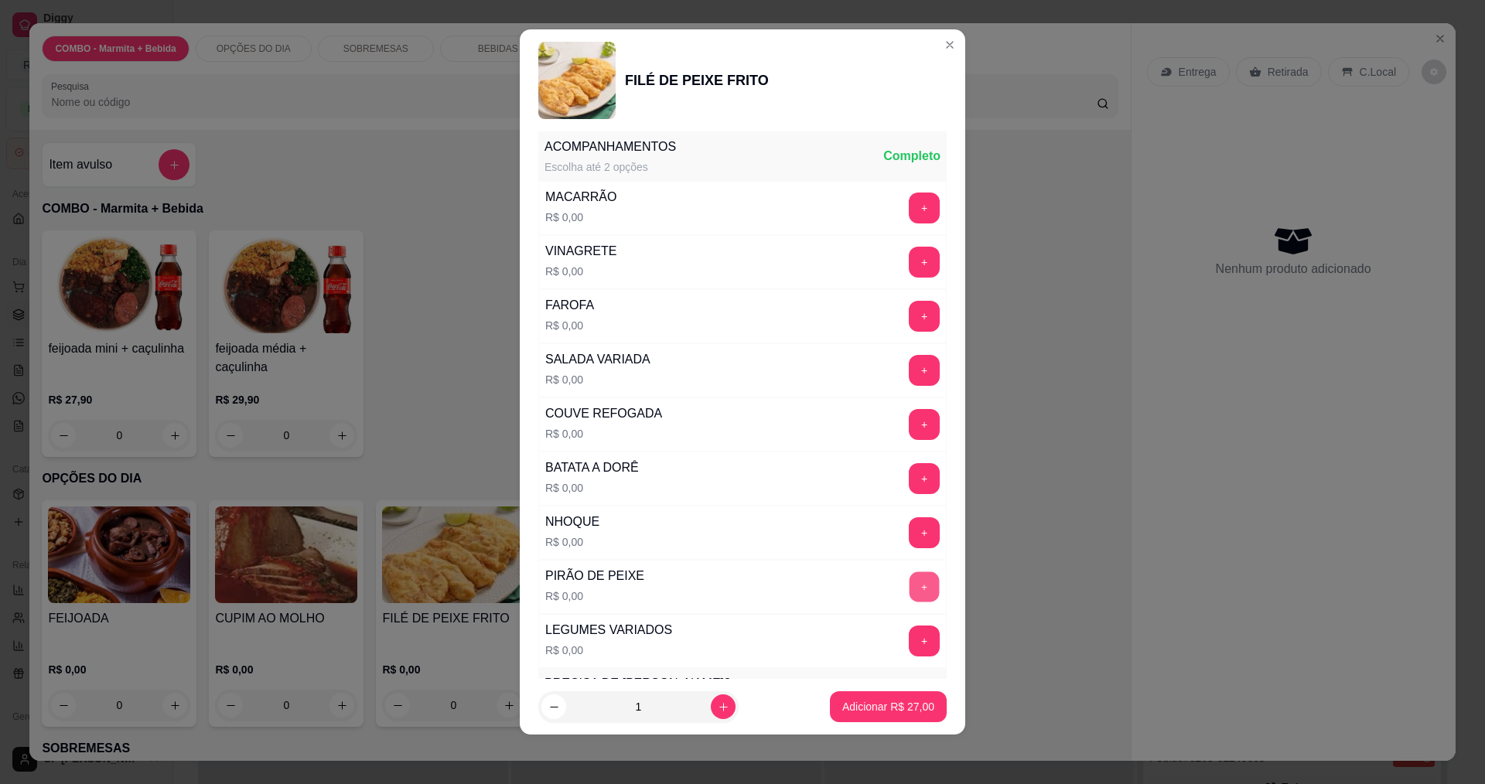
click at [910, 584] on button "+" at bounding box center [925, 587] width 30 height 30
click at [909, 483] on button "+" at bounding box center [924, 478] width 31 height 31
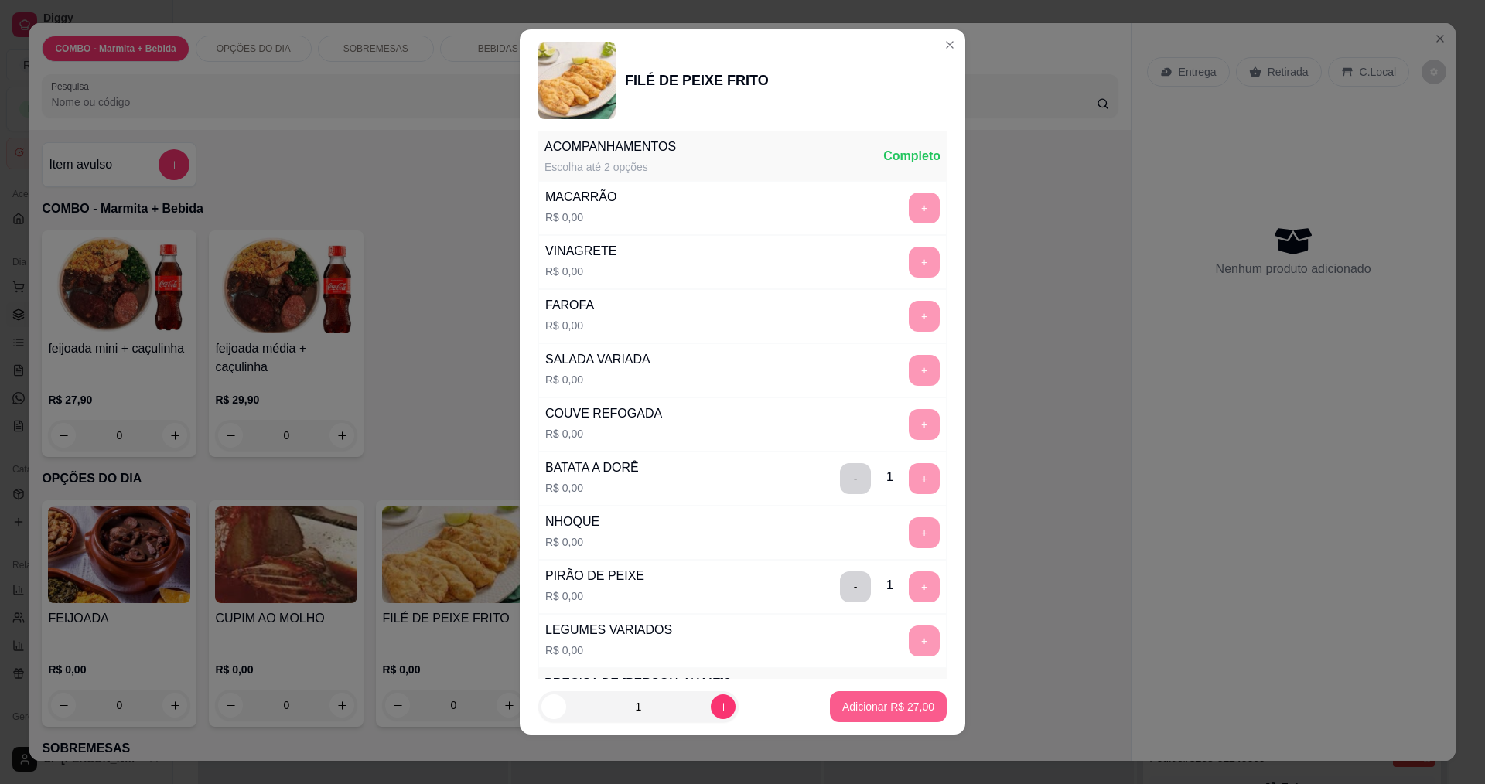
click at [899, 701] on p "Adicionar R$ 27,00" at bounding box center [888, 706] width 92 height 15
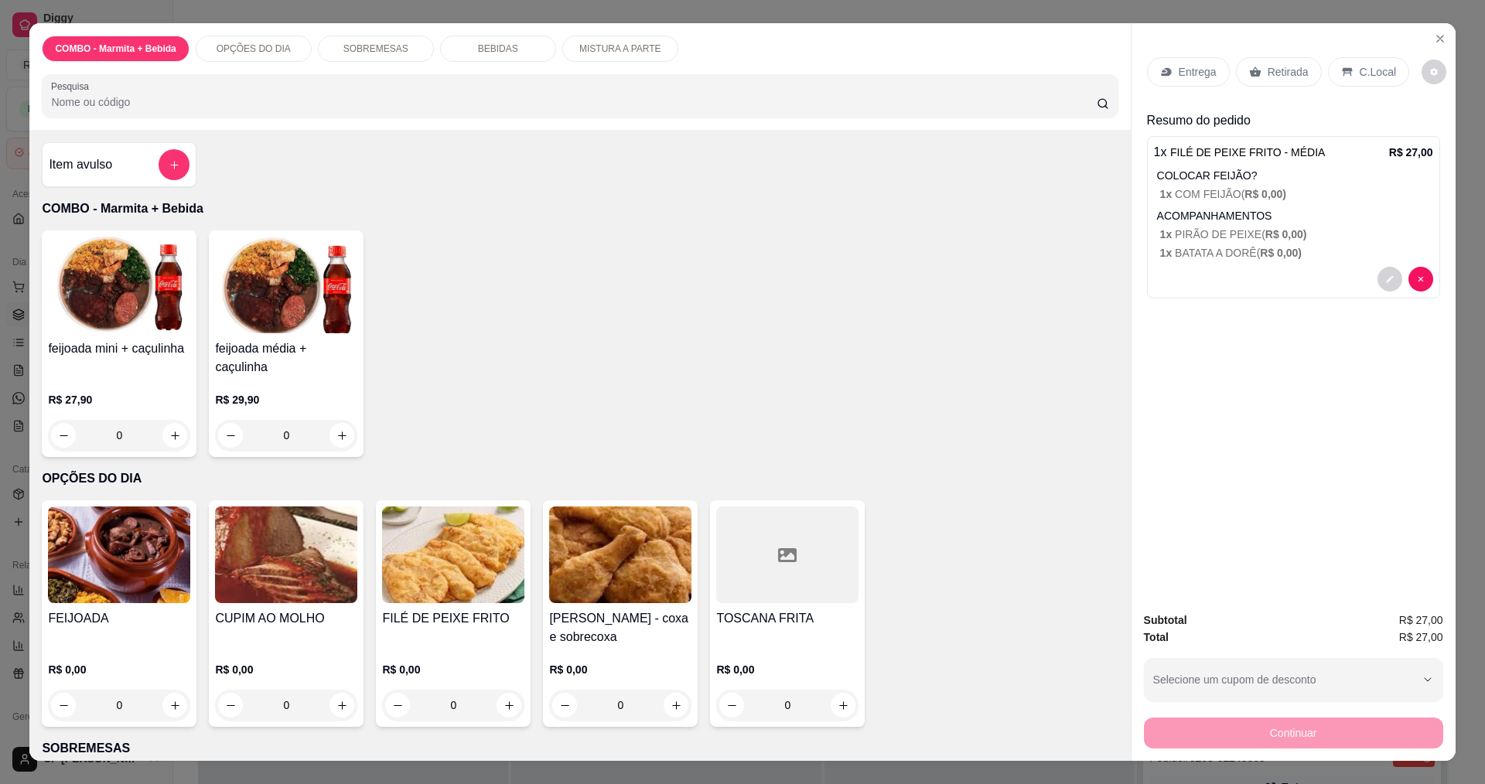
click at [1171, 73] on div "Entrega" at bounding box center [1188, 71] width 83 height 29
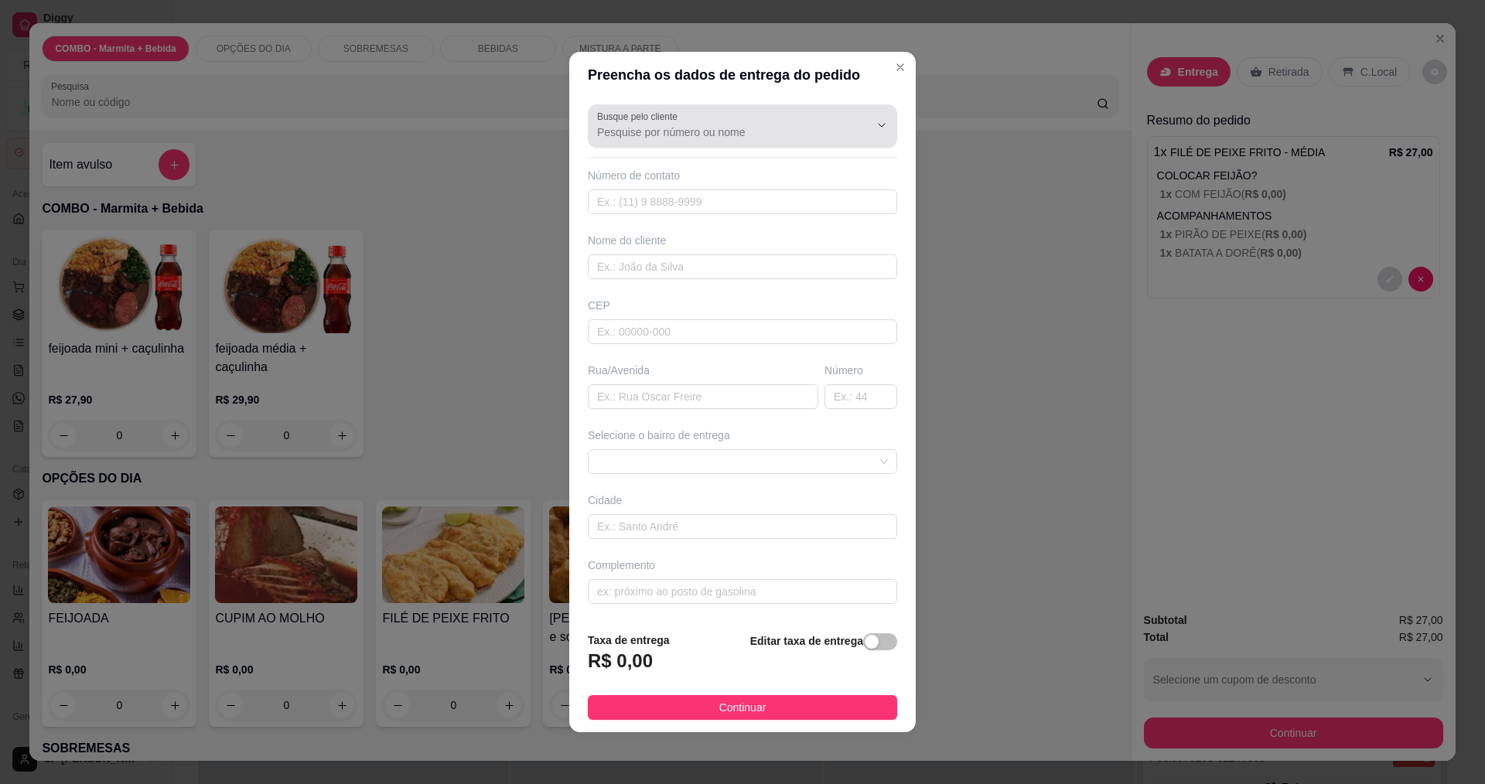
click at [688, 123] on div at bounding box center [742, 126] width 291 height 31
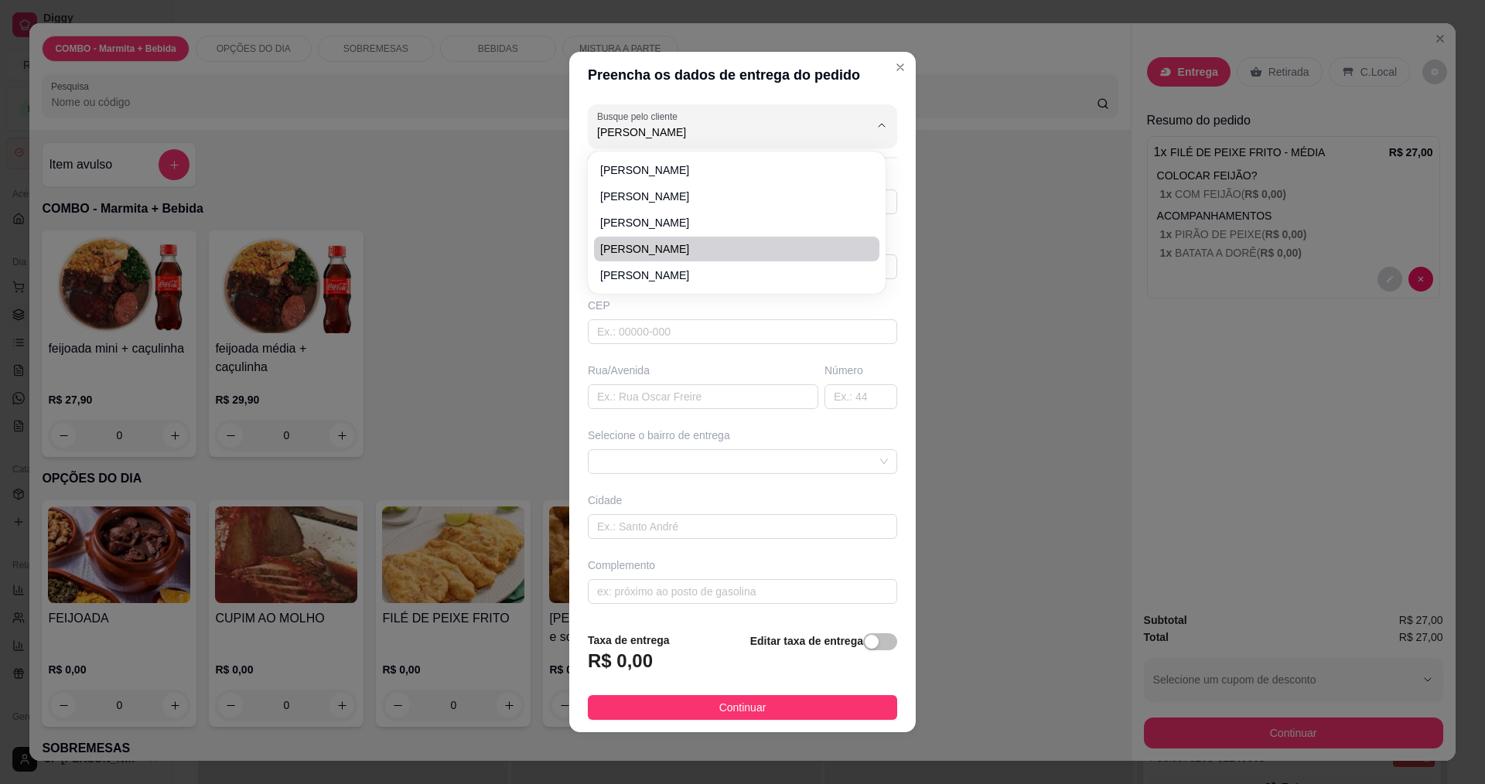
click at [642, 271] on span "[PERSON_NAME]" at bounding box center [729, 275] width 258 height 15
type input "[PERSON_NAME]"
type input "11957899015"
type input "[PERSON_NAME]"
type input "TRAVESSA BREJAUVEIRAS"
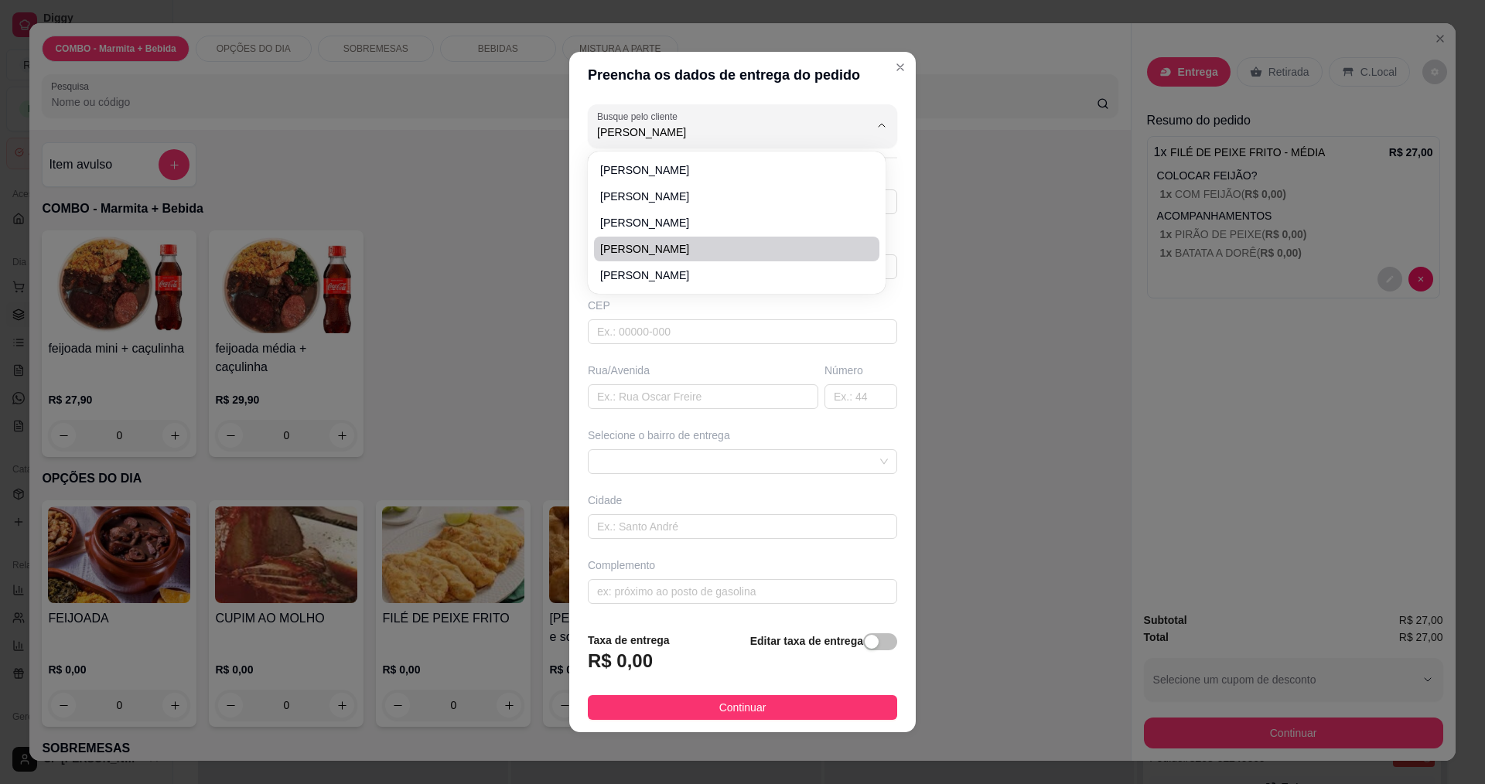
type input "101"
type input "[GEOGRAPHIC_DATA]"
type input "ao lado da chacara tres irmaos - [GEOGRAPHIC_DATA]"
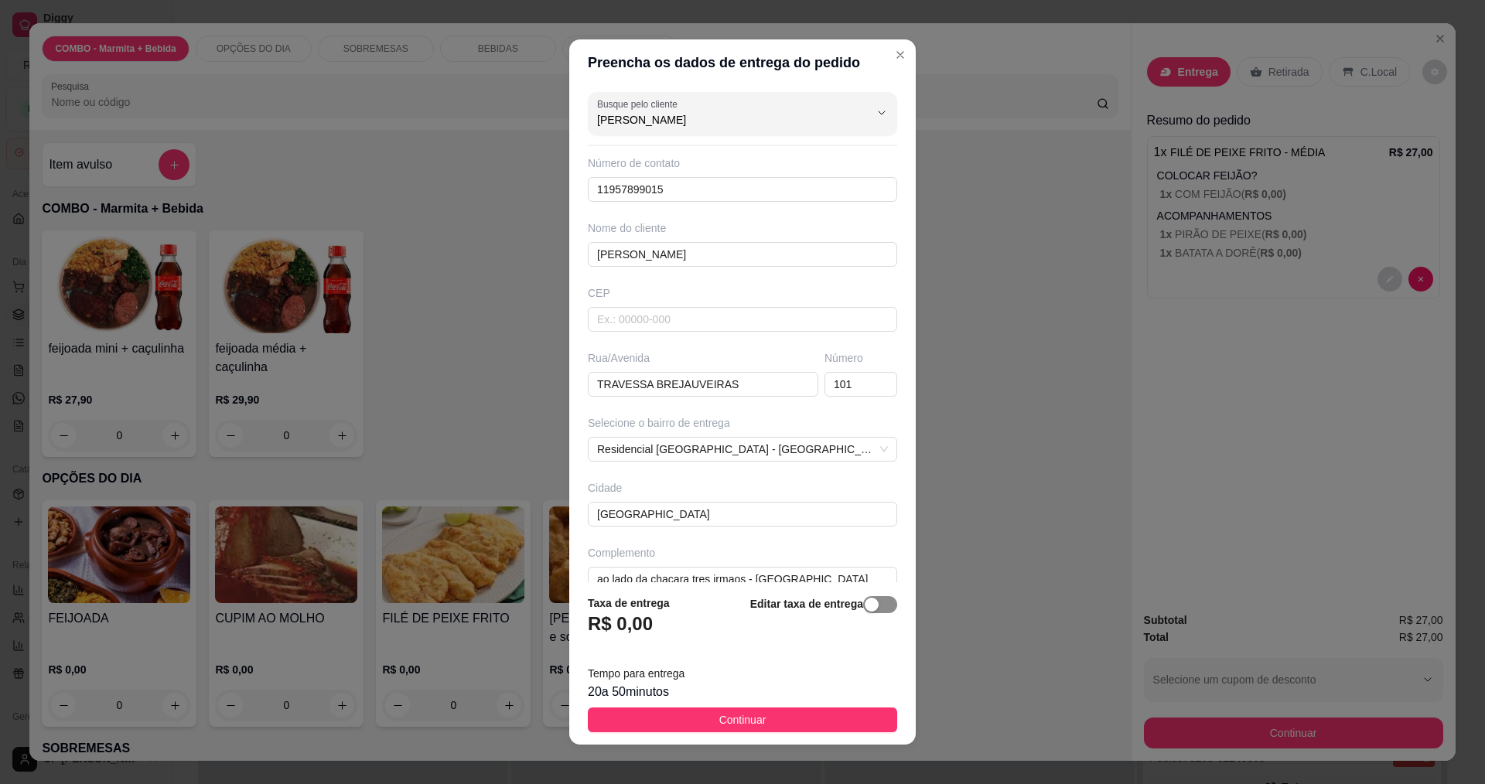
type input "[PERSON_NAME]"
click at [865, 601] on div "button" at bounding box center [872, 605] width 14 height 14
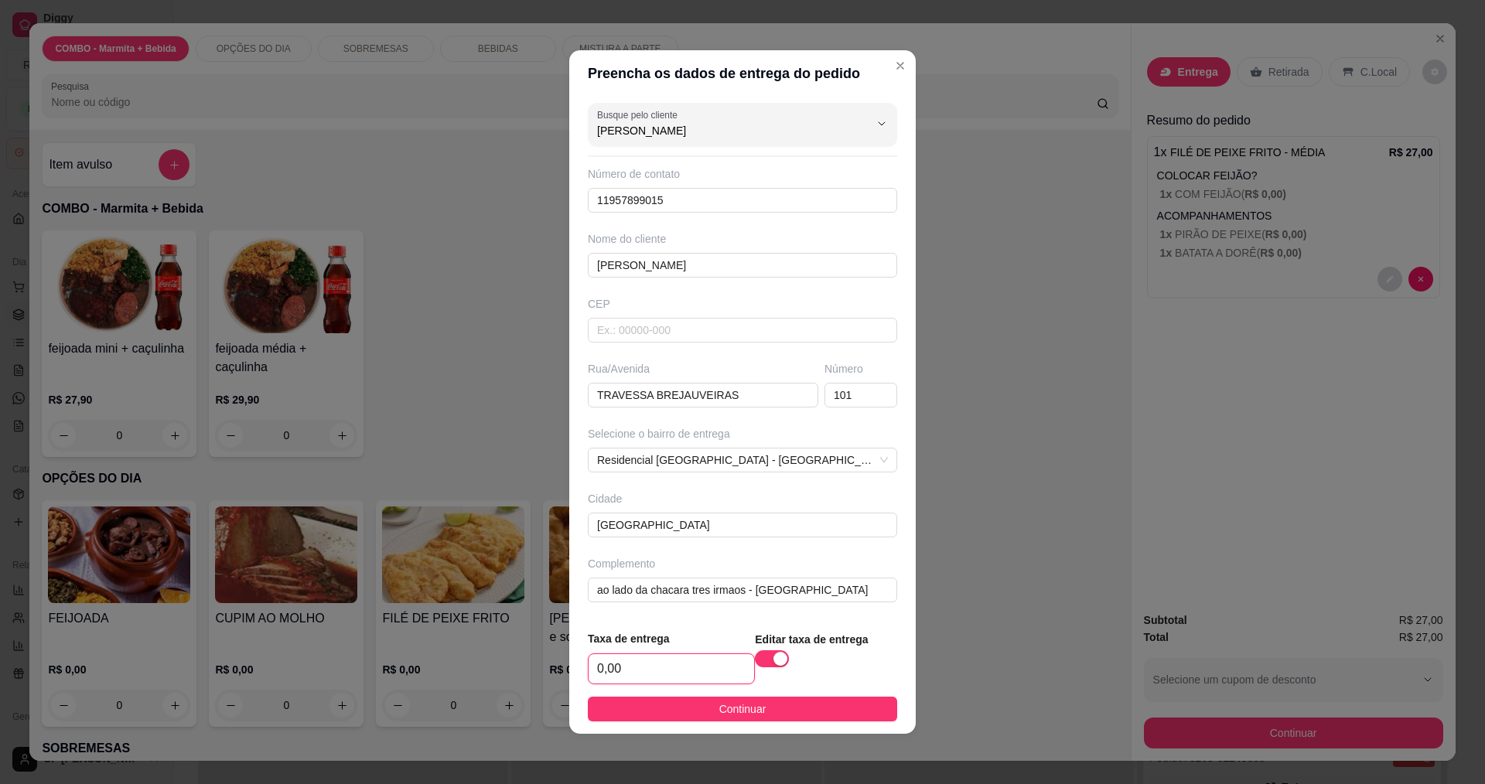
click at [655, 664] on input "0,00" at bounding box center [672, 668] width 166 height 29
type input "3,00"
click at [654, 717] on button "Continuar" at bounding box center [742, 709] width 309 height 25
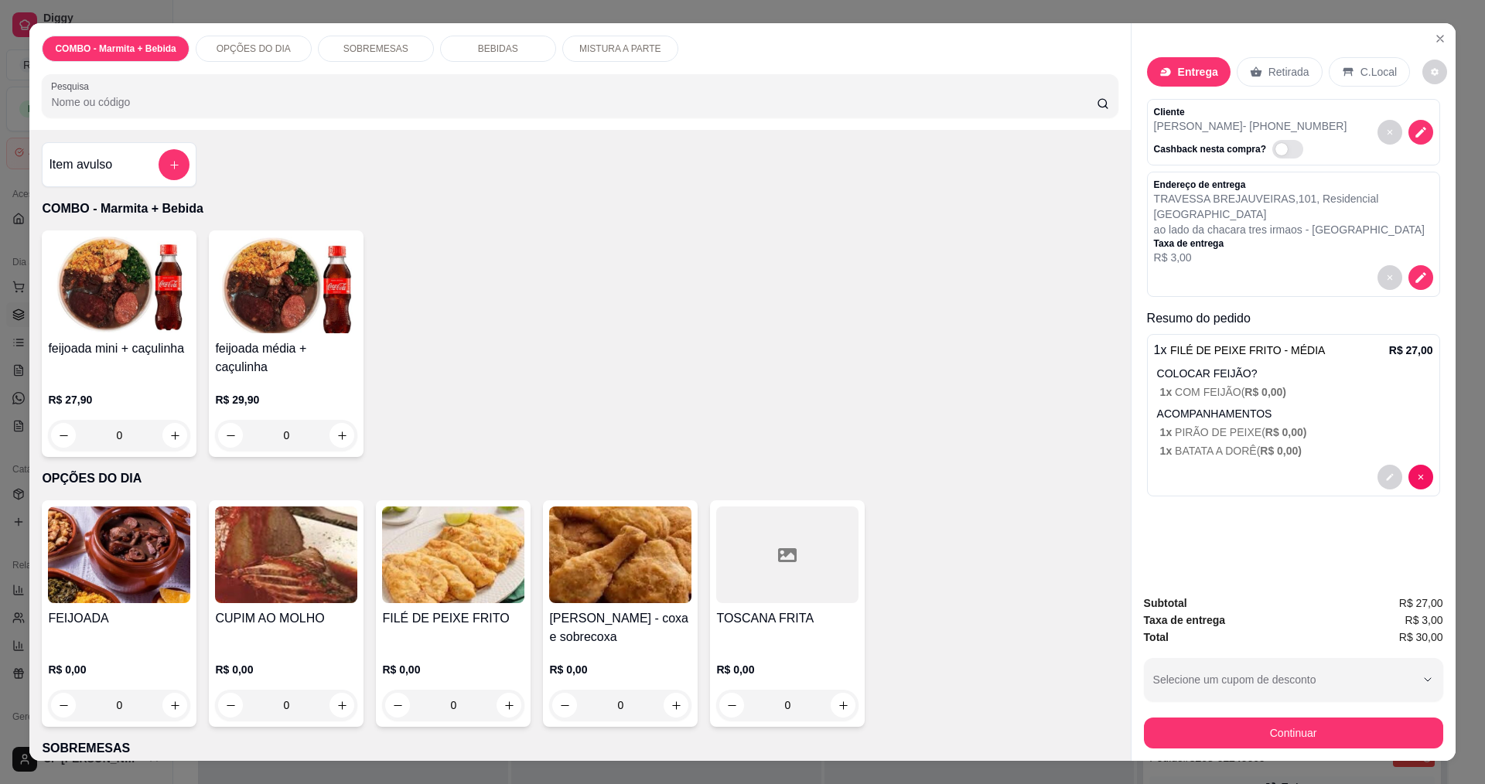
click at [1360, 726] on button "Continuar" at bounding box center [1293, 733] width 299 height 31
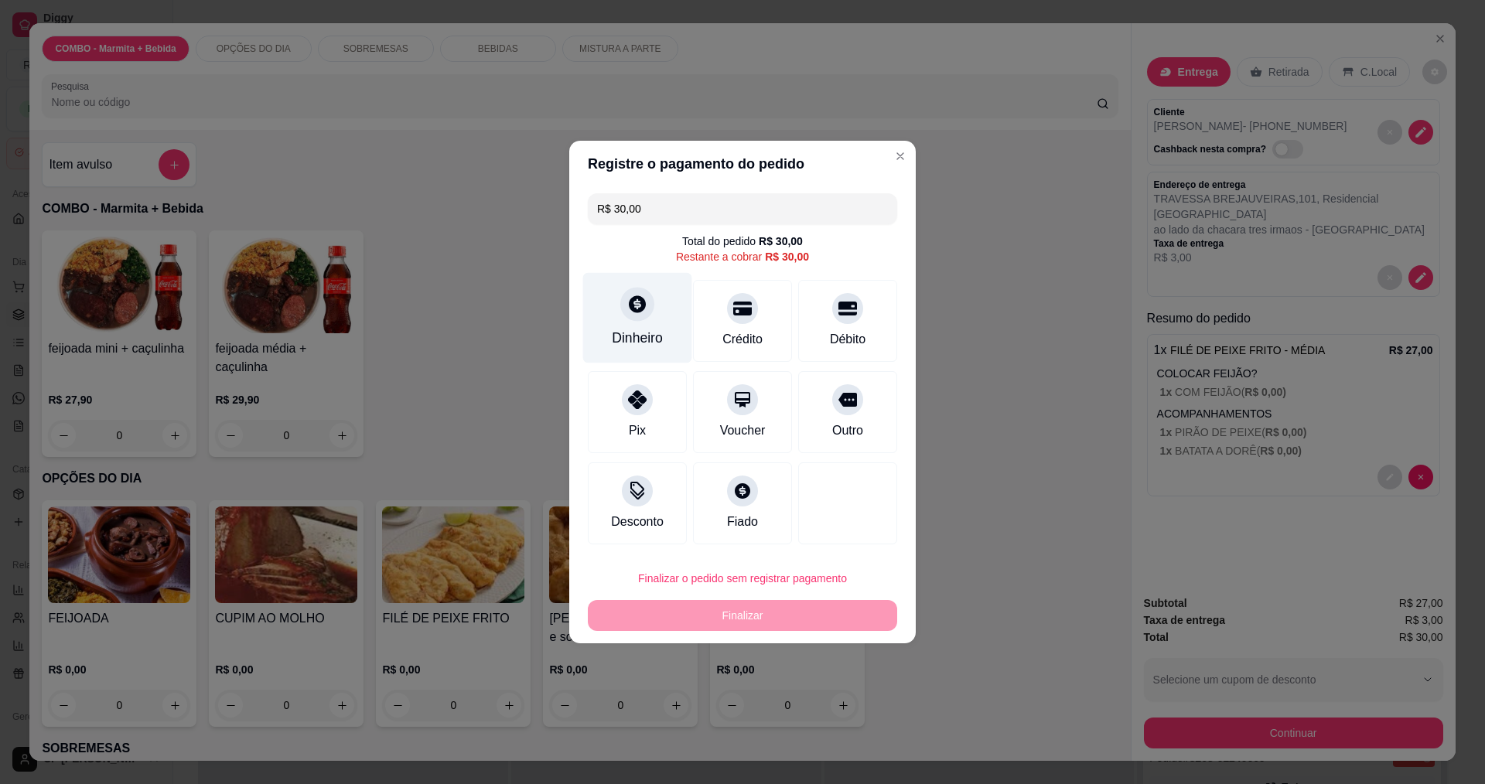
click at [628, 314] on icon at bounding box center [637, 304] width 20 height 20
click at [749, 316] on div at bounding box center [742, 304] width 34 height 34
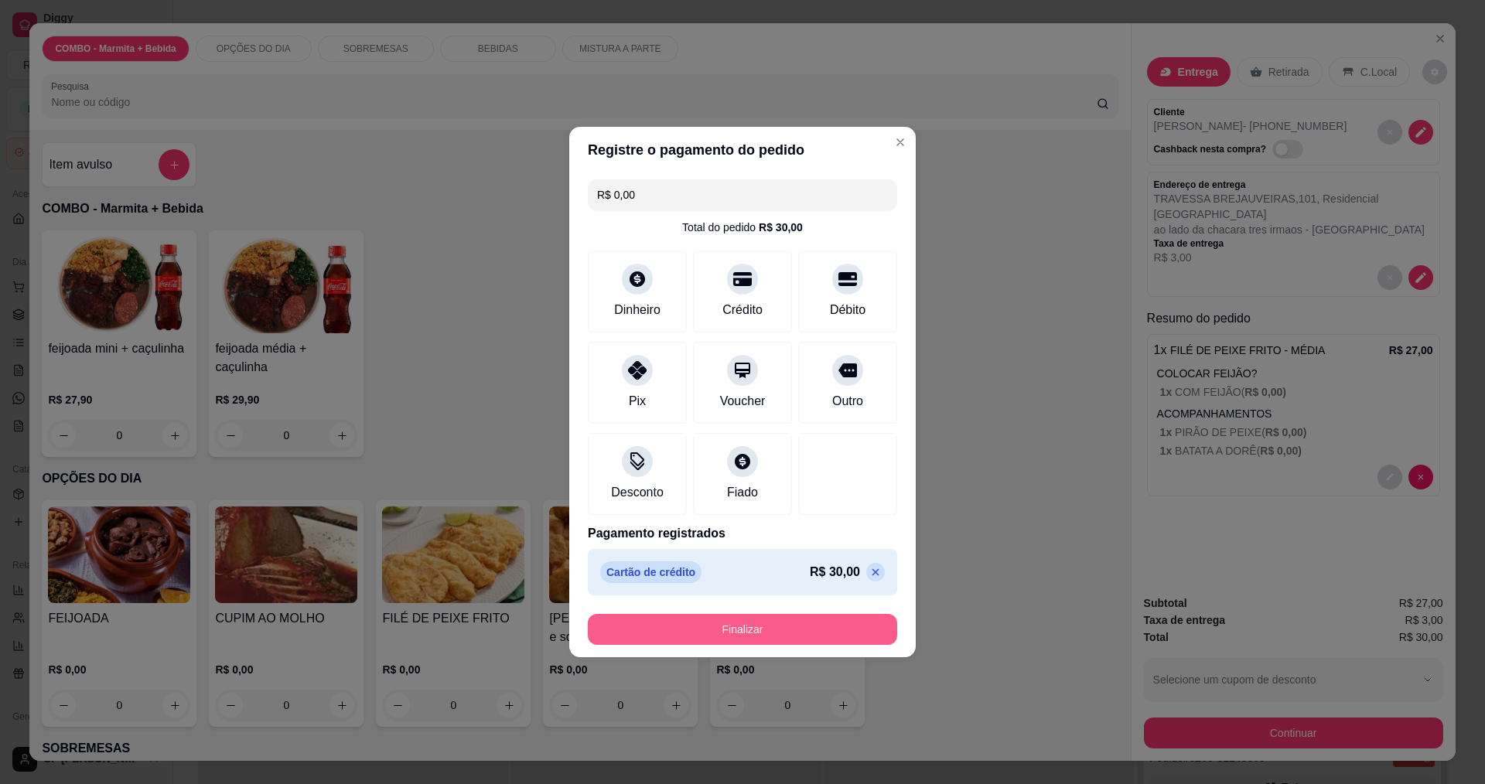
click at [780, 629] on button "Finalizar" at bounding box center [742, 629] width 309 height 31
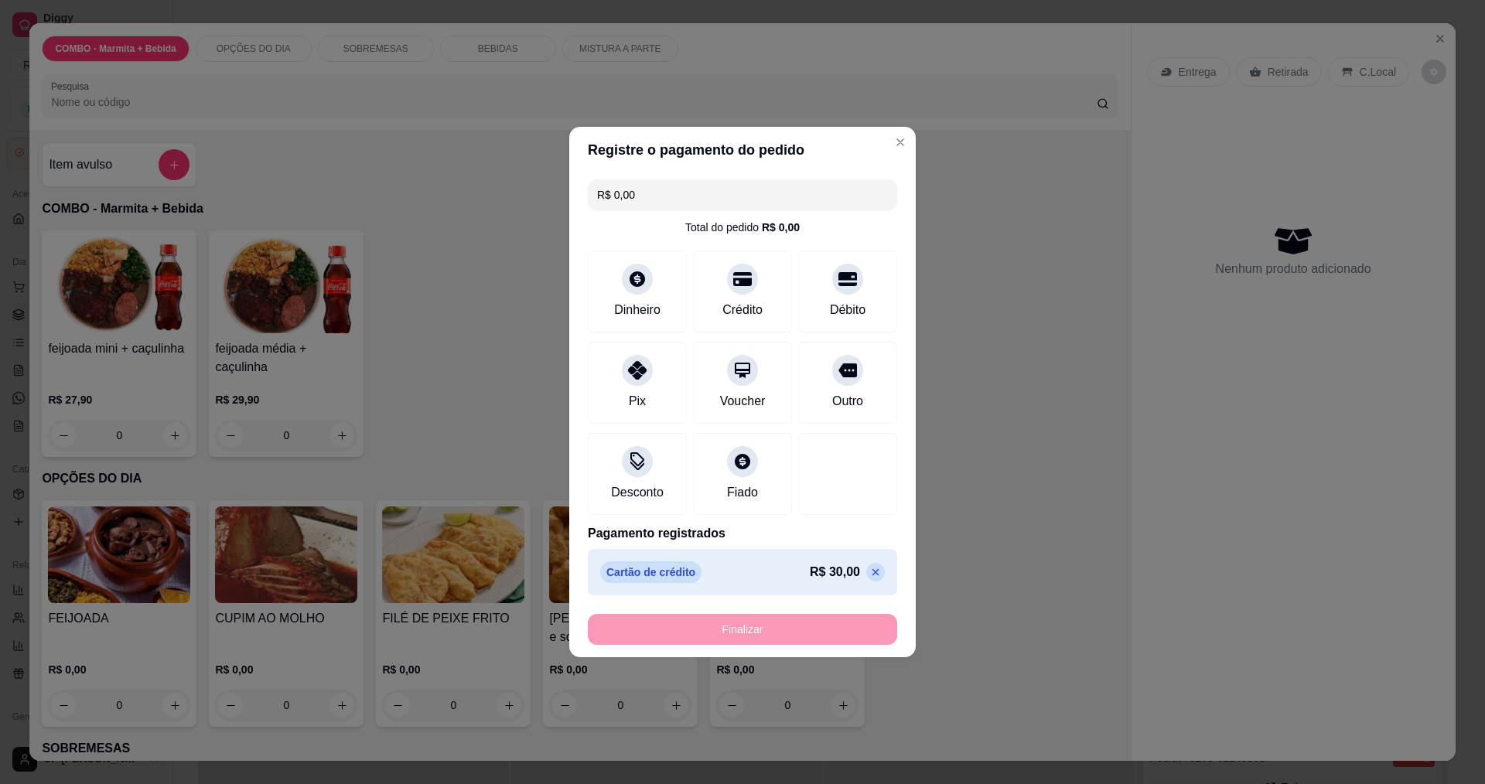
type input "-R$ 30,00"
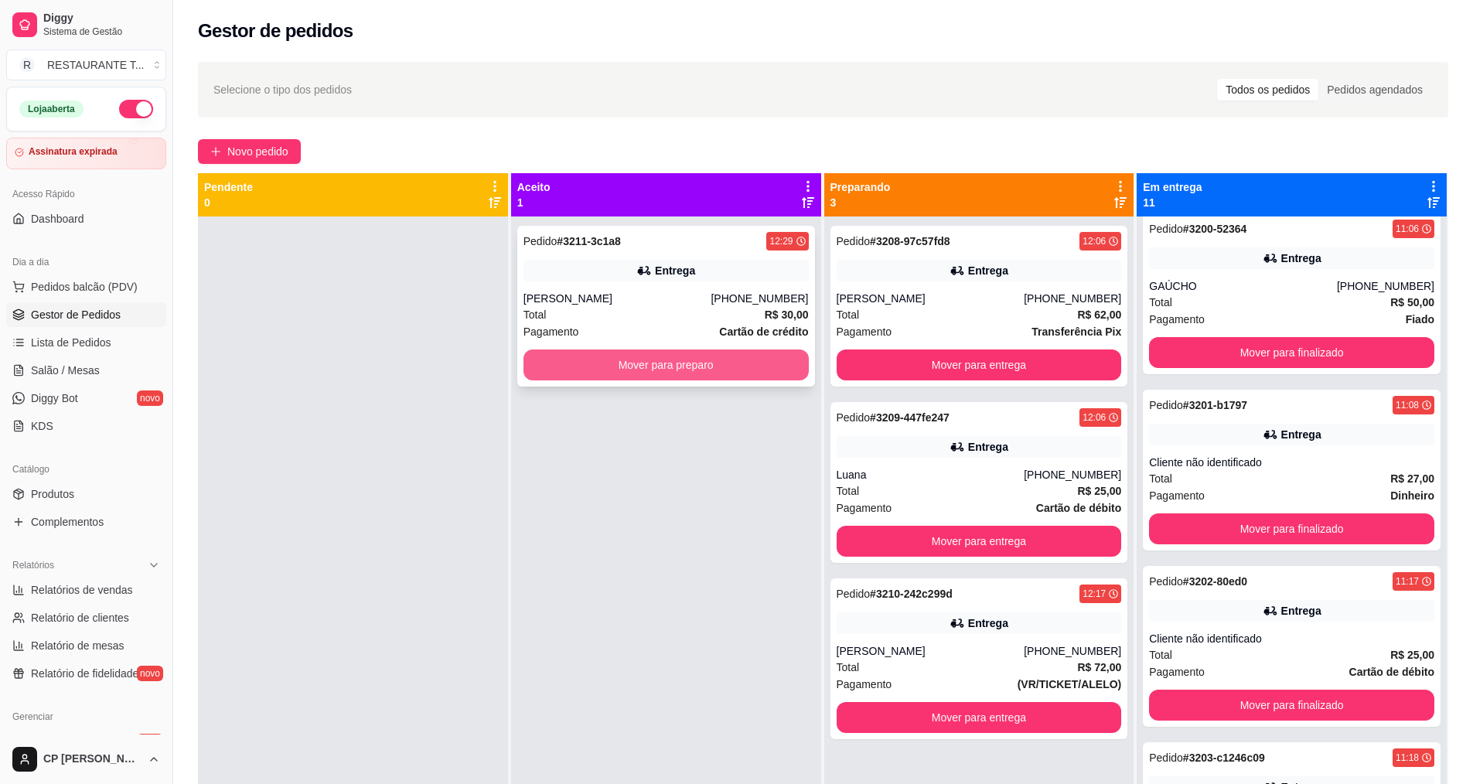
click at [712, 367] on button "Mover para preparo" at bounding box center [666, 365] width 285 height 31
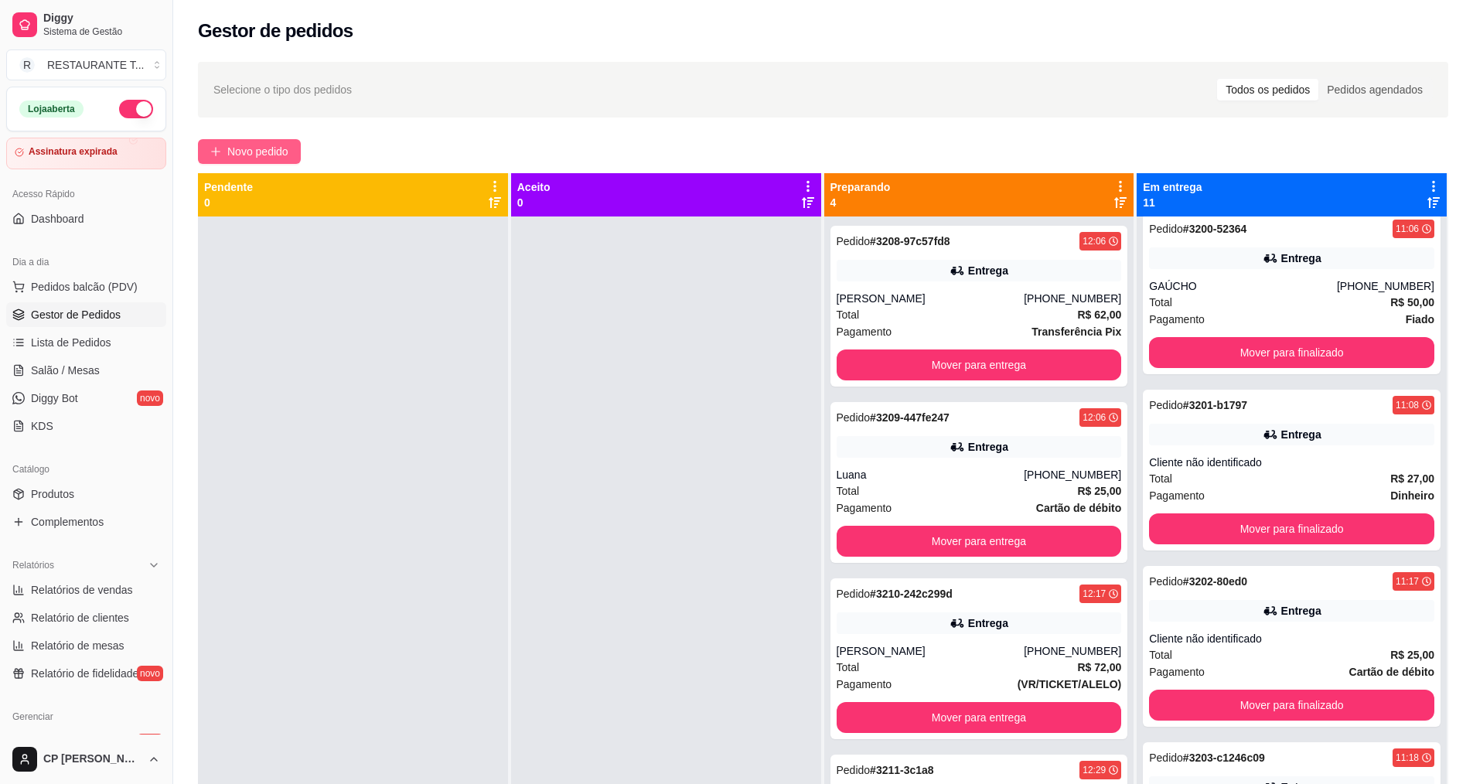
click at [244, 148] on span "Novo pedido" at bounding box center [257, 151] width 61 height 17
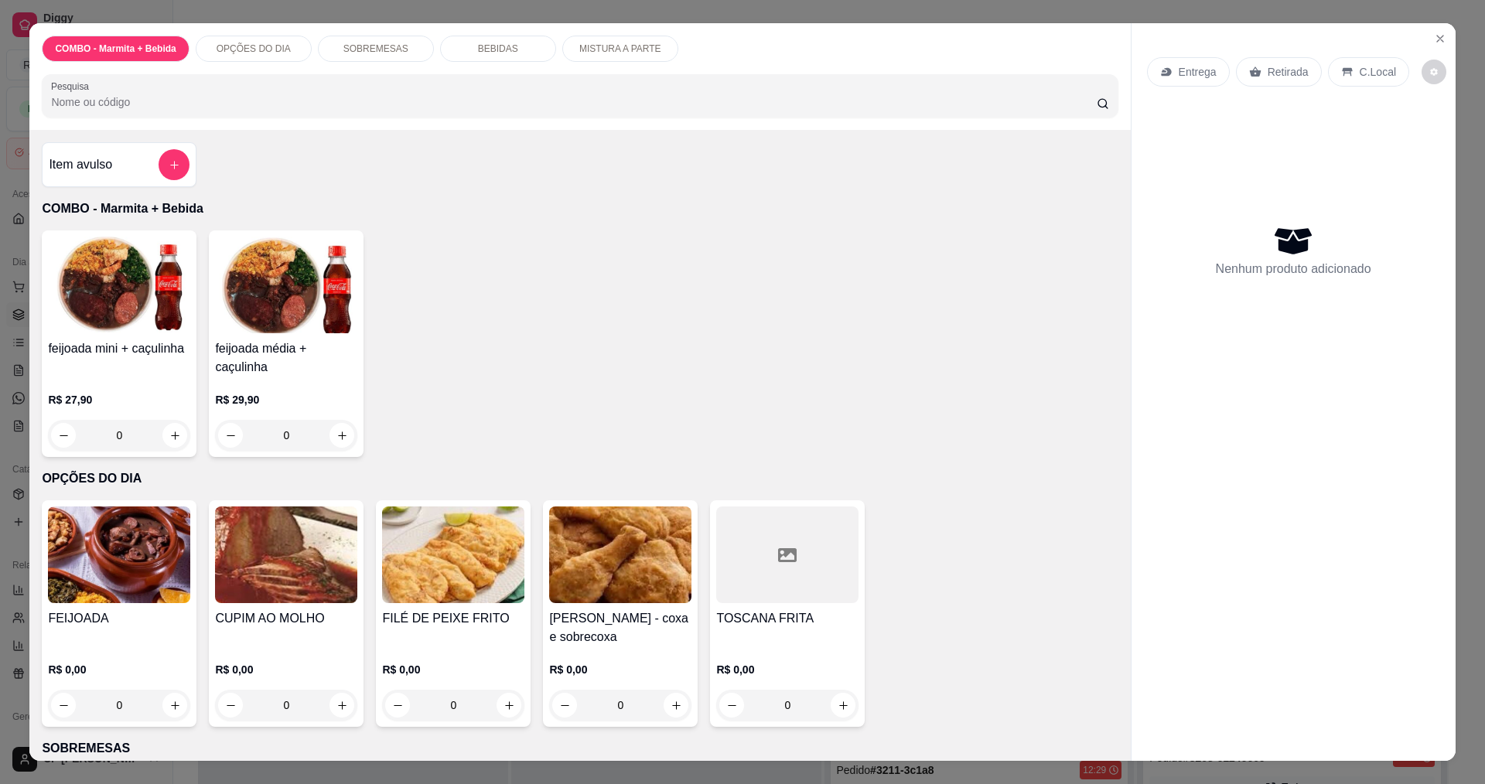
click at [341, 704] on div "0" at bounding box center [286, 705] width 142 height 31
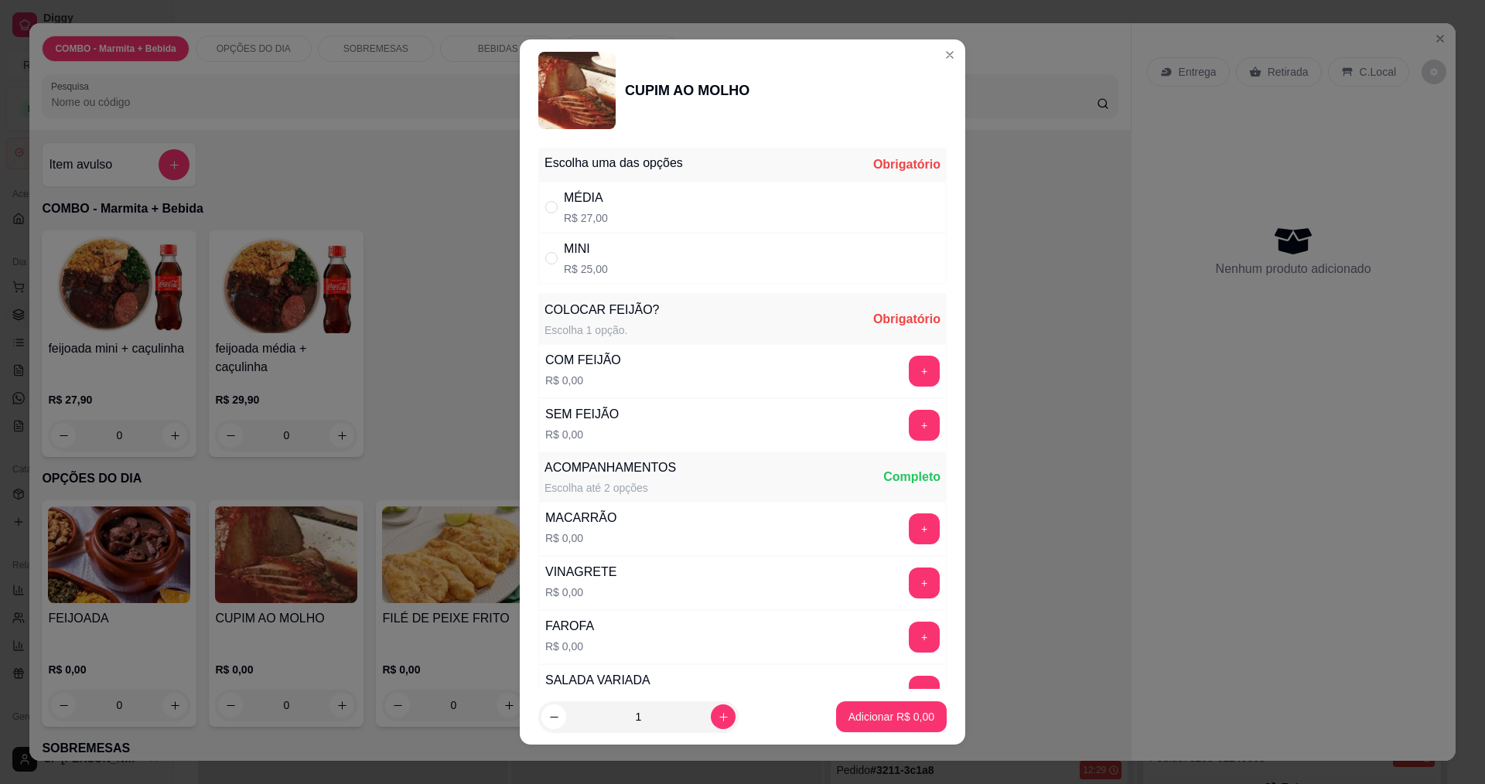
click at [564, 197] on div "MÉDIA" at bounding box center [586, 198] width 44 height 19
radio input "true"
click at [909, 367] on button "+" at bounding box center [924, 371] width 31 height 31
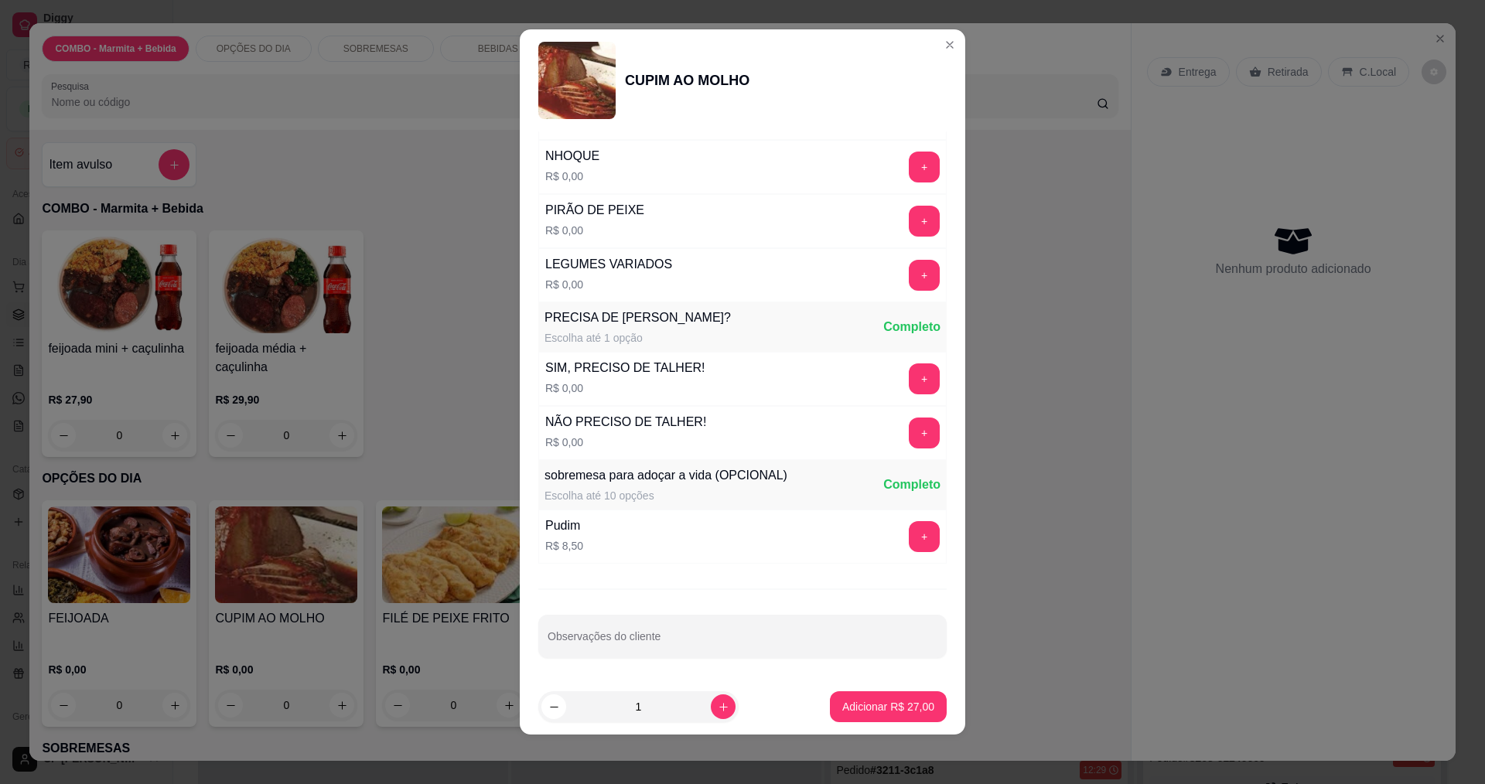
scroll to position [367, 0]
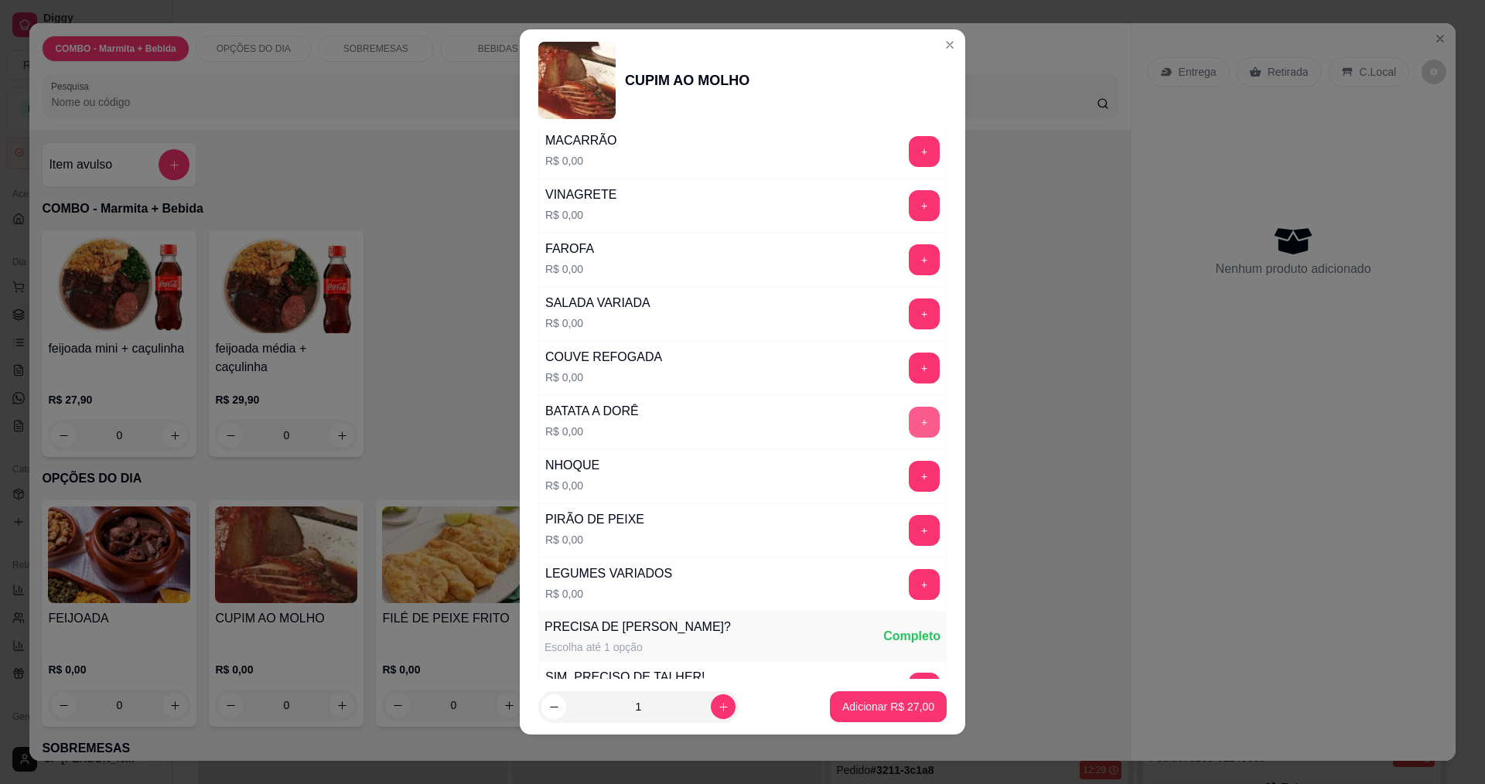
click at [909, 420] on button "+" at bounding box center [924, 422] width 31 height 31
click at [909, 475] on button "+" at bounding box center [924, 476] width 31 height 31
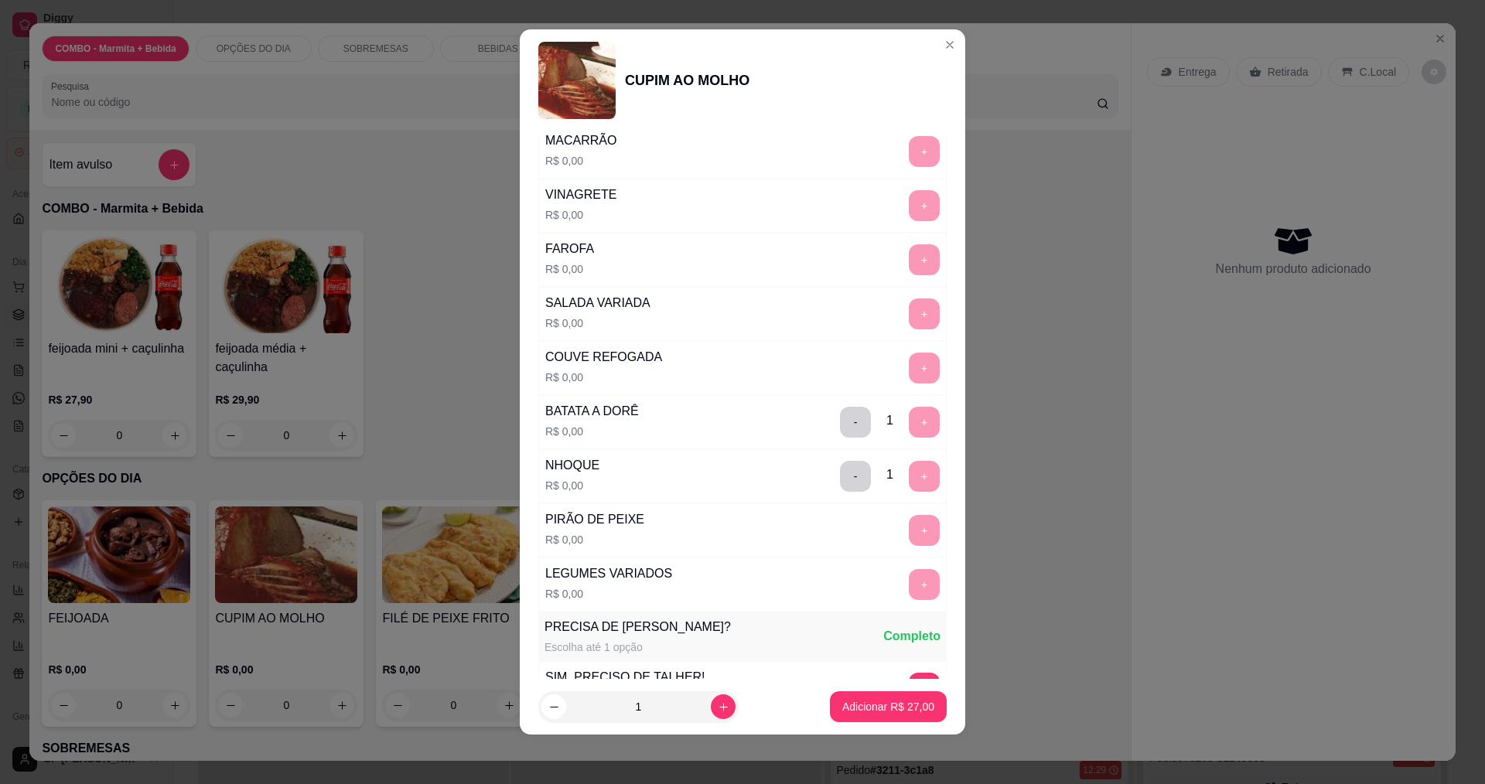
scroll to position [677, 0]
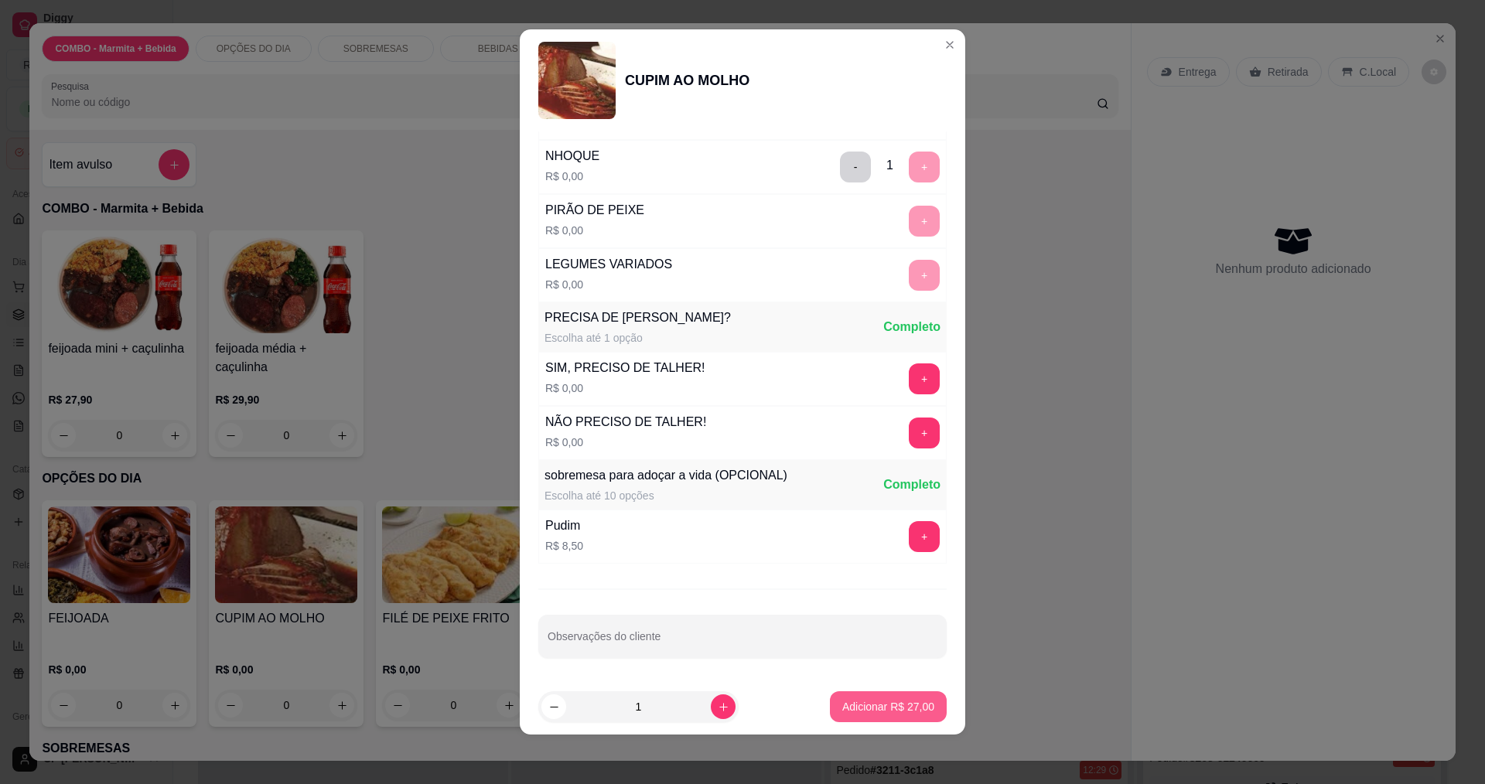
click at [895, 708] on p "Adicionar R$ 27,00" at bounding box center [888, 706] width 92 height 15
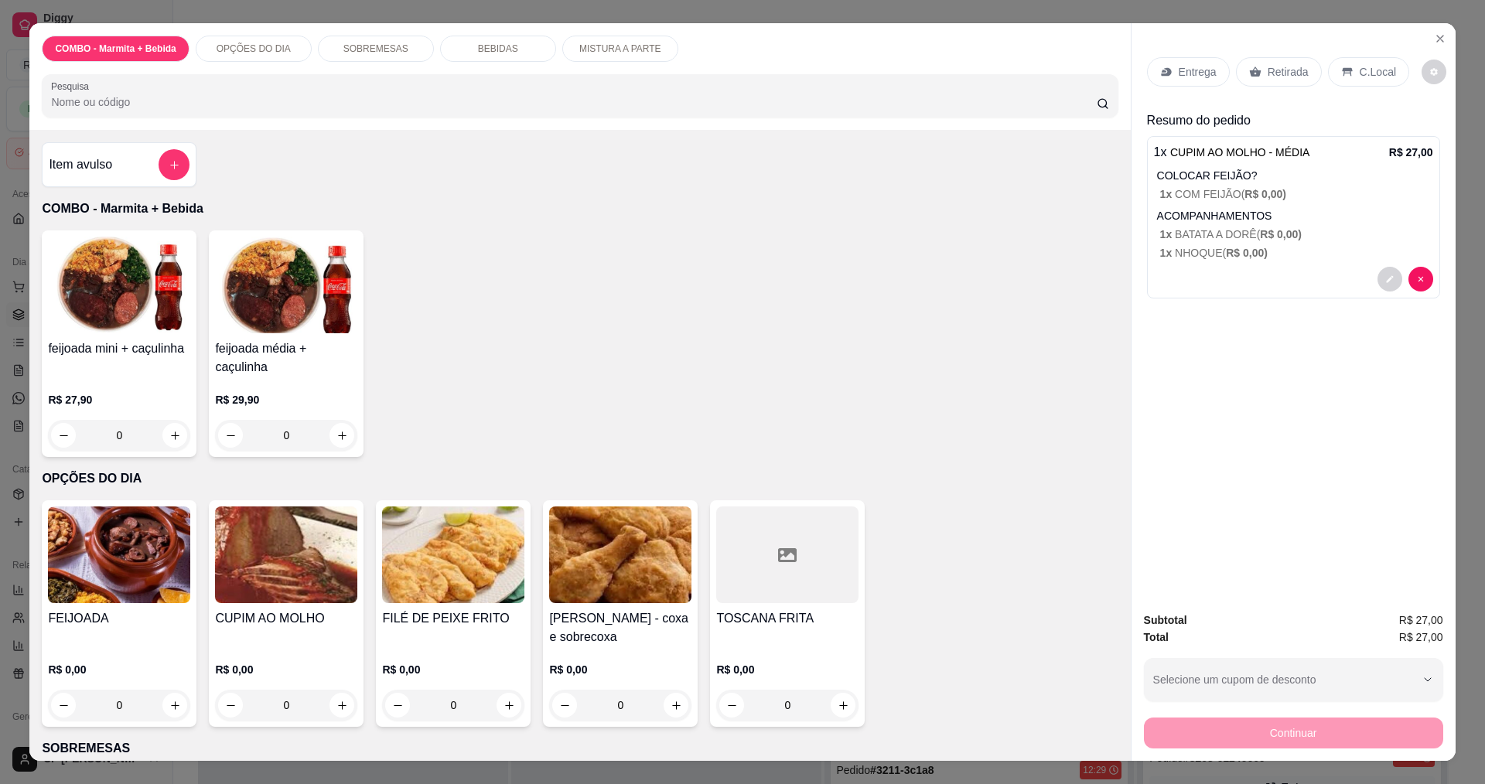
click at [1179, 68] on p "Entrega" at bounding box center [1198, 71] width 38 height 15
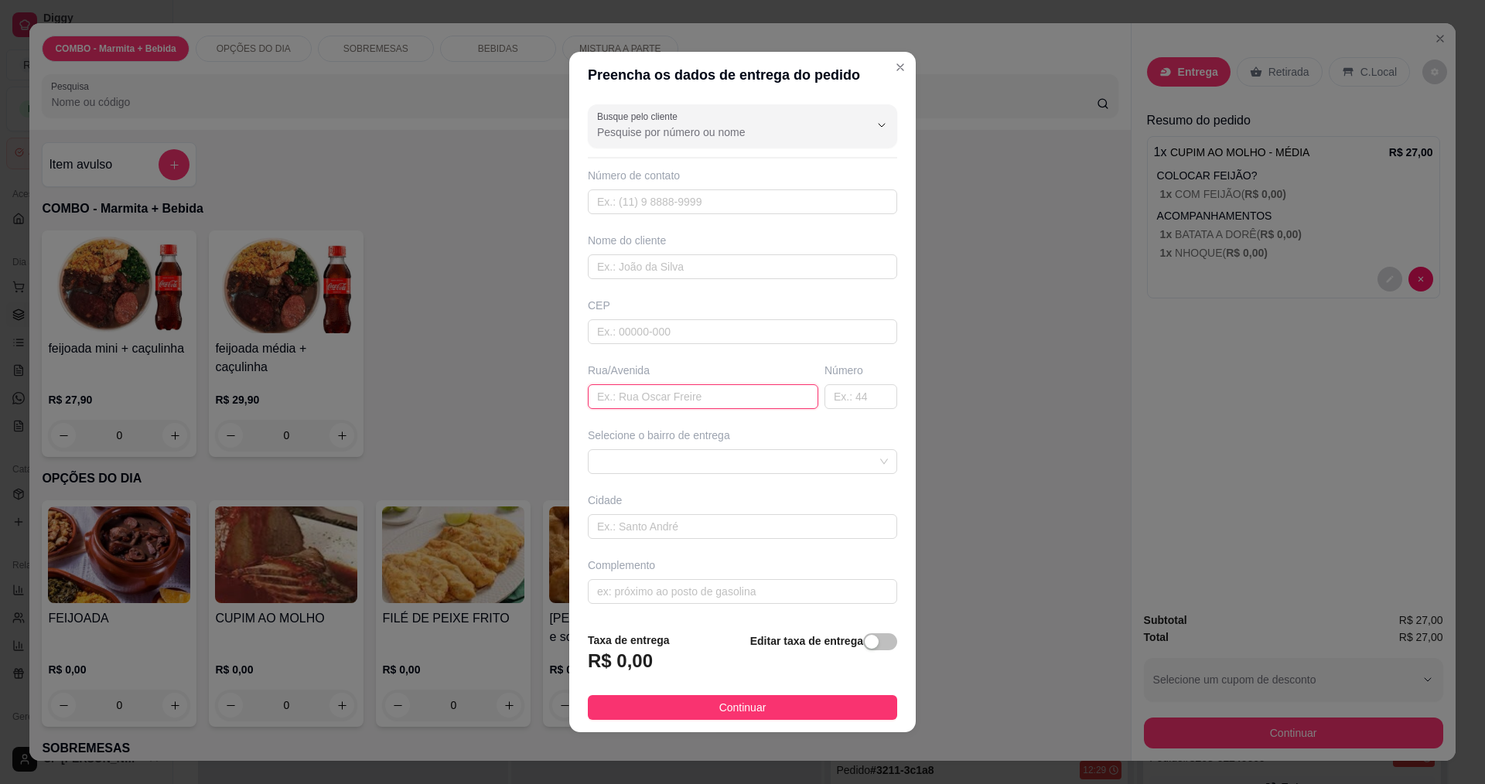
click at [684, 393] on input "text" at bounding box center [703, 396] width 230 height 25
type input "TRAVESA 1"
type input "63"
click at [631, 395] on input "TRAVESA 1" at bounding box center [703, 396] width 230 height 25
type input "TRAVESSA 1"
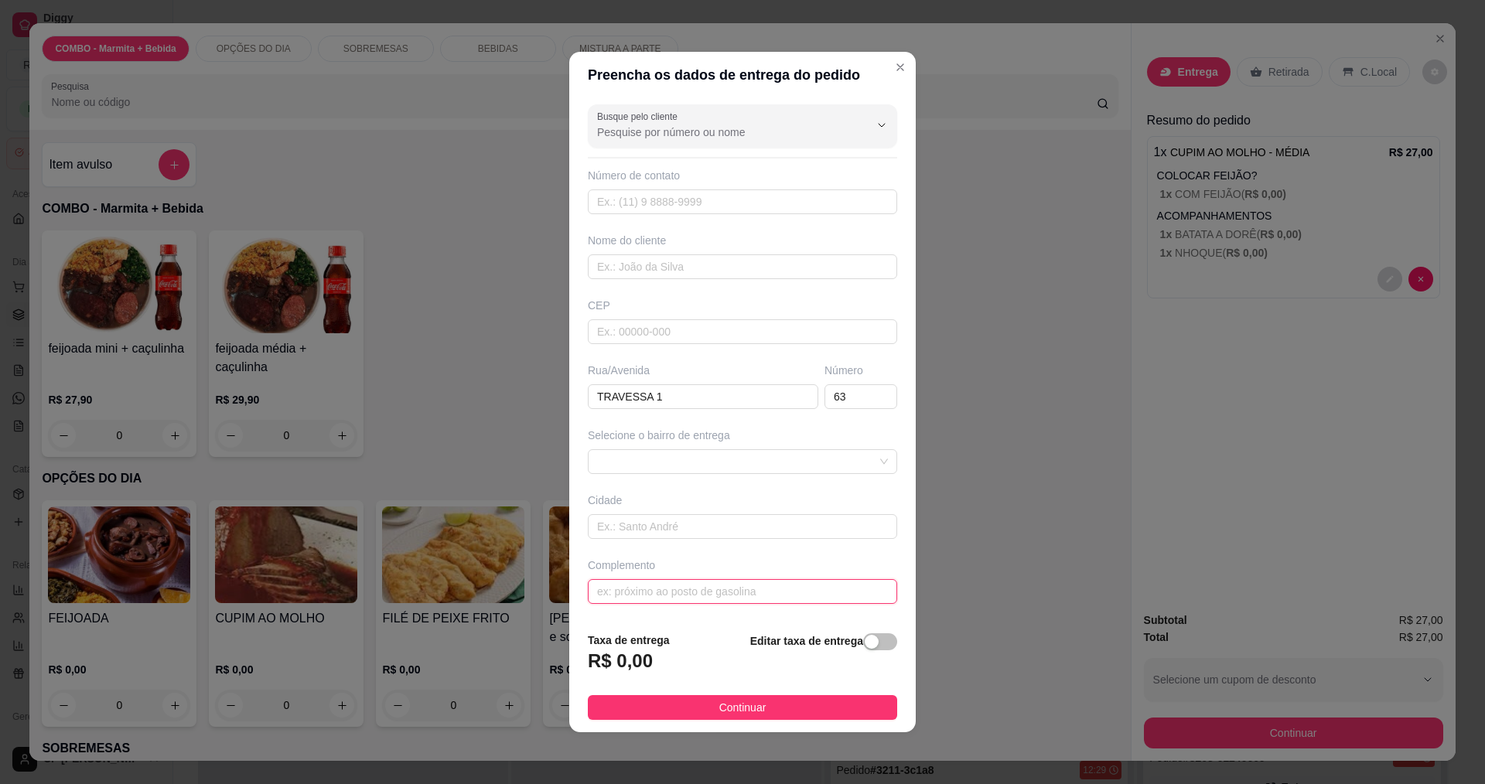
click at [655, 596] on input "text" at bounding box center [742, 591] width 309 height 25
type input "SITIO BOM JESUS"
click at [739, 713] on span "Continuar" at bounding box center [742, 707] width 47 height 17
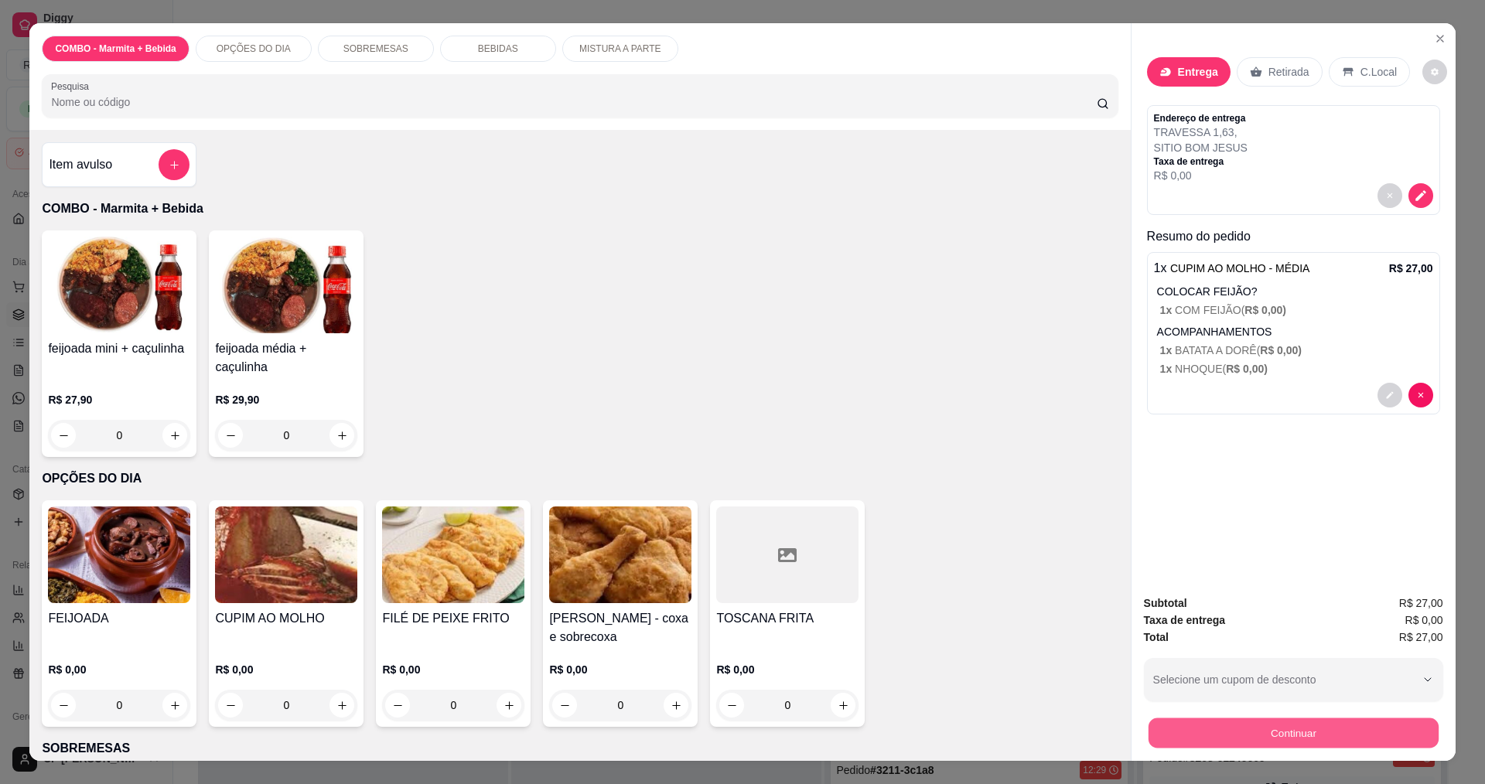
click at [1289, 736] on button "Continuar" at bounding box center [1293, 733] width 290 height 30
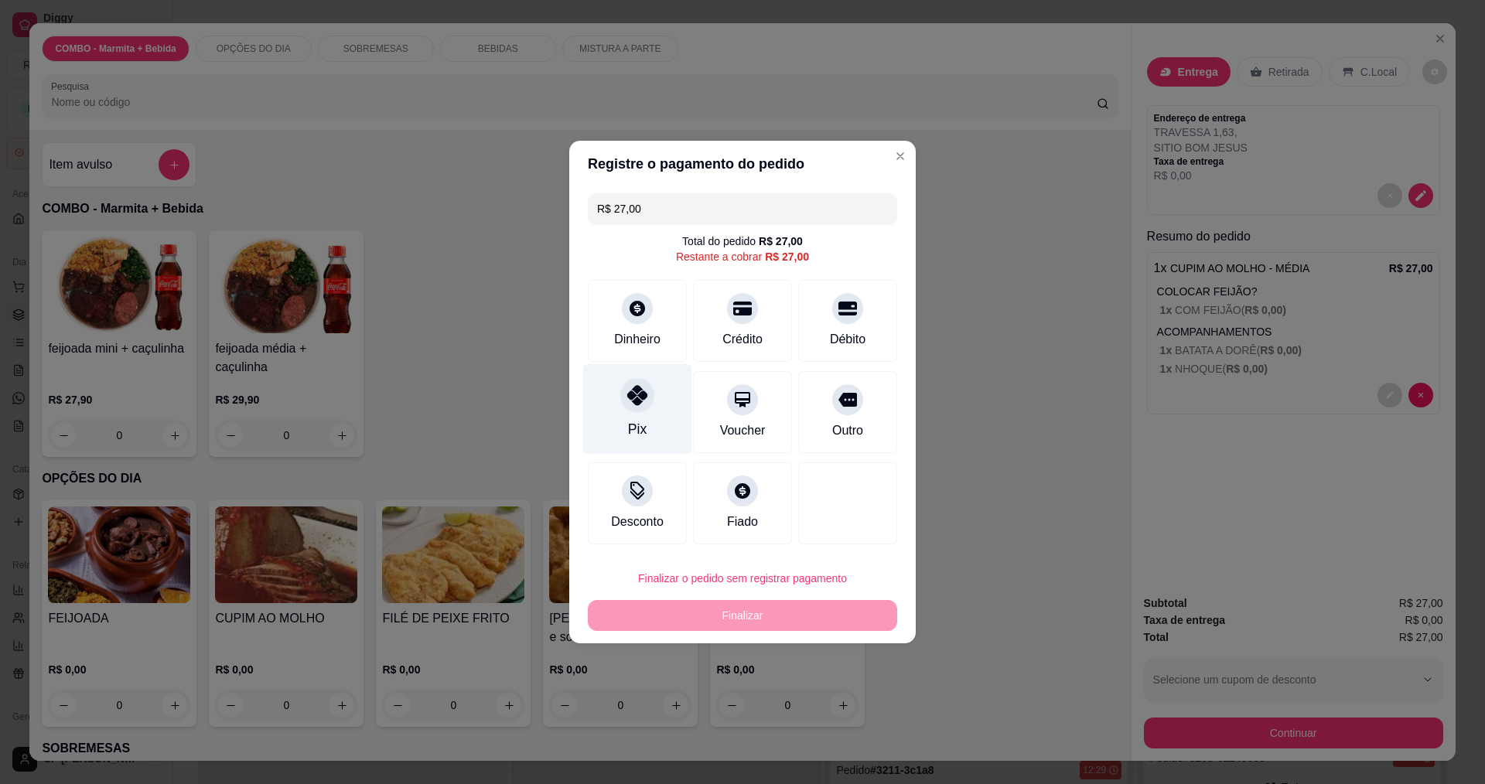
click at [627, 405] on icon at bounding box center [637, 395] width 20 height 20
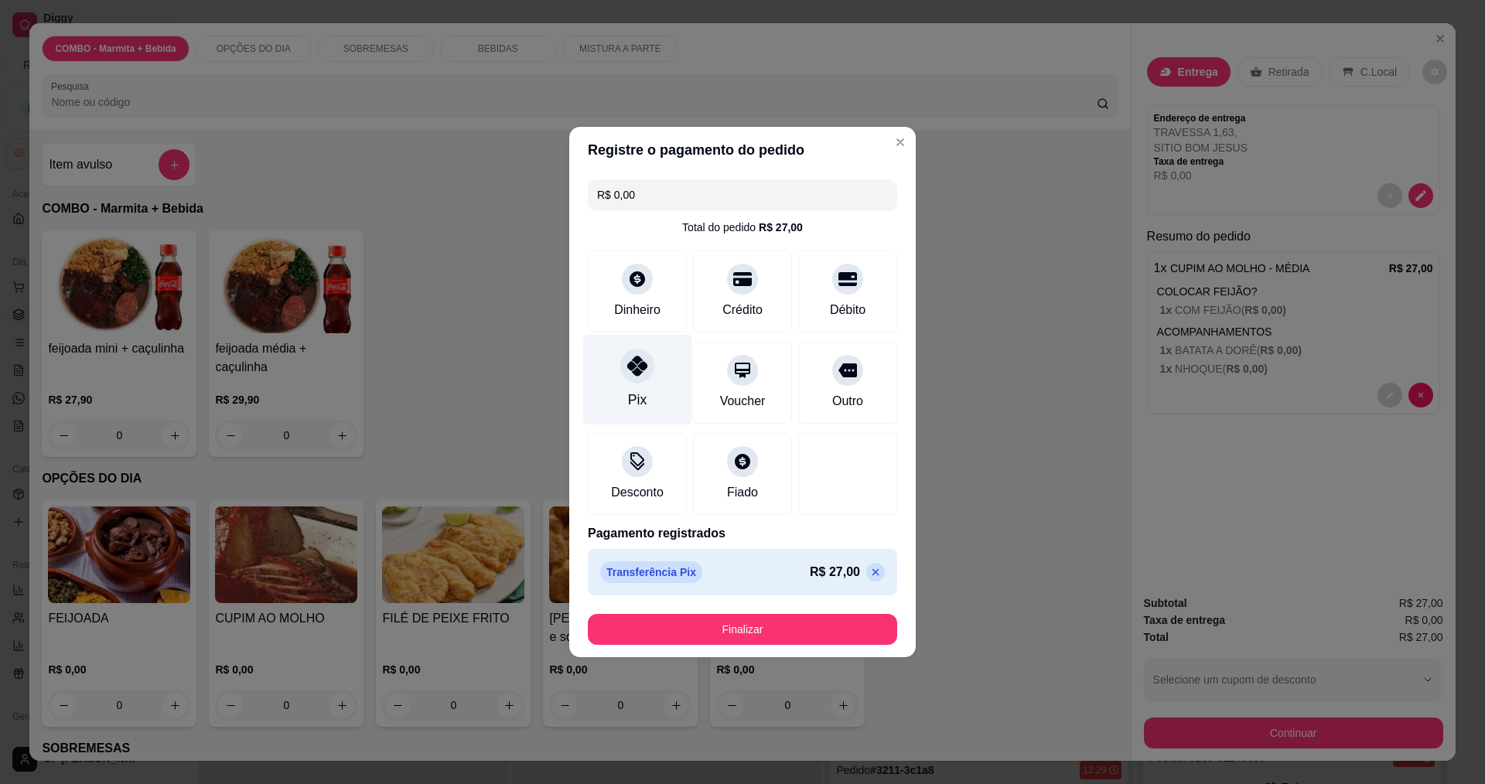
type input "R$ 0,00"
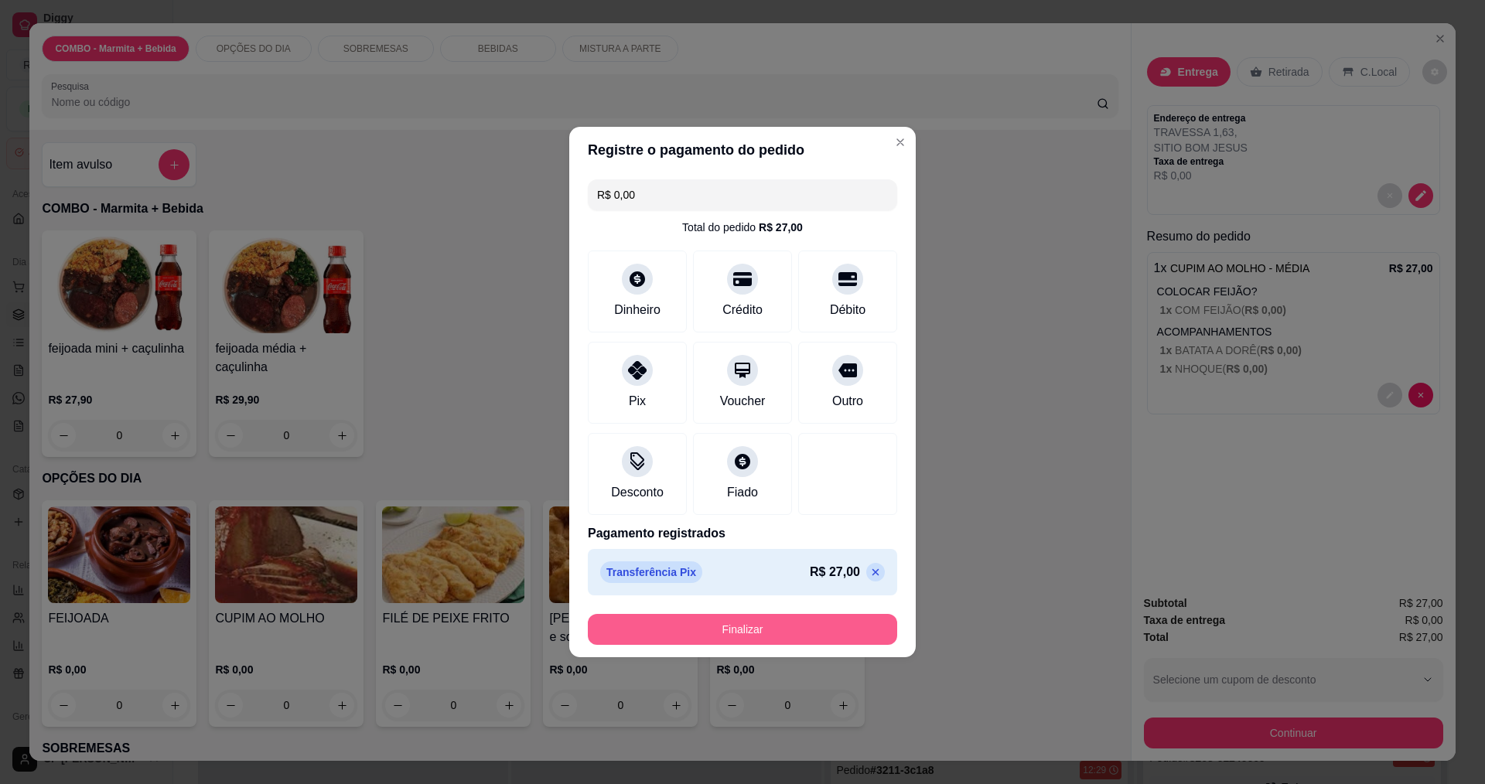
click at [758, 626] on button "Finalizar" at bounding box center [742, 629] width 309 height 31
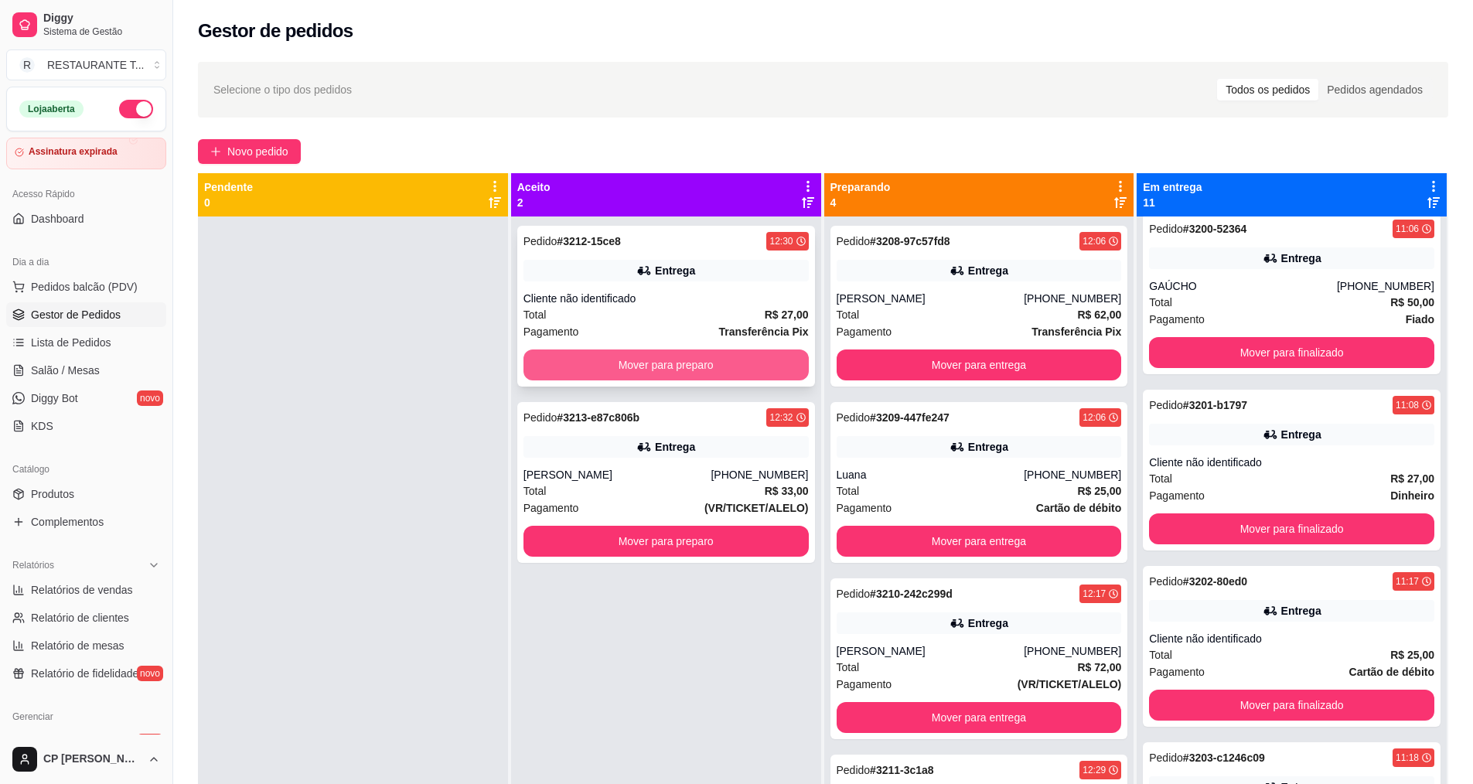
click at [669, 360] on button "Mover para preparo" at bounding box center [666, 365] width 285 height 31
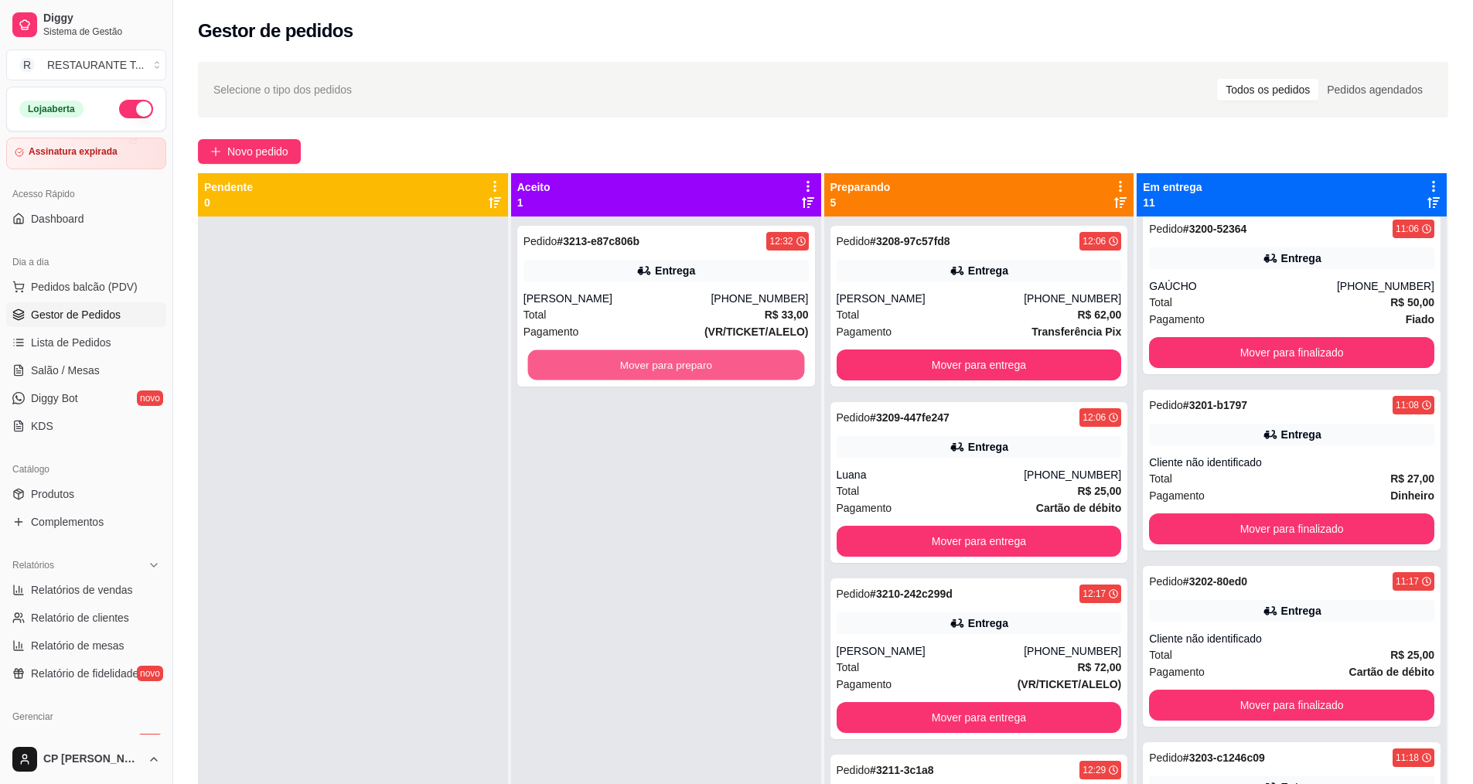
click at [669, 360] on button "Mover para preparo" at bounding box center [665, 365] width 277 height 30
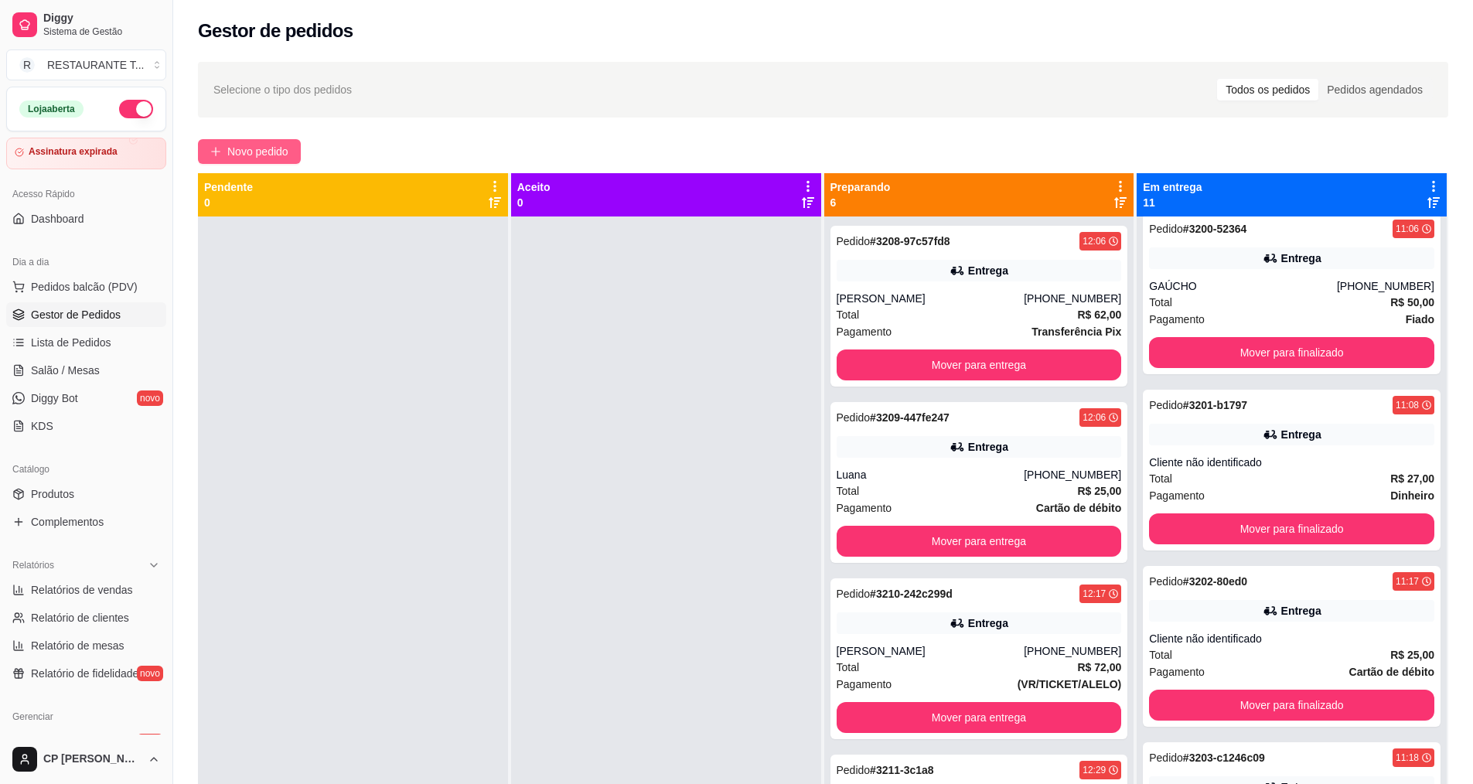
click at [268, 160] on button "Novo pedido" at bounding box center [249, 151] width 103 height 25
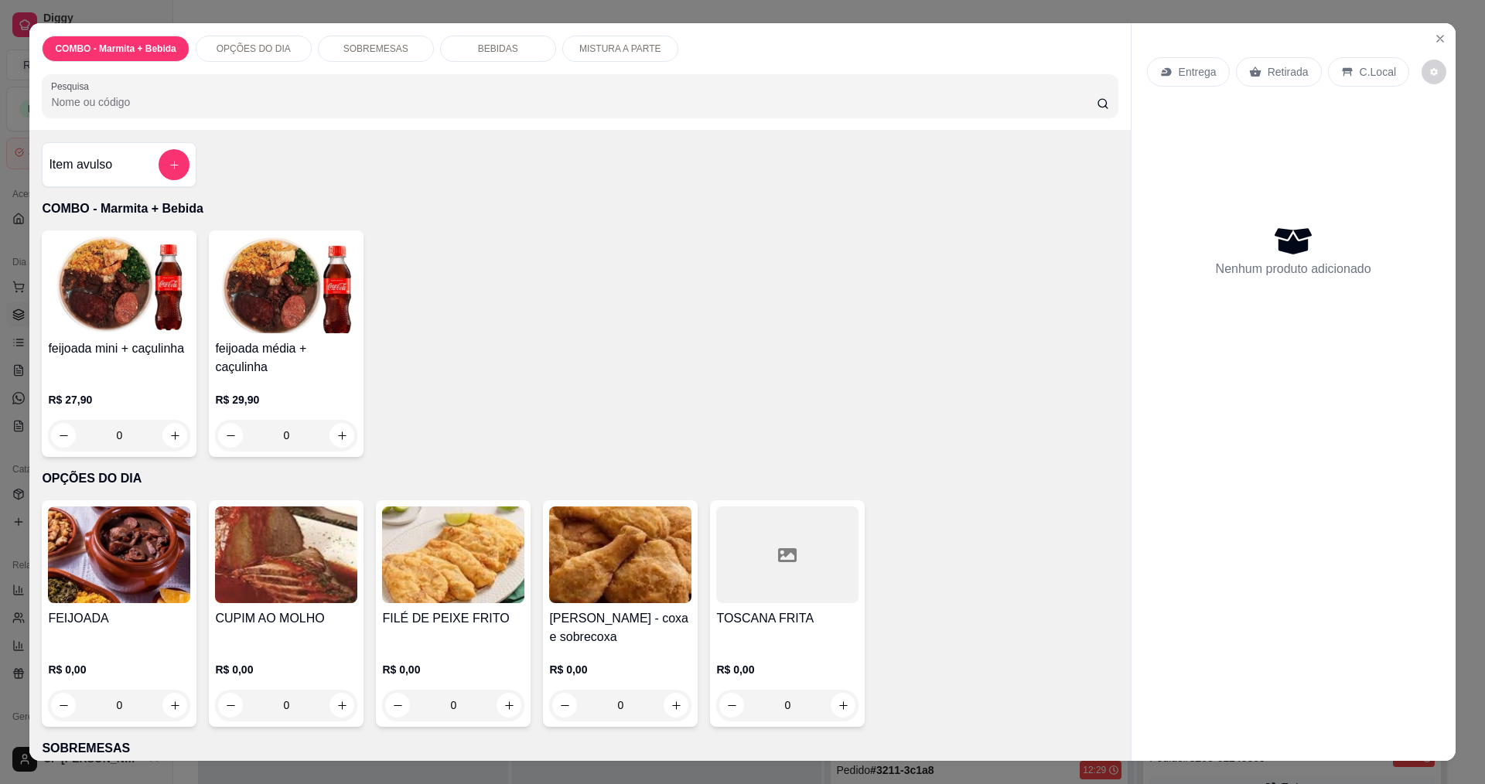
click at [154, 693] on div "0" at bounding box center [119, 705] width 142 height 31
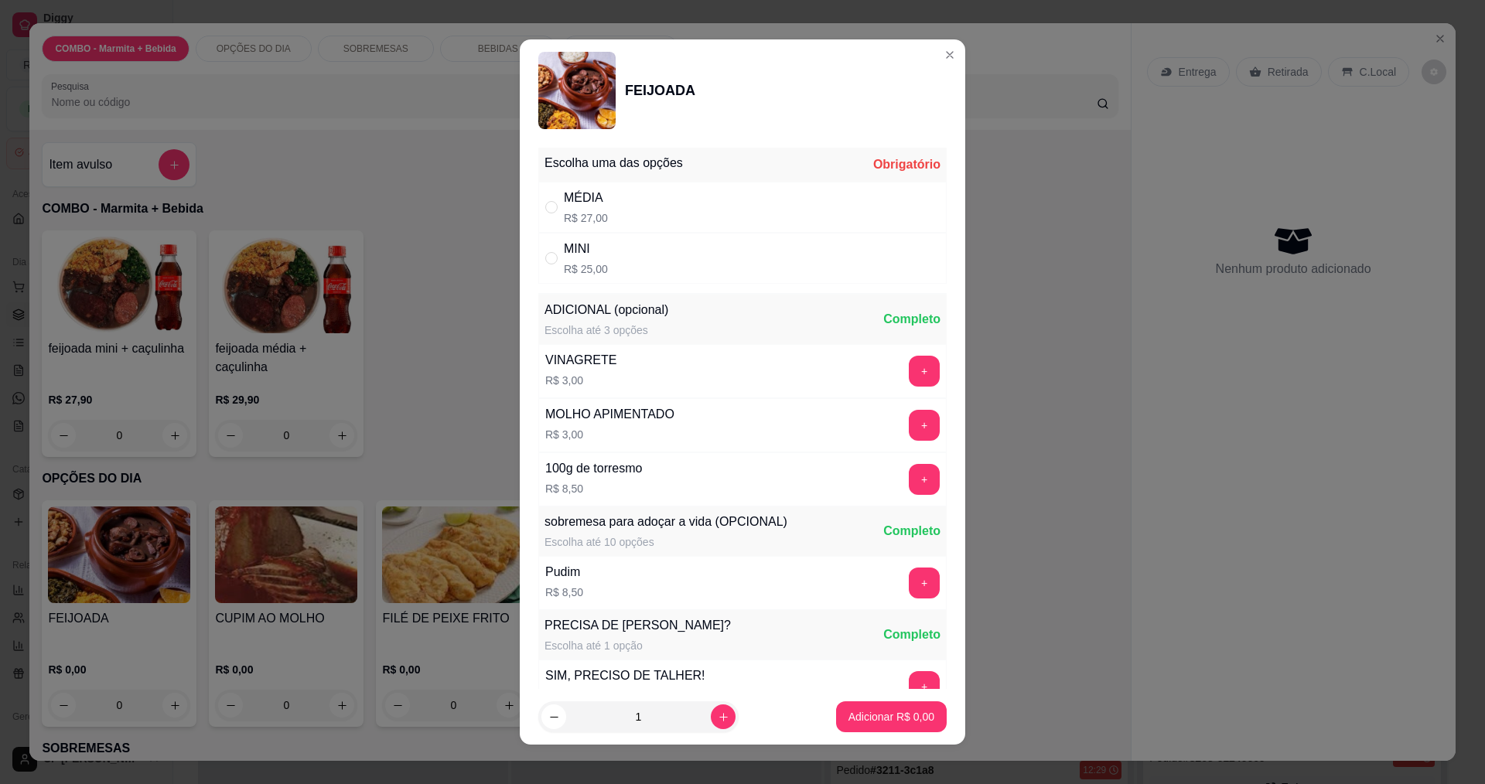
click at [594, 260] on div "MINI R$ 25,00" at bounding box center [586, 258] width 44 height 37
radio input "true"
click at [883, 720] on p "Adicionar R$ 25,00" at bounding box center [888, 716] width 92 height 15
type input "1"
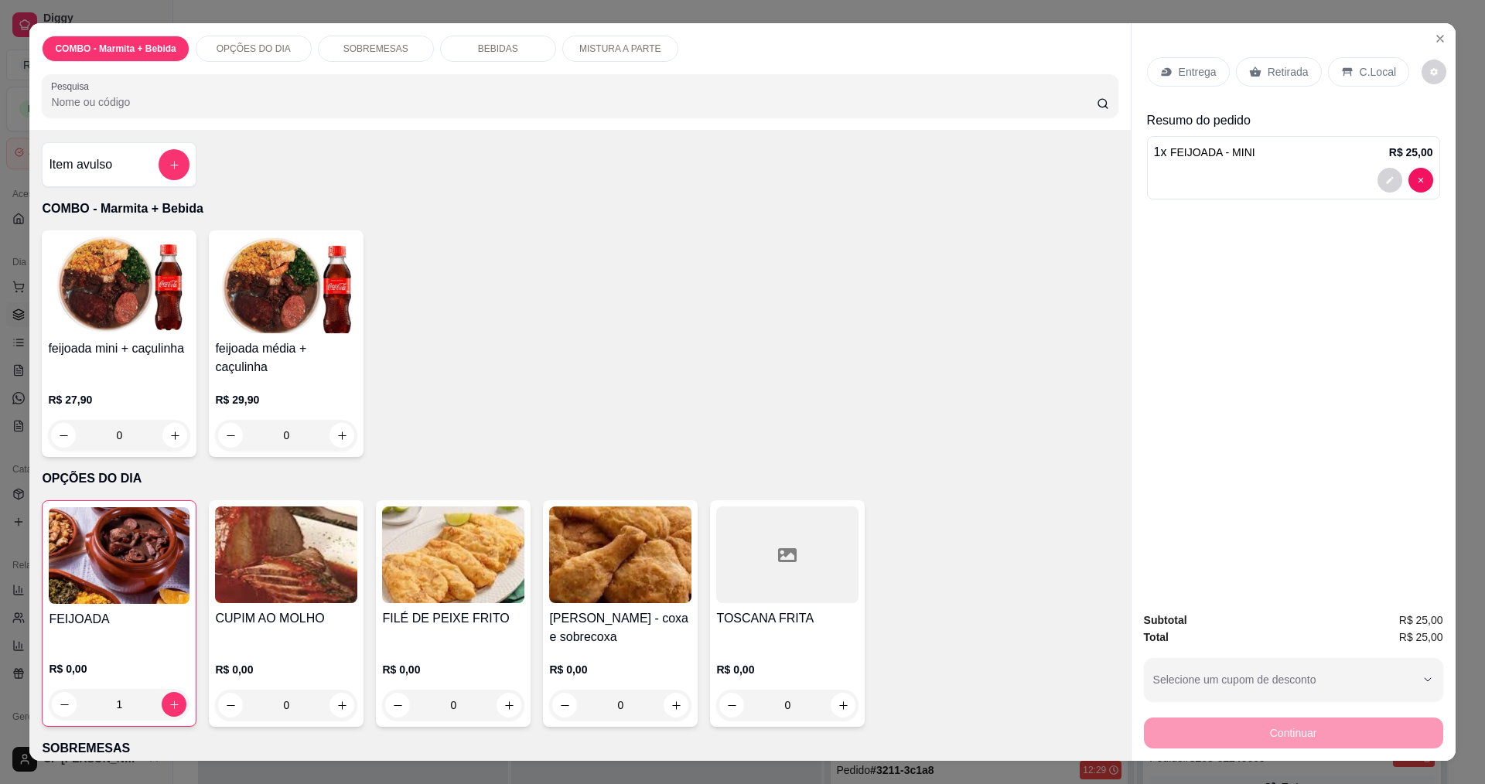
click at [1190, 73] on p "Entrega" at bounding box center [1198, 71] width 38 height 15
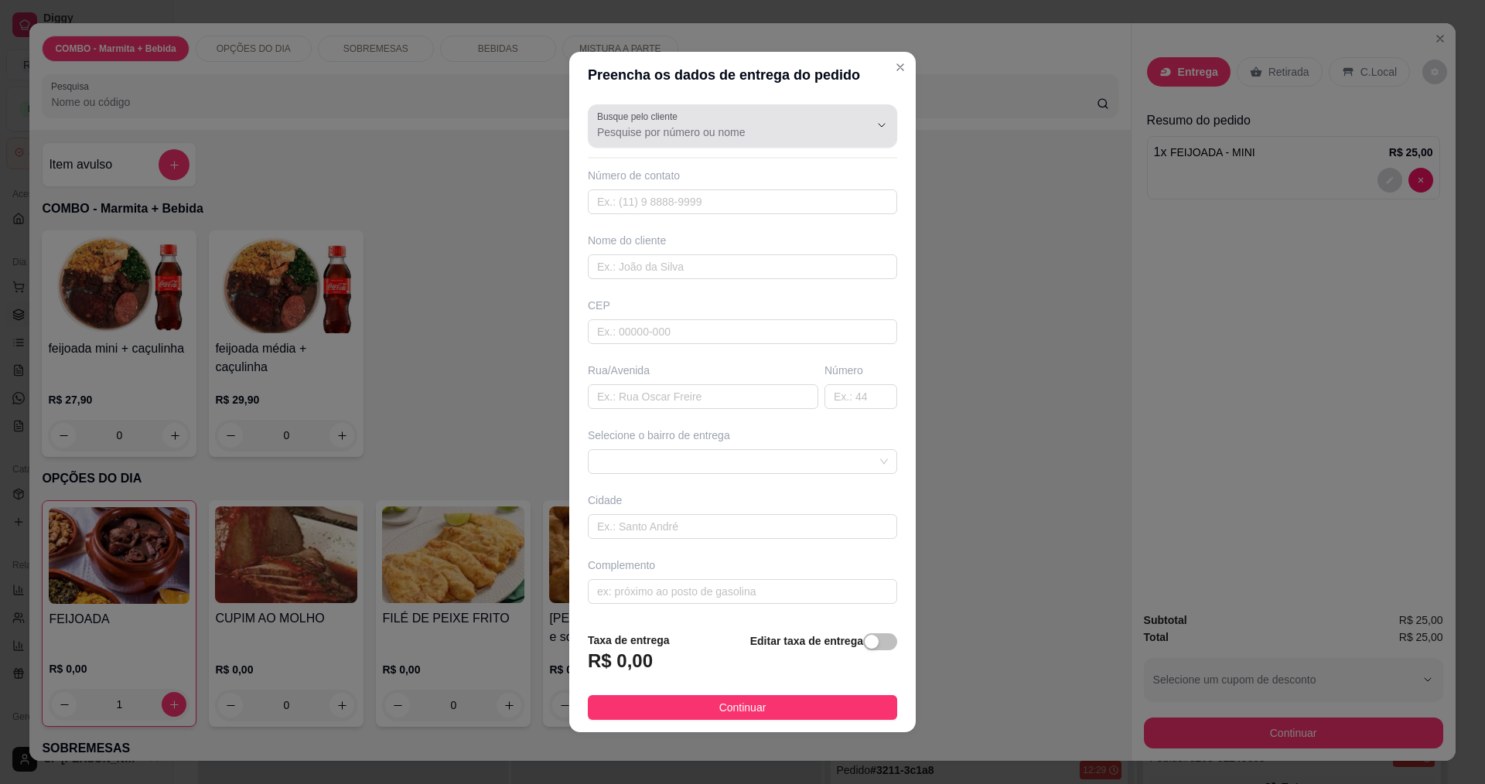
click at [746, 133] on input "Busque pelo cliente" at bounding box center [720, 132] width 247 height 15
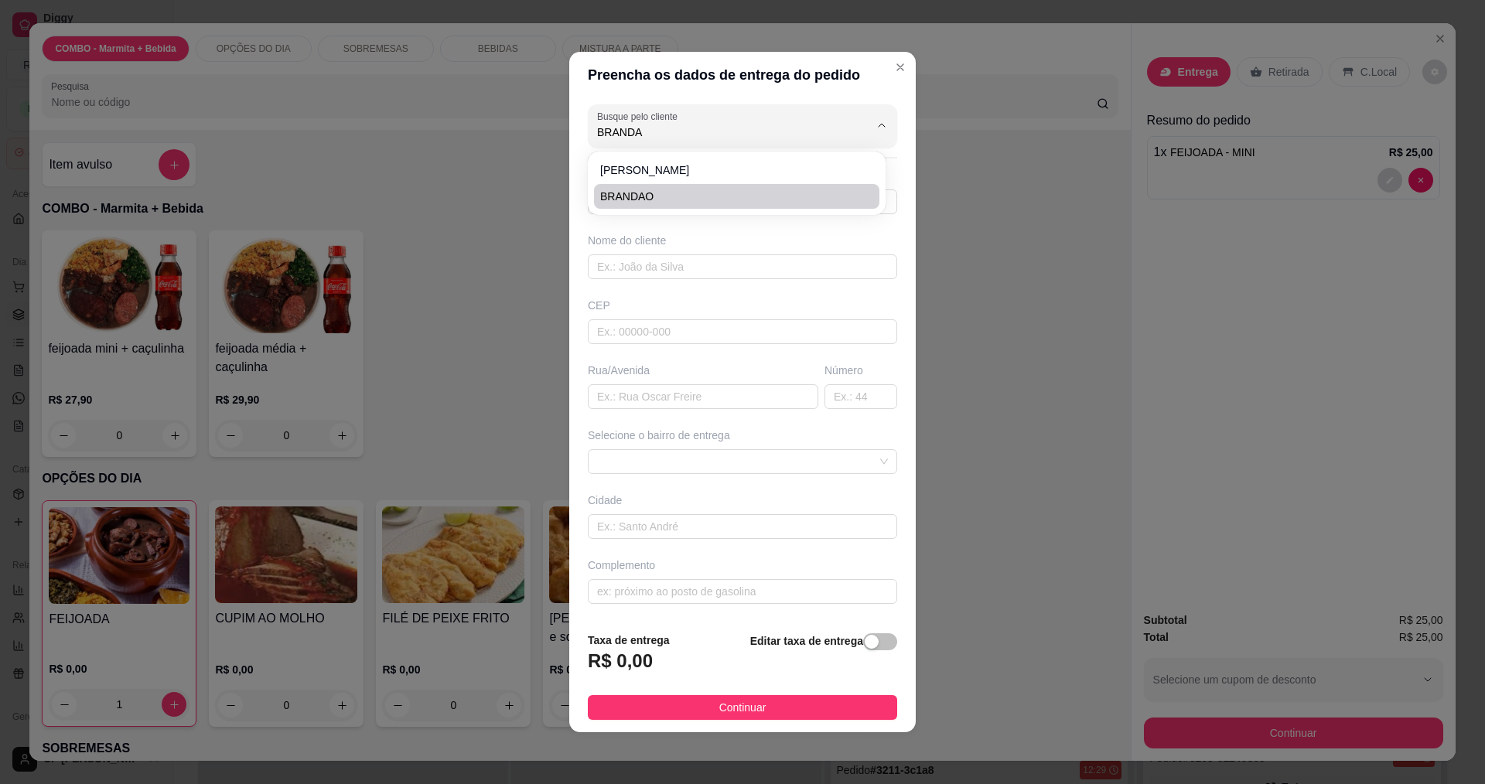
click at [647, 199] on span "BRANDAO" at bounding box center [729, 196] width 258 height 15
type input "BRANDAO"
type input "12982105773"
type input "BRANDAO"
type input "AVIAO PAULISTINHA"
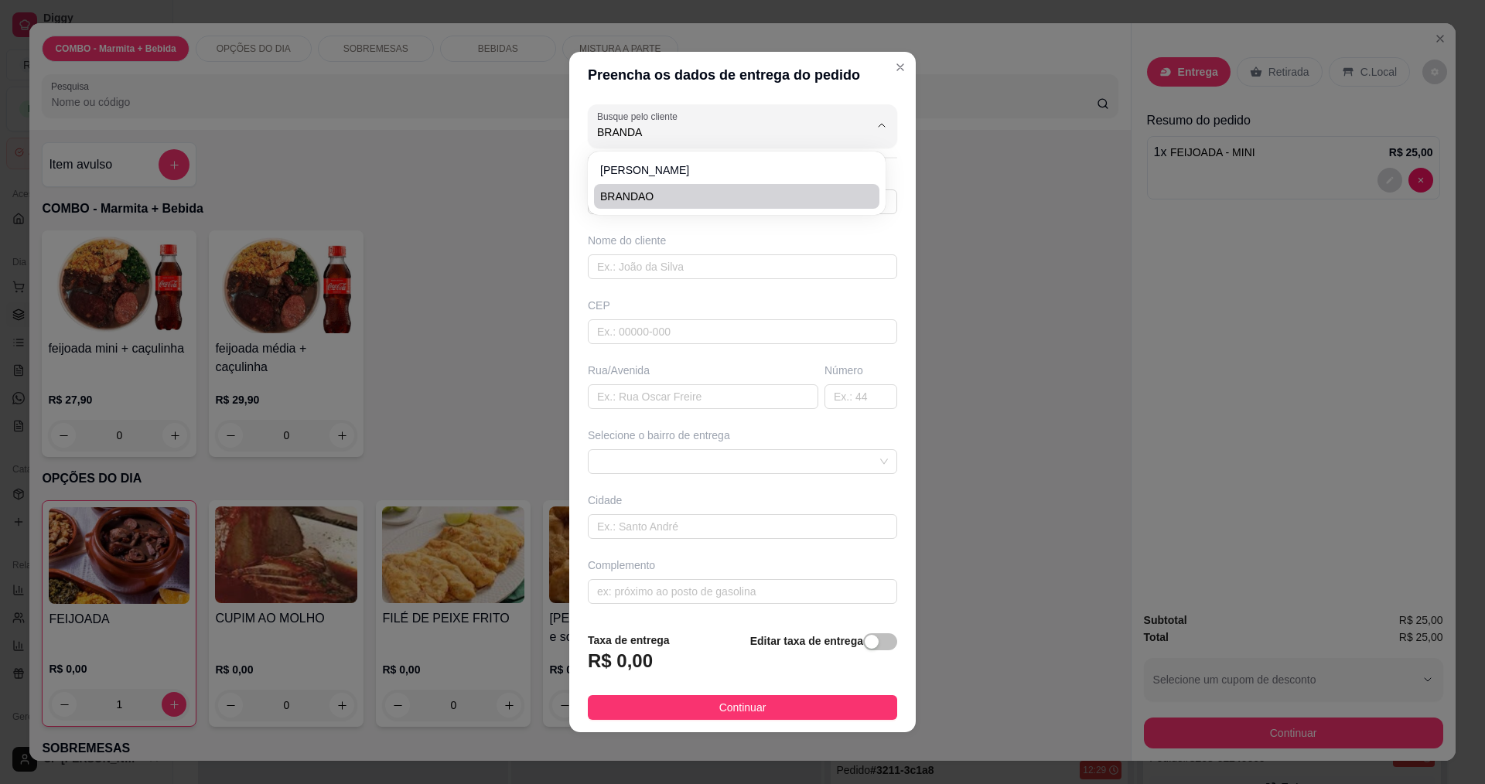
type input "48"
type input "[GEOGRAPHIC_DATA]"
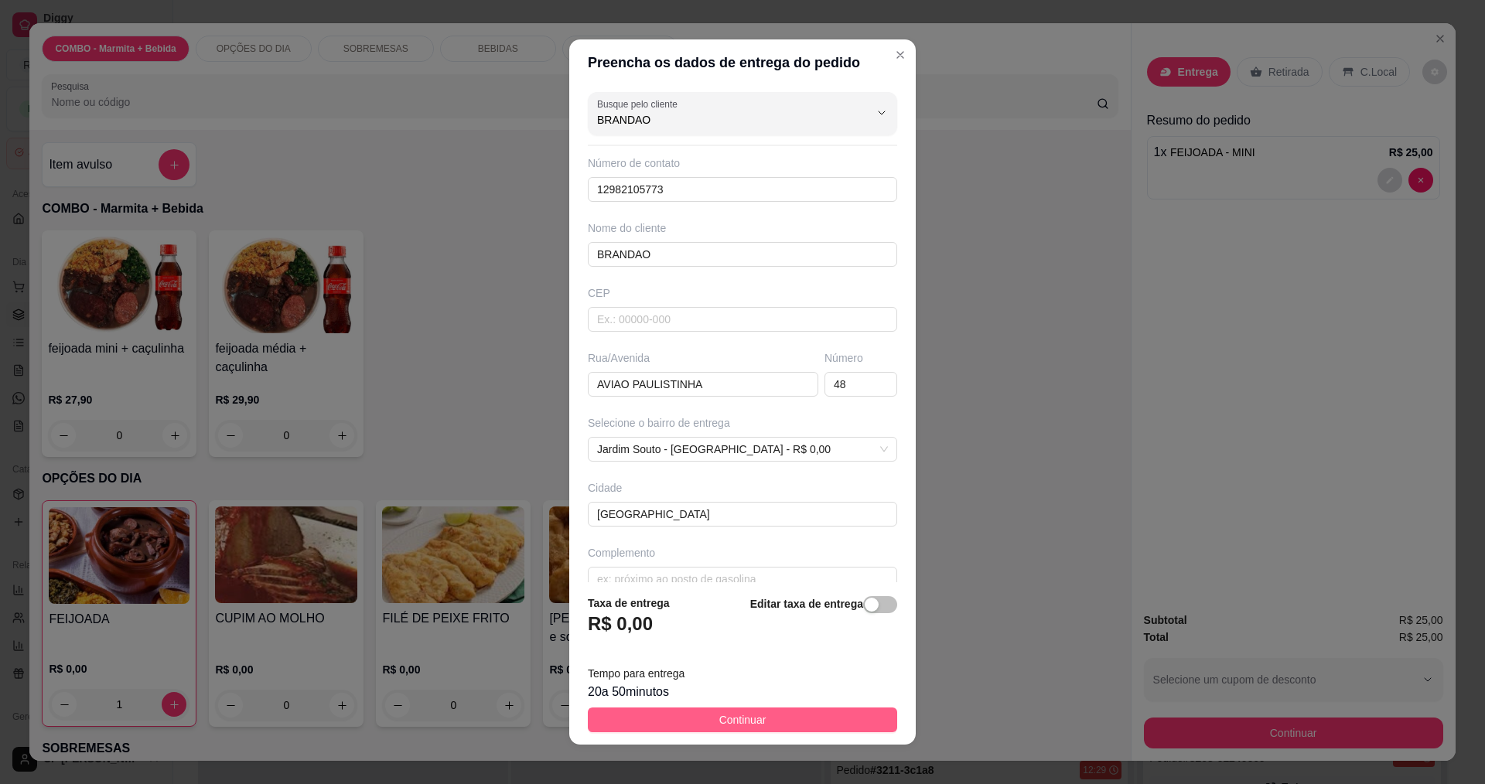
click at [738, 725] on span "Continuar" at bounding box center [742, 720] width 47 height 17
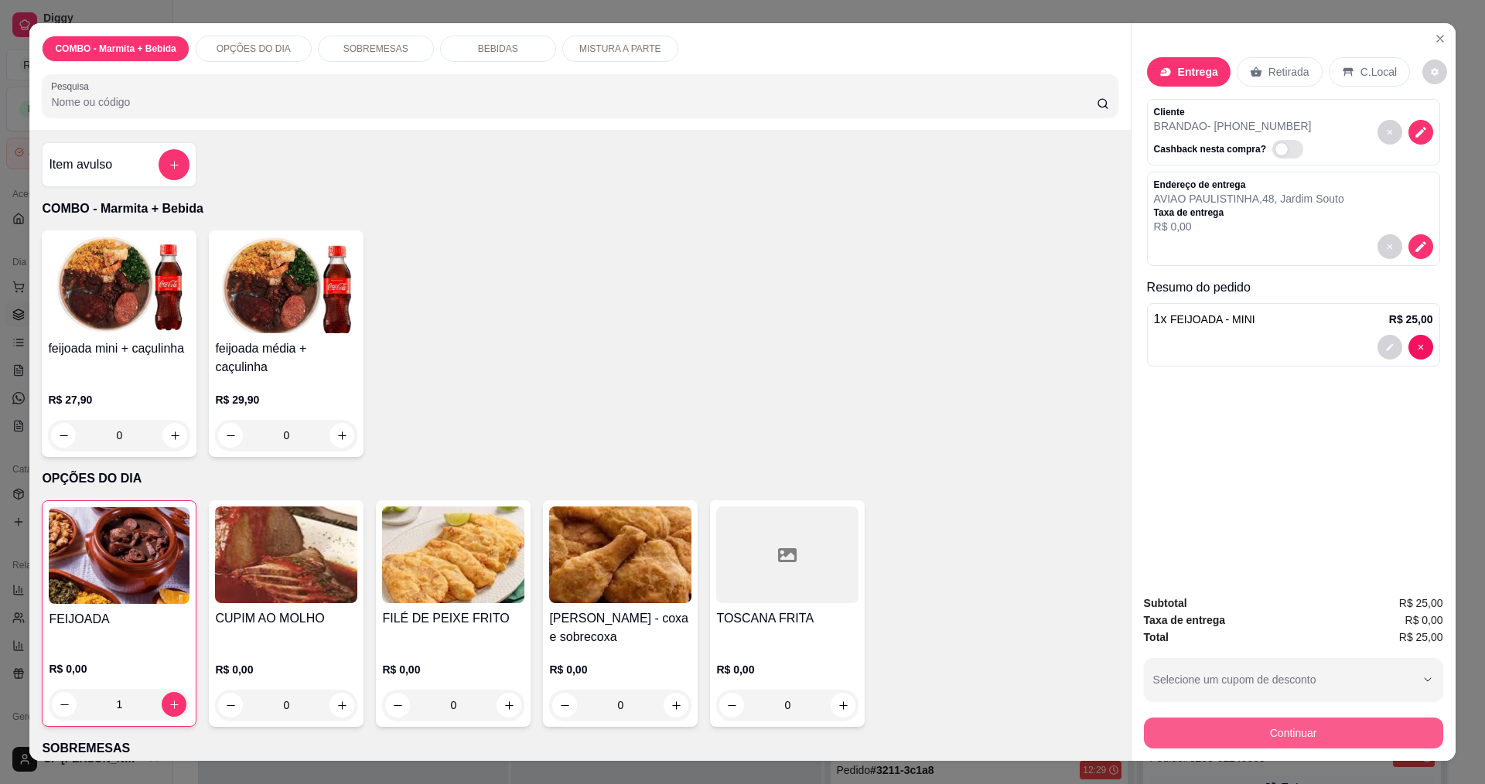
click at [1319, 736] on button "Continuar" at bounding box center [1293, 733] width 299 height 31
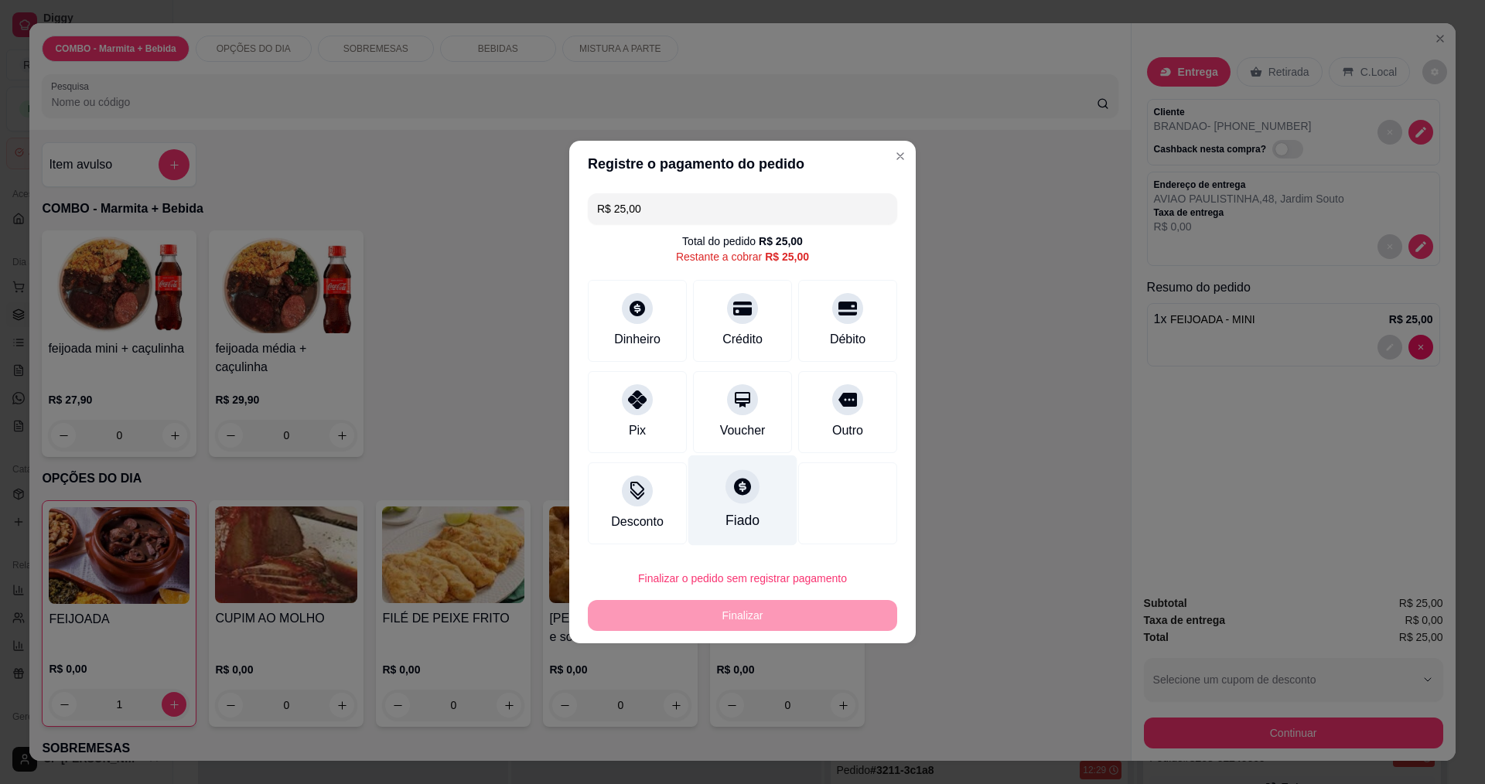
click at [725, 499] on div at bounding box center [742, 486] width 34 height 34
type input "R$ 0,00"
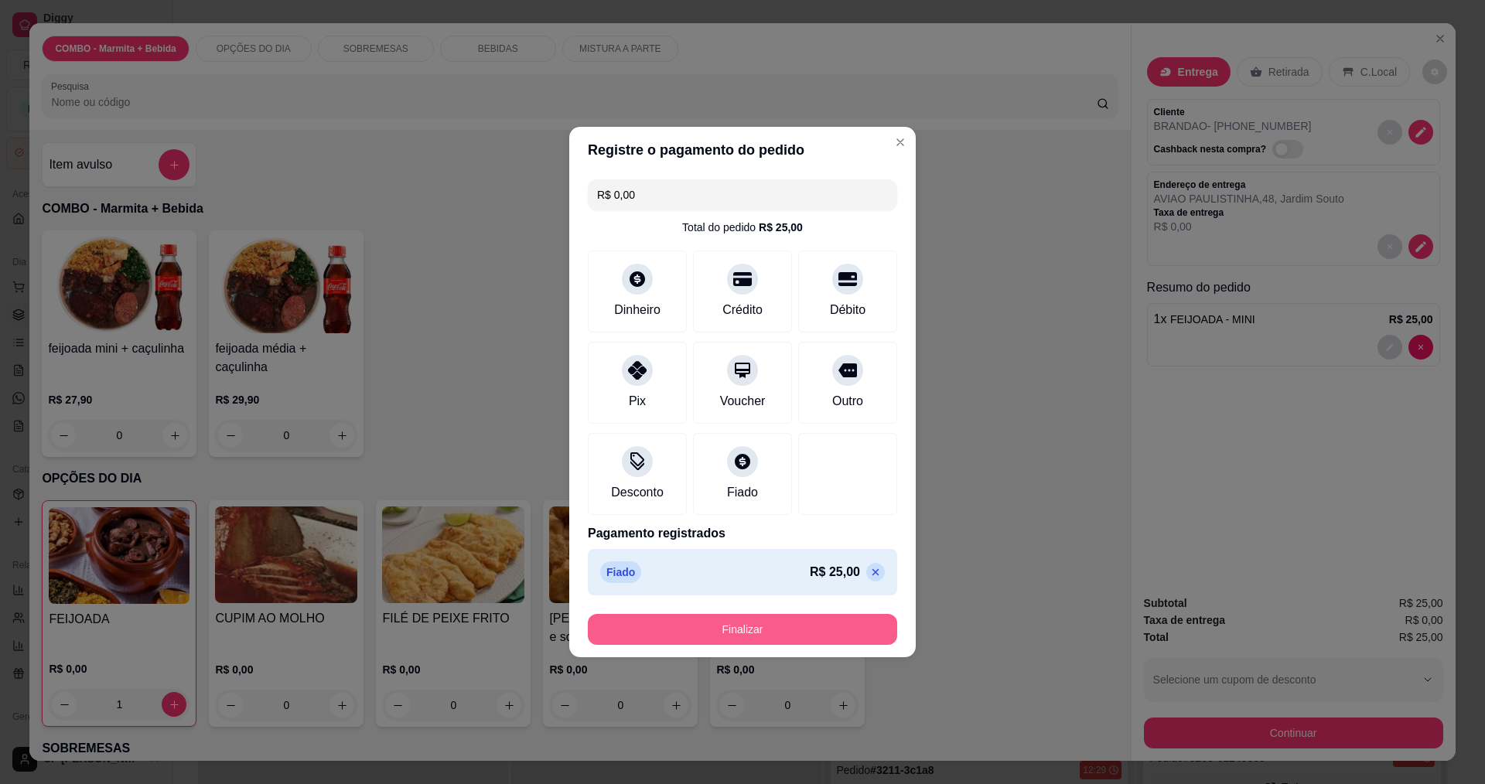
click at [745, 630] on button "Finalizar" at bounding box center [742, 629] width 309 height 31
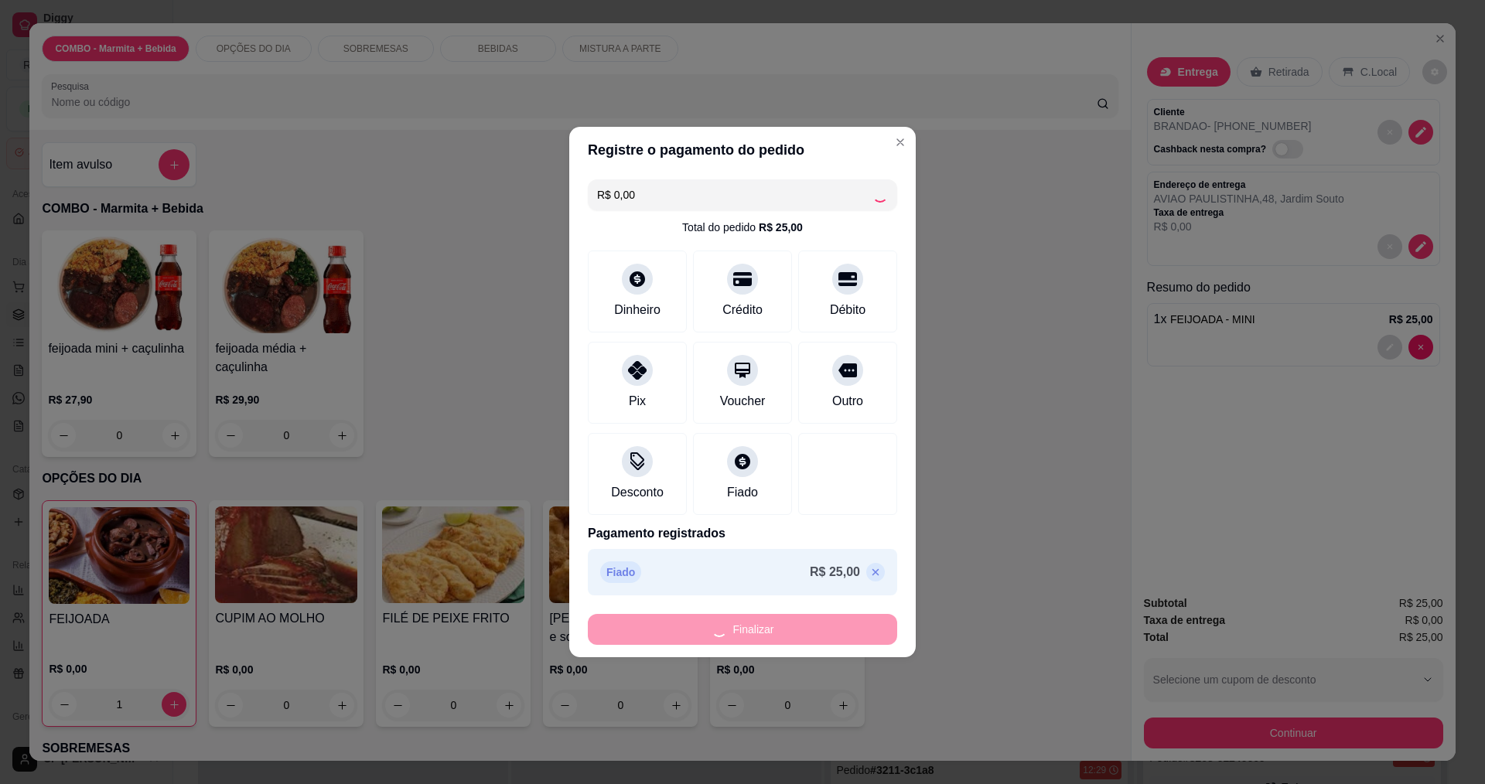
type input "0"
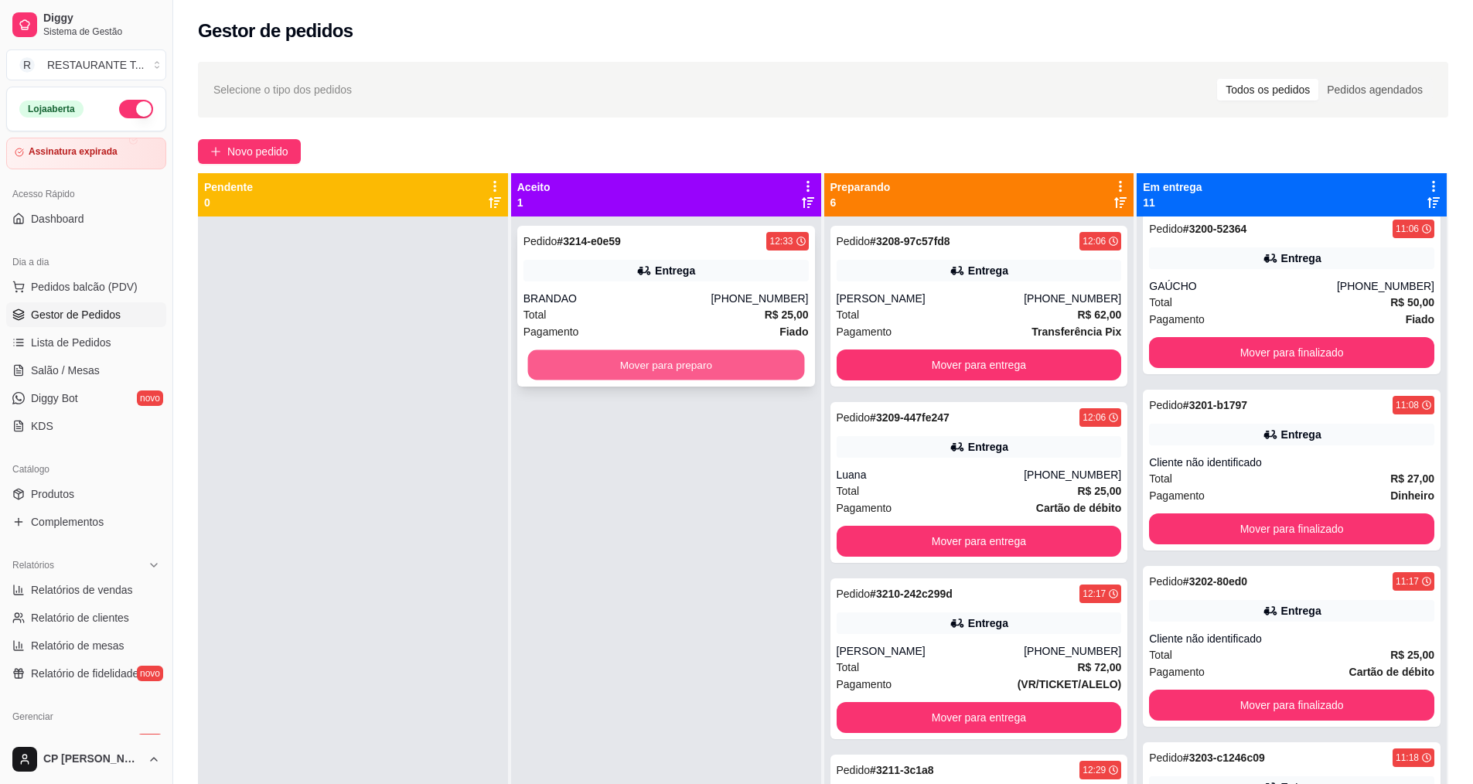
click at [645, 364] on button "Mover para preparo" at bounding box center [665, 365] width 277 height 30
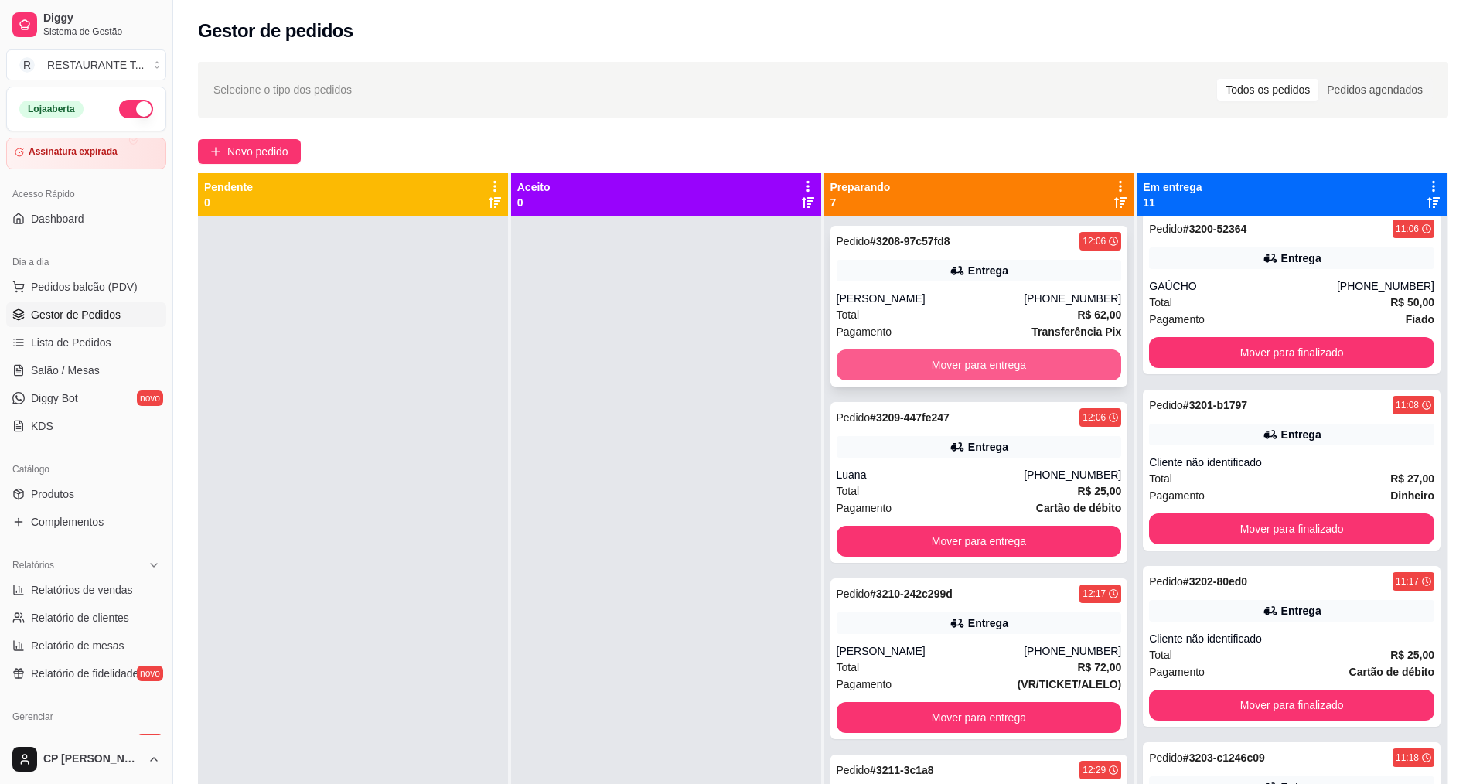
click at [933, 363] on button "Mover para entrega" at bounding box center [979, 365] width 285 height 31
click at [931, 362] on button "Mover para entrega" at bounding box center [979, 365] width 285 height 31
click at [931, 362] on button "Mover para entrega" at bounding box center [979, 365] width 277 height 30
click at [940, 363] on button "Mover para entrega" at bounding box center [979, 365] width 285 height 31
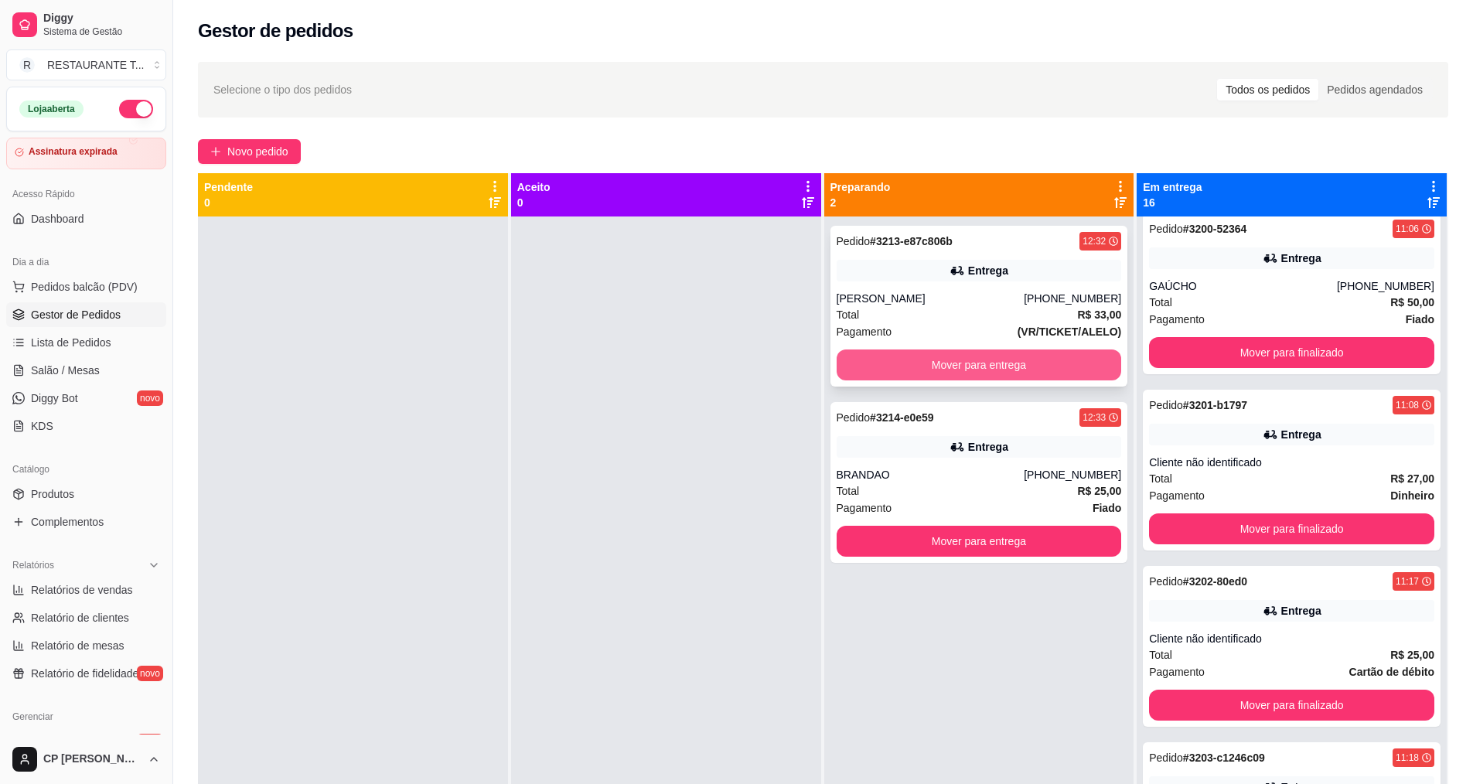
click at [1003, 369] on button "Mover para entrega" at bounding box center [979, 365] width 285 height 31
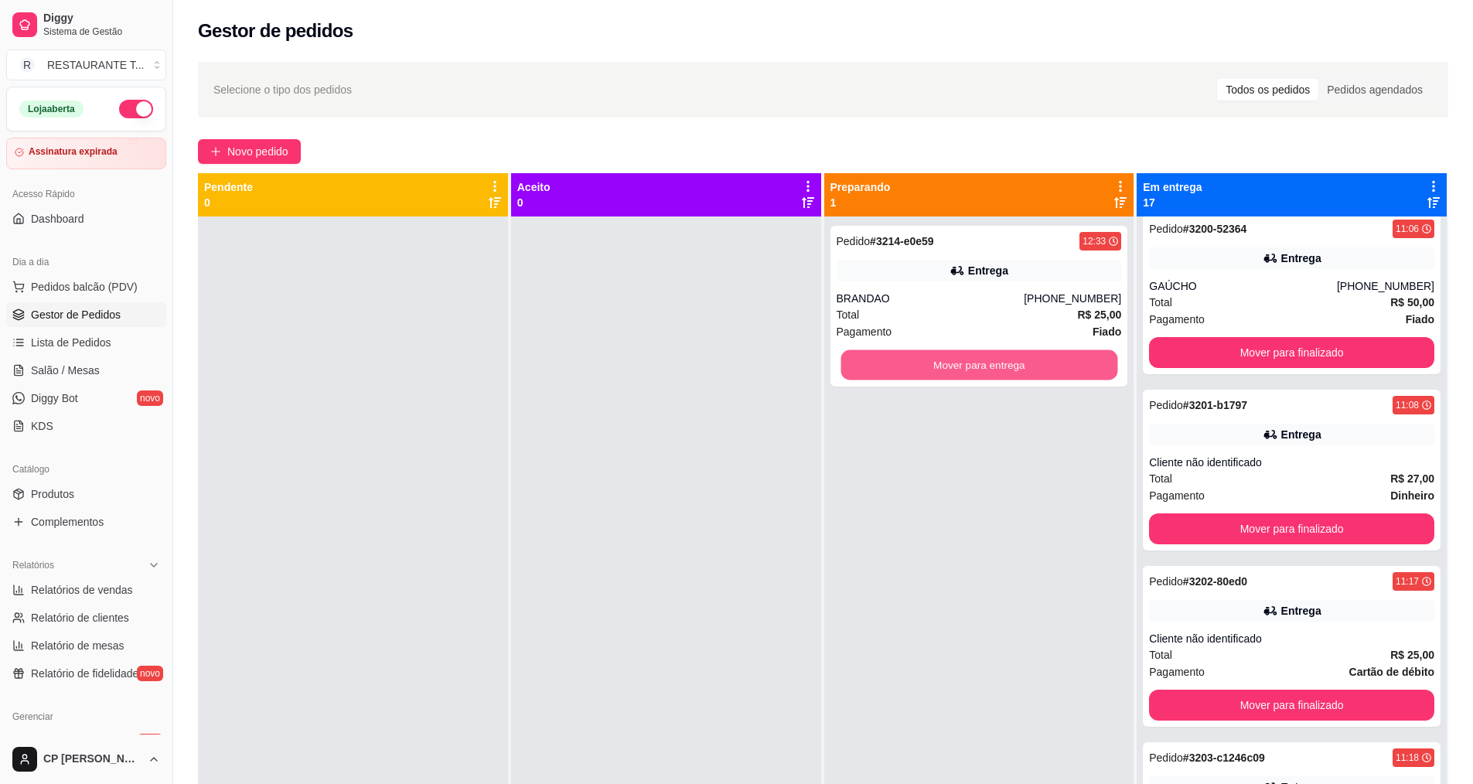
click at [1003, 369] on button "Mover para entrega" at bounding box center [979, 365] width 277 height 30
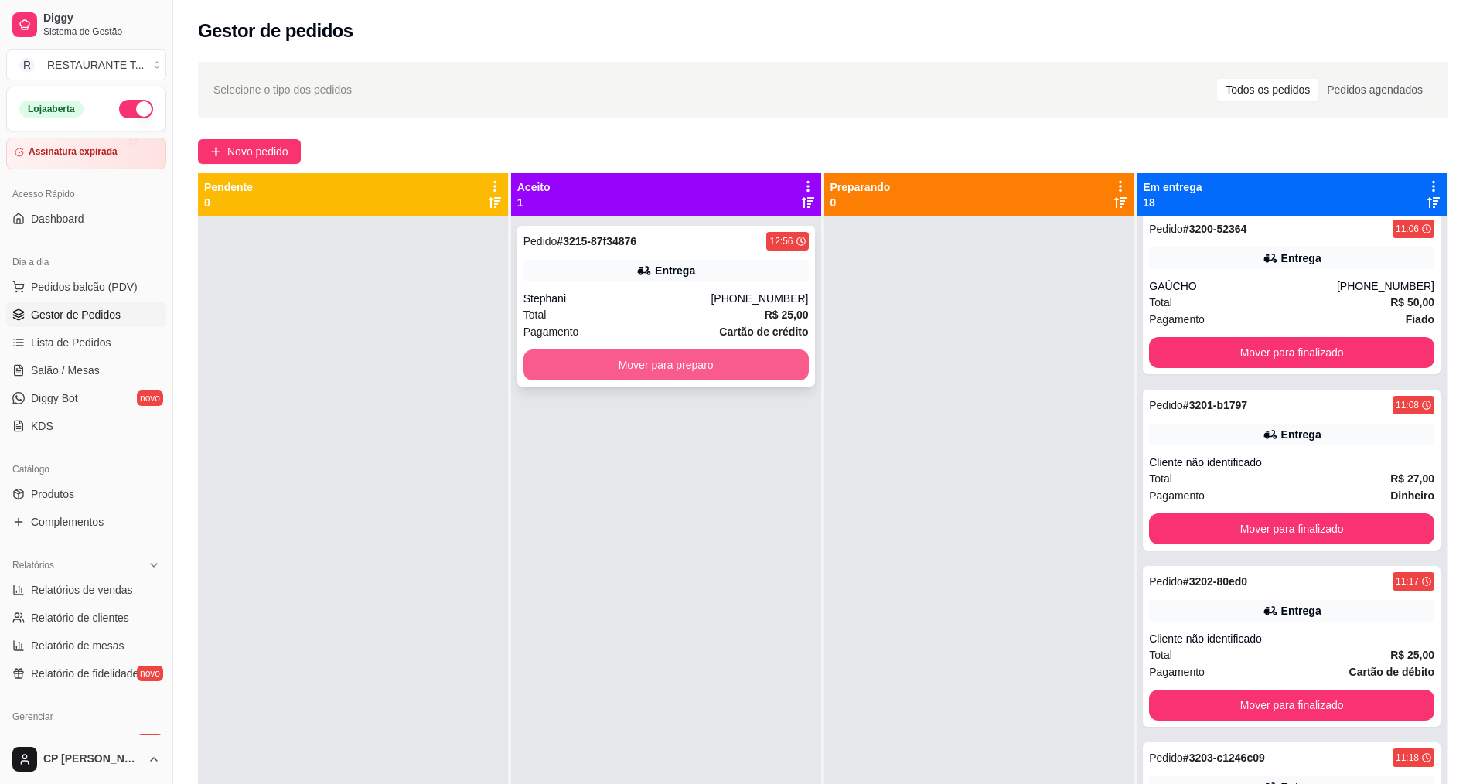
click at [685, 364] on button "Mover para preparo" at bounding box center [666, 365] width 285 height 31
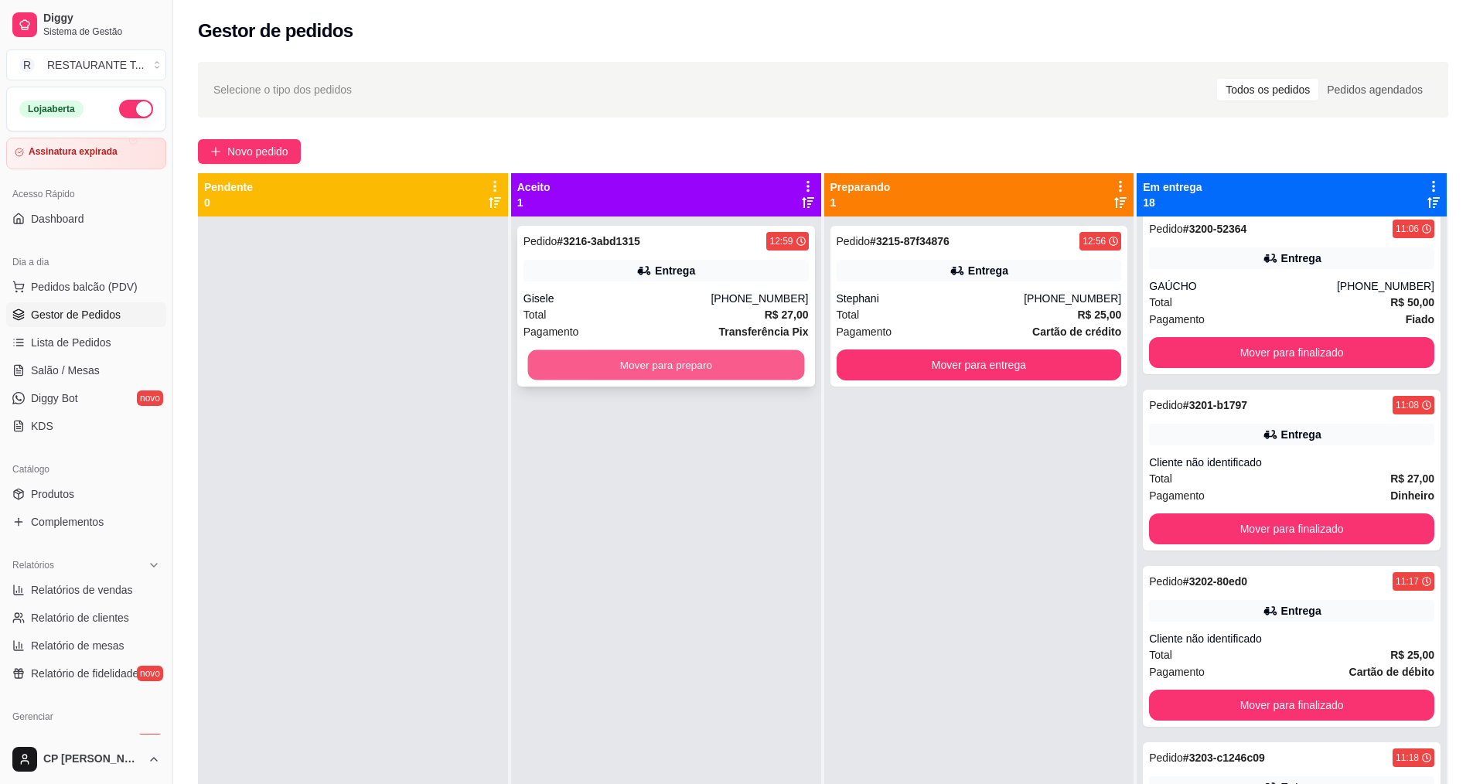
click at [695, 351] on button "Mover para preparo" at bounding box center [665, 365] width 277 height 30
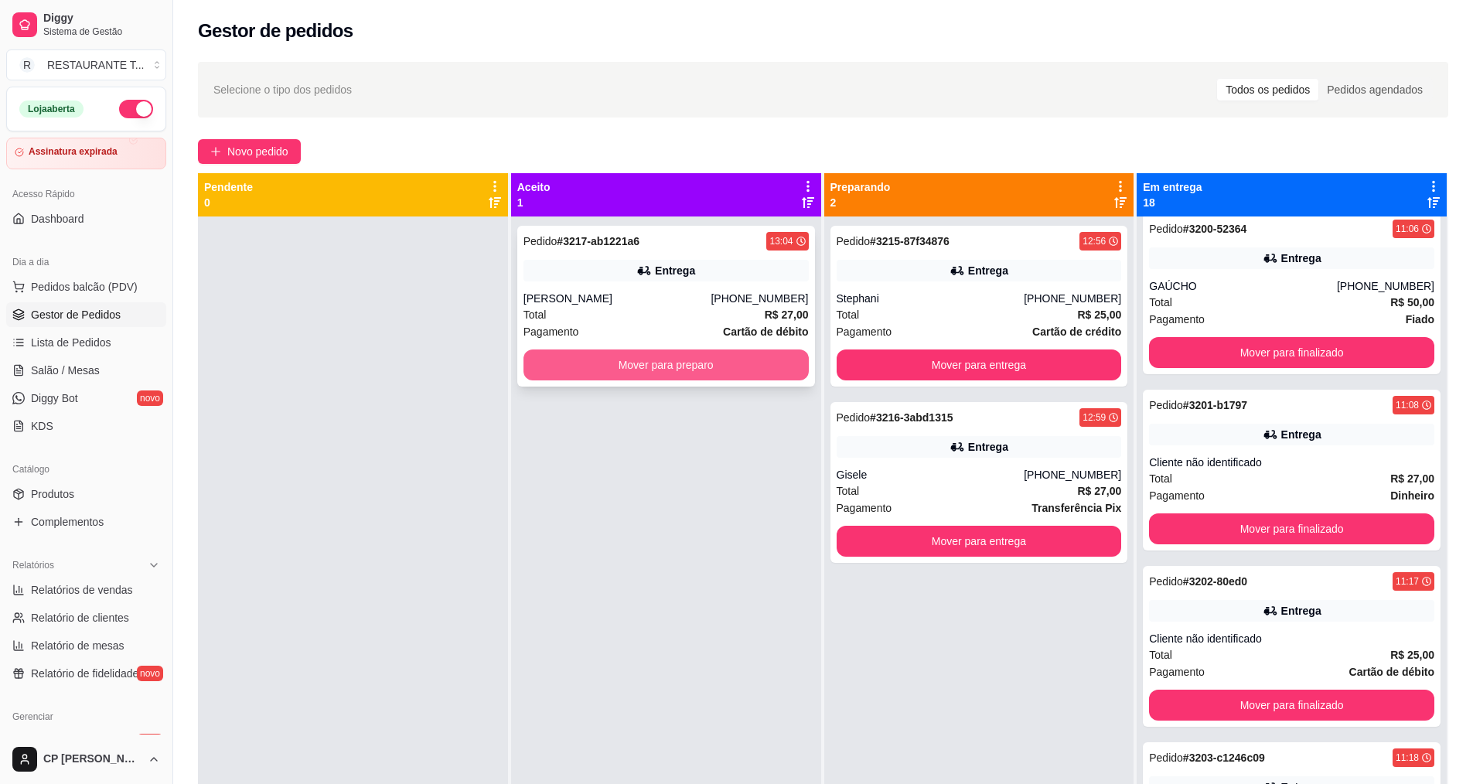
click at [667, 368] on button "Mover para preparo" at bounding box center [666, 365] width 285 height 31
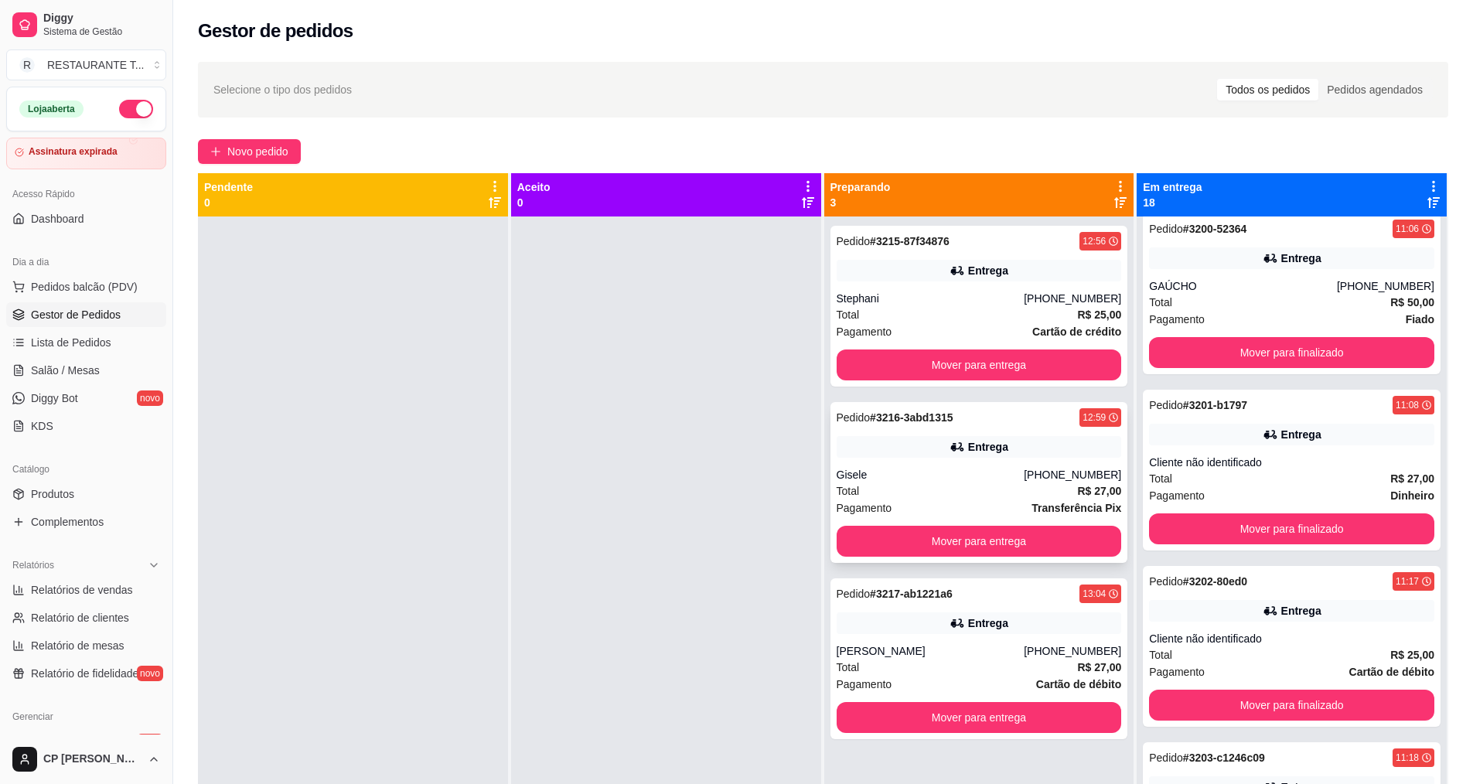
click at [889, 473] on div "Gisele" at bounding box center [931, 474] width 188 height 15
click at [998, 364] on button "Mover para entrega" at bounding box center [979, 365] width 285 height 31
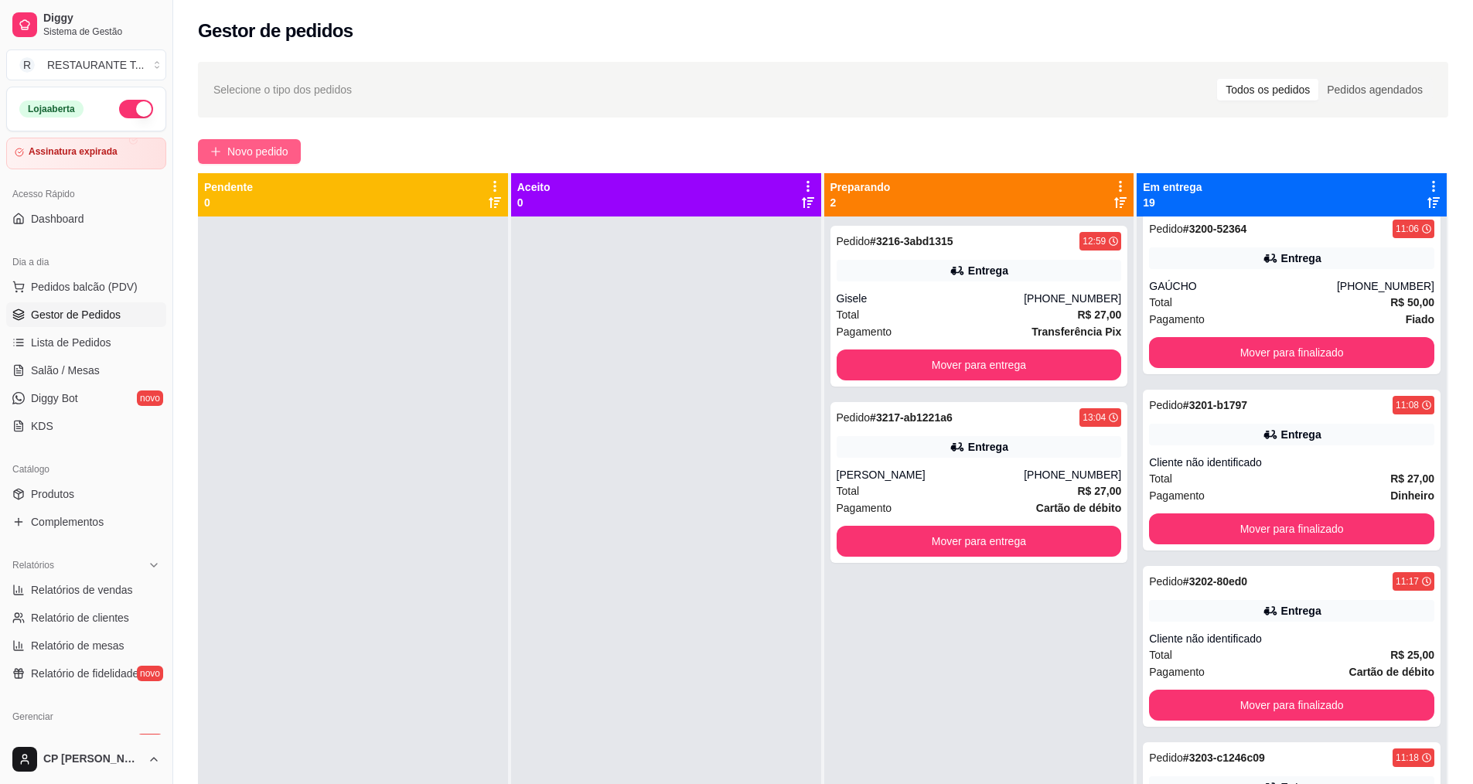
click at [227, 145] on button "Novo pedido" at bounding box center [249, 151] width 103 height 25
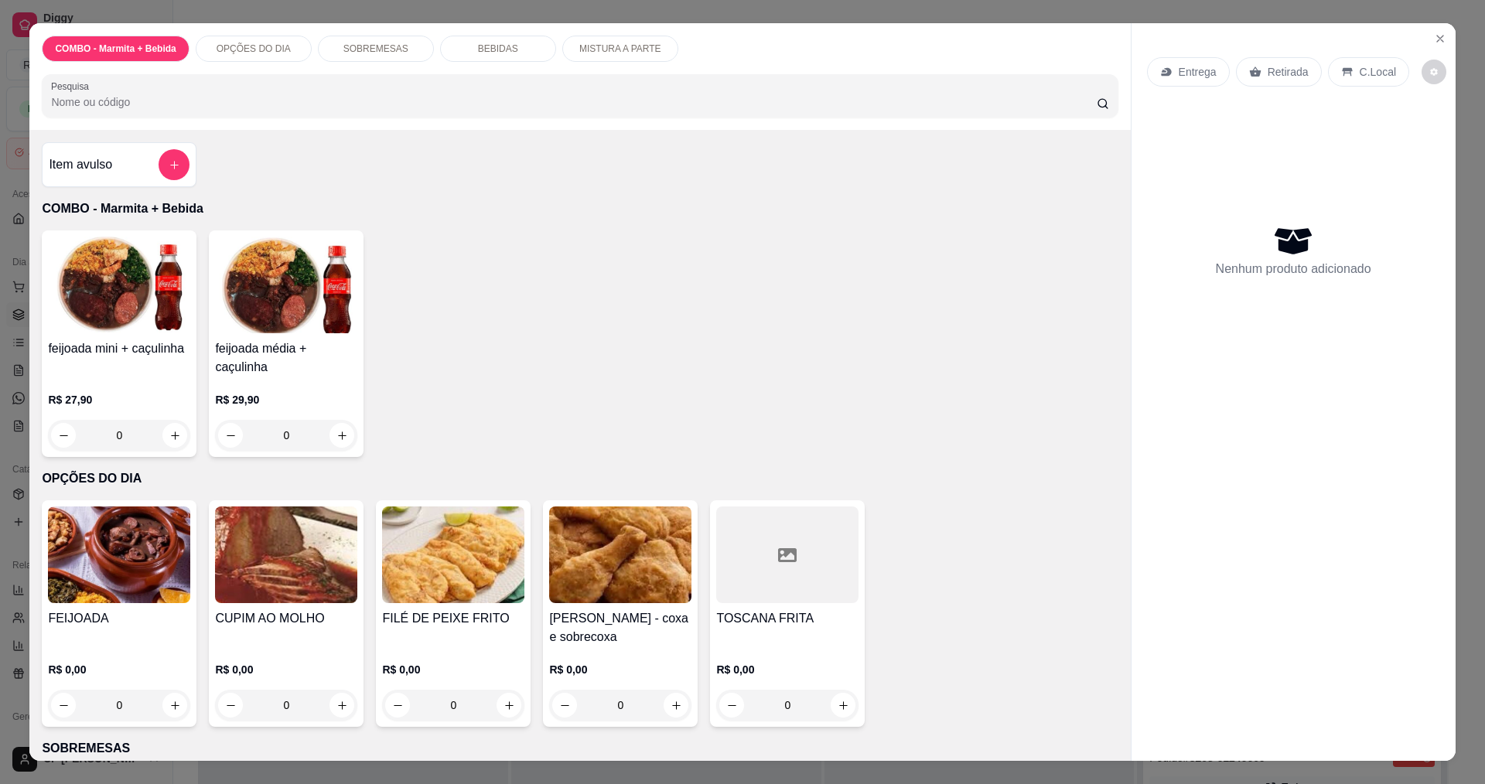
click at [1185, 75] on p "Entrega" at bounding box center [1198, 71] width 38 height 15
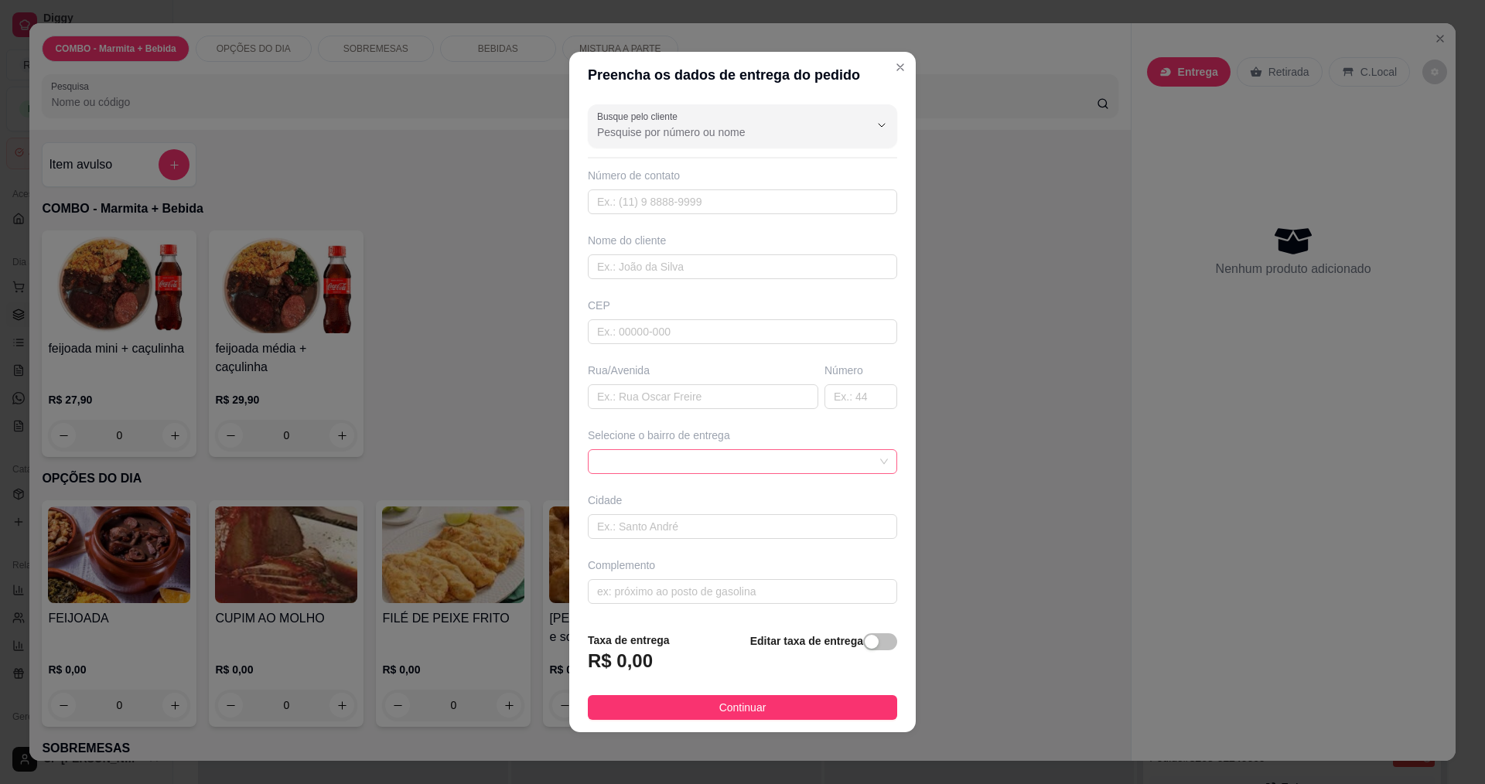
click at [709, 463] on span at bounding box center [742, 461] width 291 height 23
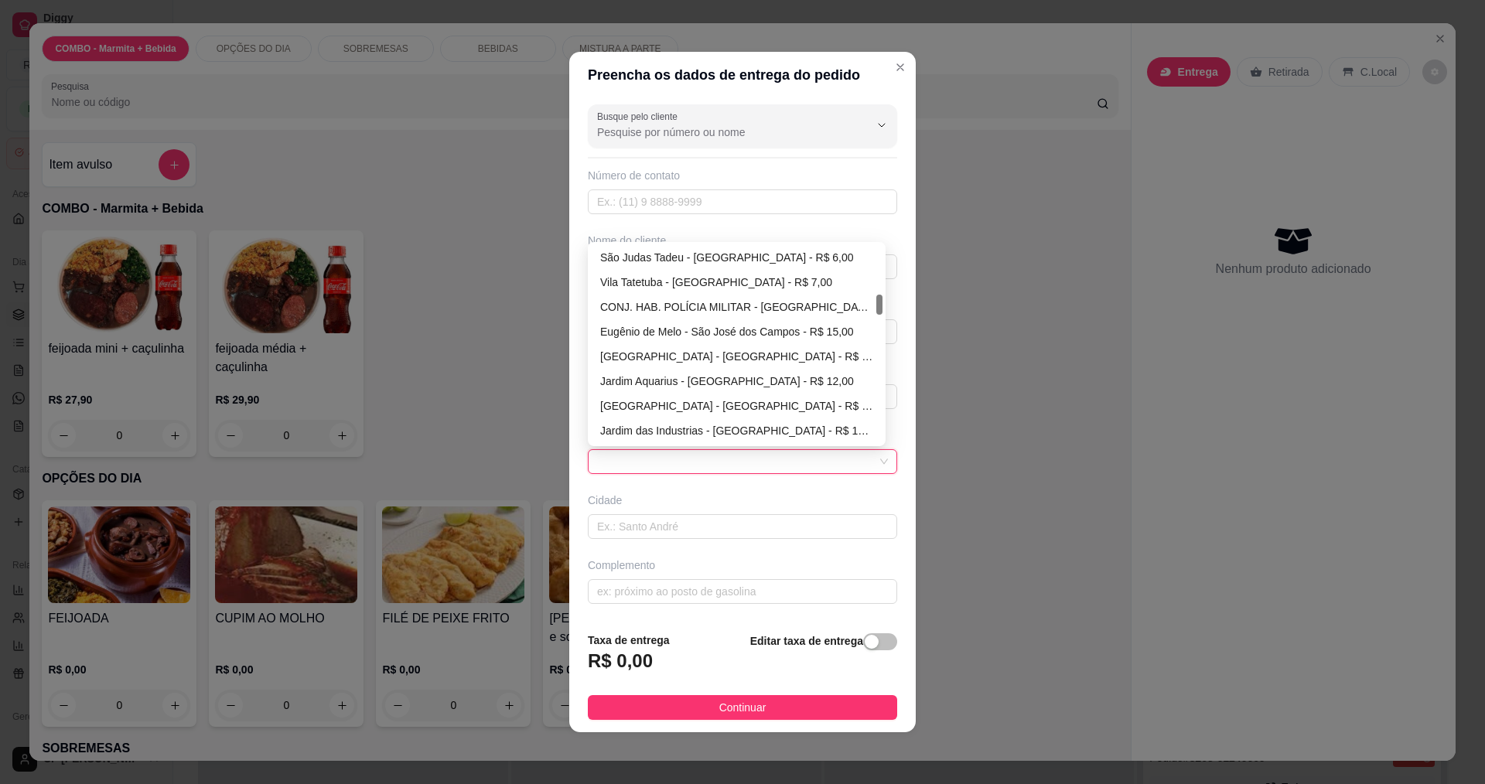
scroll to position [470, 0]
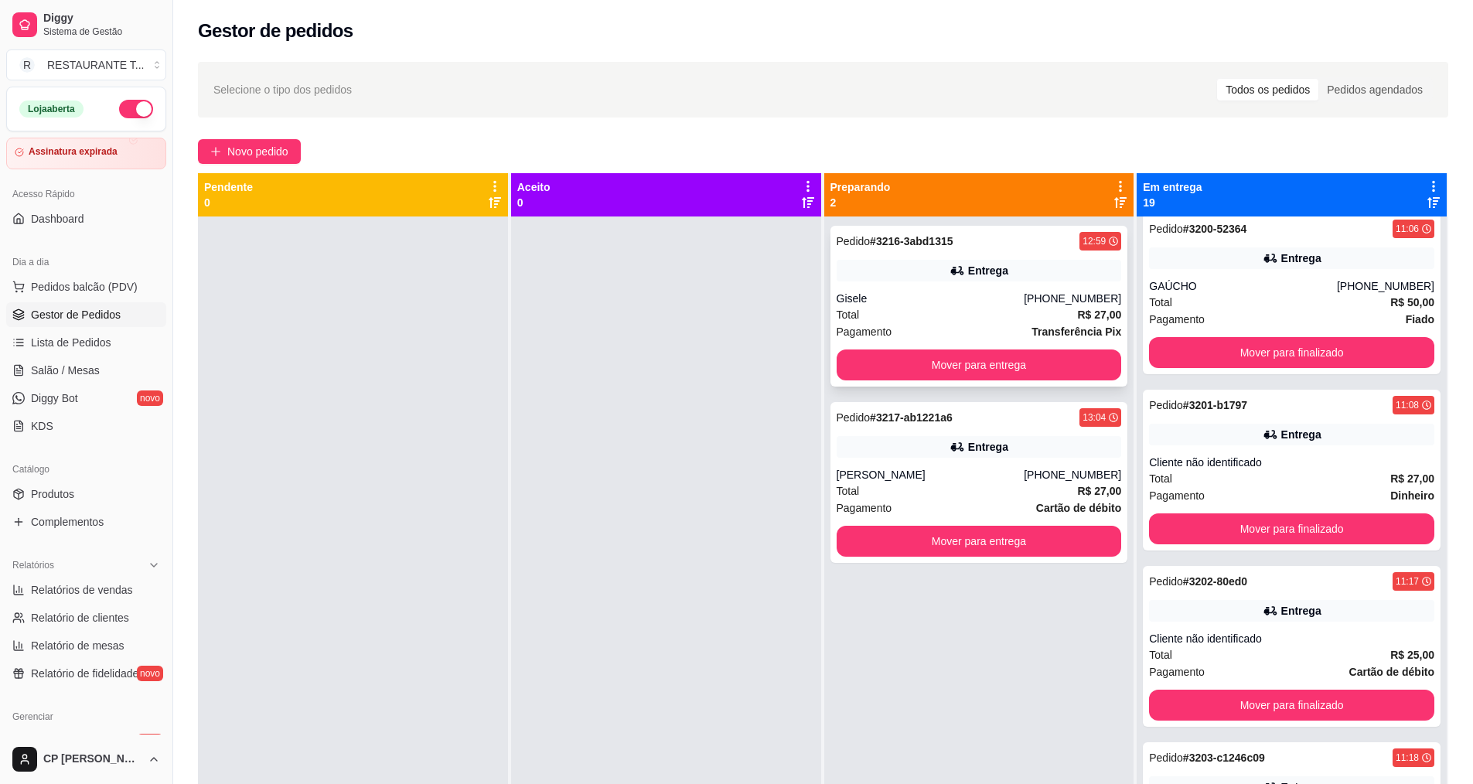
click at [951, 321] on div "Total R$ 27,00" at bounding box center [979, 314] width 285 height 17
drag, startPoint x: 872, startPoint y: 197, endPoint x: 828, endPoint y: 193, distance: 45.0
click at [831, 193] on div "Preparando 2" at bounding box center [861, 194] width 60 height 31
click at [813, 149] on div "Novo pedido" at bounding box center [823, 151] width 1251 height 25
click at [258, 149] on span "Novo pedido" at bounding box center [257, 151] width 61 height 17
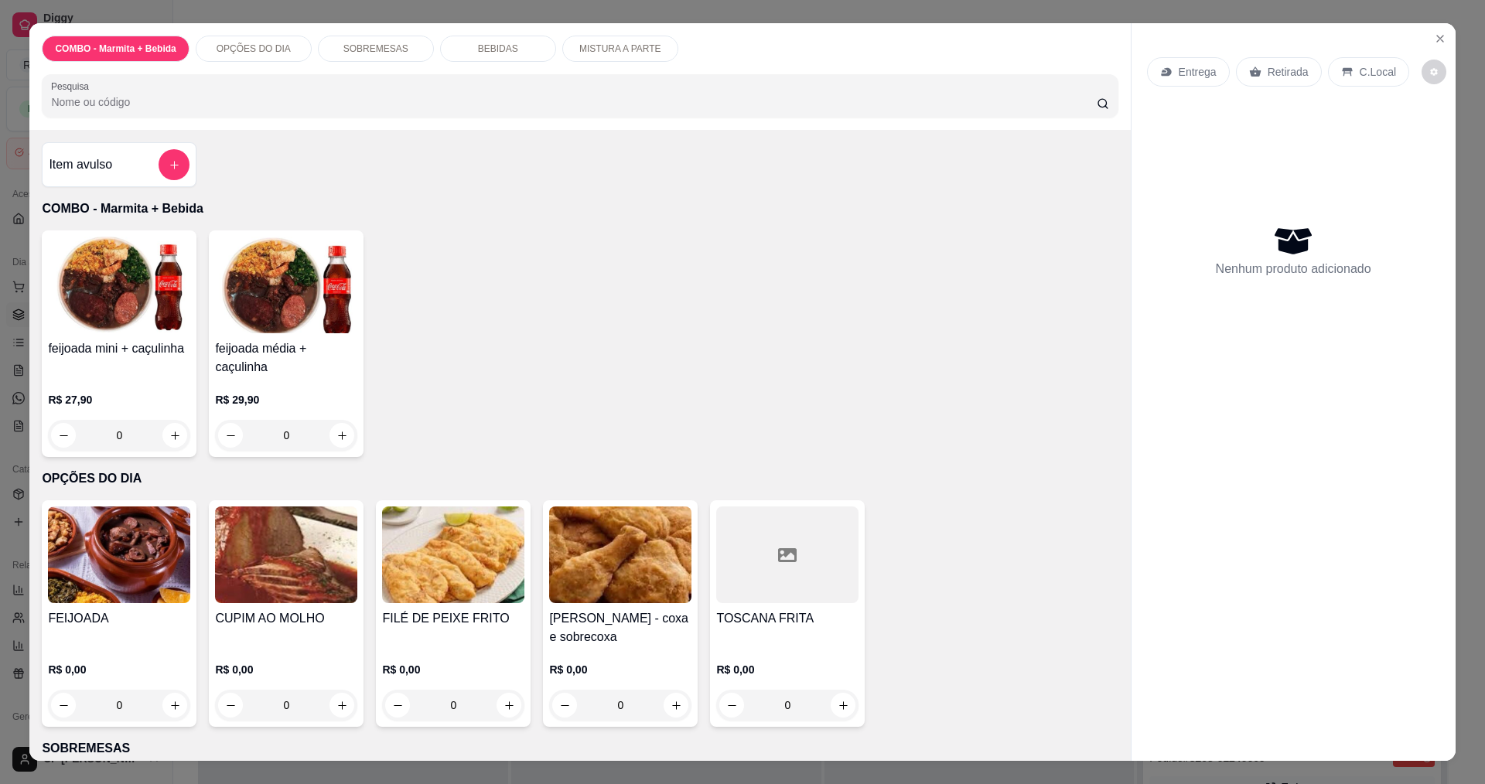
click at [168, 700] on div "0" at bounding box center [119, 705] width 142 height 31
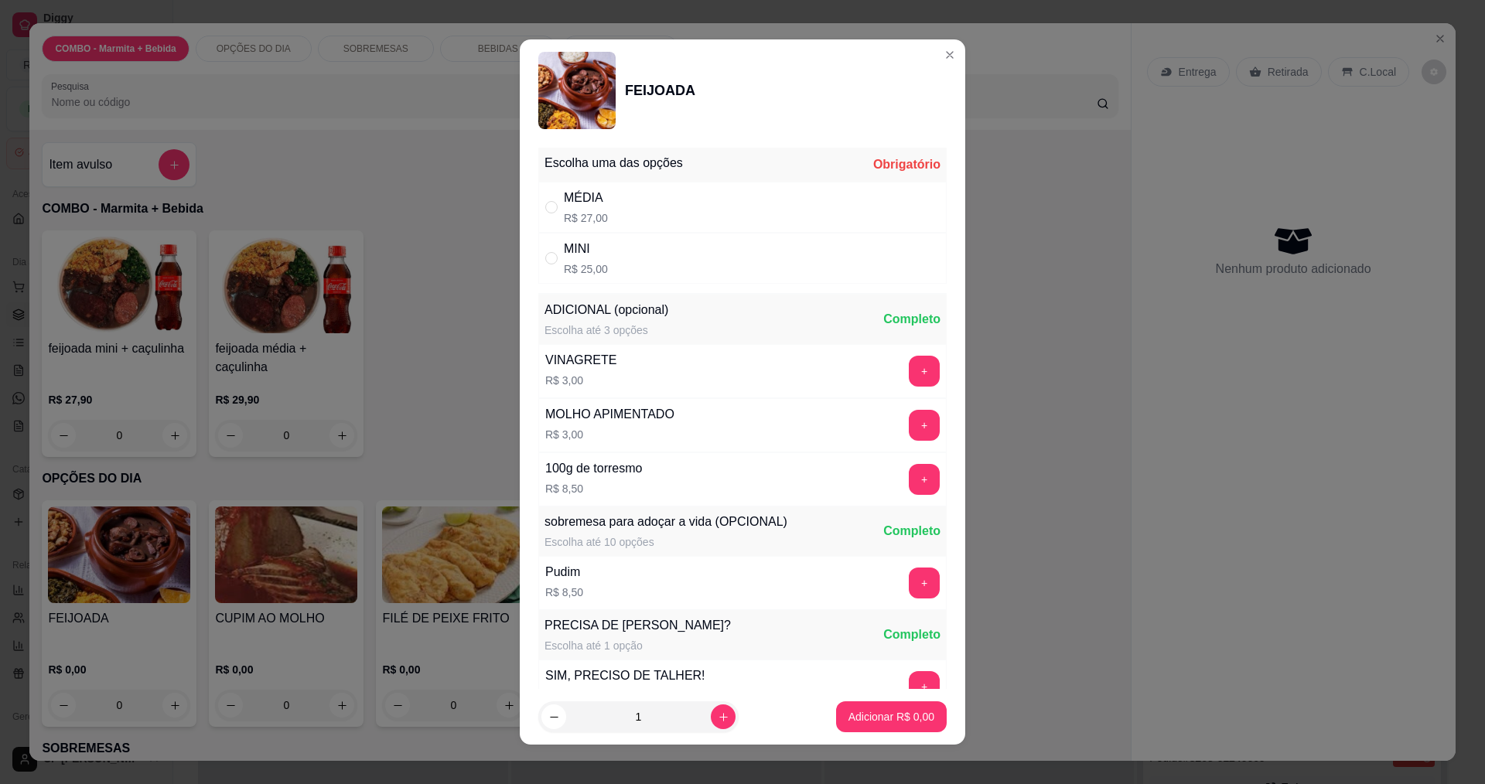
click at [585, 205] on div "MÉDIA" at bounding box center [586, 198] width 44 height 19
radio input "true"
click at [718, 719] on icon "increase-product-quantity" at bounding box center [724, 718] width 12 height 12
type input "2"
click at [873, 714] on p "Adicionar R$ 54,00" at bounding box center [888, 716] width 92 height 15
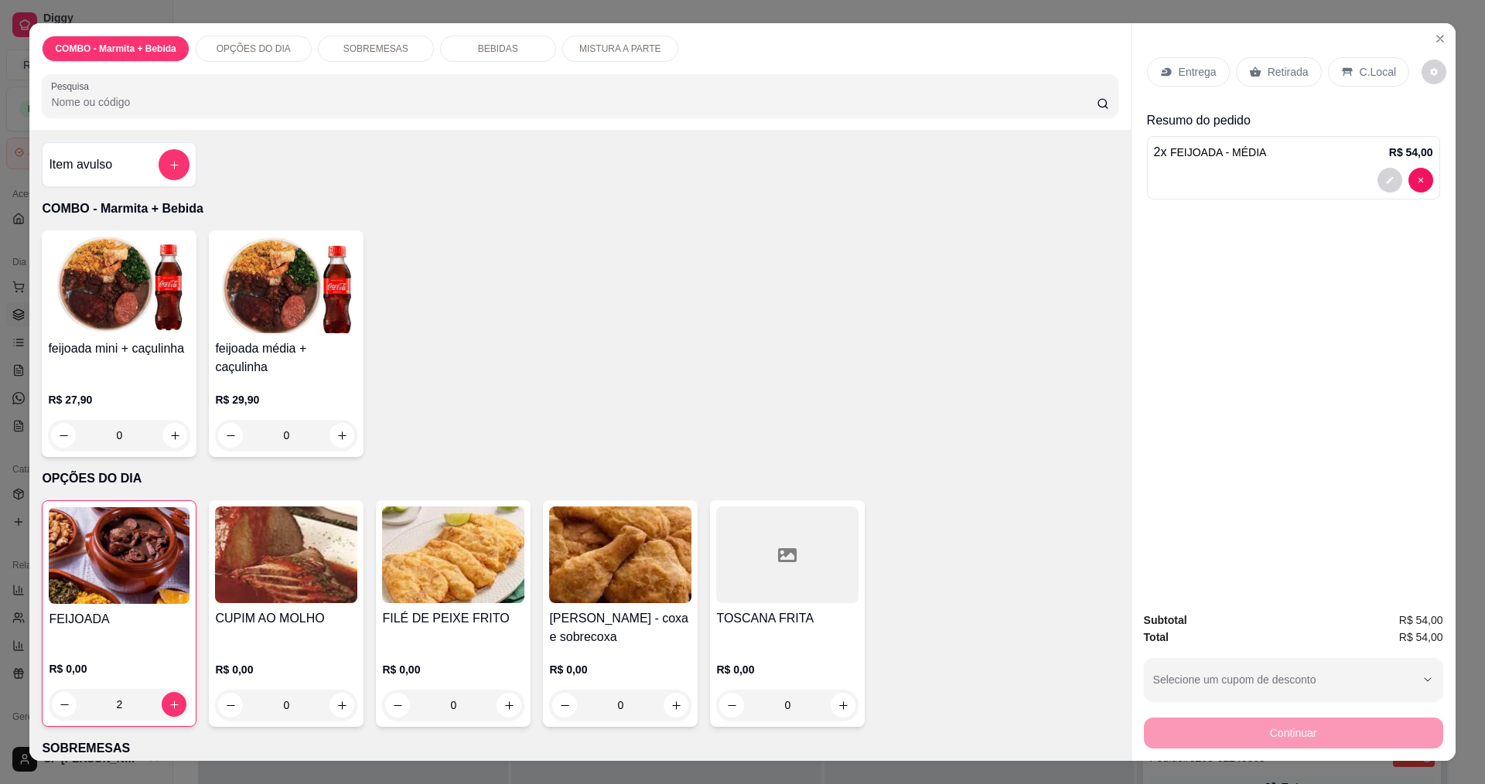
type input "2"
click at [1183, 73] on p "Entrega" at bounding box center [1198, 71] width 38 height 15
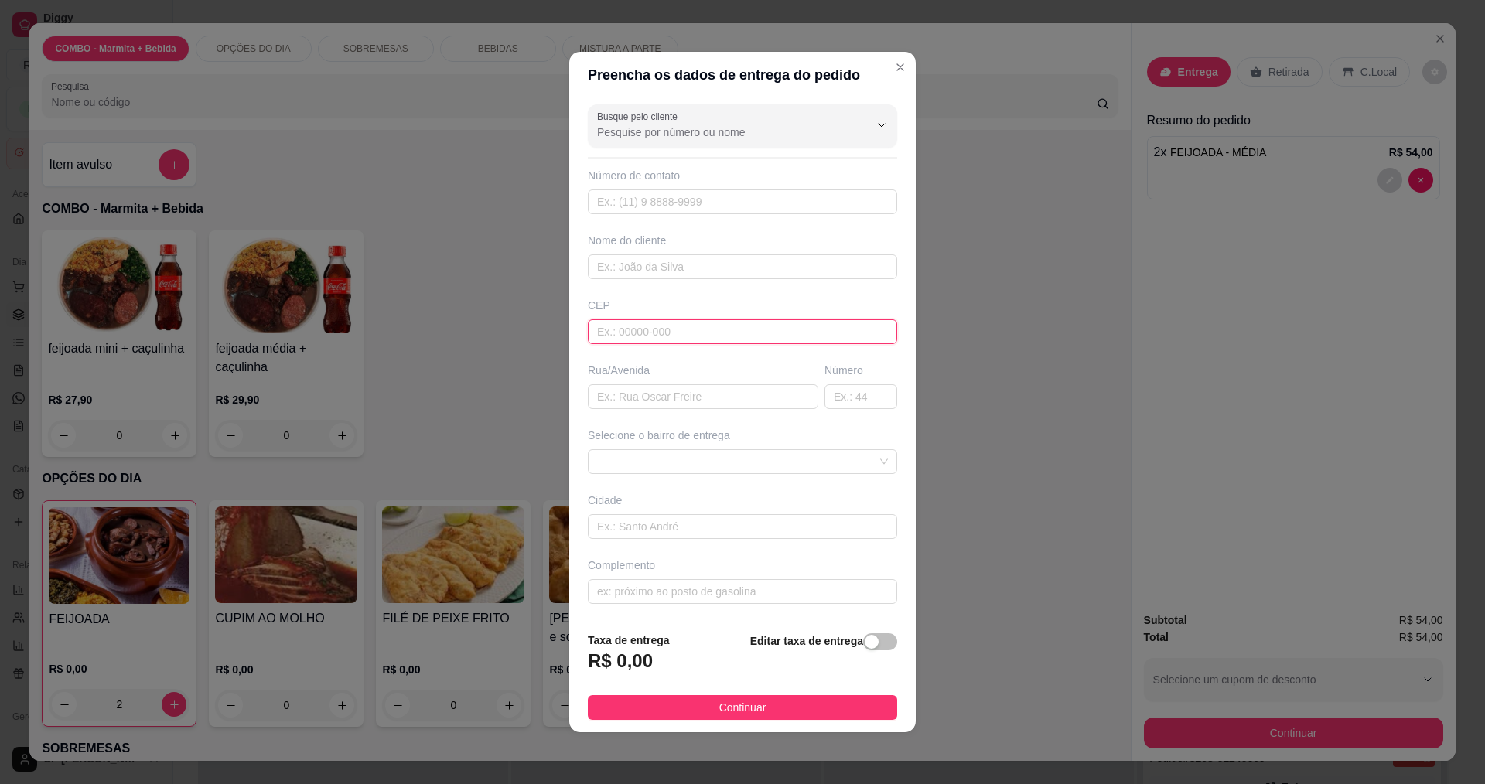
click at [681, 335] on input "text" at bounding box center [742, 331] width 309 height 25
type input "12240220"
type input "Rua [PERSON_NAME]"
type input "12240220"
click at [868, 398] on input "text" at bounding box center [860, 396] width 73 height 25
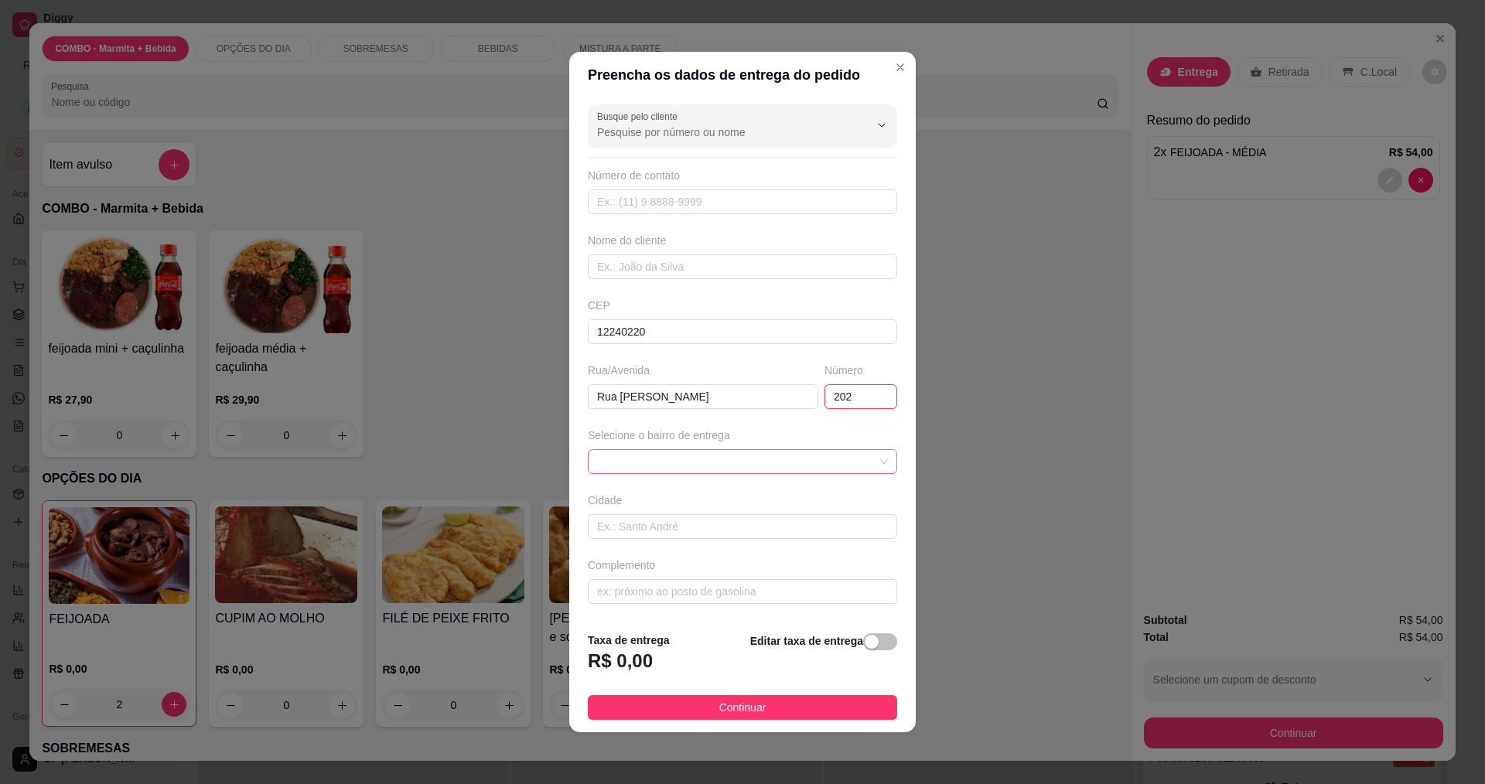
click at [783, 460] on span at bounding box center [742, 461] width 291 height 23
type input "202"
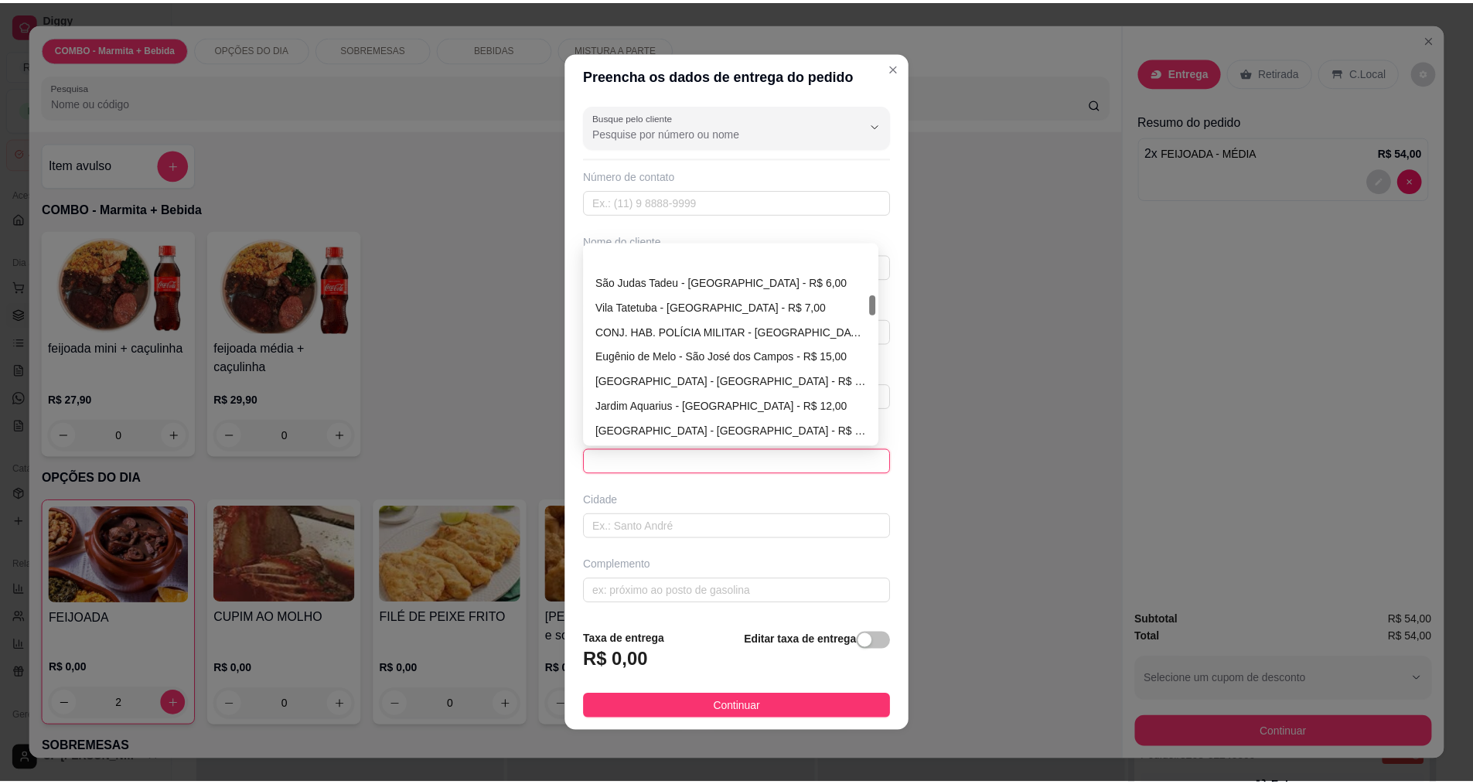
scroll to position [470, 0]
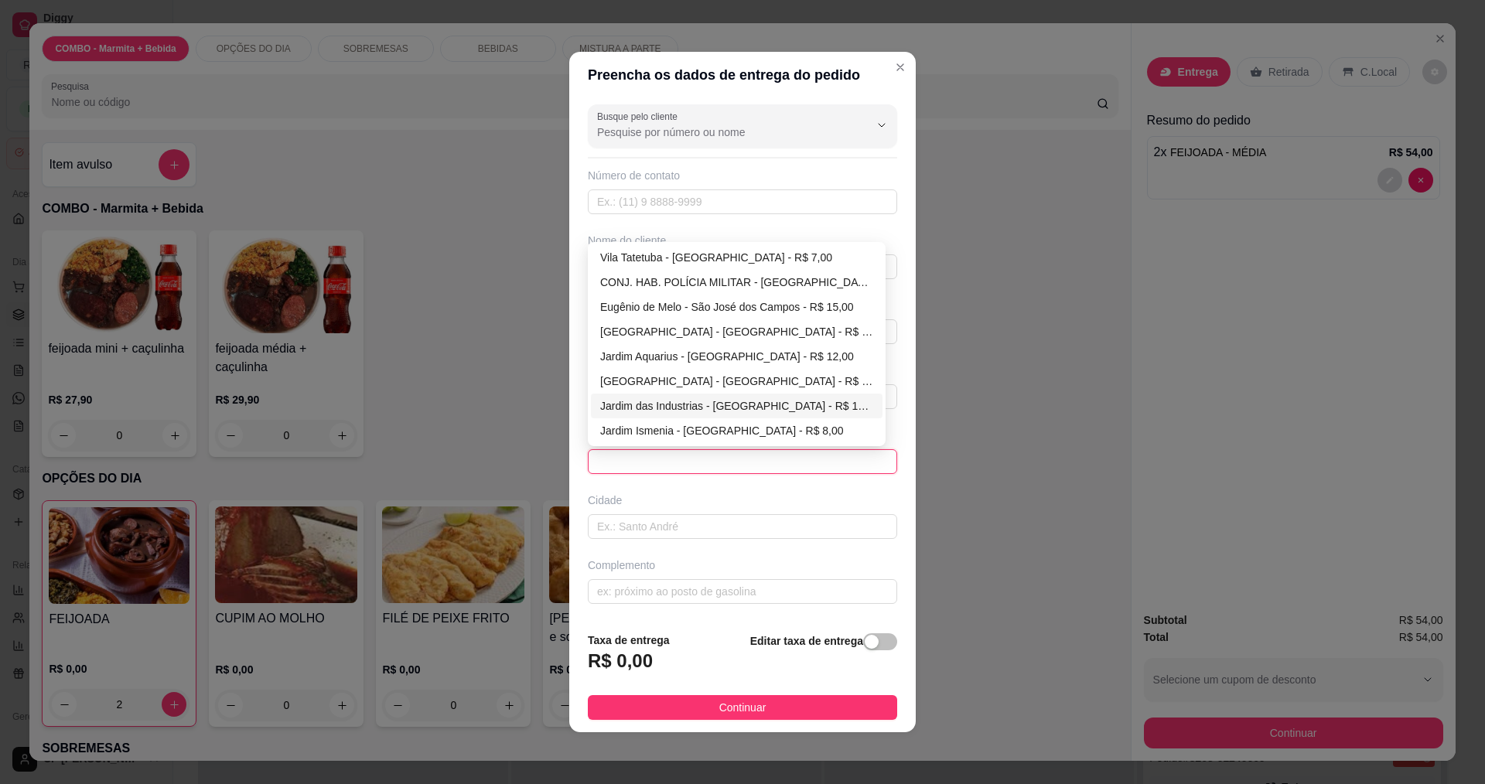
type input "[GEOGRAPHIC_DATA]"
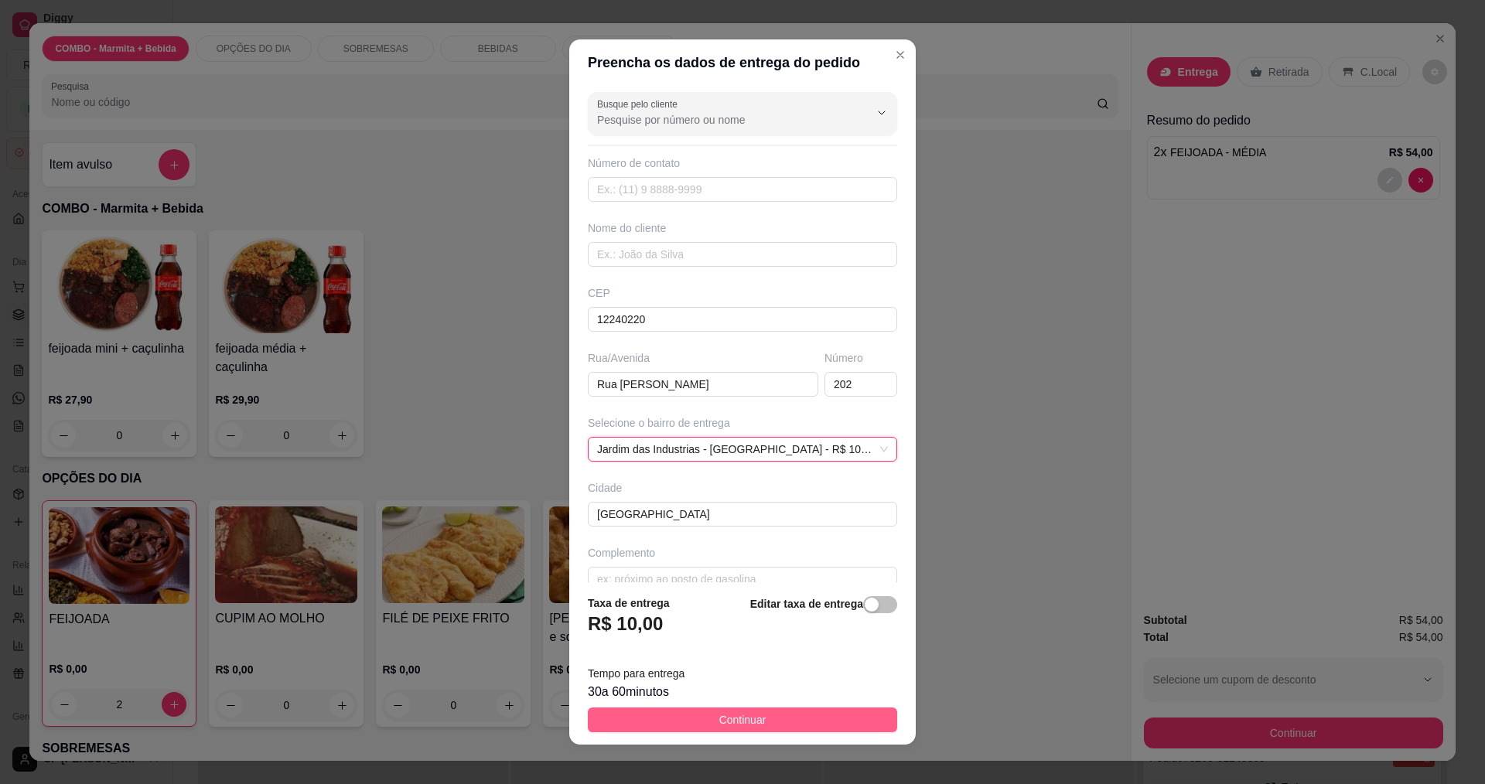
click at [752, 732] on button "Continuar" at bounding box center [742, 720] width 309 height 25
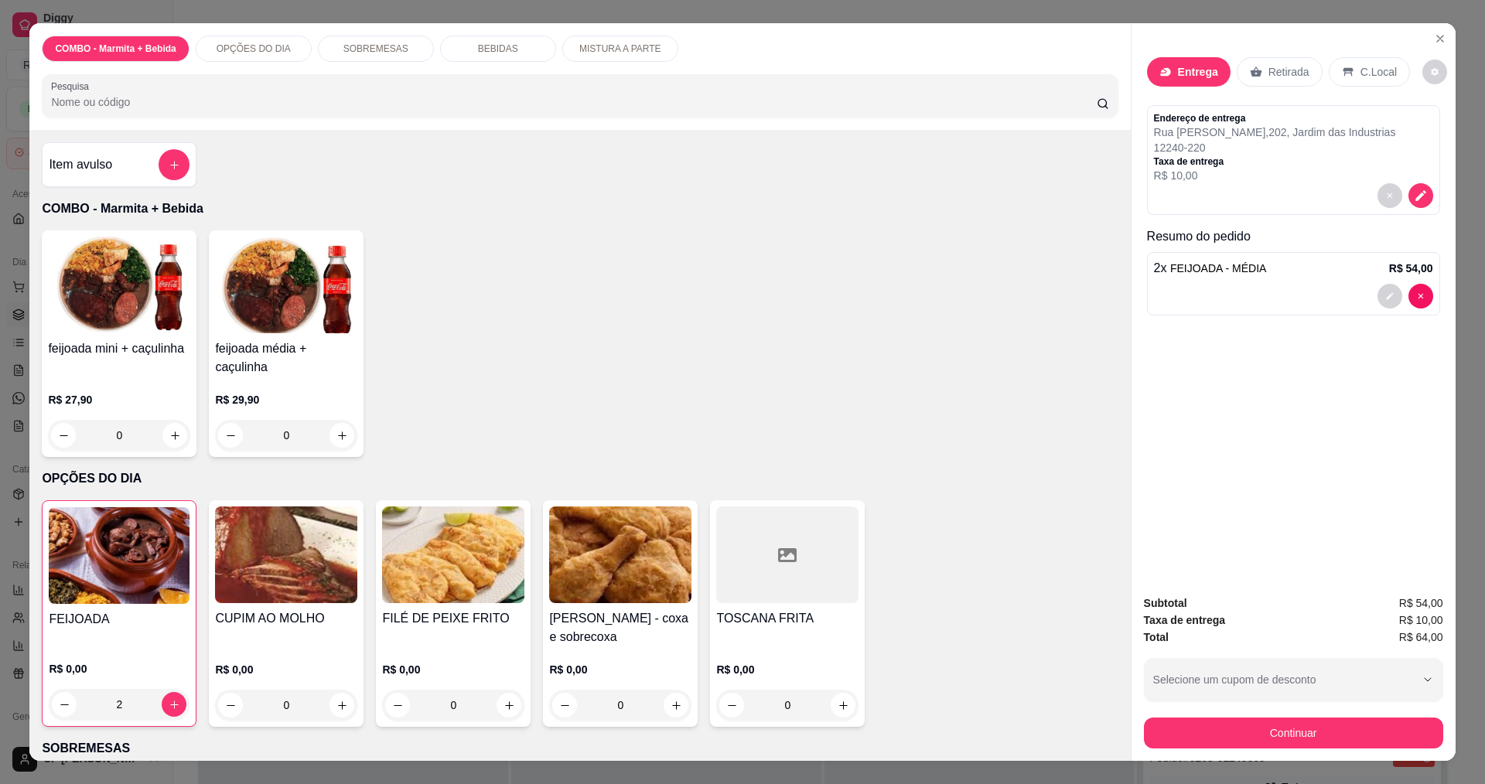
click at [1207, 729] on button "Continuar" at bounding box center [1293, 733] width 299 height 31
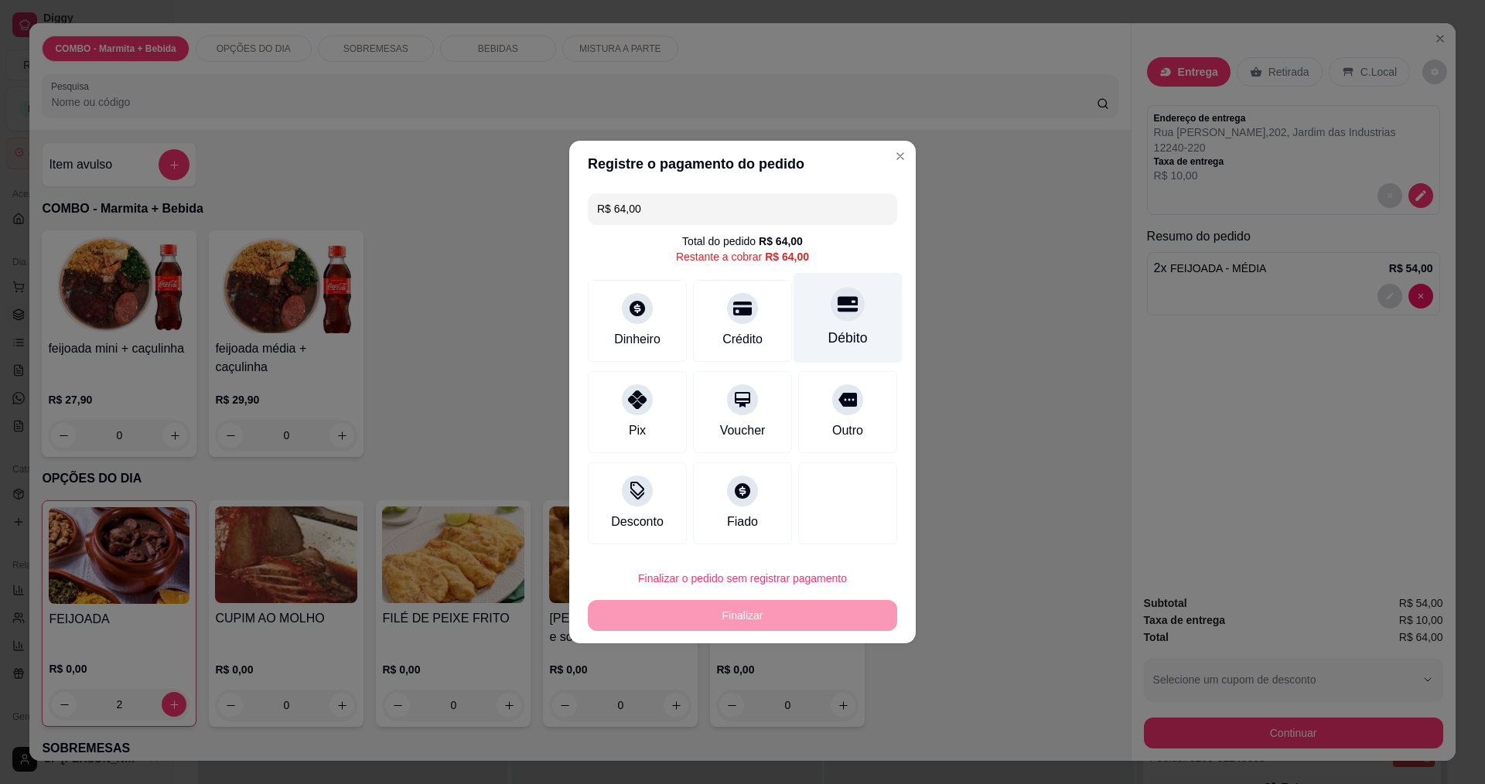
click at [838, 311] on icon at bounding box center [848, 304] width 20 height 20
type input "R$ 0,00"
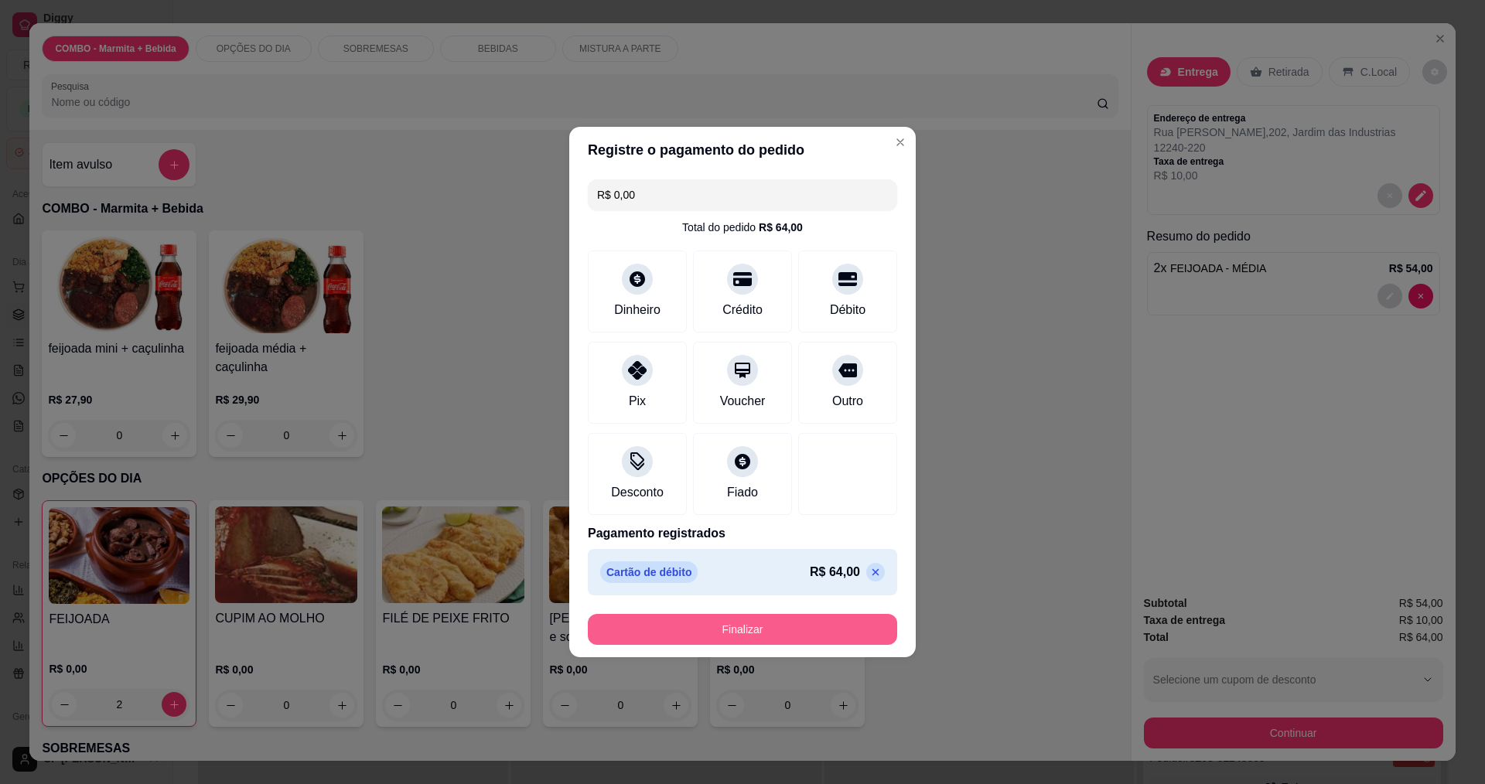
click at [773, 627] on button "Finalizar" at bounding box center [742, 629] width 309 height 31
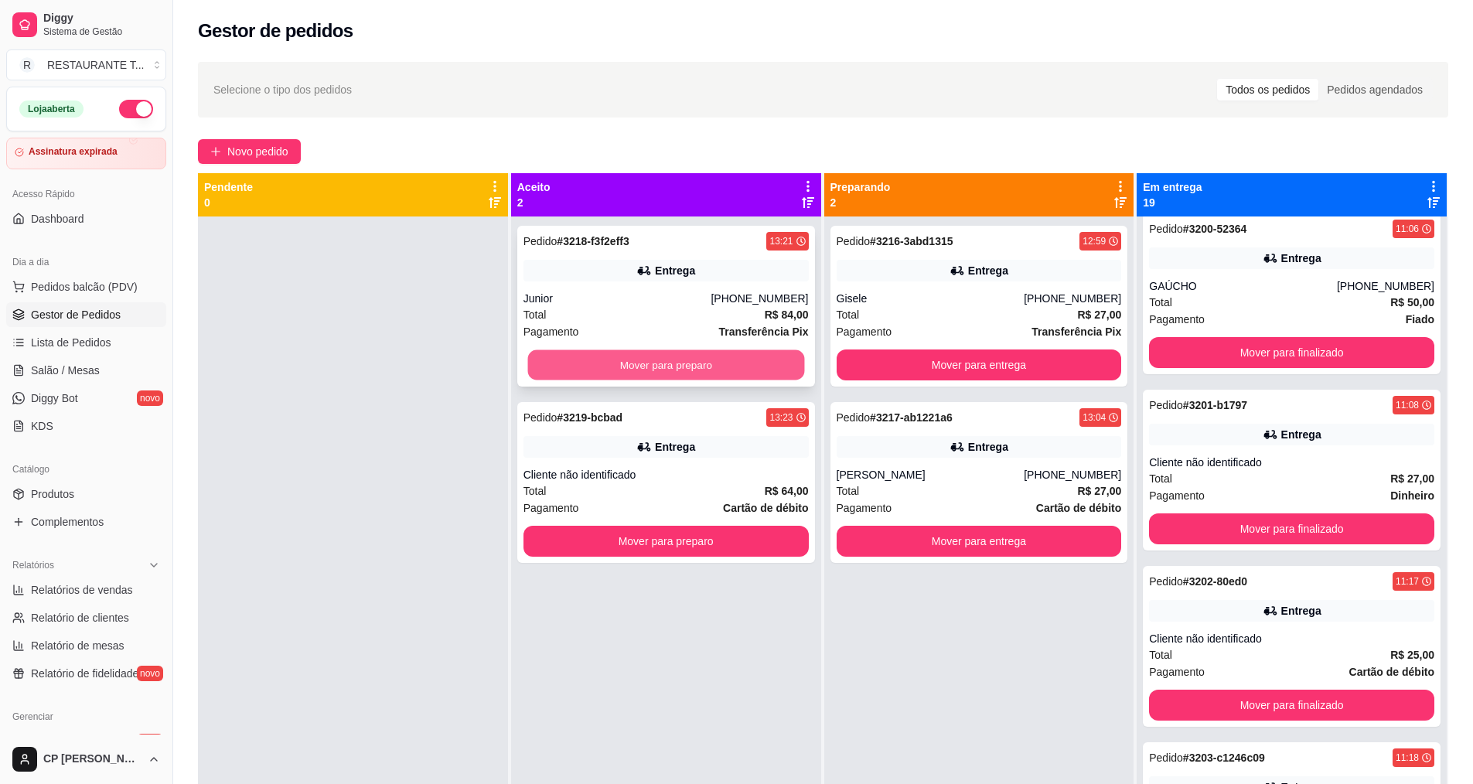
click at [657, 360] on button "Mover para preparo" at bounding box center [665, 365] width 277 height 30
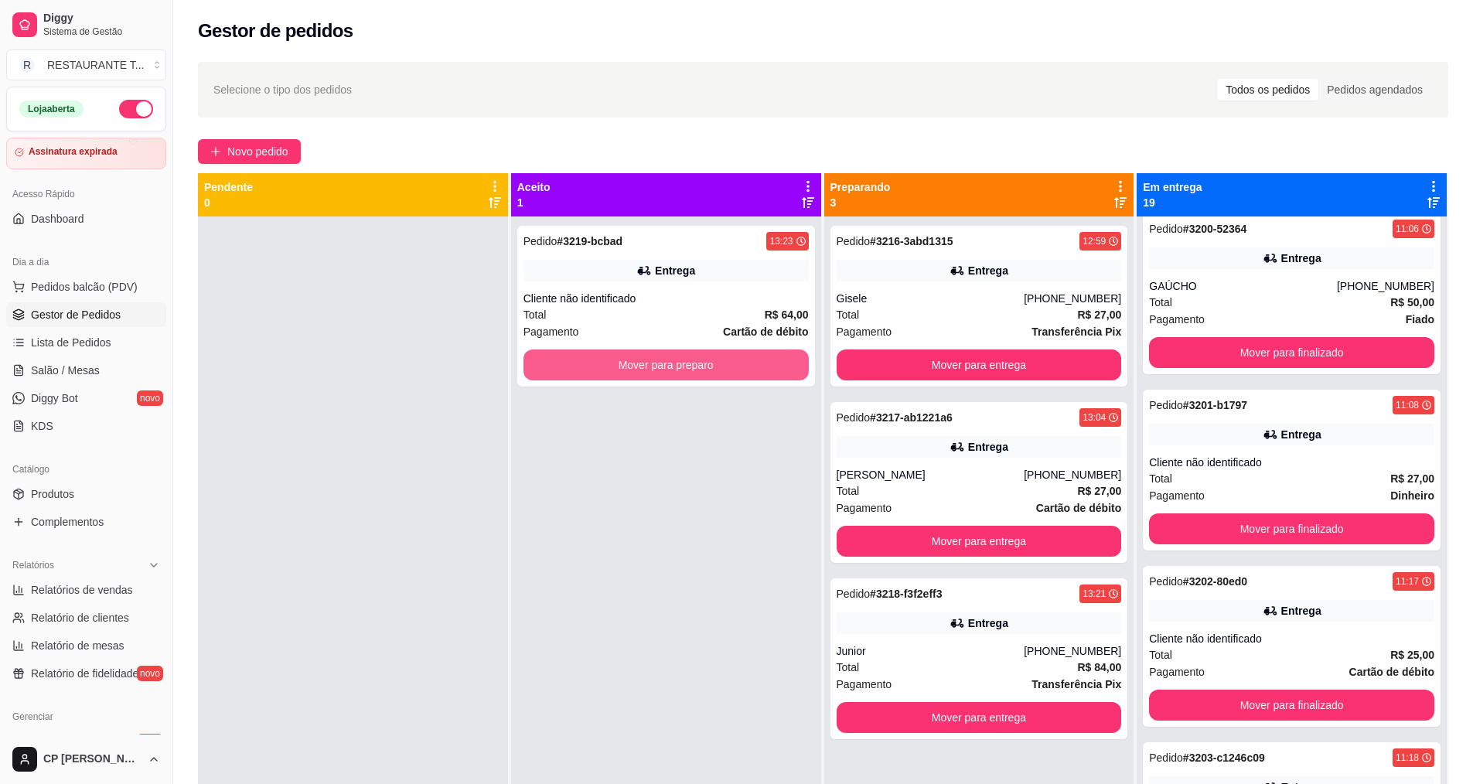
click at [657, 360] on button "Mover para preparo" at bounding box center [666, 365] width 285 height 31
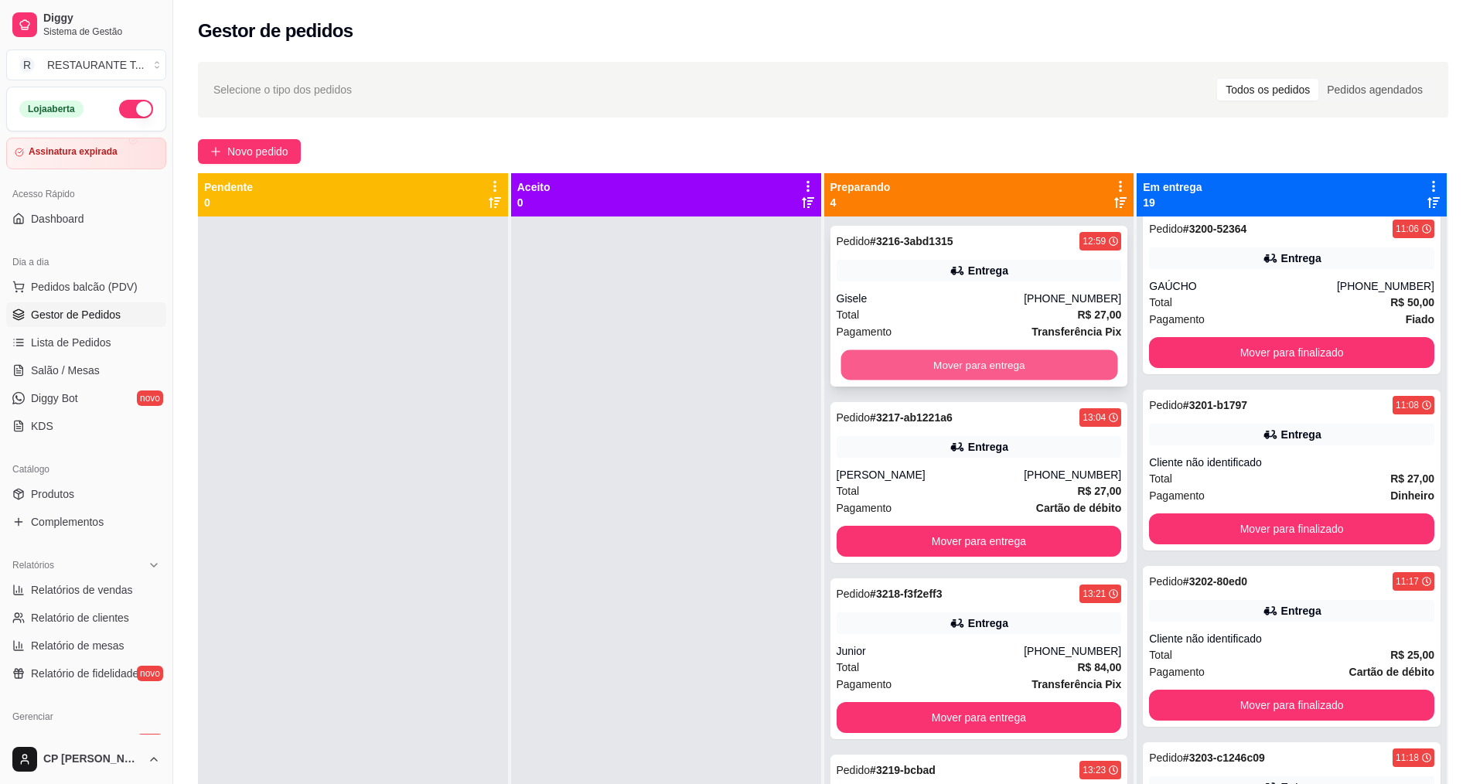
click at [979, 368] on button "Mover para entrega" at bounding box center [979, 365] width 277 height 30
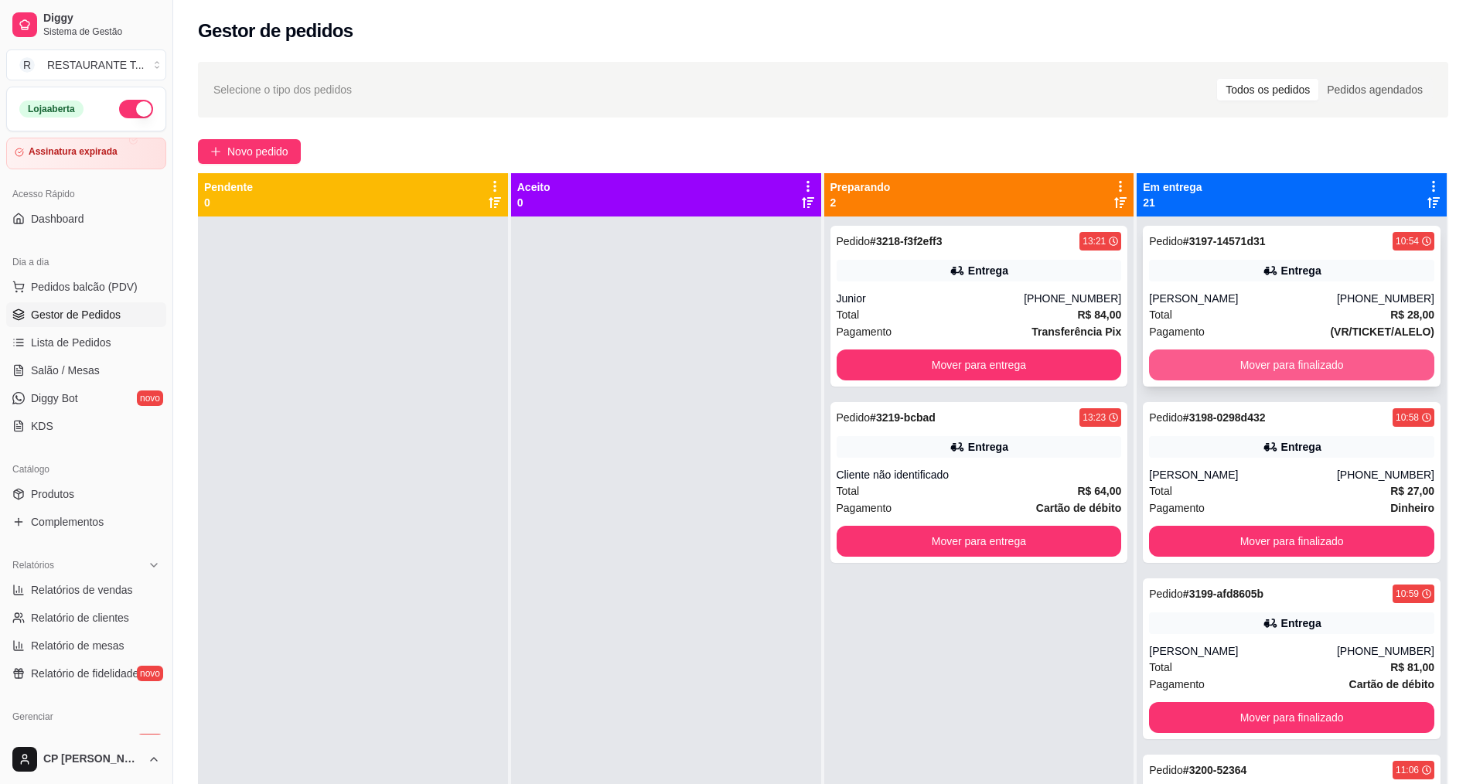
click at [1293, 365] on button "Mover para finalizado" at bounding box center [1291, 365] width 285 height 31
click at [1293, 365] on button "Mover para finalizado" at bounding box center [1292, 365] width 277 height 30
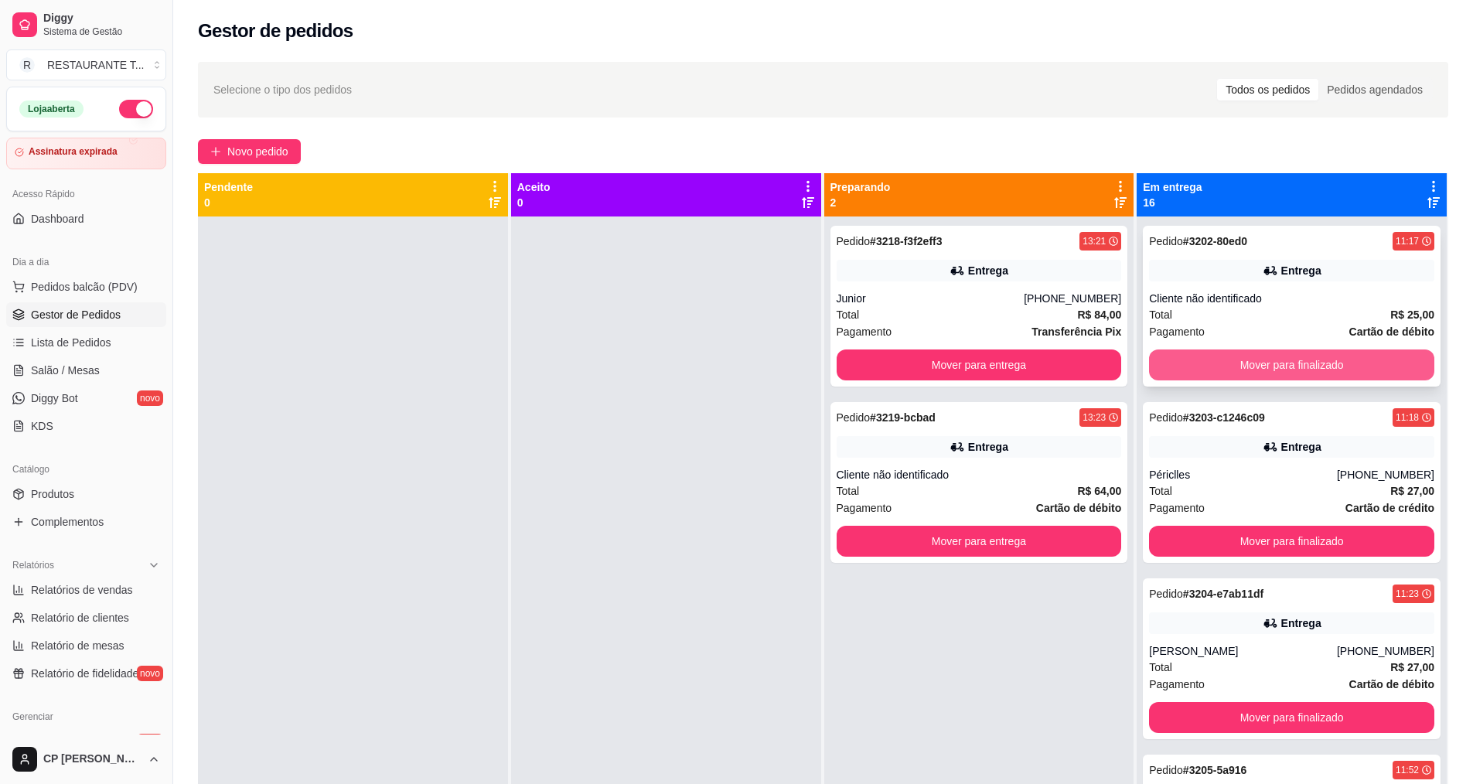
click at [1293, 366] on button "Mover para finalizado" at bounding box center [1291, 365] width 285 height 31
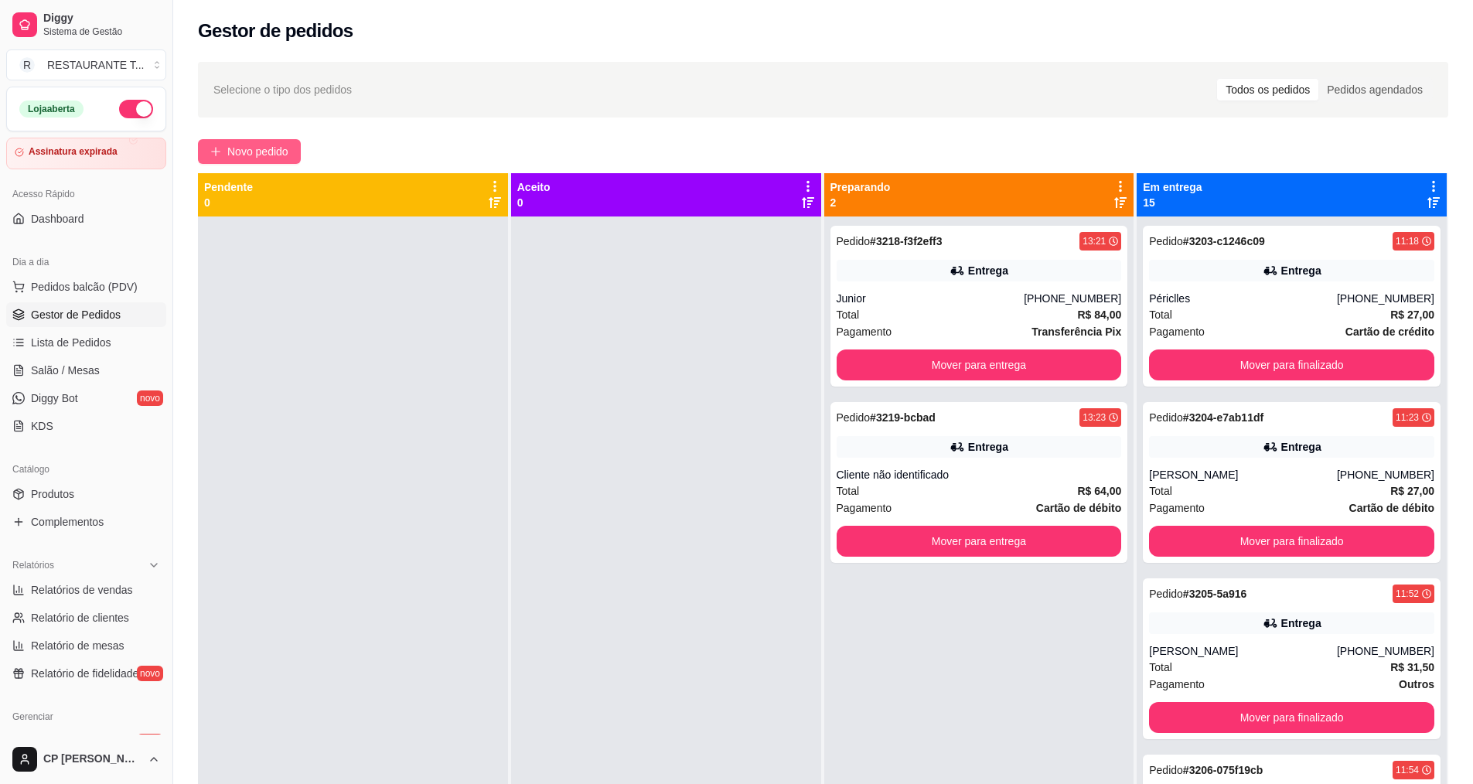
click at [254, 160] on button "Novo pedido" at bounding box center [249, 151] width 103 height 25
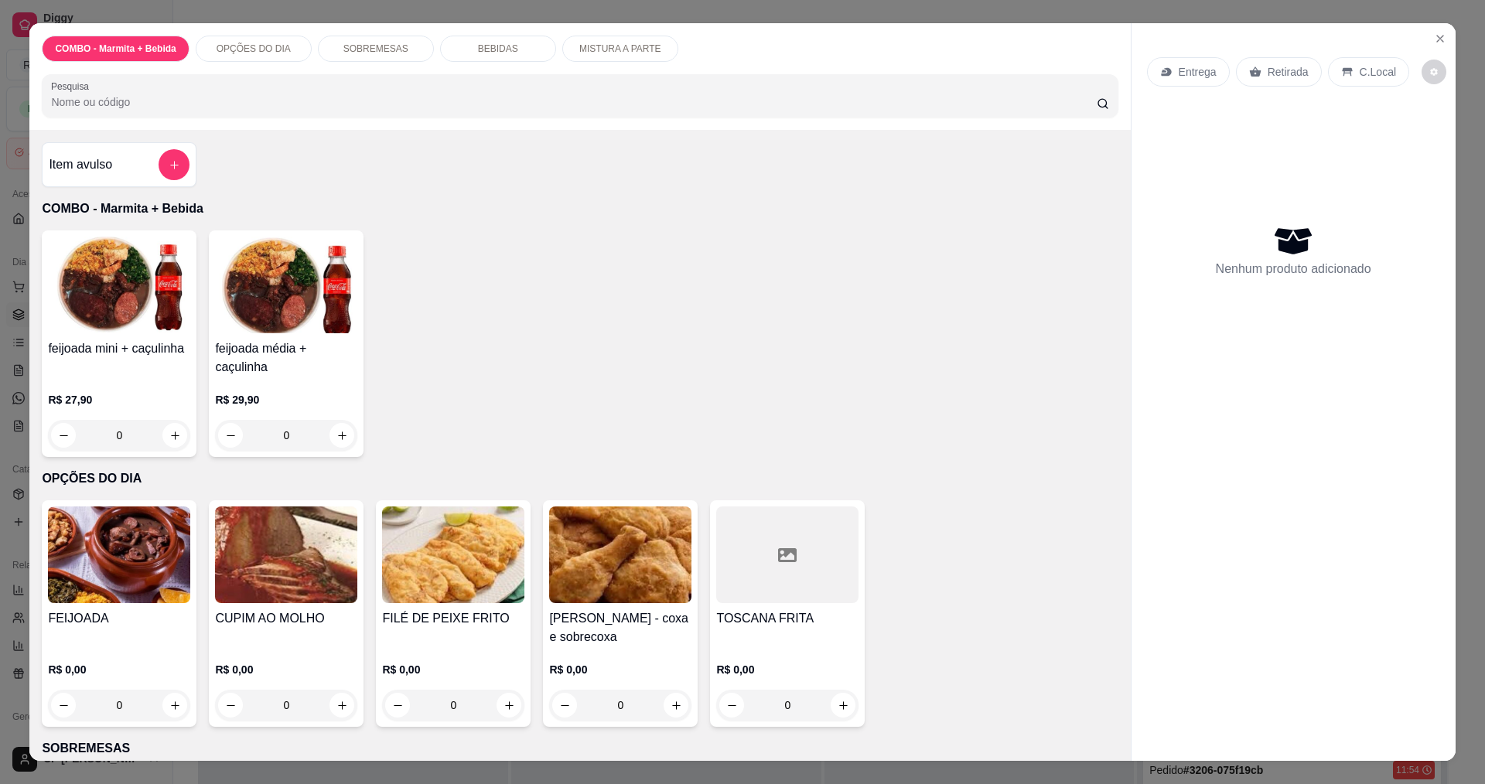
click at [334, 692] on div "0" at bounding box center [286, 705] width 142 height 31
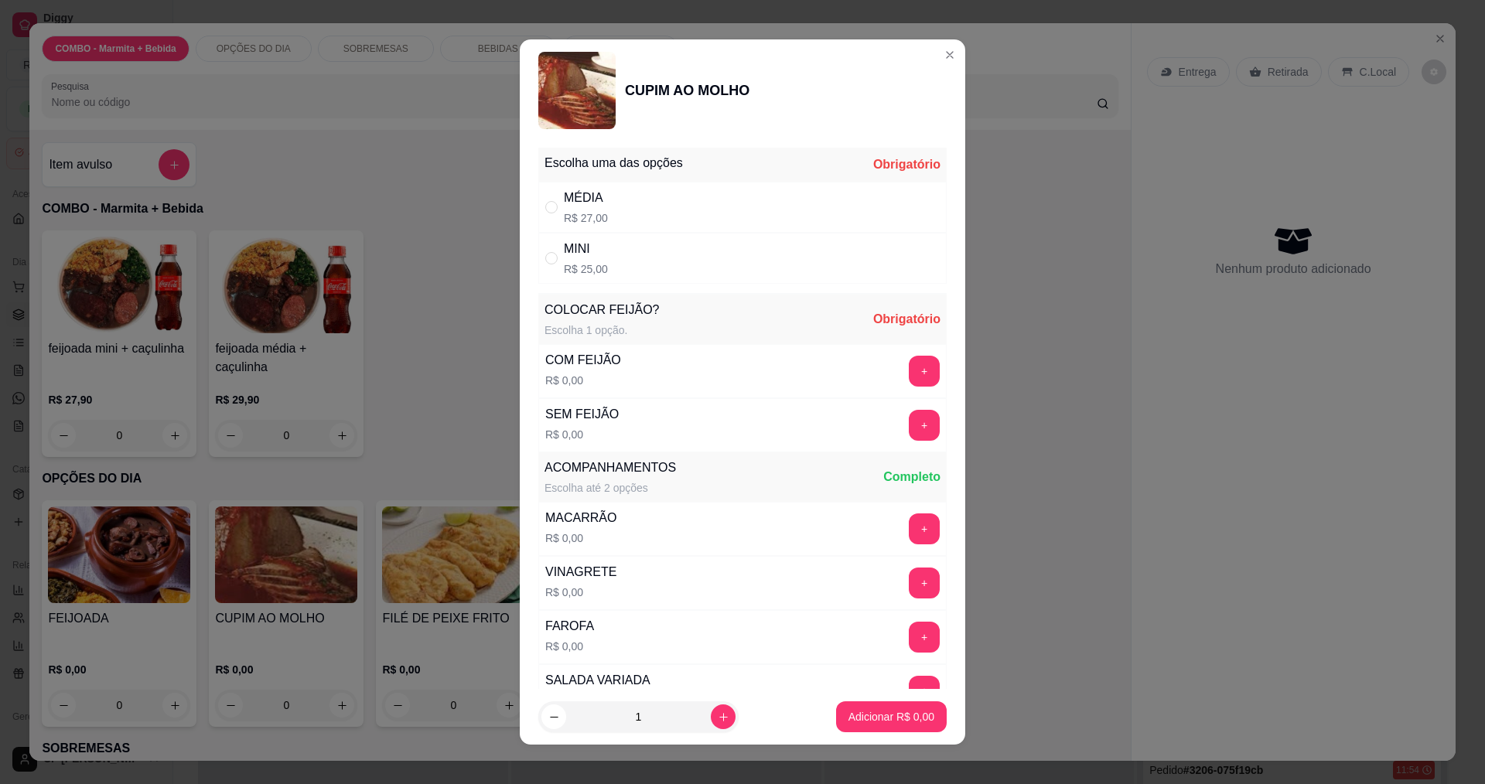
click at [569, 192] on div "MÉDIA" at bounding box center [586, 198] width 44 height 19
radio input "true"
click at [909, 371] on button "+" at bounding box center [924, 371] width 31 height 31
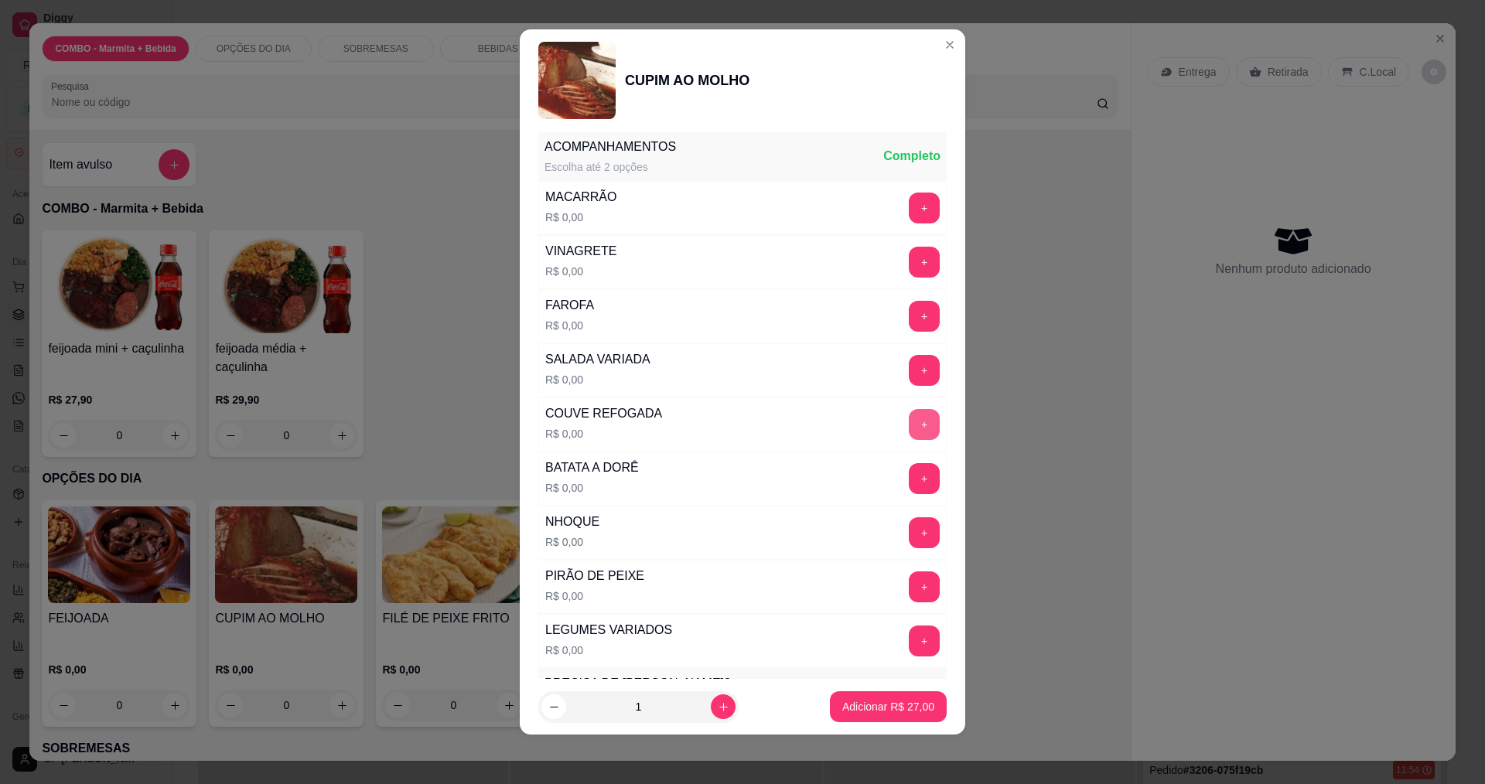
click at [909, 428] on button "+" at bounding box center [924, 424] width 31 height 31
click at [910, 309] on button "+" at bounding box center [925, 316] width 30 height 30
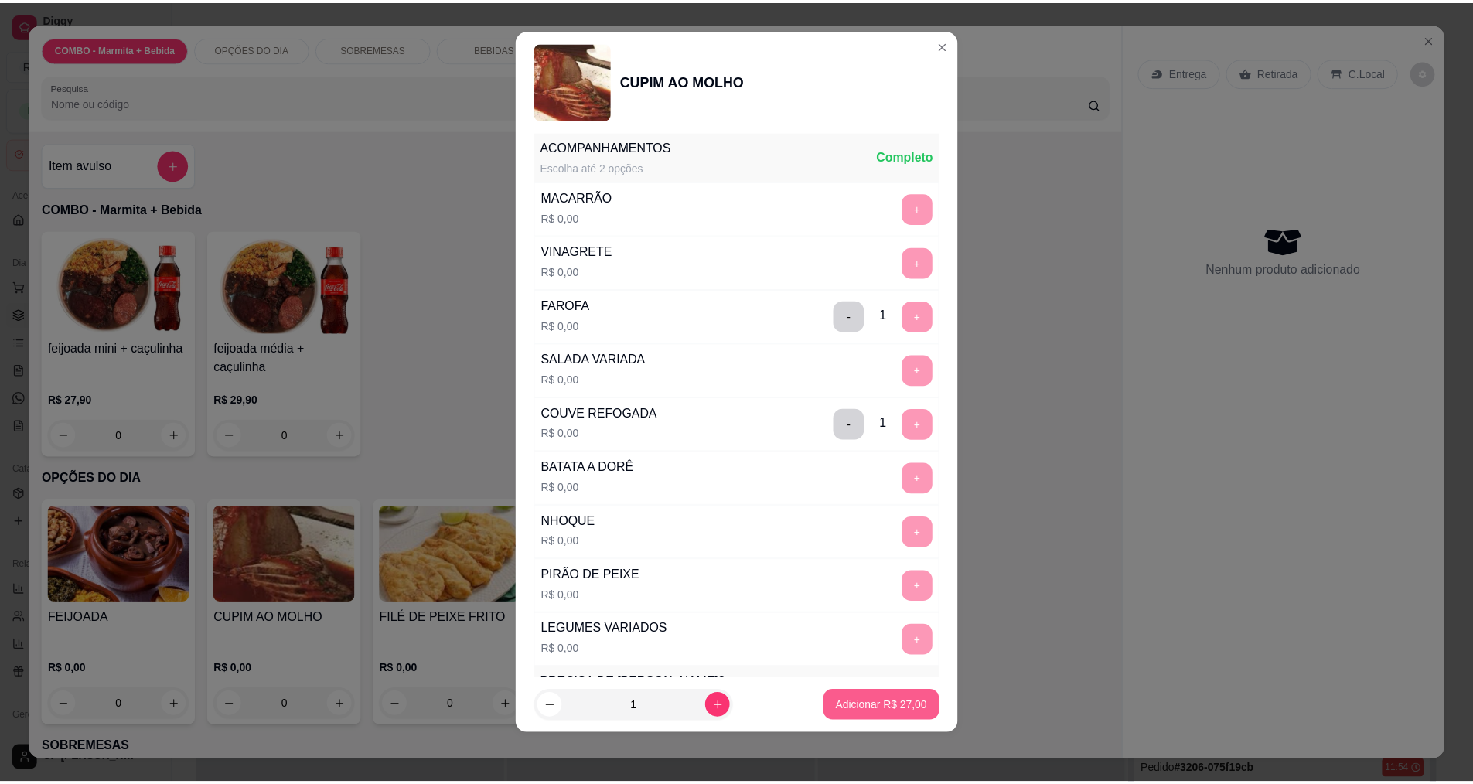
scroll to position [677, 0]
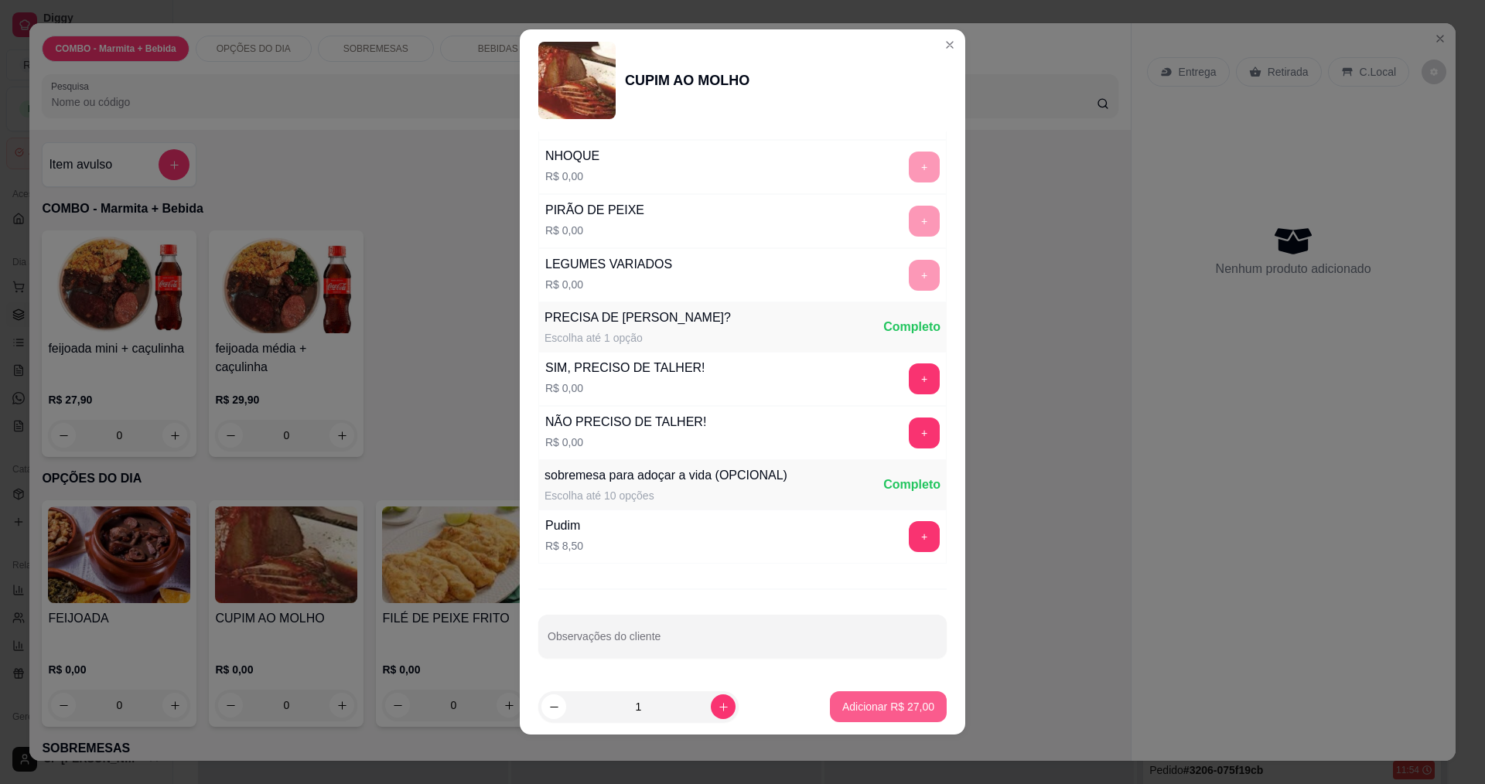
click at [862, 704] on p "Adicionar R$ 27,00" at bounding box center [888, 706] width 92 height 15
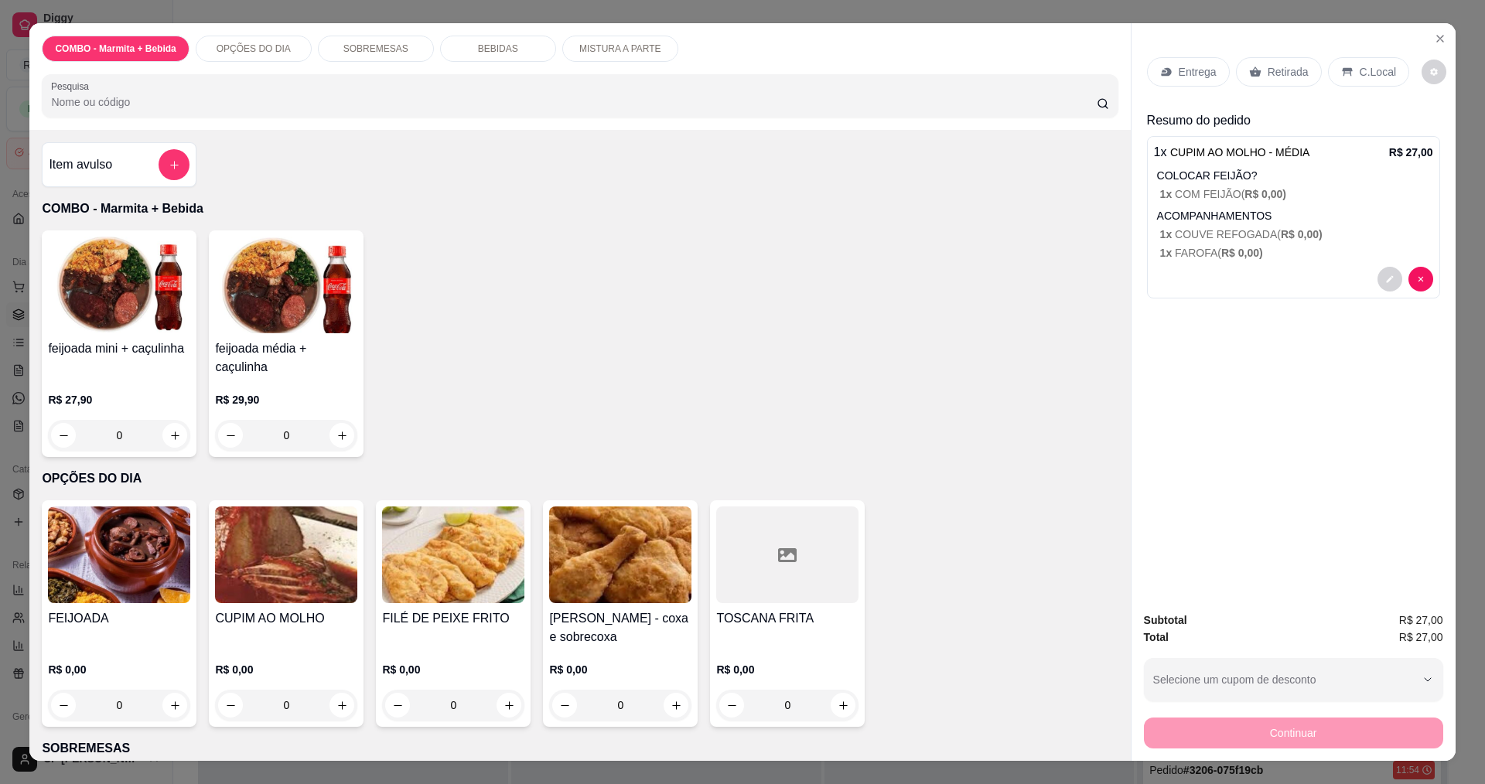
click at [1186, 70] on p "Entrega" at bounding box center [1198, 71] width 38 height 15
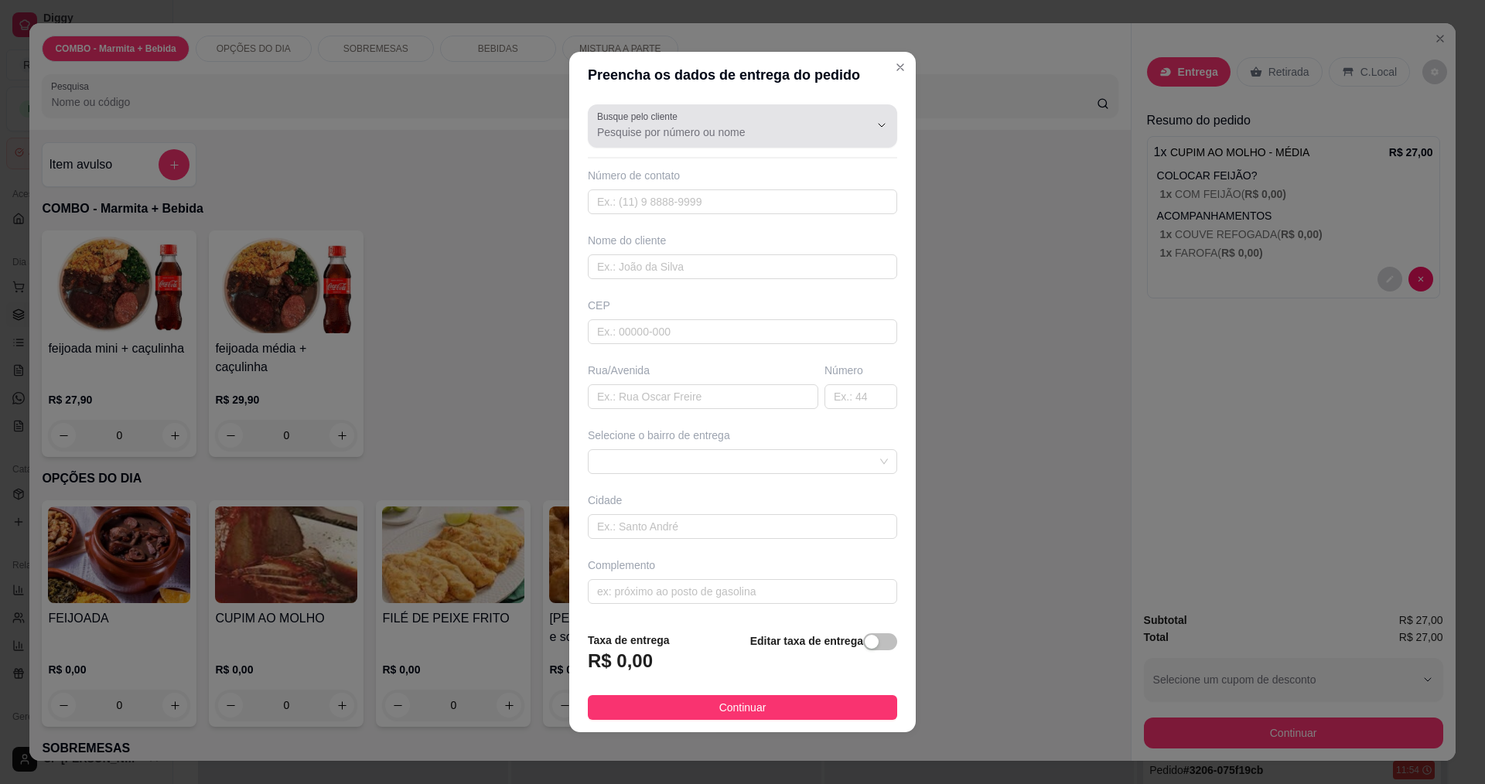
click at [672, 118] on label "Busque pelo cliente" at bounding box center [640, 116] width 86 height 13
click at [672, 125] on input "Busque pelo cliente" at bounding box center [720, 132] width 247 height 15
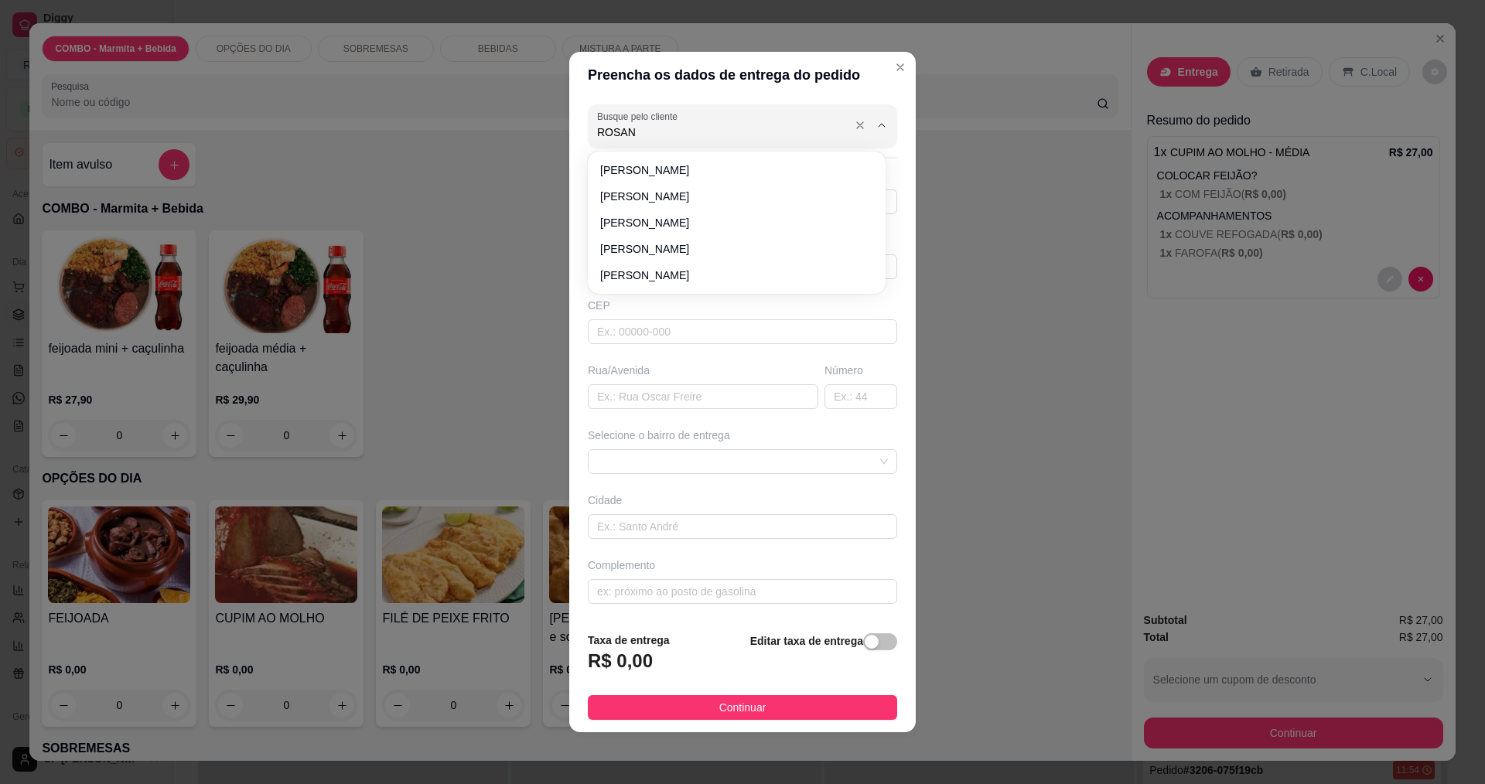
type input "ROSANA"
click at [623, 193] on span "ROSANA" at bounding box center [729, 196] width 258 height 15
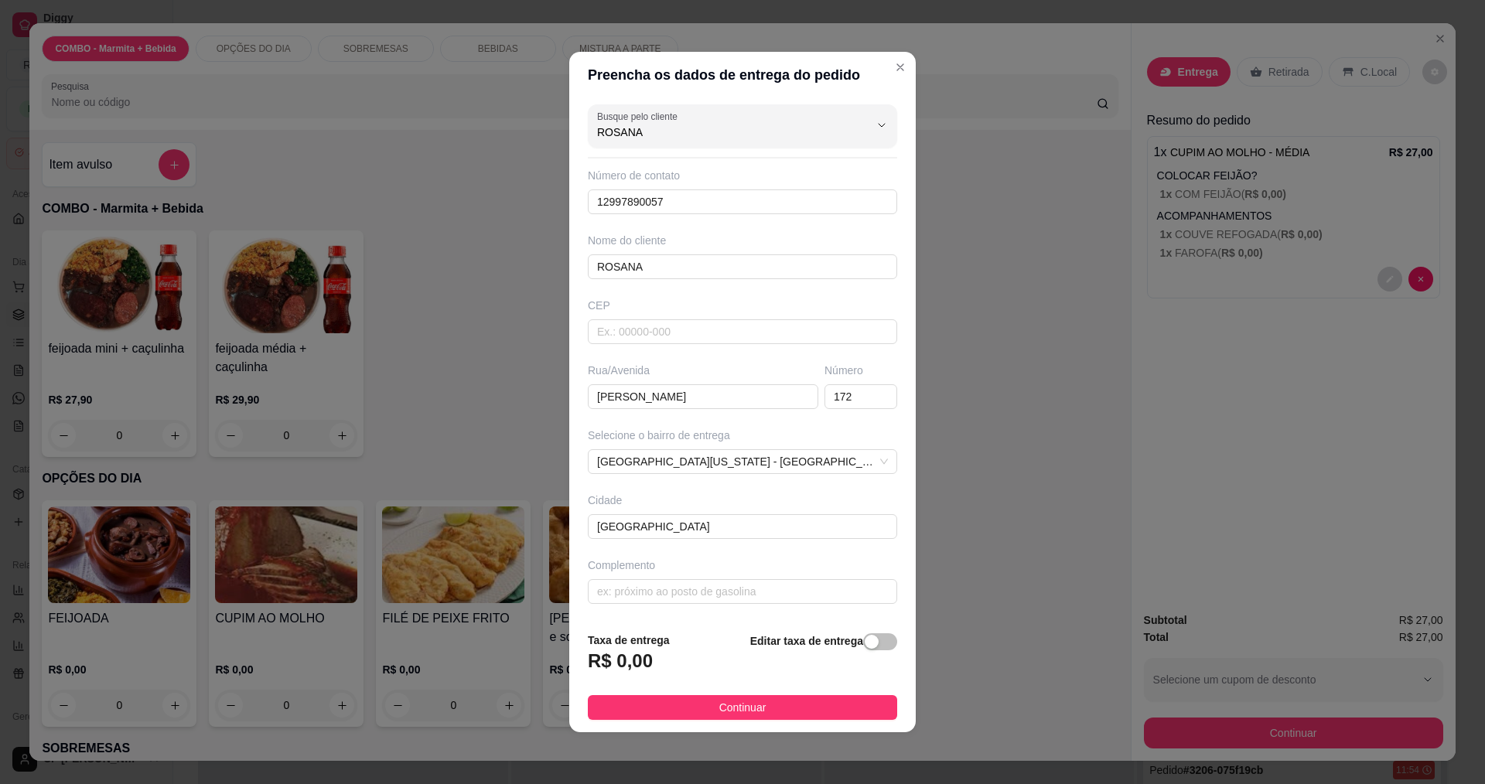
type input "12997890057"
type input "ROSANA"
type input "[PERSON_NAME]"
type input "172"
type input "[GEOGRAPHIC_DATA]"
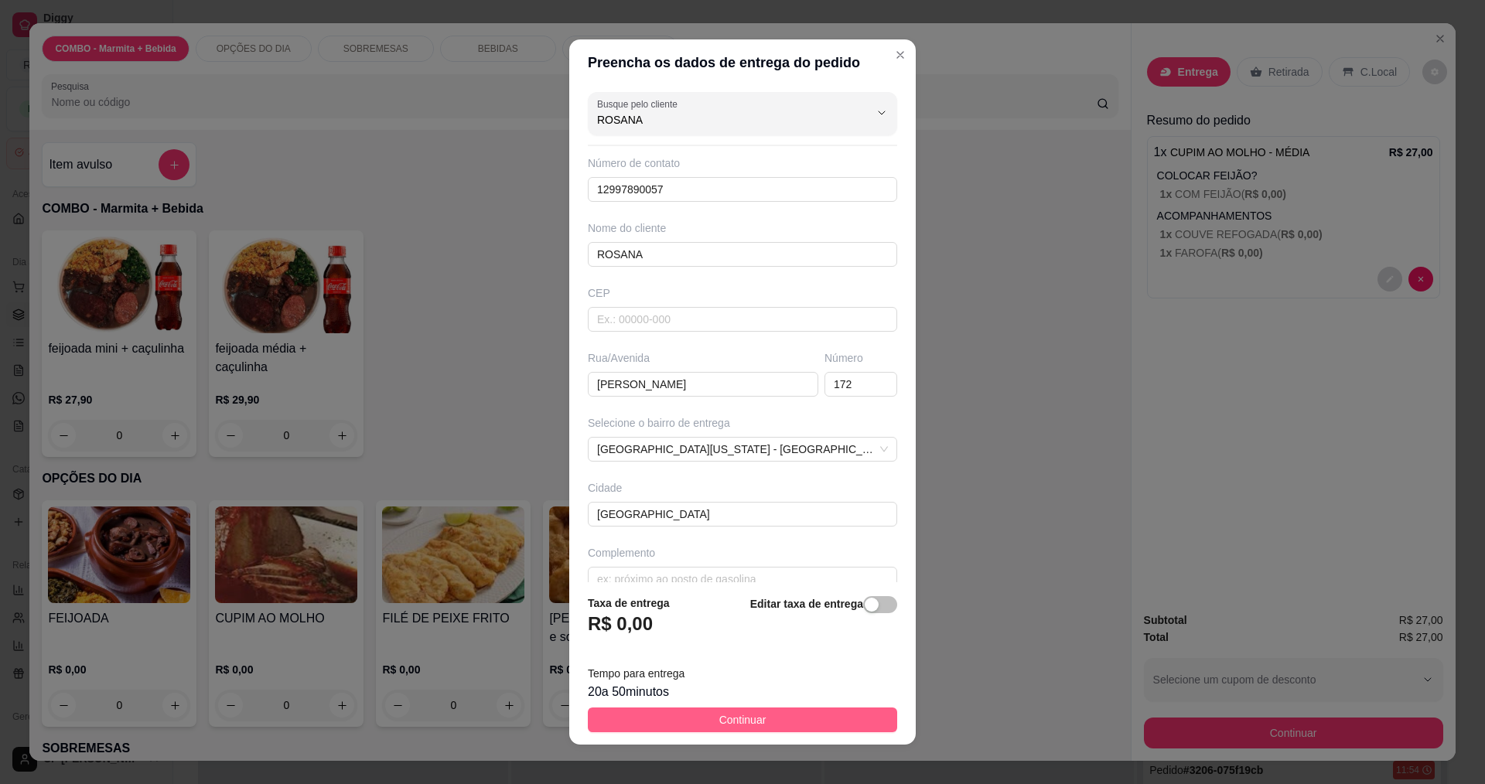
click at [760, 713] on button "Continuar" at bounding box center [742, 720] width 309 height 25
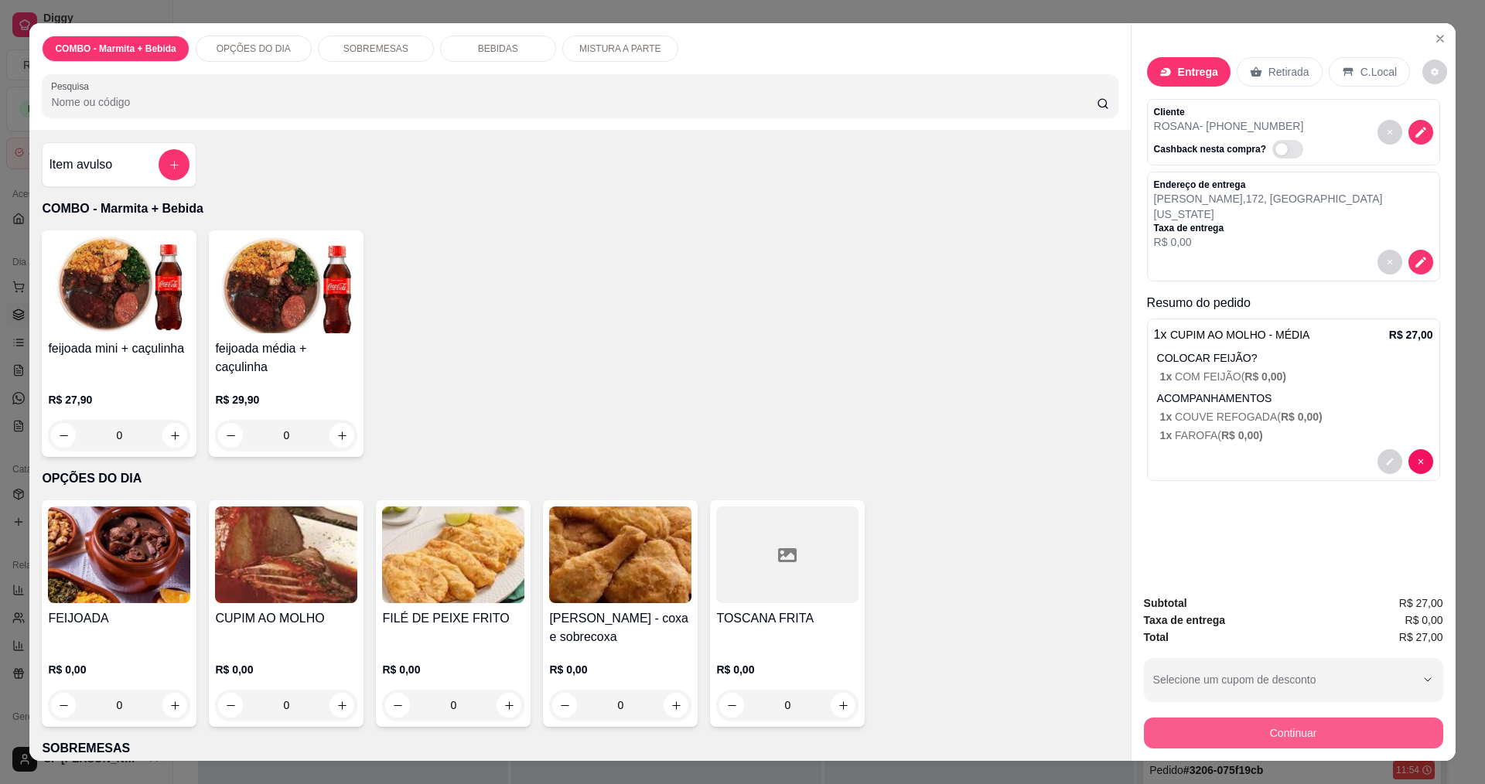
click at [1297, 731] on button "Continuar" at bounding box center [1293, 733] width 299 height 31
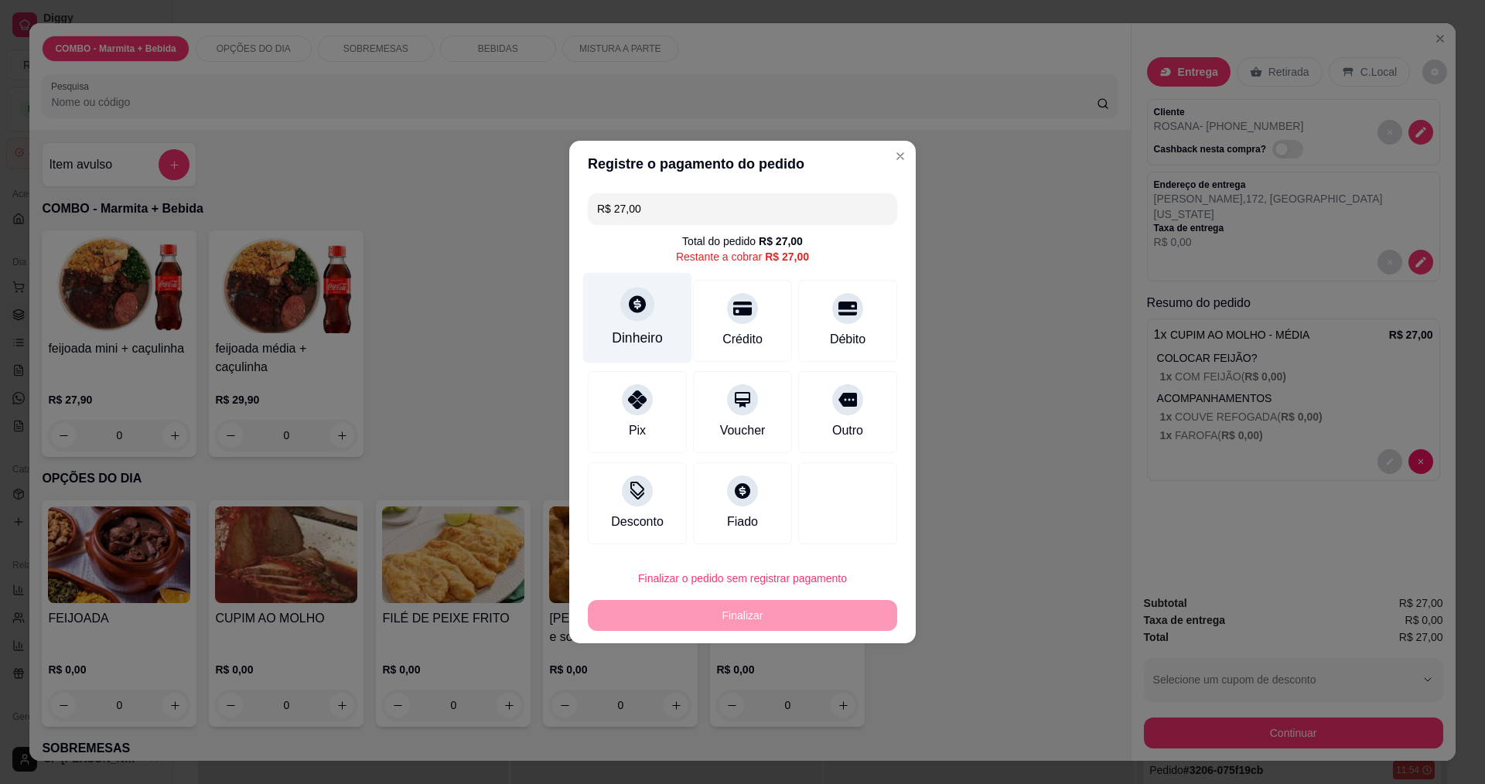
click at [639, 312] on icon at bounding box center [637, 303] width 17 height 17
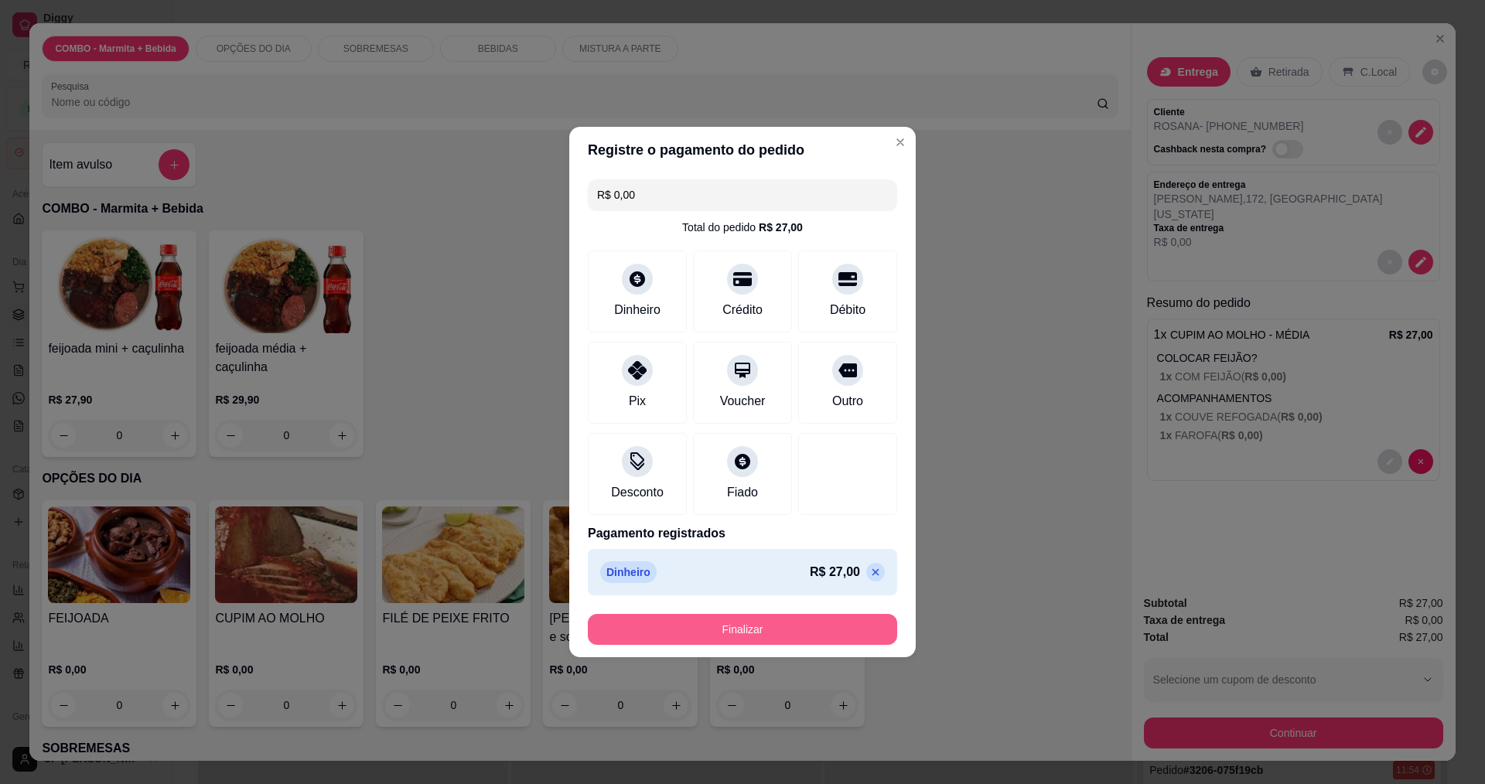
click at [748, 619] on button "Finalizar" at bounding box center [742, 629] width 309 height 31
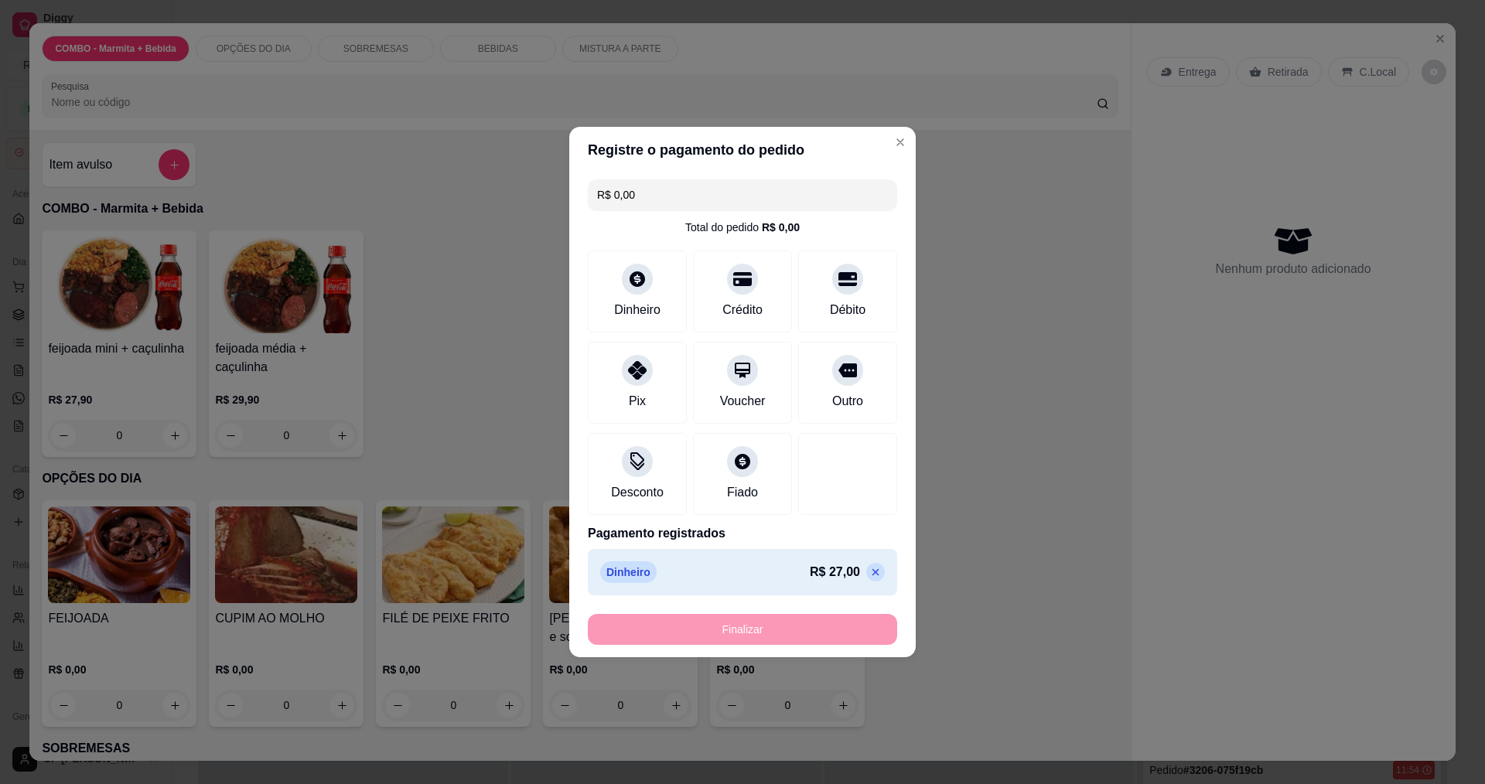
type input "-R$ 27,00"
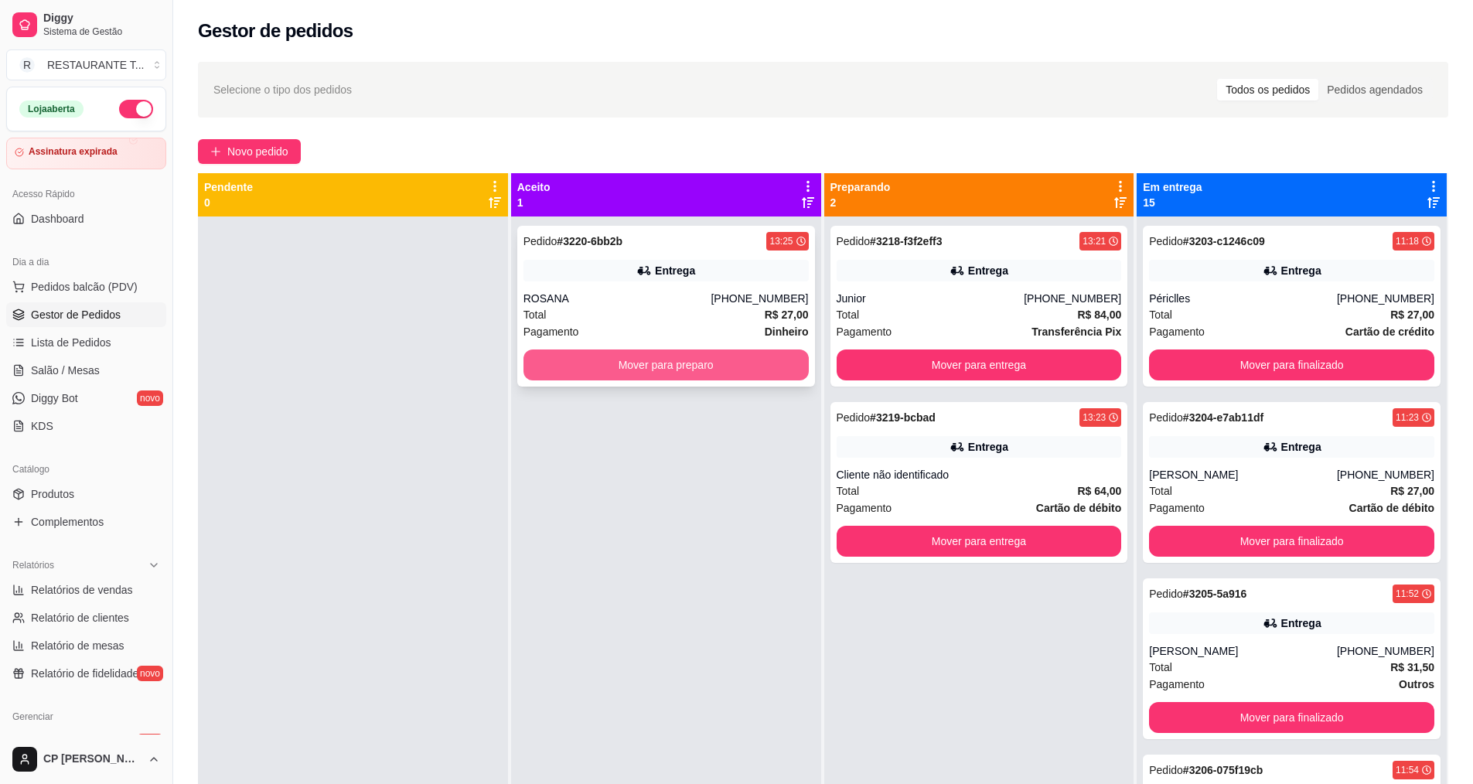
click at [752, 365] on button "Mover para preparo" at bounding box center [666, 365] width 285 height 31
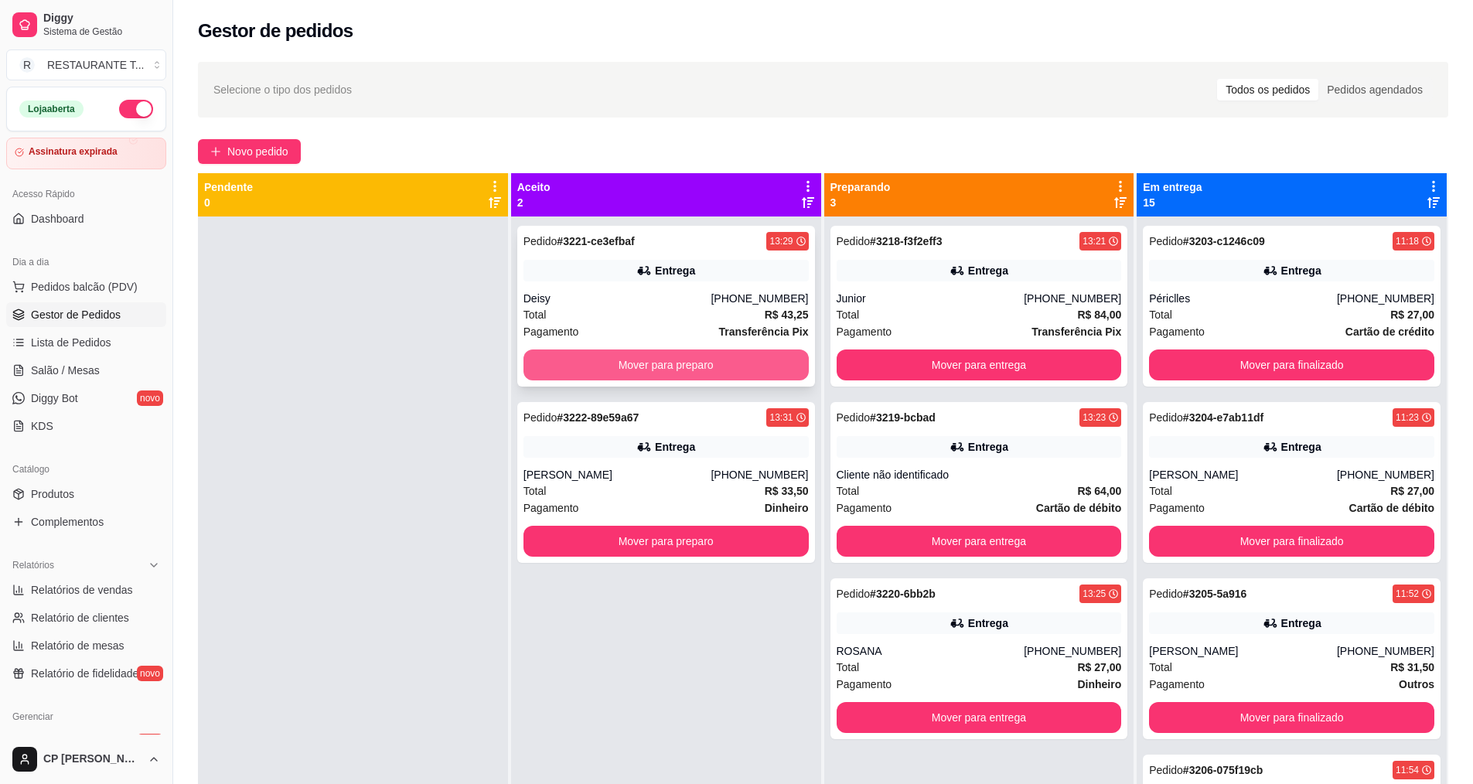
click at [648, 367] on button "Mover para preparo" at bounding box center [666, 365] width 285 height 31
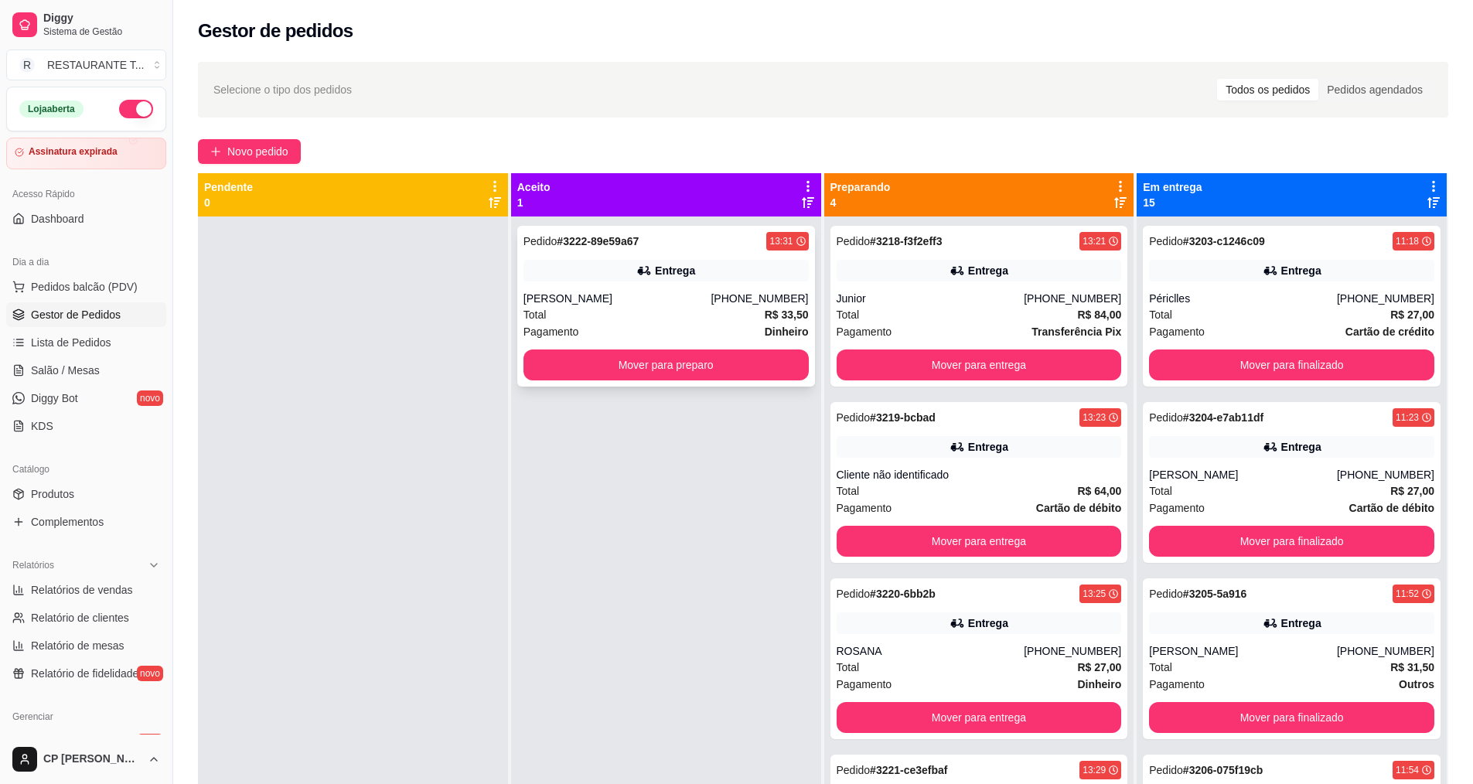
click at [647, 316] on div "Total R$ 33,50" at bounding box center [666, 314] width 285 height 17
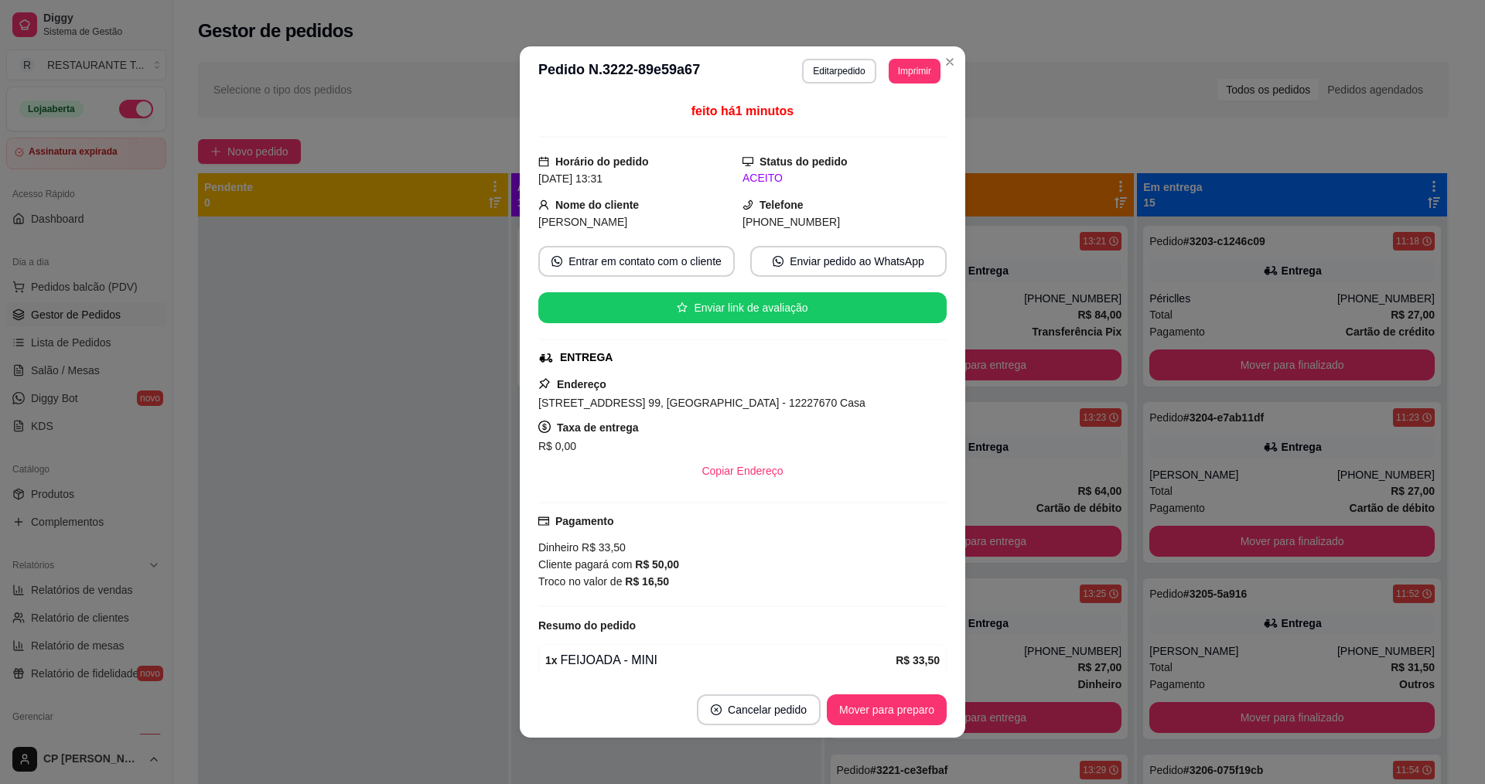
click at [833, 74] on button "Editar pedido" at bounding box center [838, 71] width 73 height 25
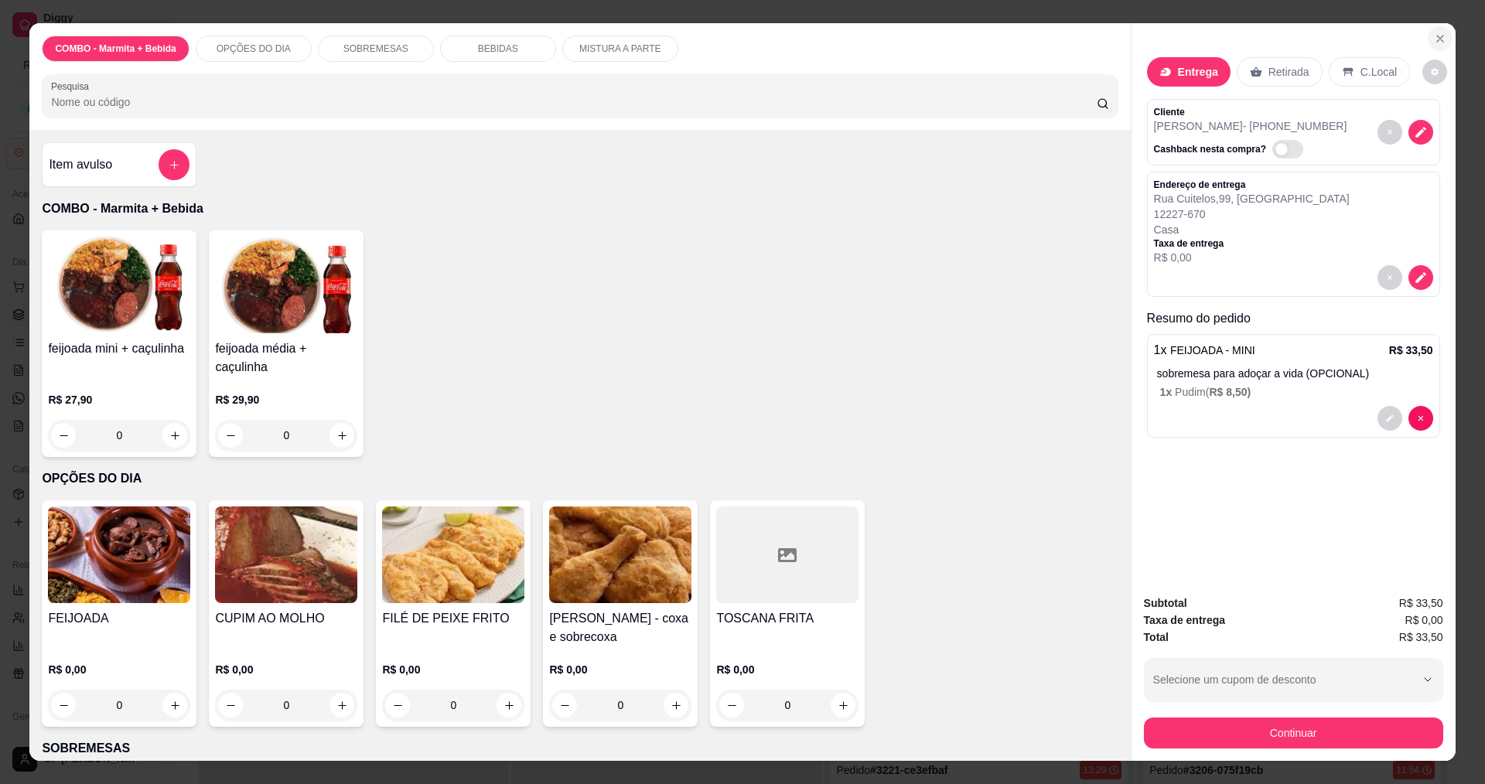
click at [1434, 39] on icon "Close" at bounding box center [1440, 38] width 12 height 12
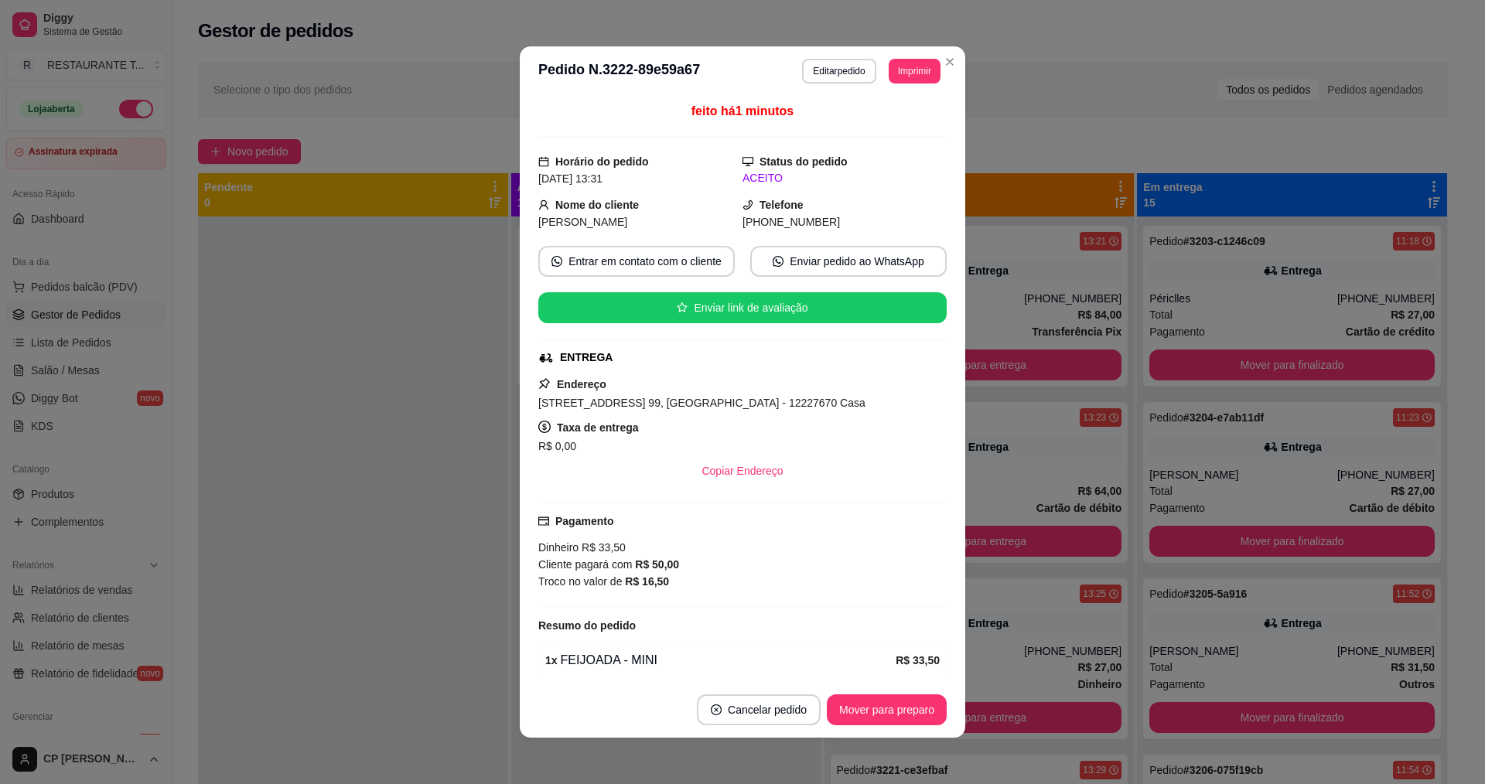
click at [906, 68] on button "Imprimir" at bounding box center [915, 71] width 52 height 25
click at [882, 128] on button "IMPRESSORA" at bounding box center [880, 126] width 112 height 25
click at [916, 70] on button "Imprimir" at bounding box center [915, 71] width 52 height 25
click at [893, 123] on button "IMPRESSORA" at bounding box center [880, 126] width 112 height 25
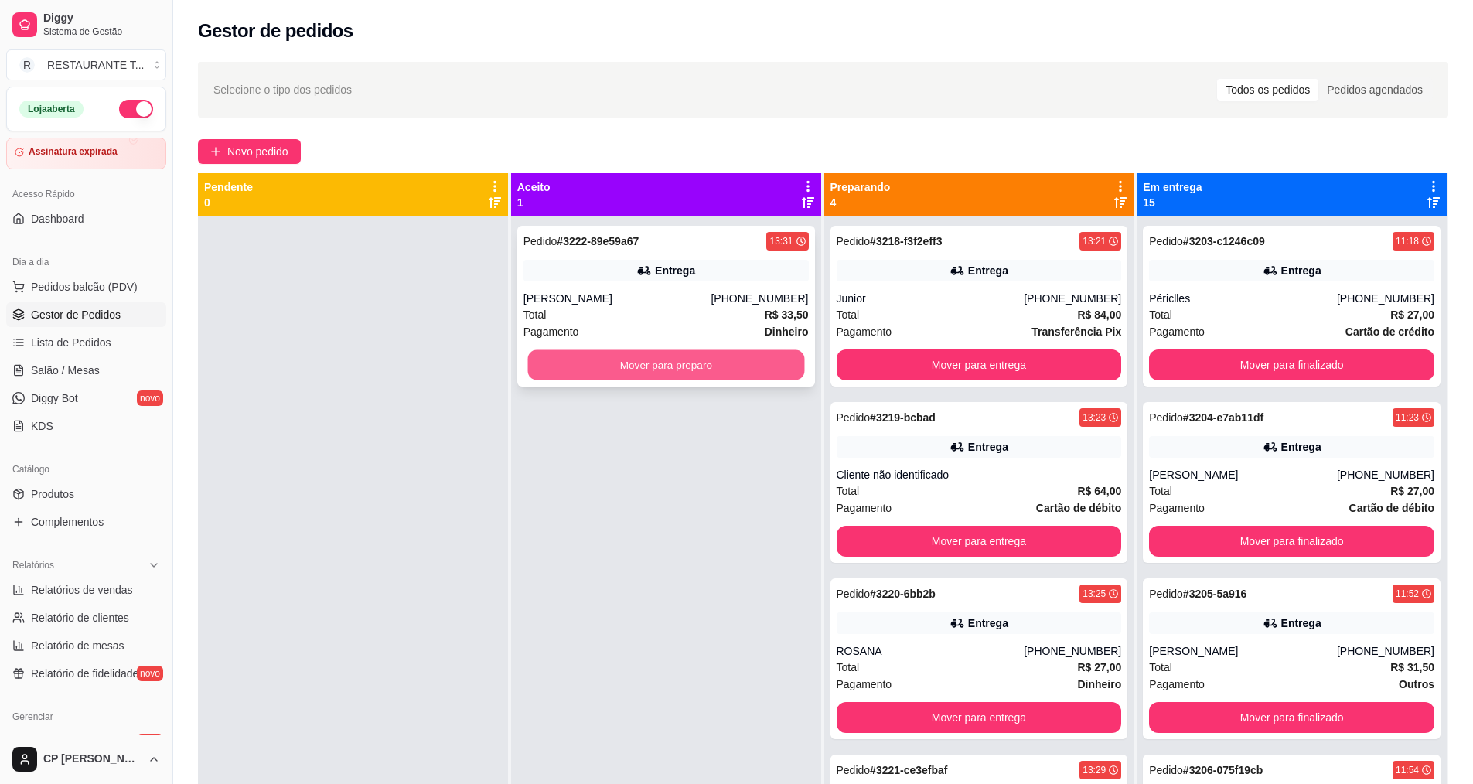
click at [706, 364] on button "Mover para preparo" at bounding box center [665, 365] width 277 height 30
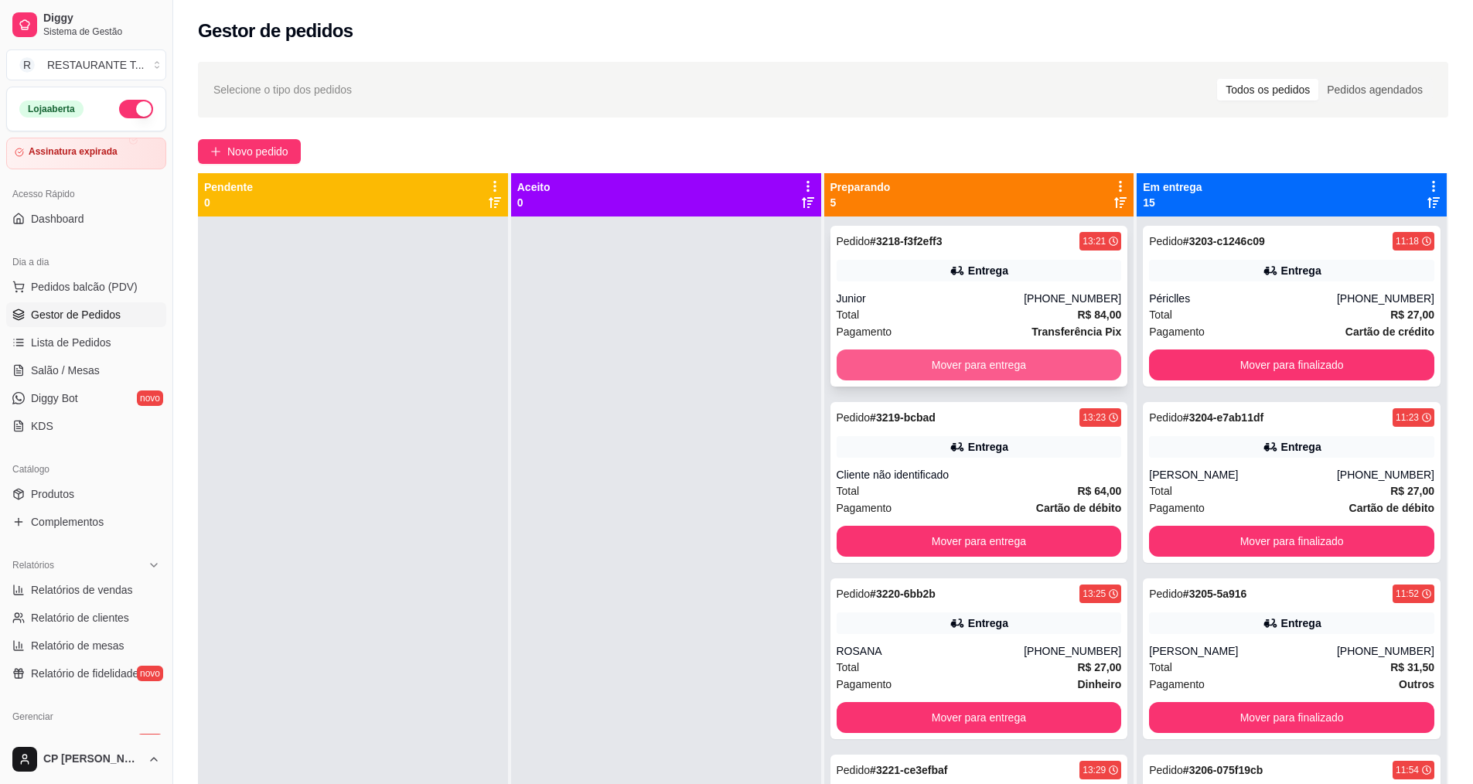
click at [971, 364] on button "Mover para entrega" at bounding box center [979, 365] width 285 height 31
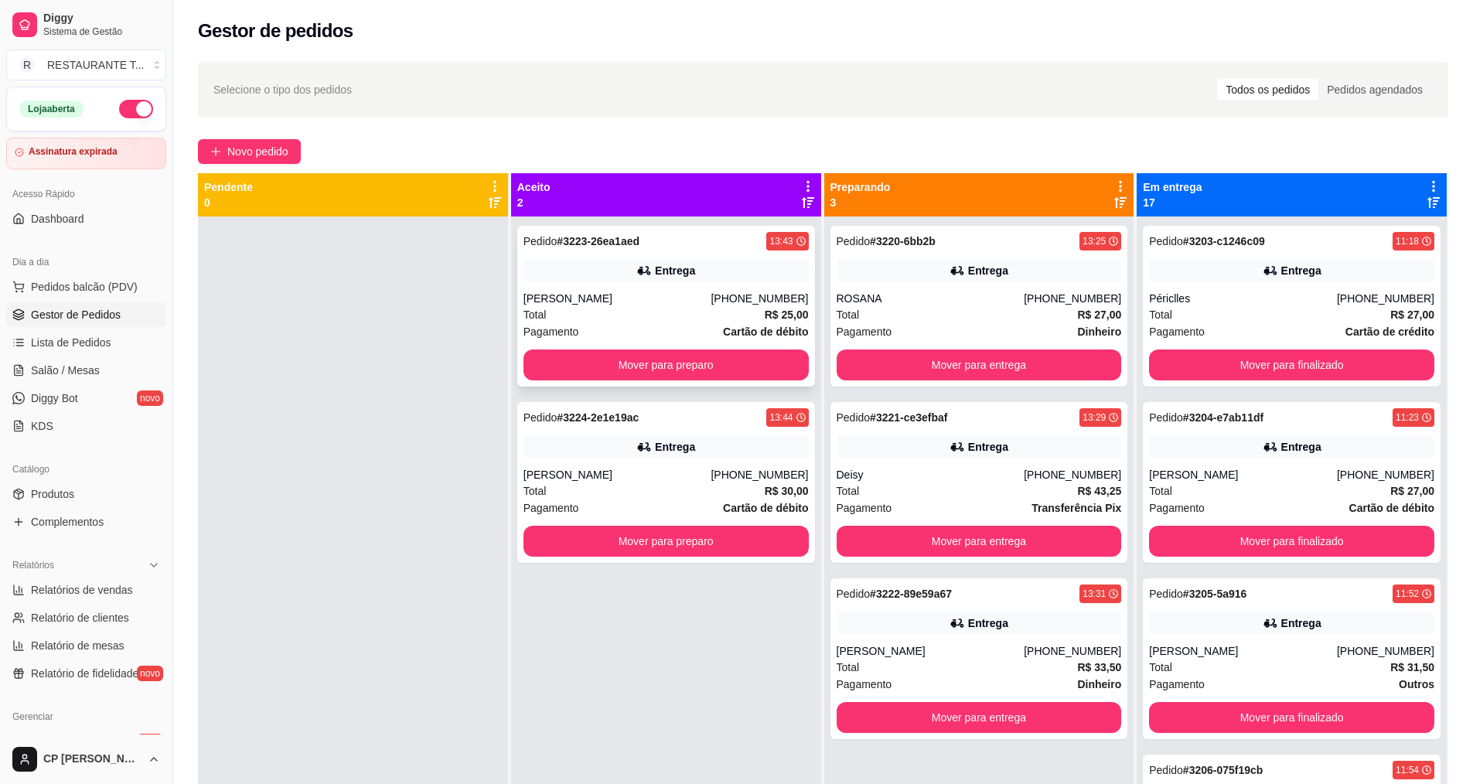
click at [672, 366] on button "Mover para preparo" at bounding box center [666, 365] width 285 height 31
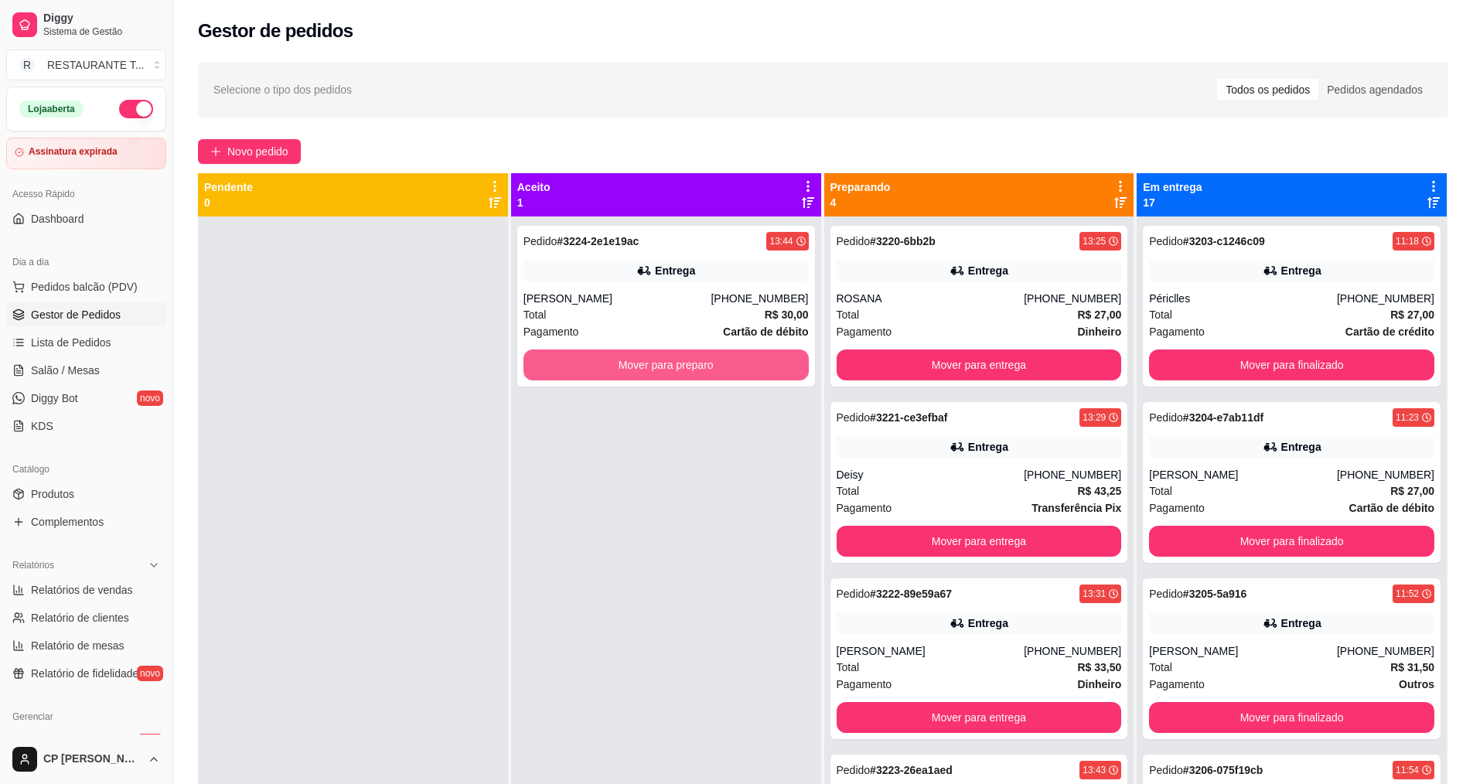
click at [672, 366] on button "Mover para preparo" at bounding box center [666, 365] width 285 height 31
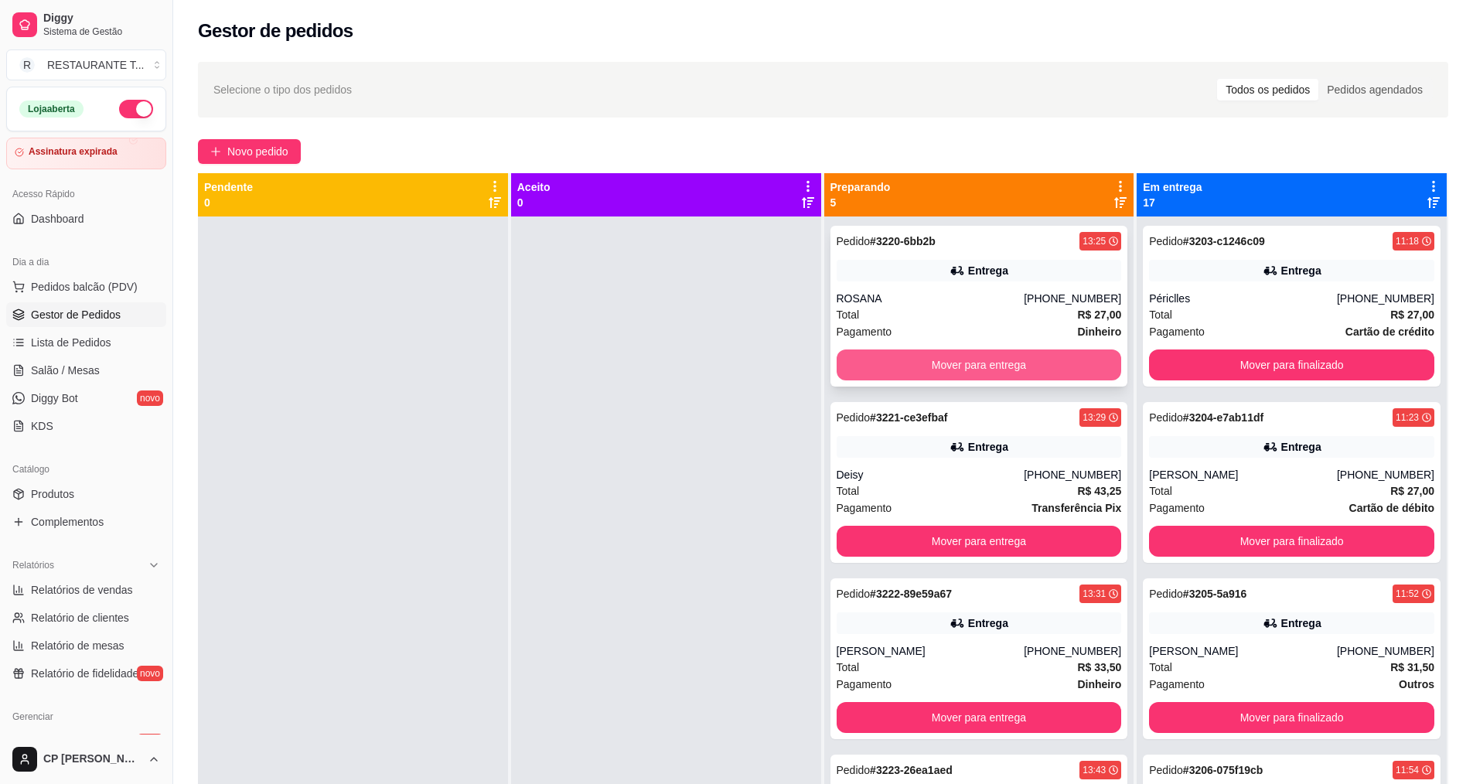
click at [966, 354] on button "Mover para entrega" at bounding box center [979, 365] width 285 height 31
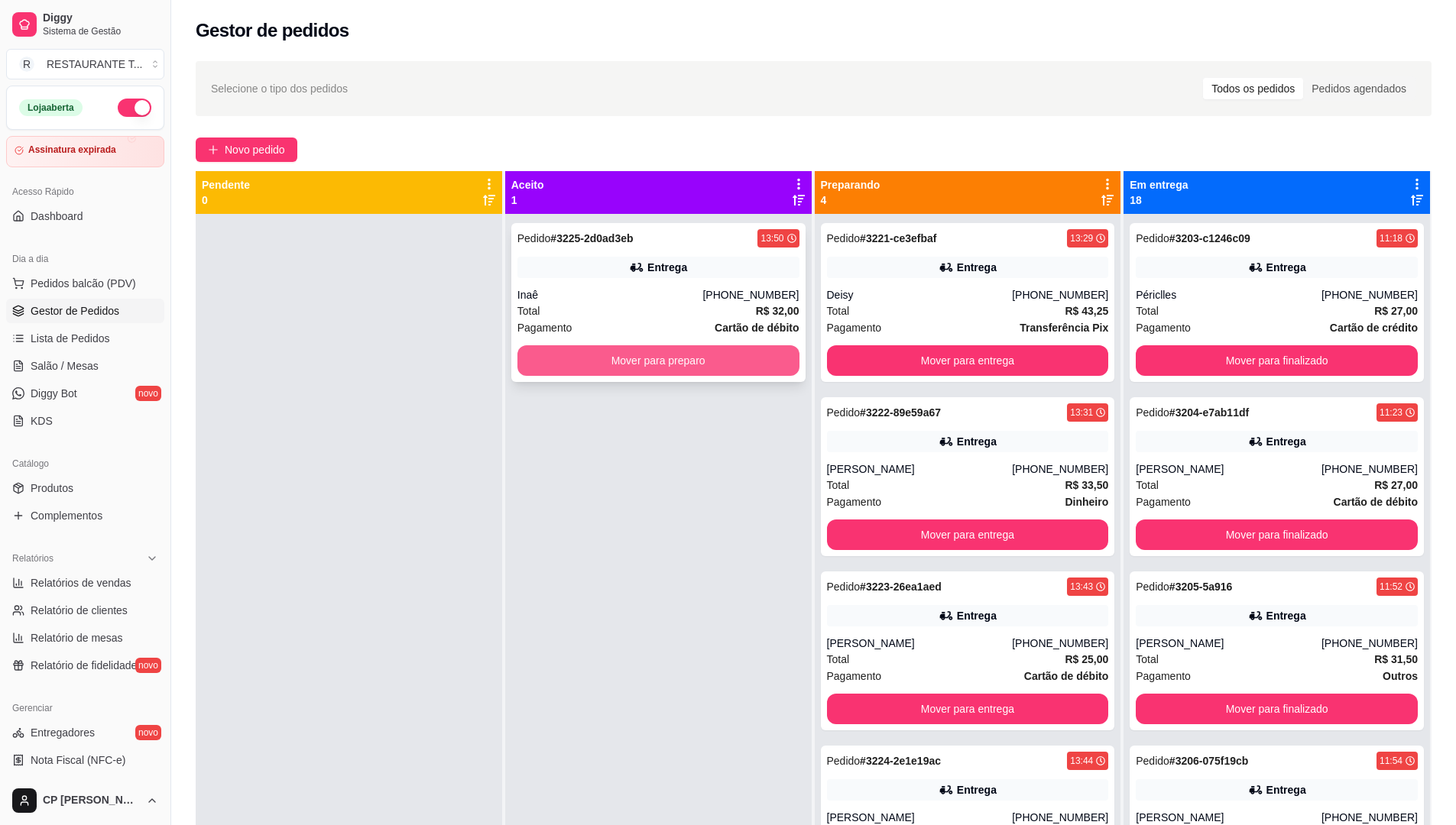
click at [710, 358] on button "Mover para preparo" at bounding box center [658, 361] width 282 height 31
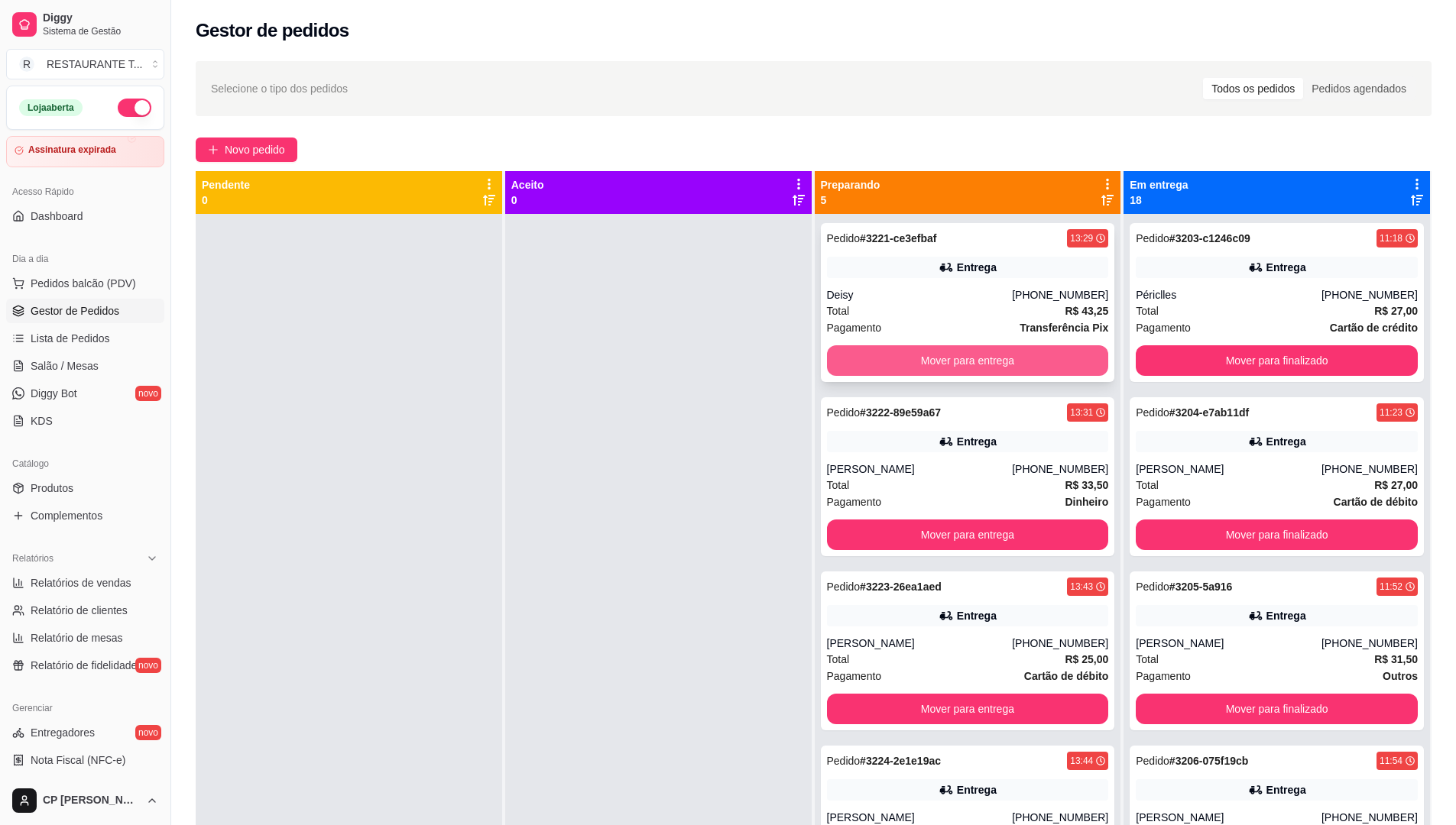
click at [977, 365] on button "Mover para entrega" at bounding box center [968, 361] width 282 height 31
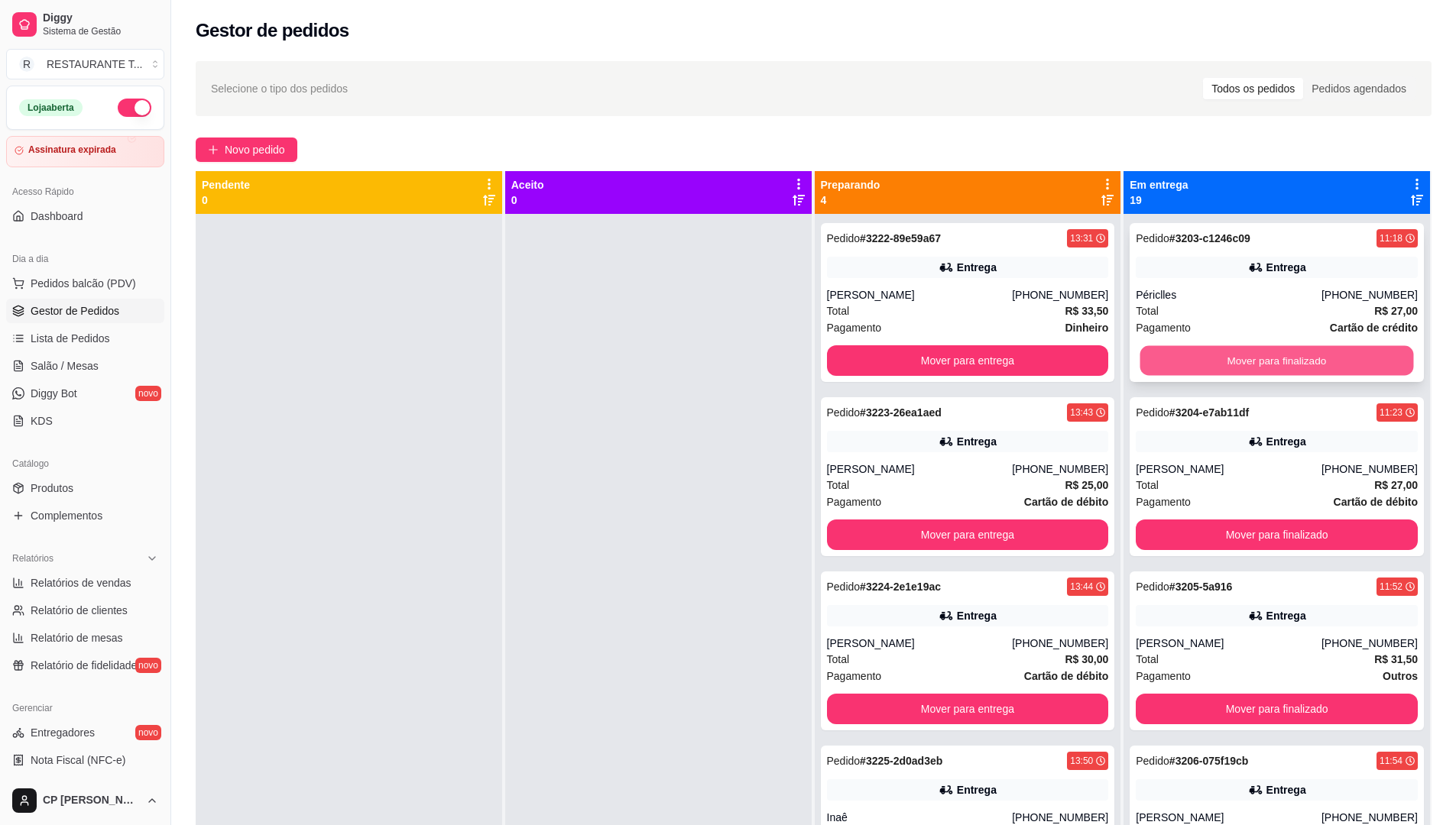
click at [1244, 364] on button "Mover para finalizado" at bounding box center [1277, 361] width 274 height 30
click at [1244, 364] on button "Mover para finalizado" at bounding box center [1276, 361] width 282 height 31
click at [1244, 364] on button "Mover para finalizado" at bounding box center [1277, 361] width 274 height 30
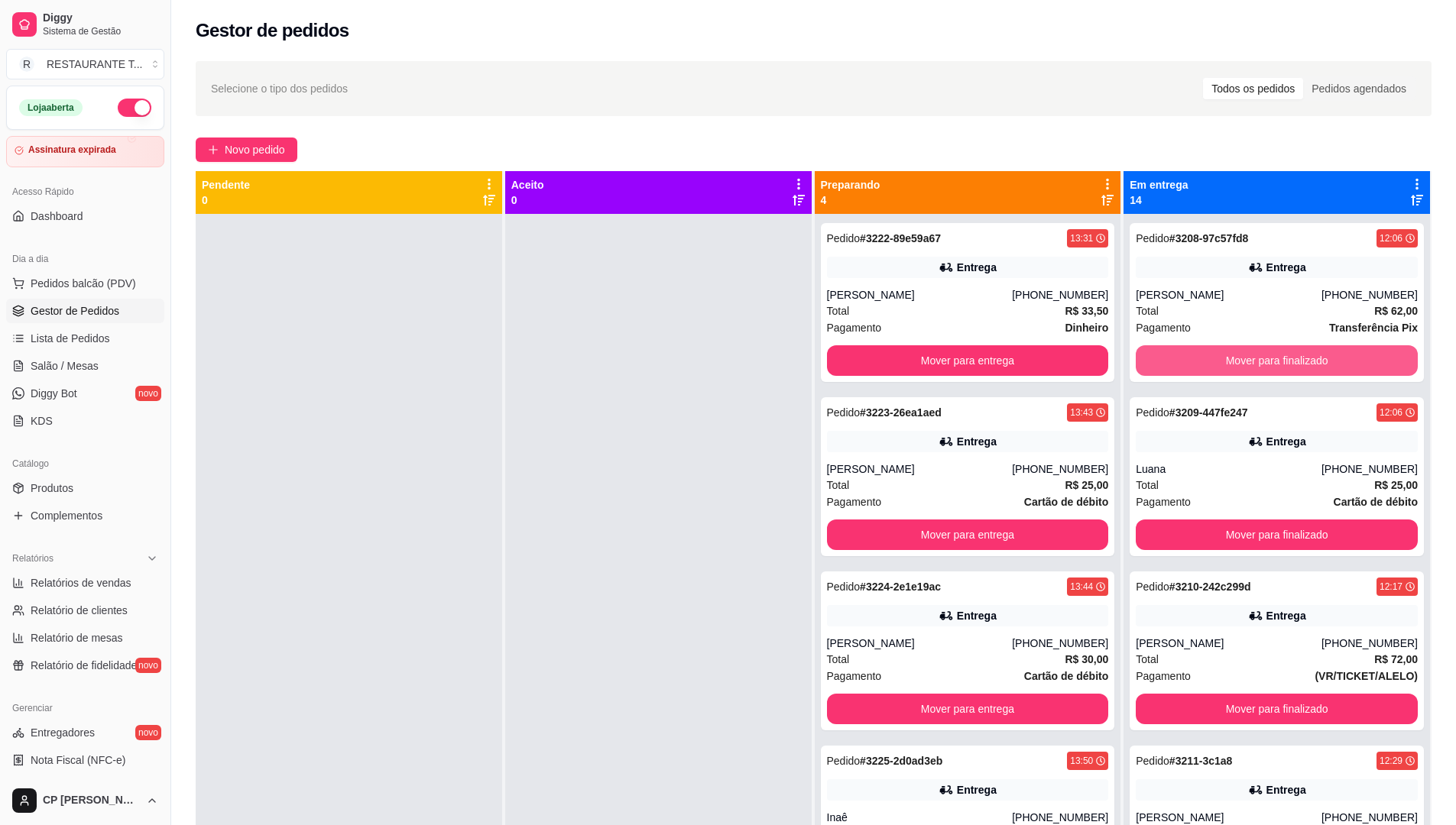
click at [1244, 364] on button "Mover para finalizado" at bounding box center [1276, 361] width 282 height 31
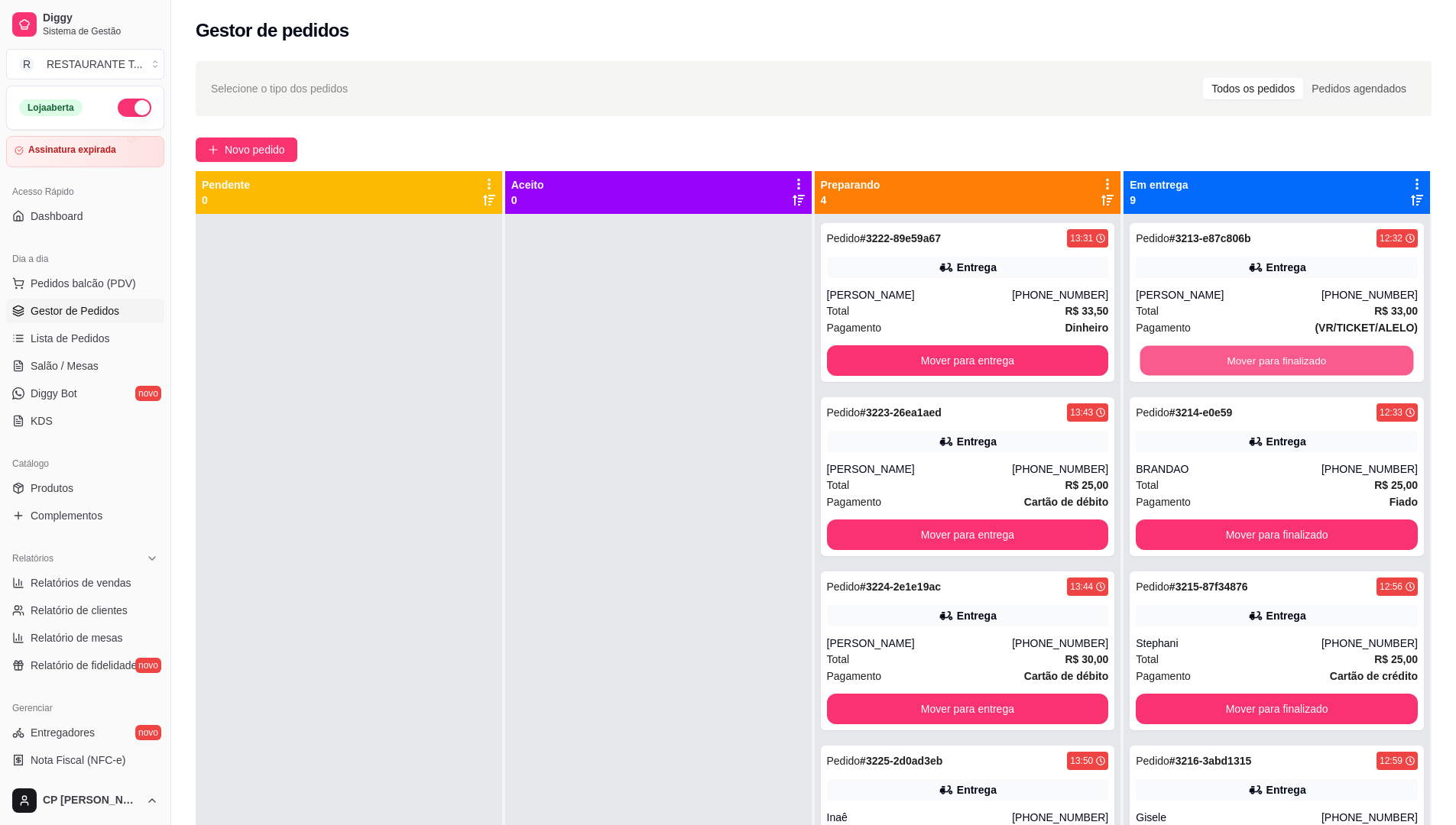
click at [1244, 364] on button "Mover para finalizado" at bounding box center [1277, 361] width 274 height 30
click at [1244, 364] on button "Mover para finalizado" at bounding box center [1276, 361] width 282 height 31
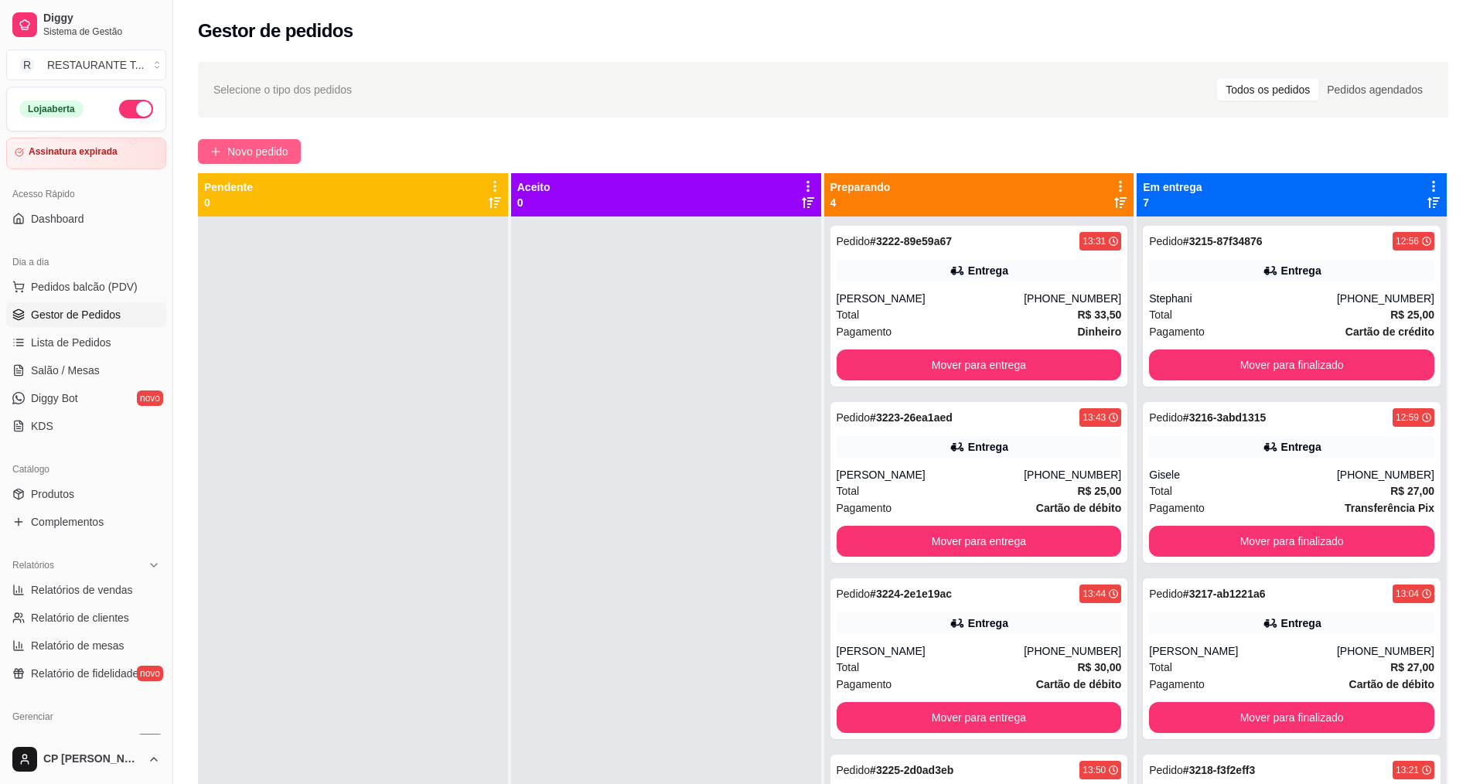
click at [256, 157] on span "Novo pedido" at bounding box center [257, 151] width 61 height 17
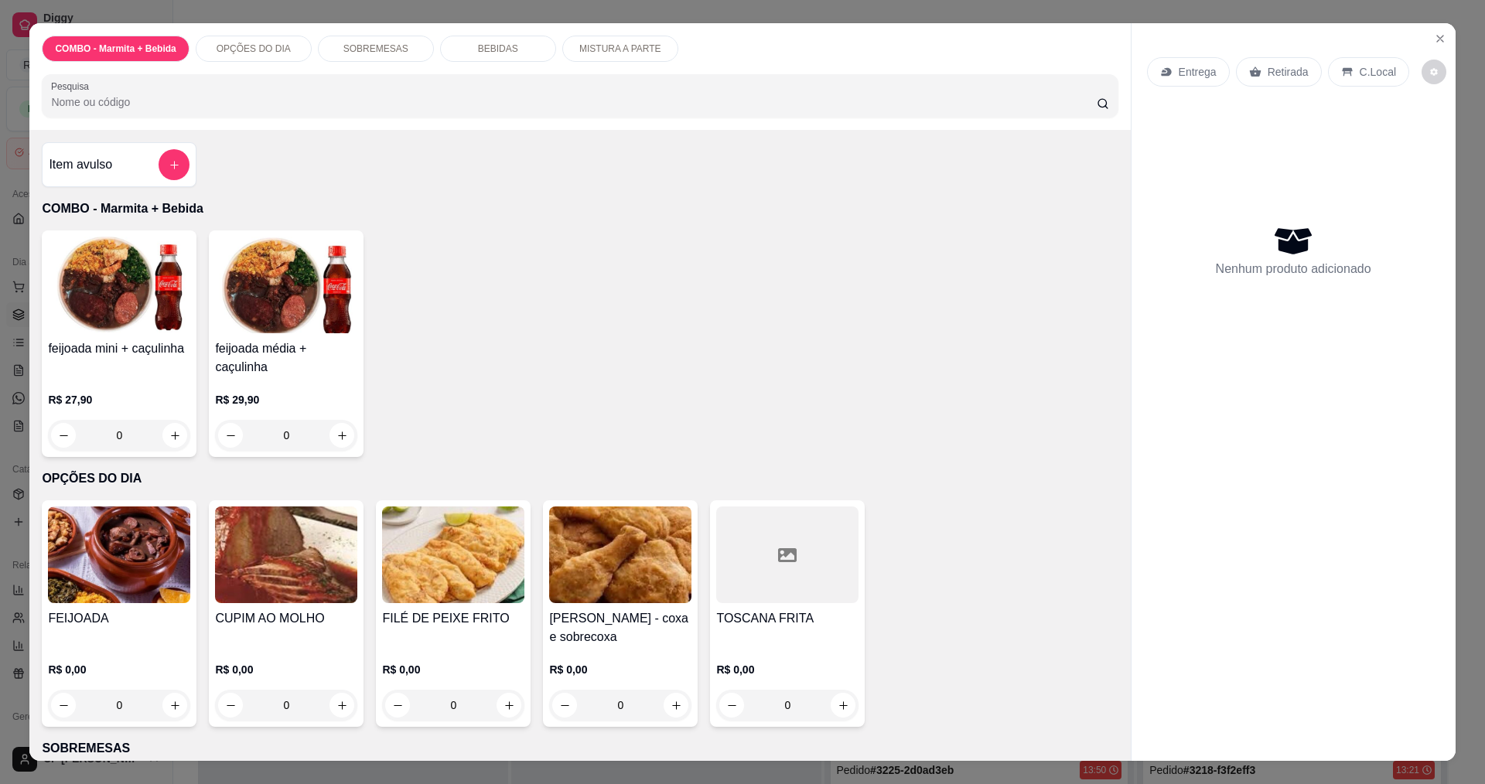
click at [160, 422] on div "0" at bounding box center [119, 435] width 142 height 31
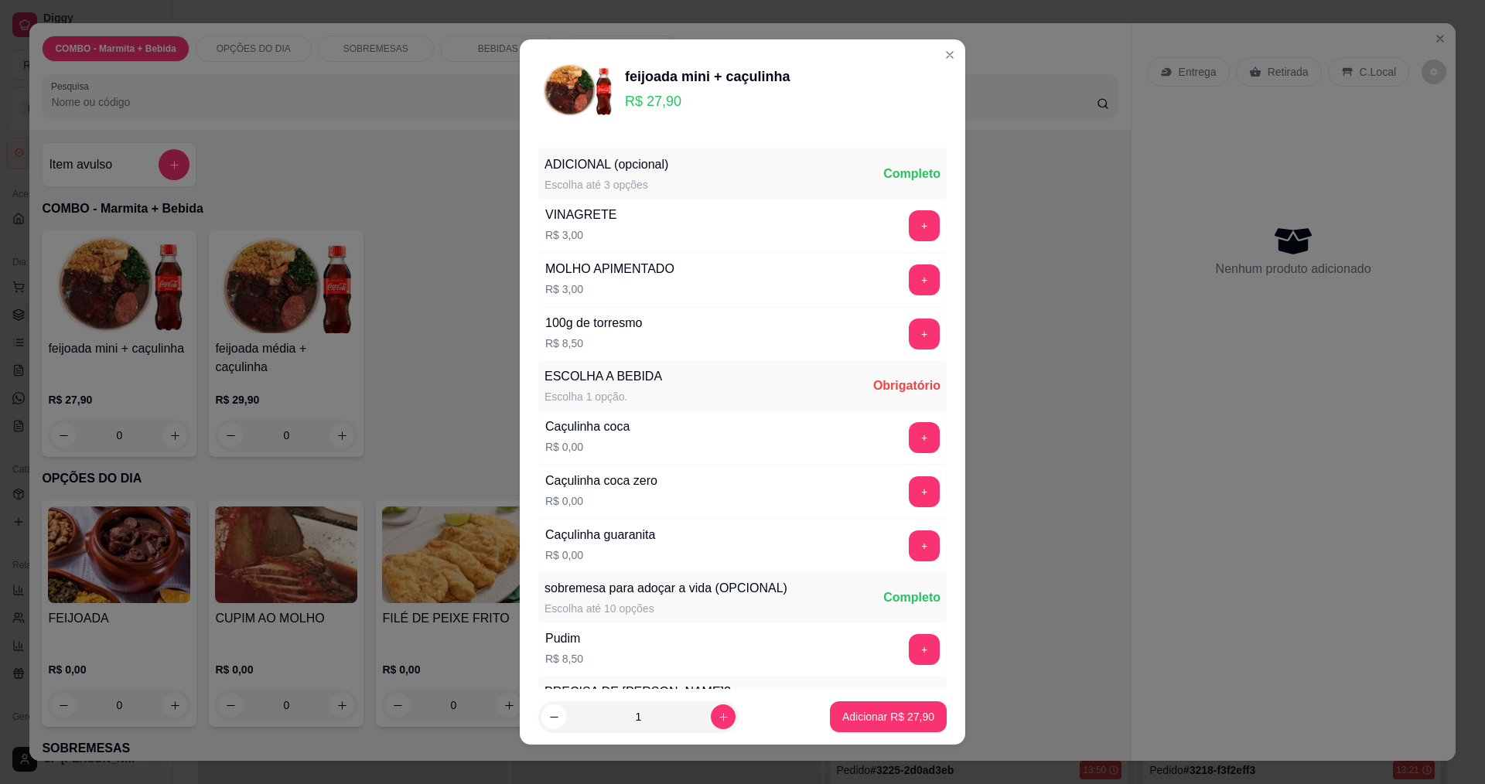
click at [909, 433] on button "+" at bounding box center [924, 437] width 31 height 31
click at [879, 717] on p "Adicionar R$ 27,90" at bounding box center [888, 716] width 92 height 15
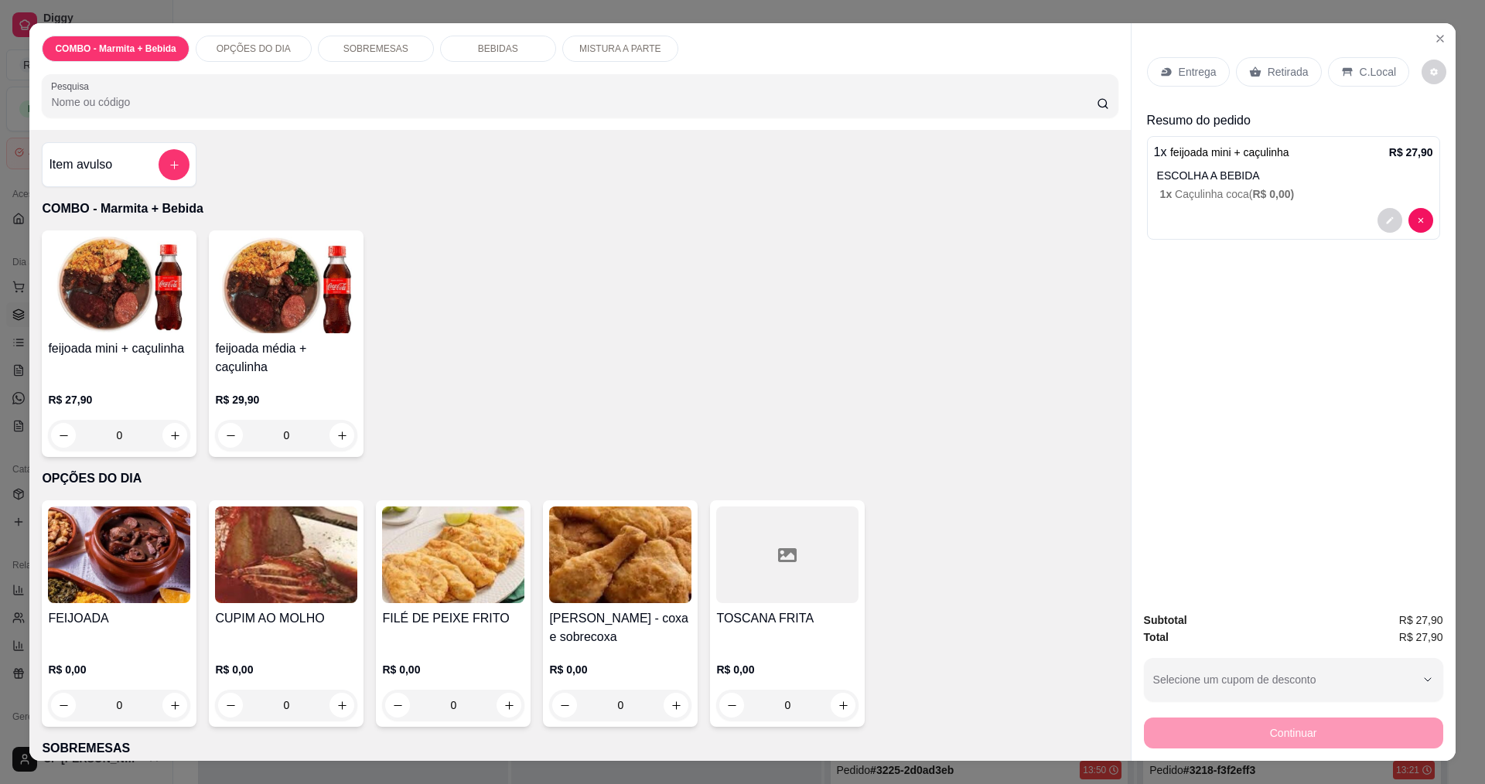
click at [1205, 69] on p "Entrega" at bounding box center [1198, 71] width 38 height 15
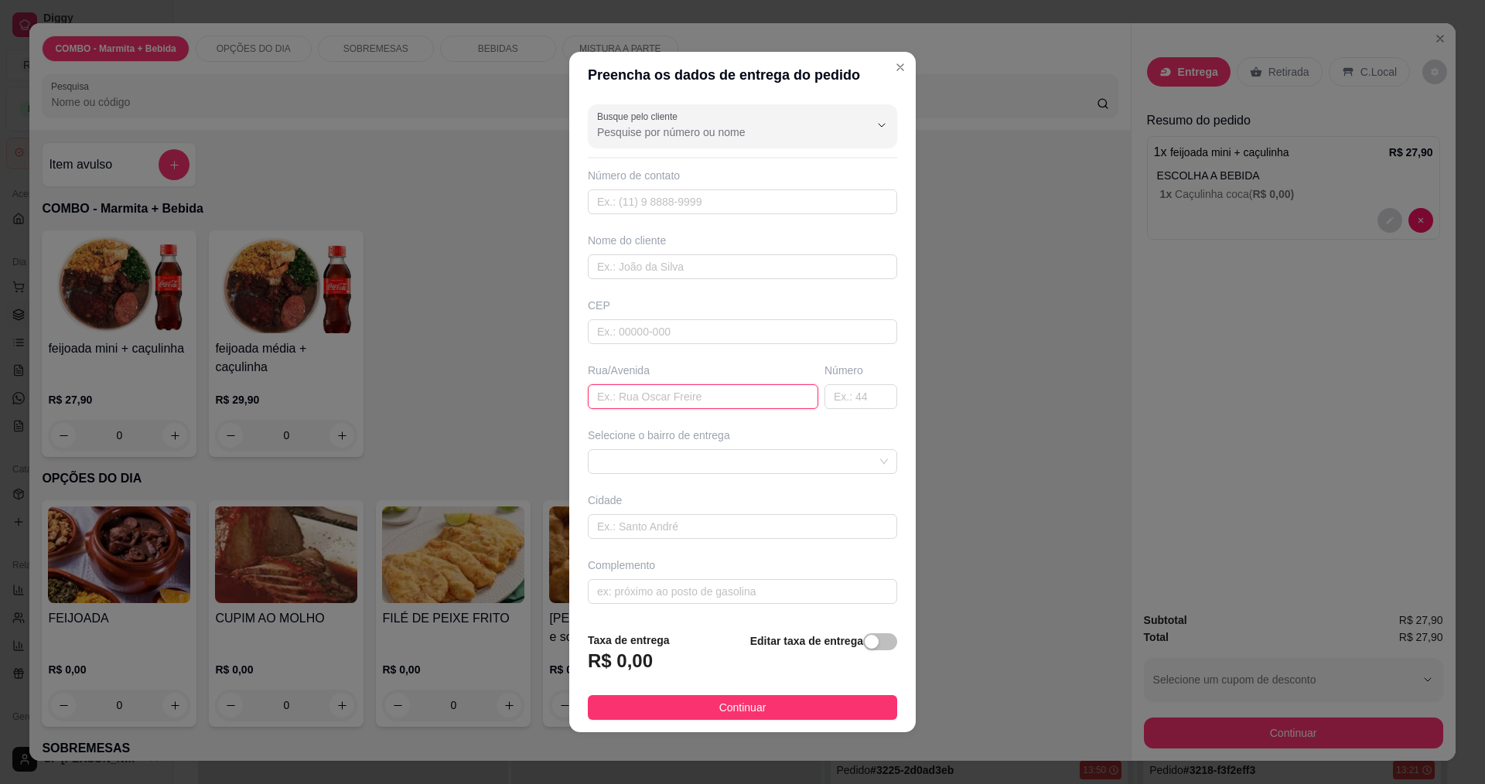
click at [674, 405] on input "text" at bounding box center [703, 396] width 230 height 25
type input "[PERSON_NAME]"
type input "625"
click at [719, 703] on span "Continuar" at bounding box center [742, 707] width 47 height 17
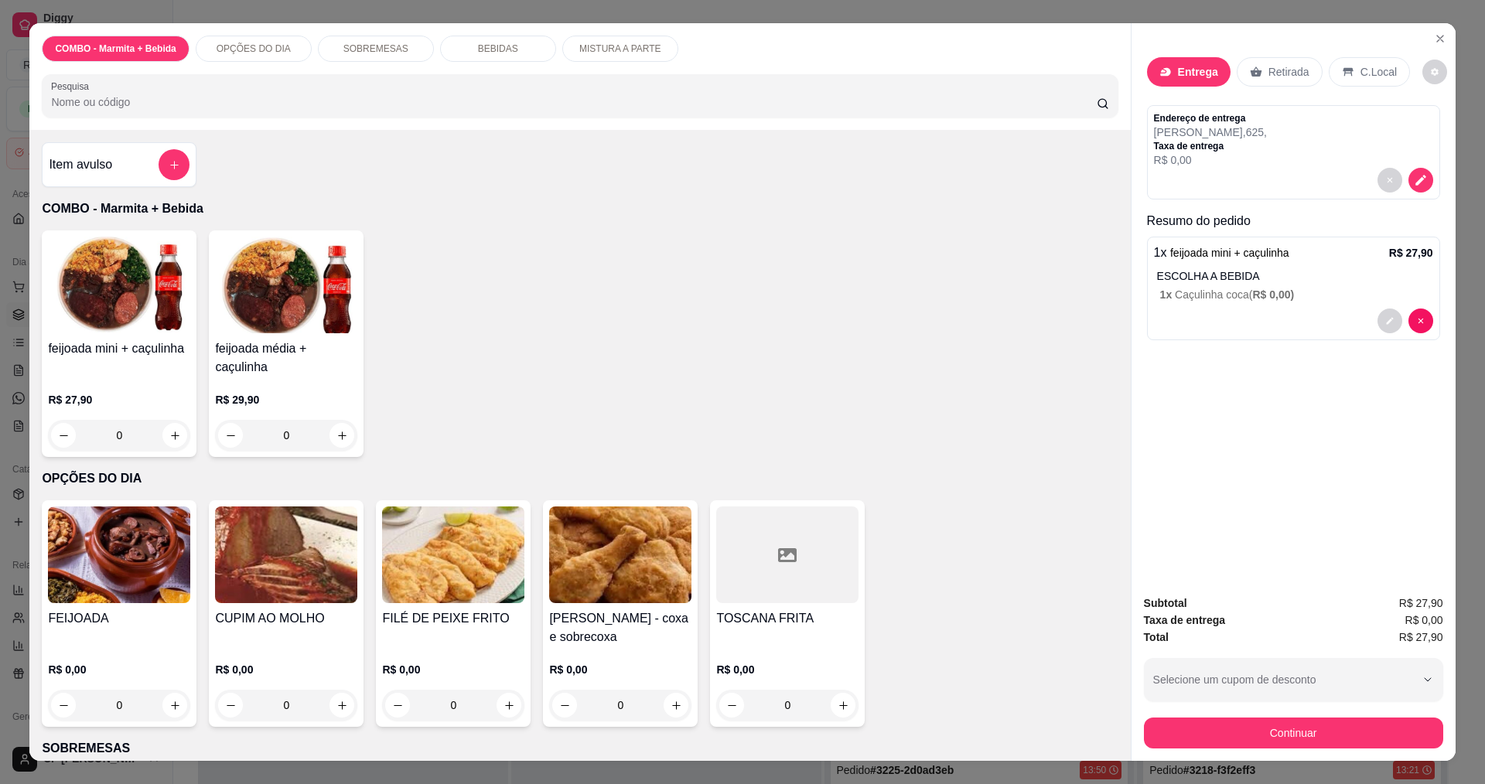
click at [1385, 721] on button "Continuar" at bounding box center [1293, 733] width 299 height 31
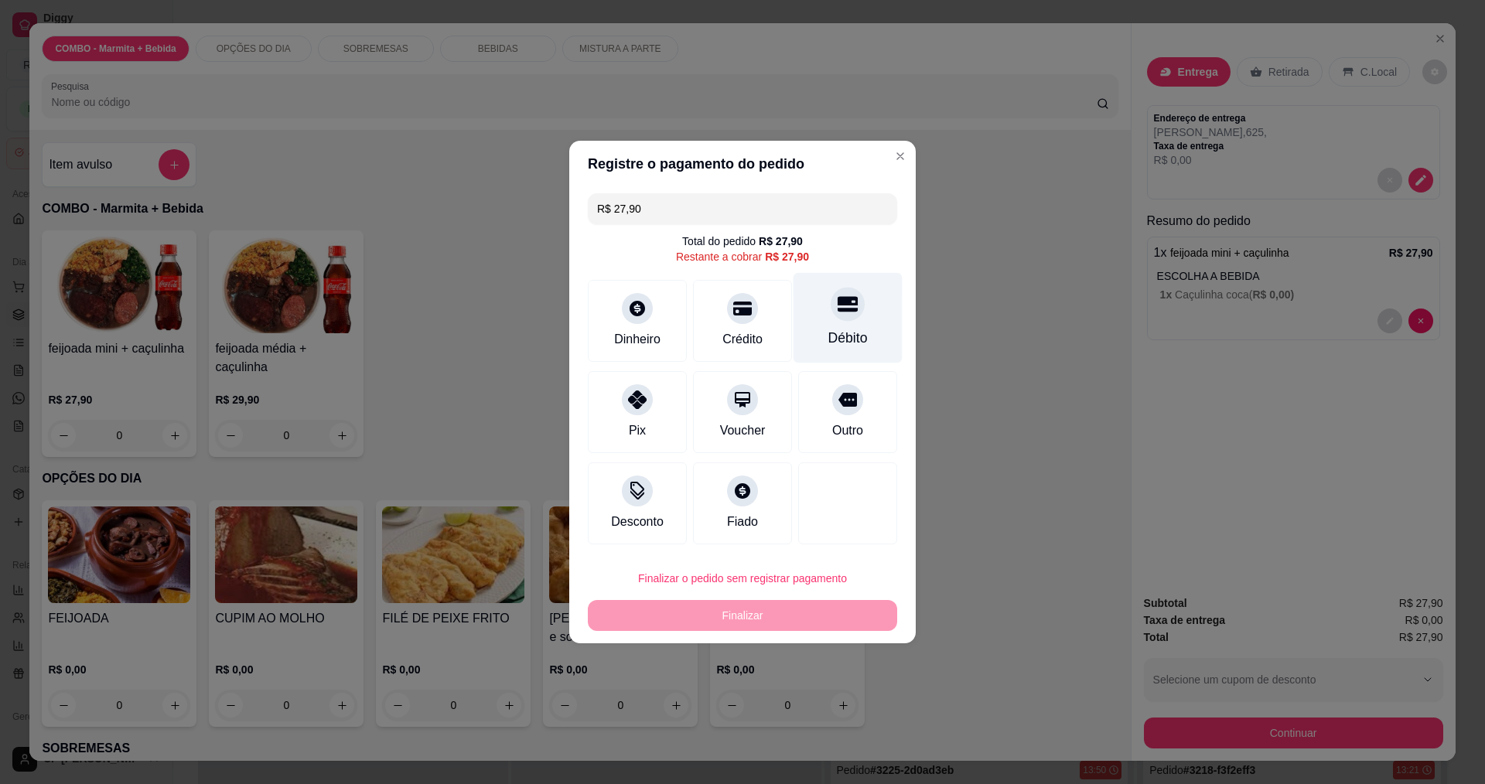
click at [840, 314] on icon at bounding box center [848, 304] width 20 height 20
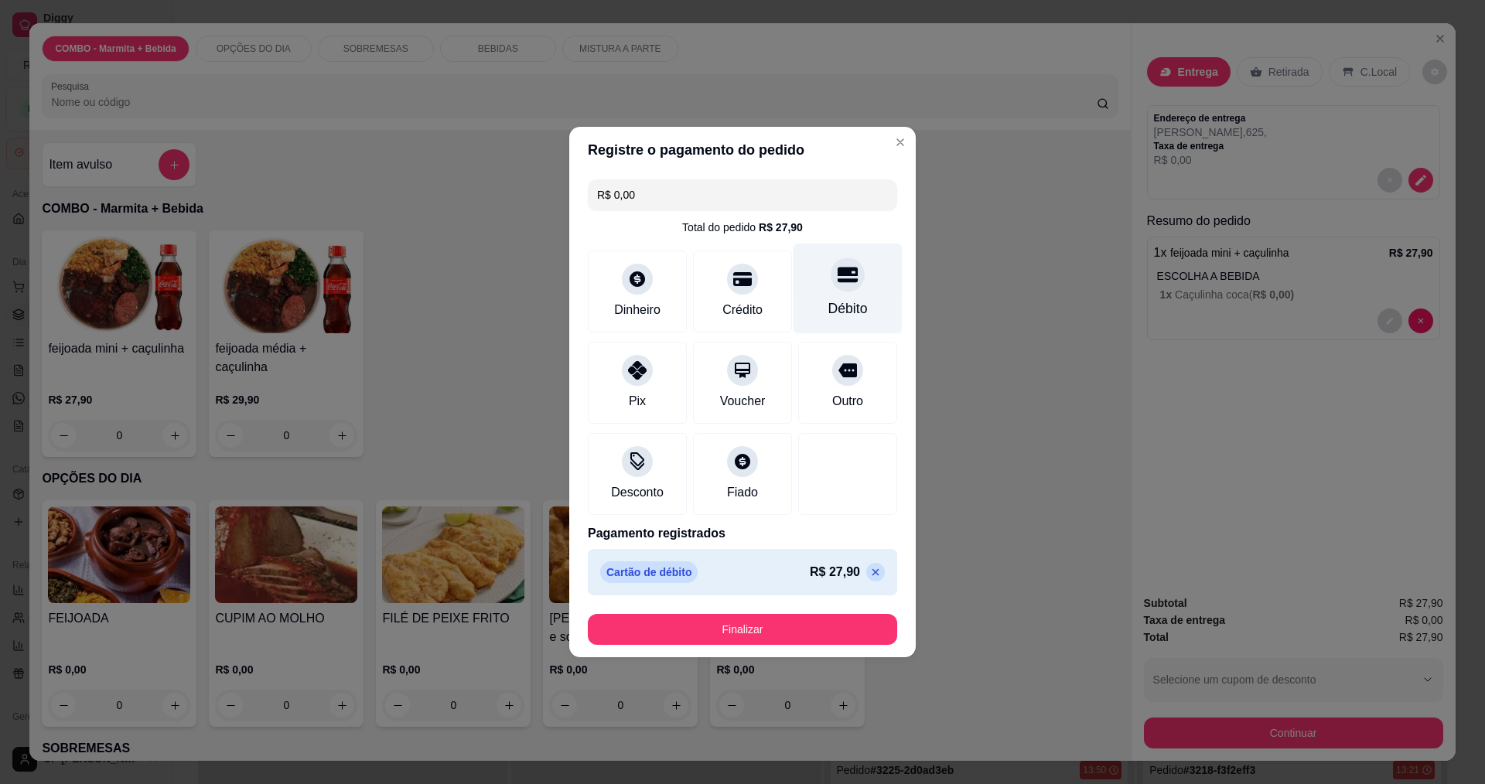
type input "R$ 0,00"
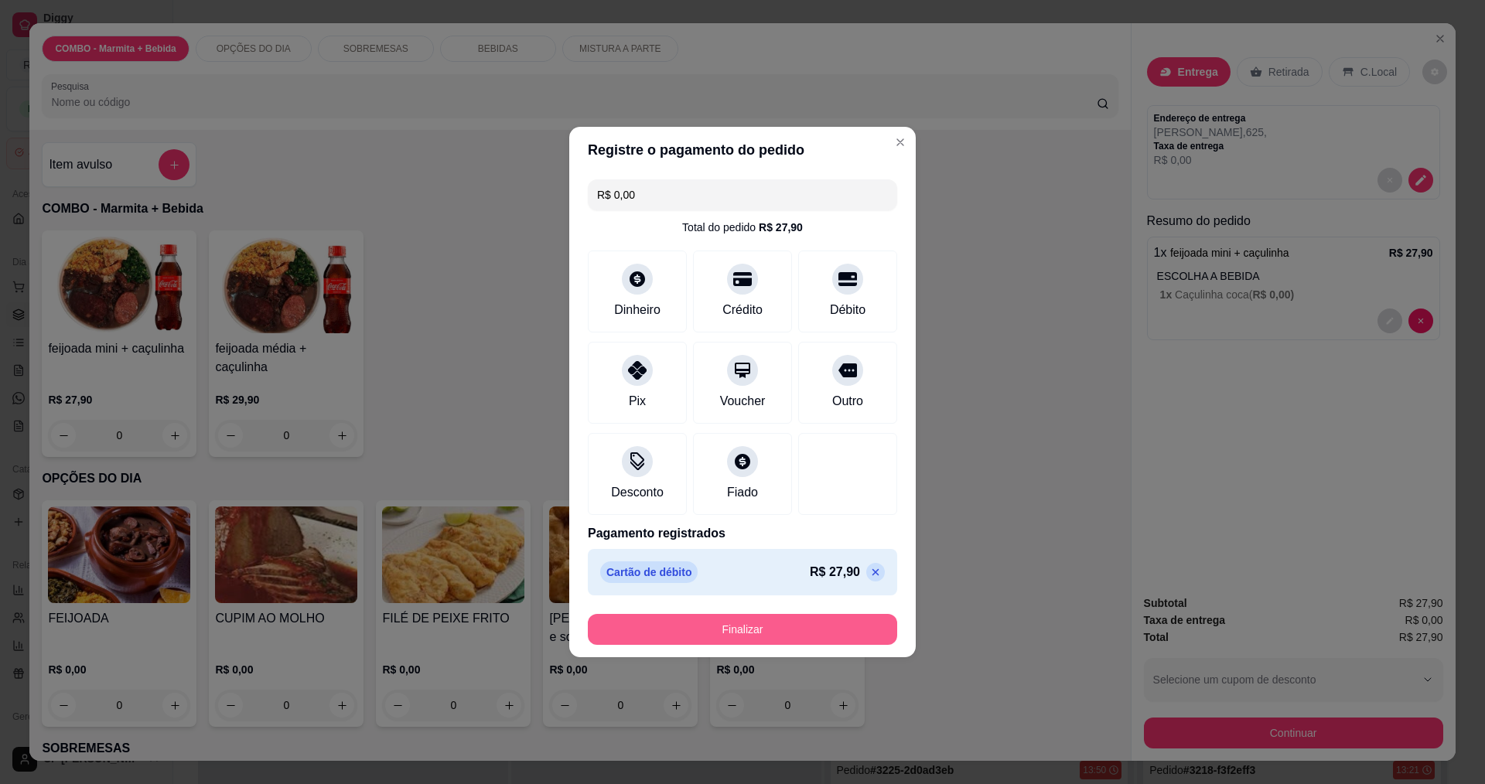
click at [772, 621] on button "Finalizar" at bounding box center [742, 629] width 309 height 31
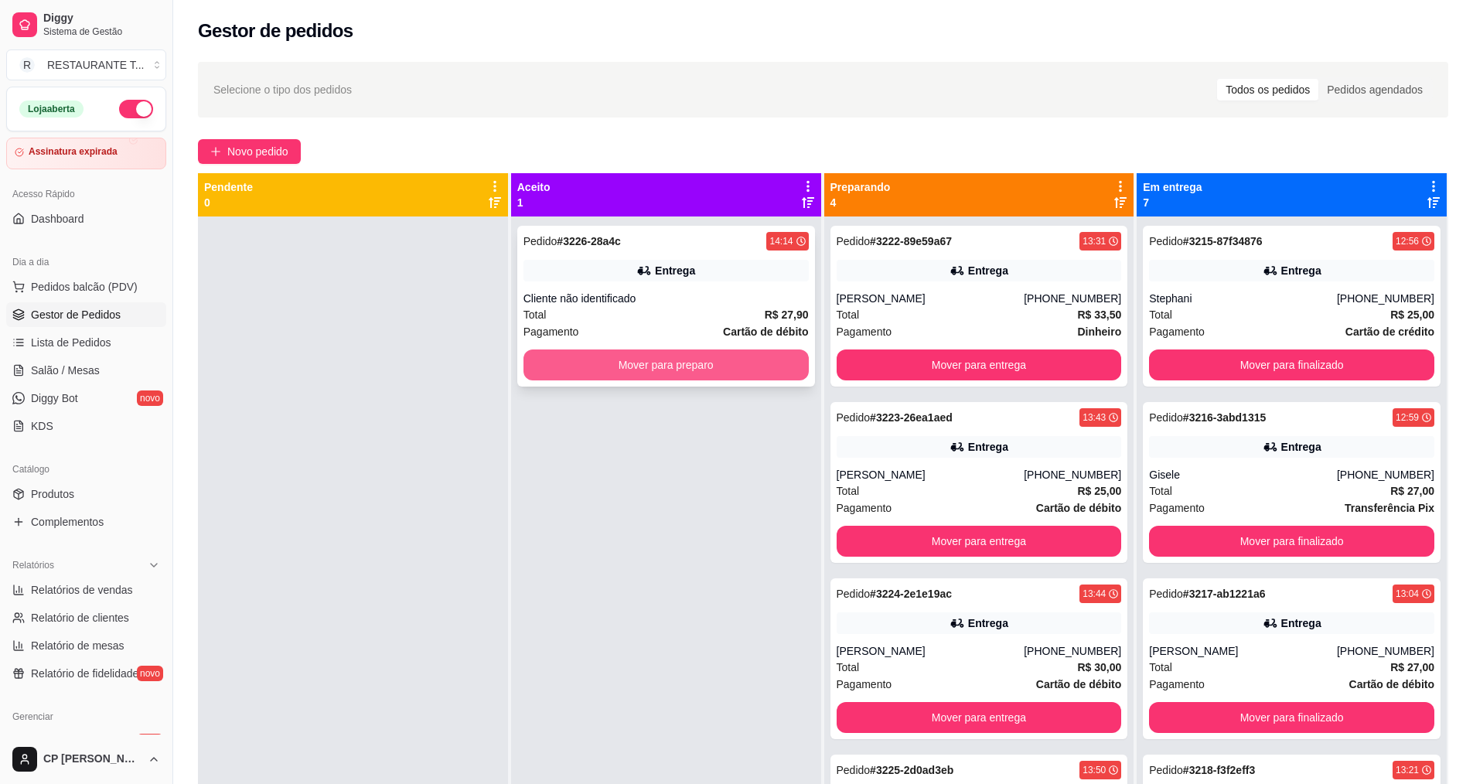
click at [684, 358] on button "Mover para preparo" at bounding box center [666, 365] width 285 height 31
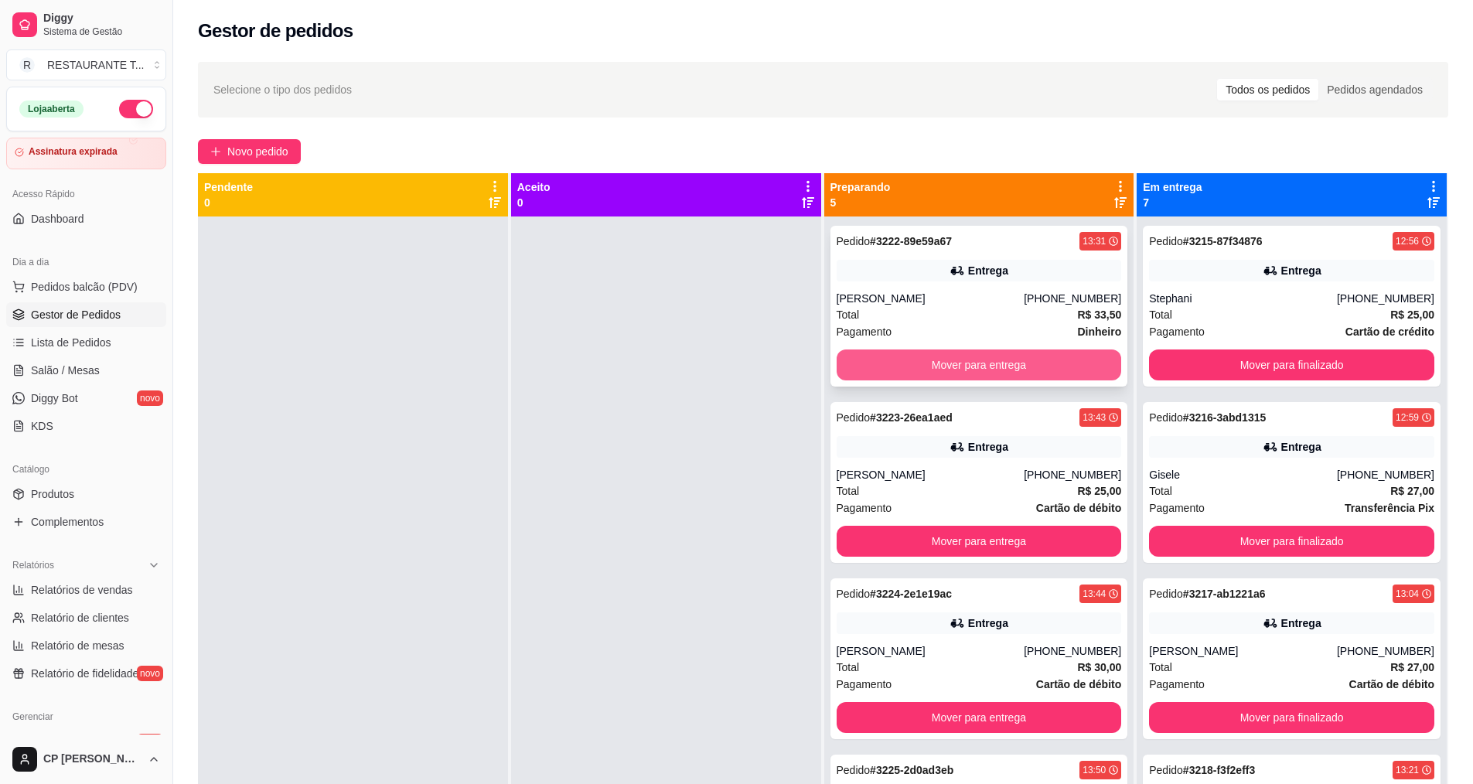
click at [978, 365] on button "Mover para entrega" at bounding box center [979, 365] width 285 height 31
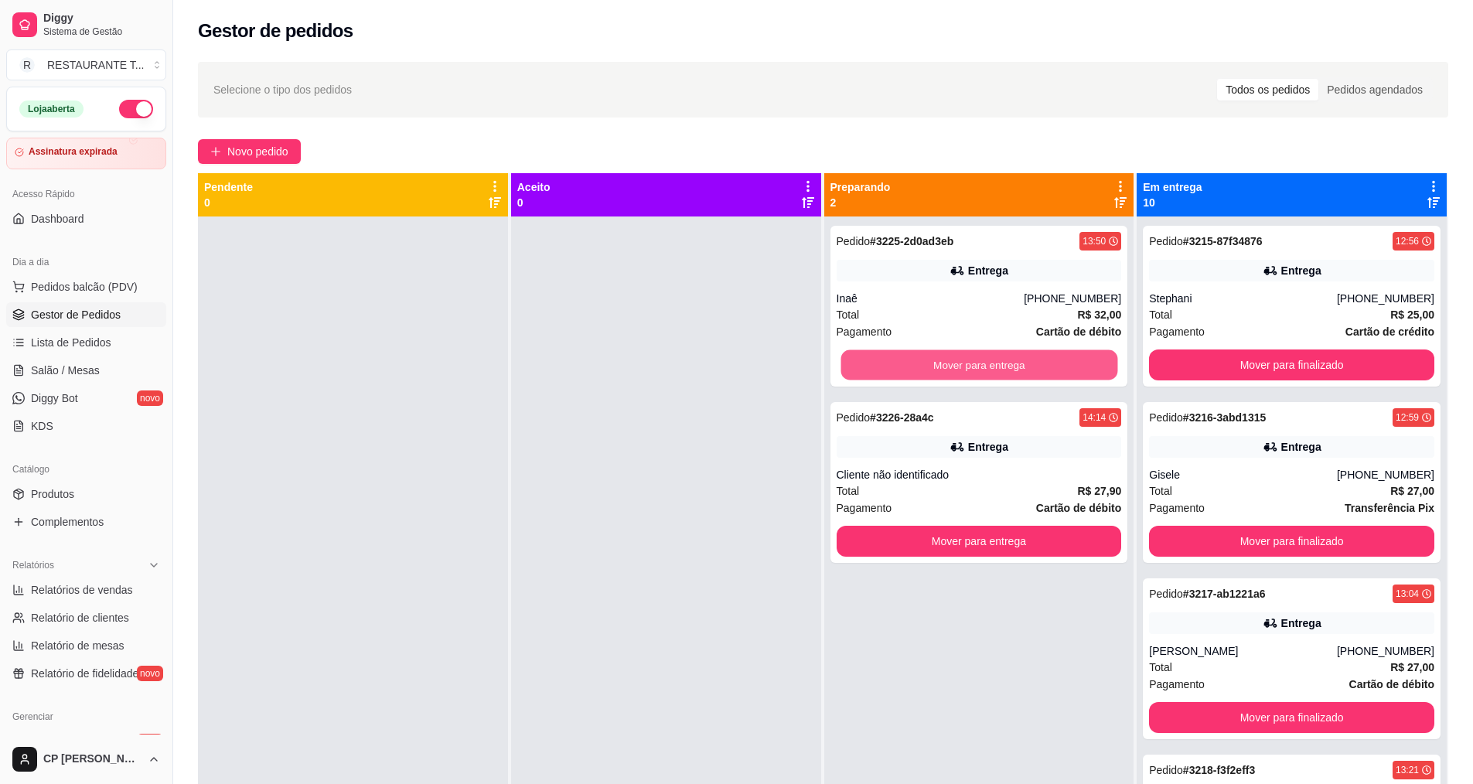
click at [978, 365] on button "Mover para entrega" at bounding box center [979, 365] width 277 height 30
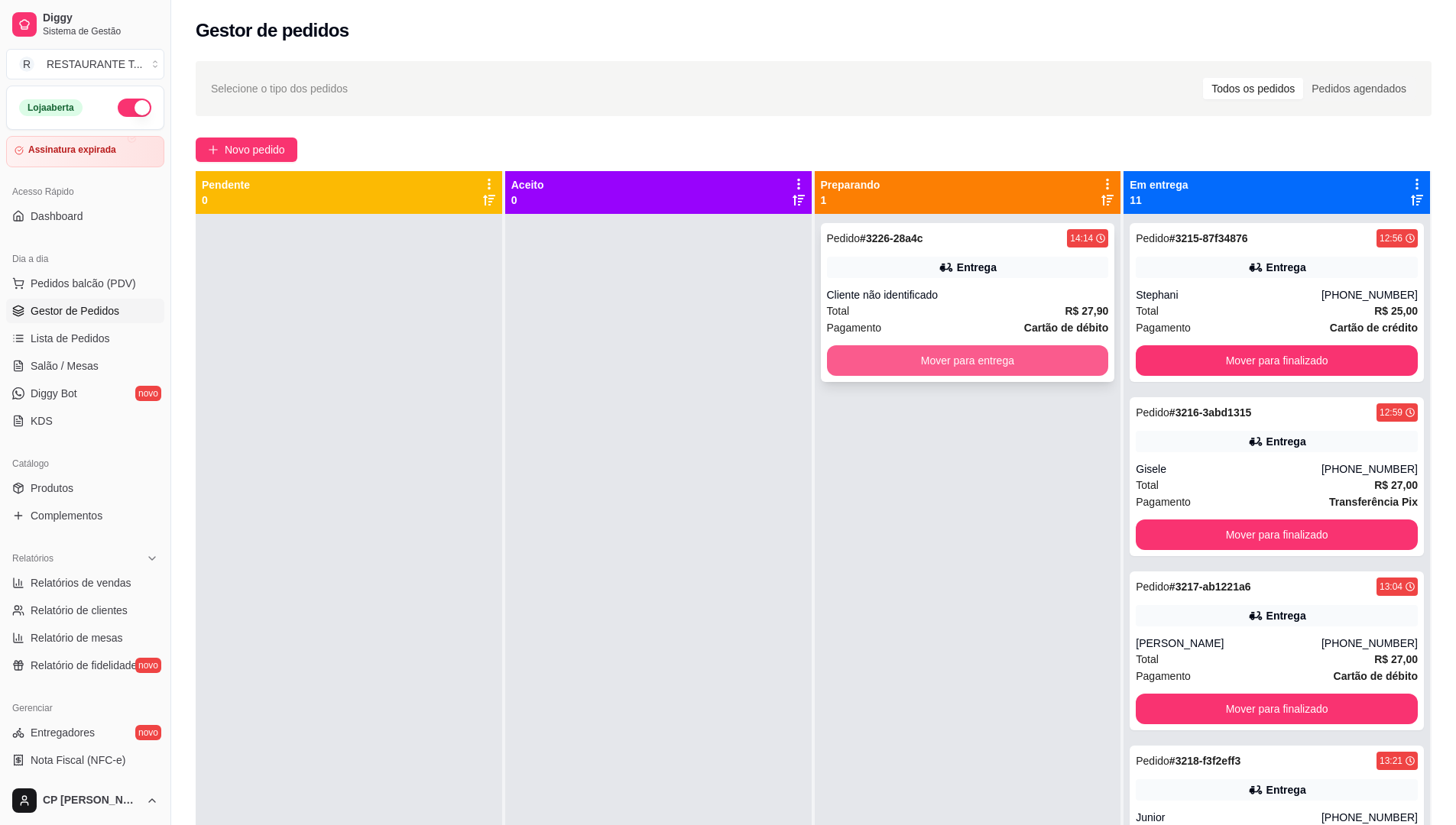
click at [864, 365] on button "Mover para entrega" at bounding box center [968, 361] width 282 height 31
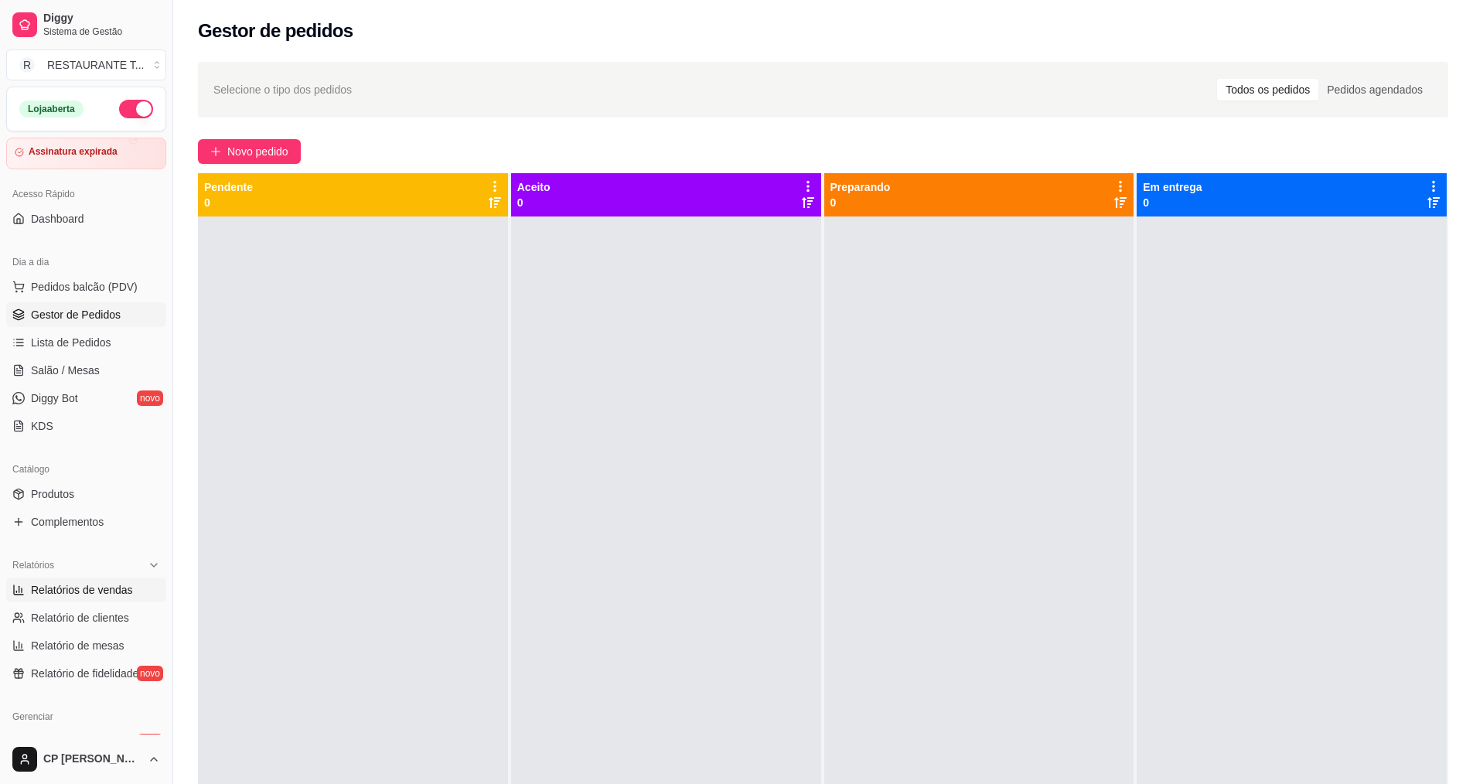
click at [128, 590] on span "Relatórios de vendas" at bounding box center [82, 589] width 102 height 15
select select "ALL"
select select "0"
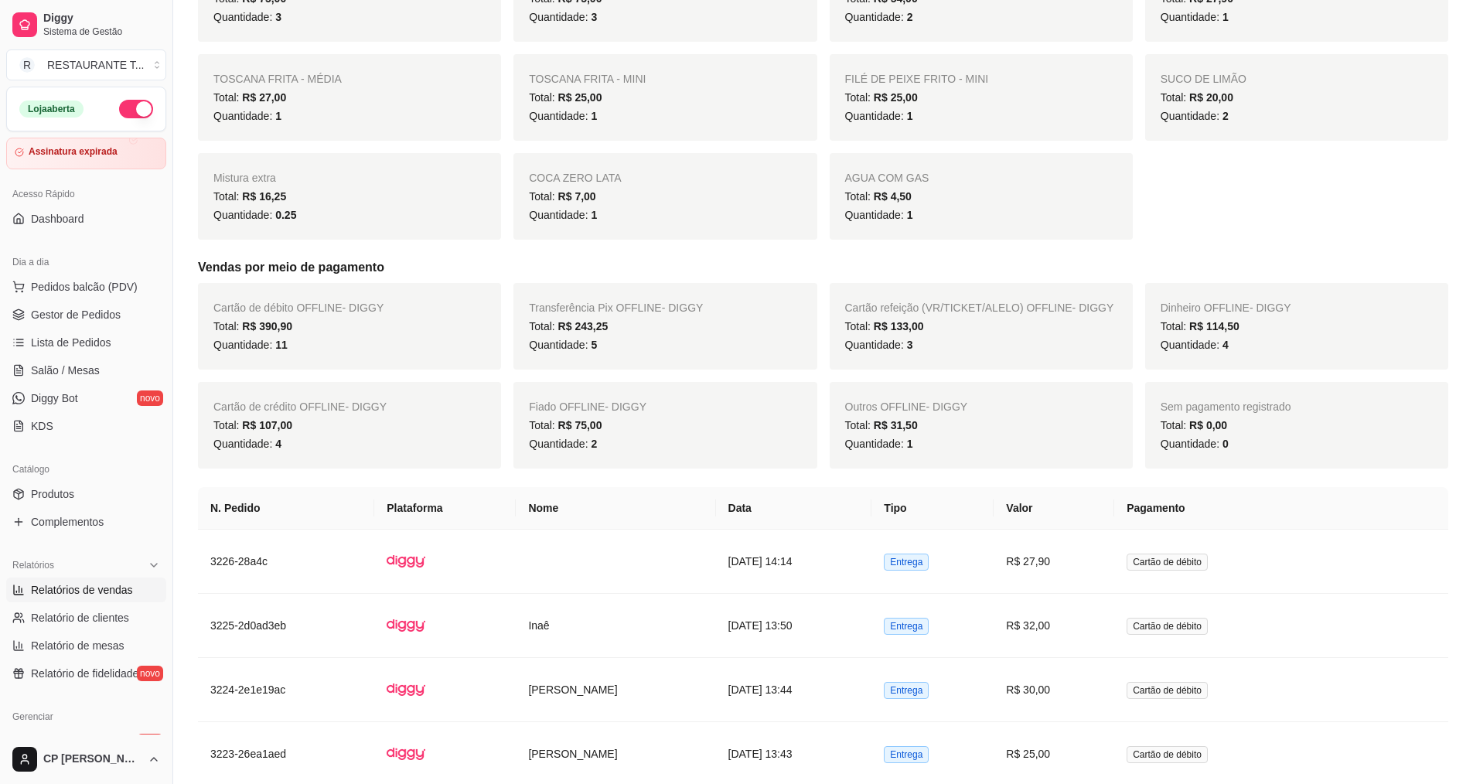
scroll to position [773, 0]
